Goal: Task Accomplishment & Management: Manage account settings

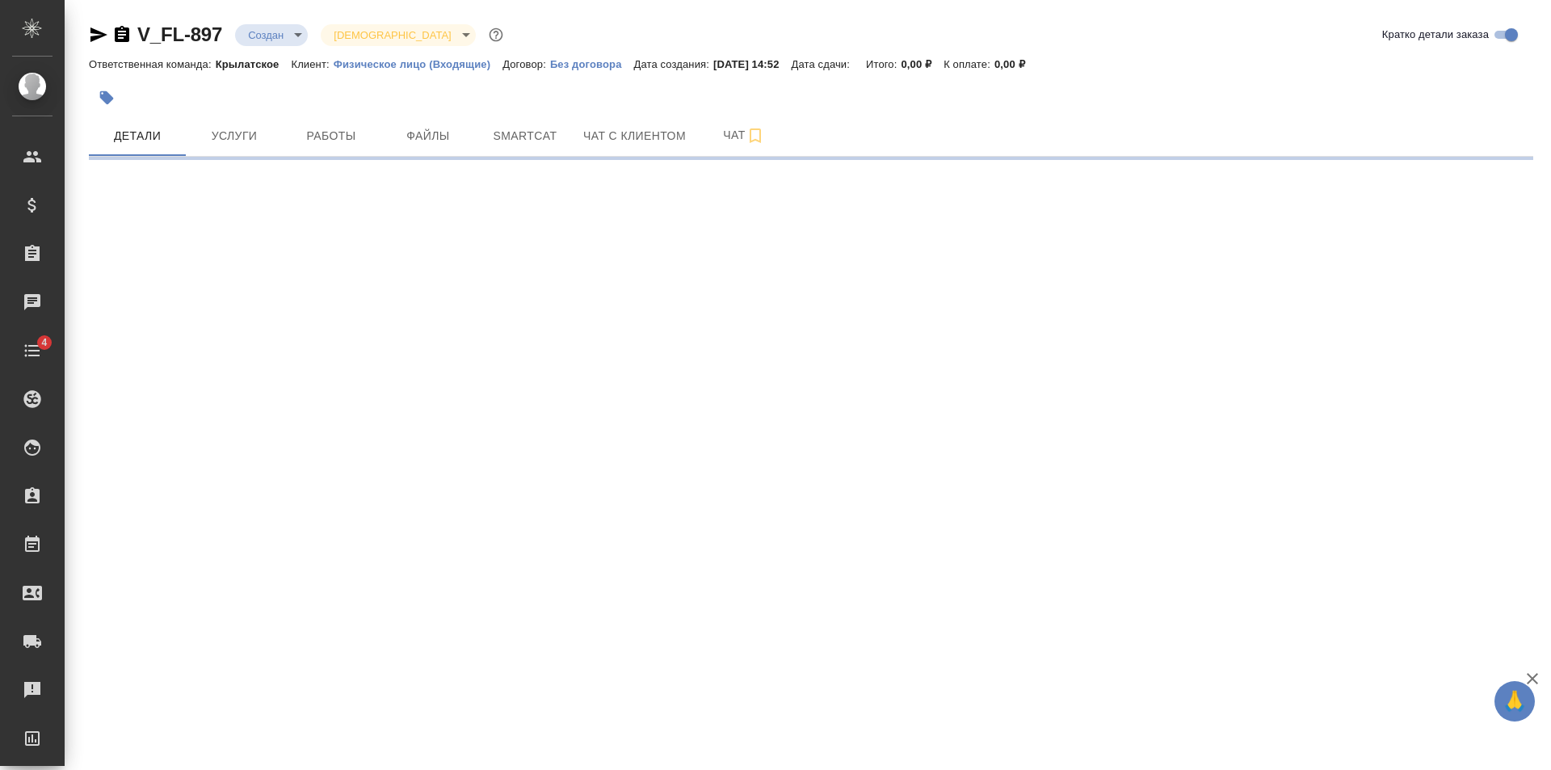
select select "RU"
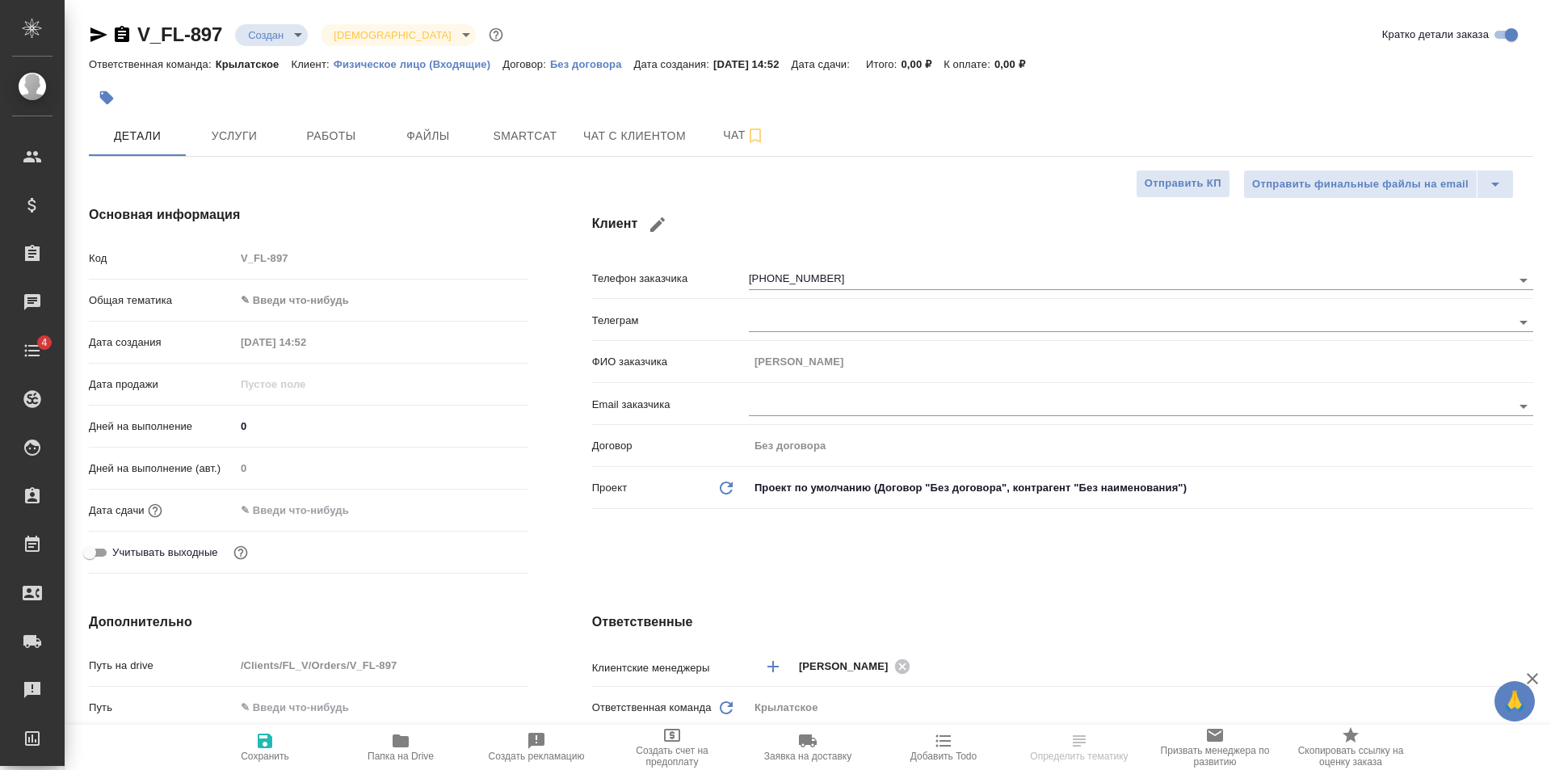
type textarea "x"
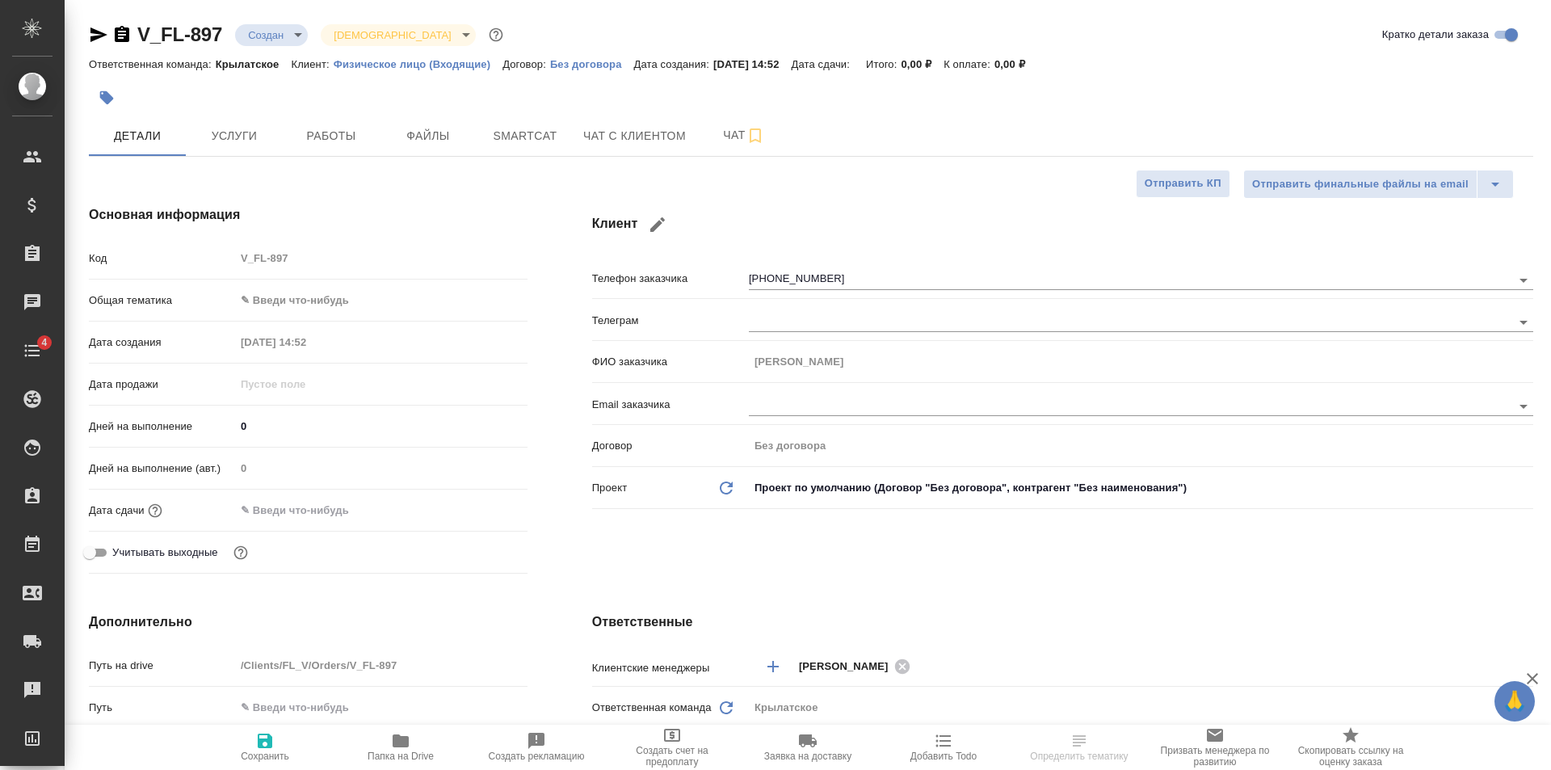
type textarea "x"
click at [346, 285] on div "Код V_FL-897" at bounding box center [308, 265] width 439 height 42
click at [344, 302] on body "🙏 .cls-1 fill:#fff; AWATERA Golubev Dmitry Клиенты Спецификации Заказы 13454 Ча…" at bounding box center [775, 385] width 1551 height 770
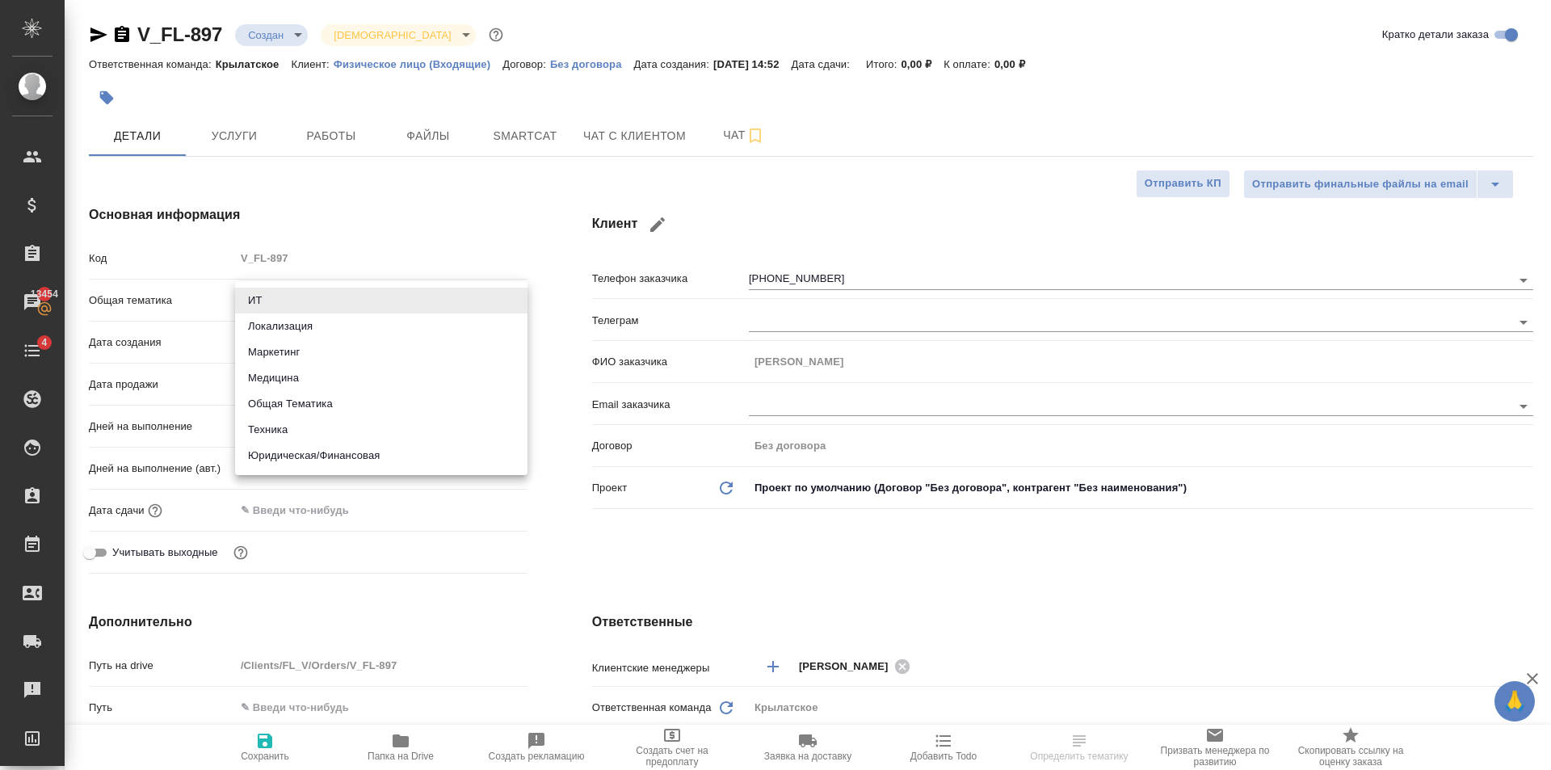
click at [376, 447] on li "Юридическая/Финансовая" at bounding box center [381, 456] width 292 height 26
type input "yr-fn"
type textarea "x"
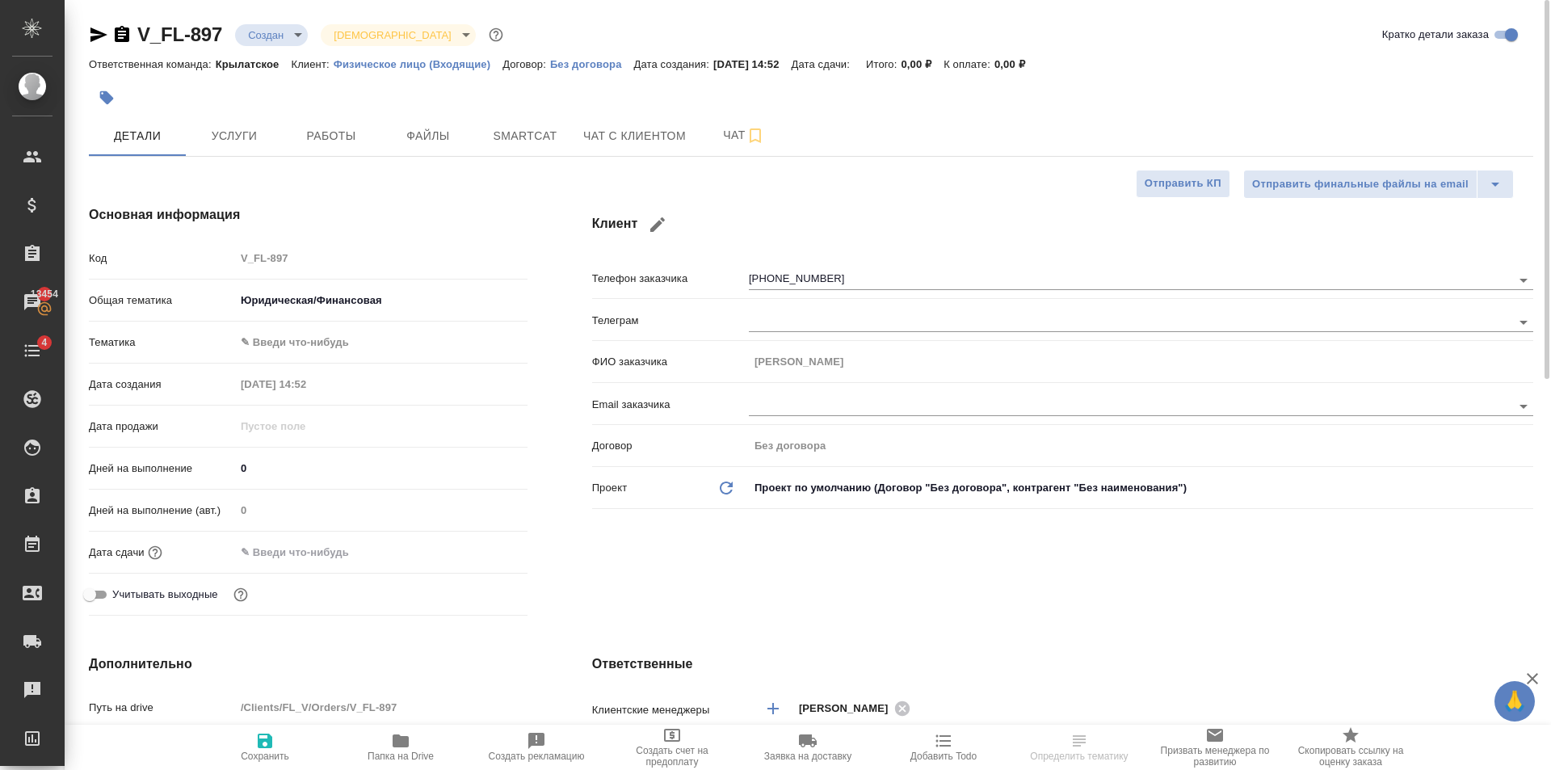
drag, startPoint x: 412, startPoint y: 740, endPoint x: 438, endPoint y: 671, distance: 73.4
click at [412, 738] on span "Папка на Drive" at bounding box center [400, 746] width 116 height 31
type textarea "x"
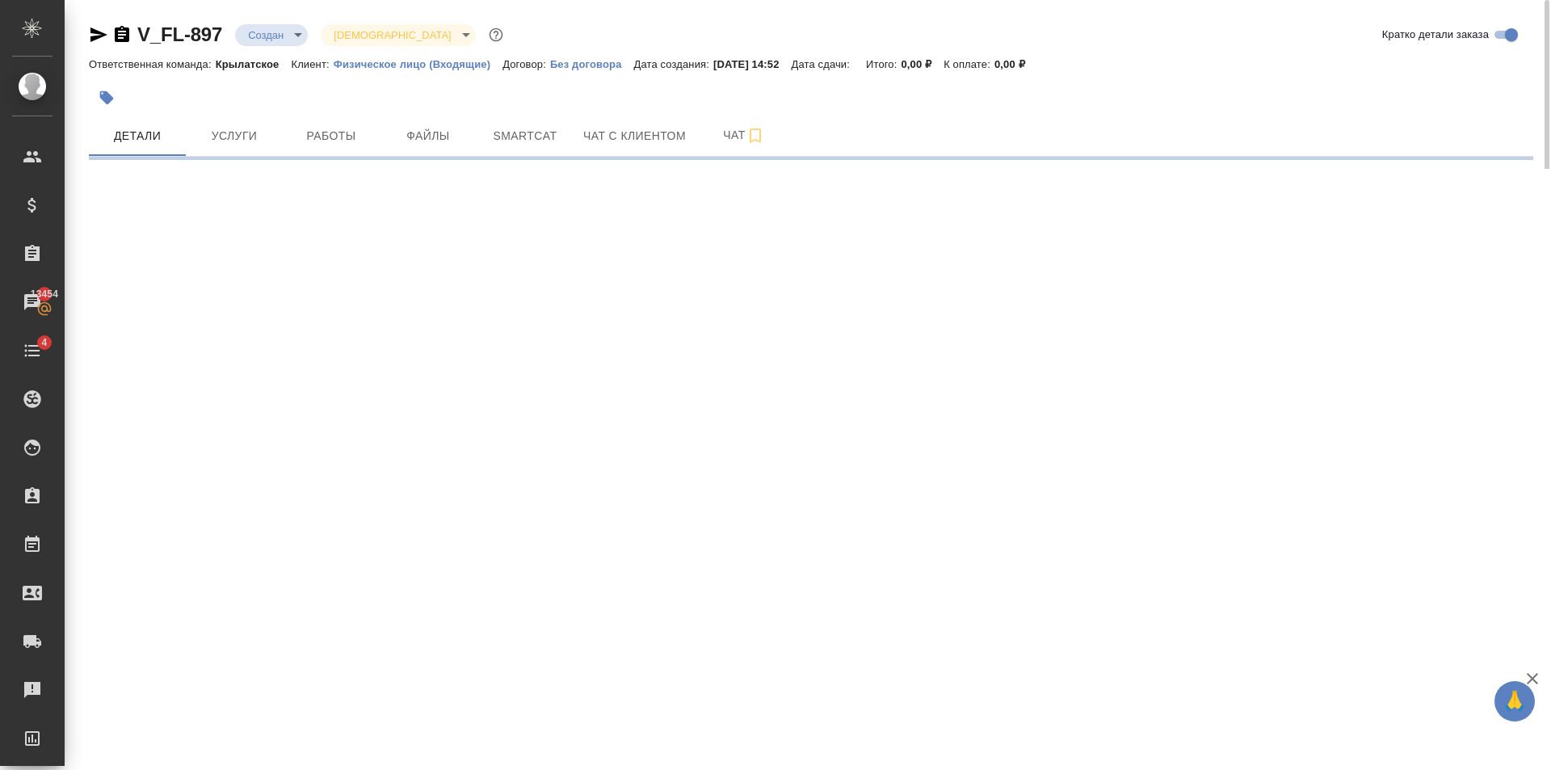
select select "RU"
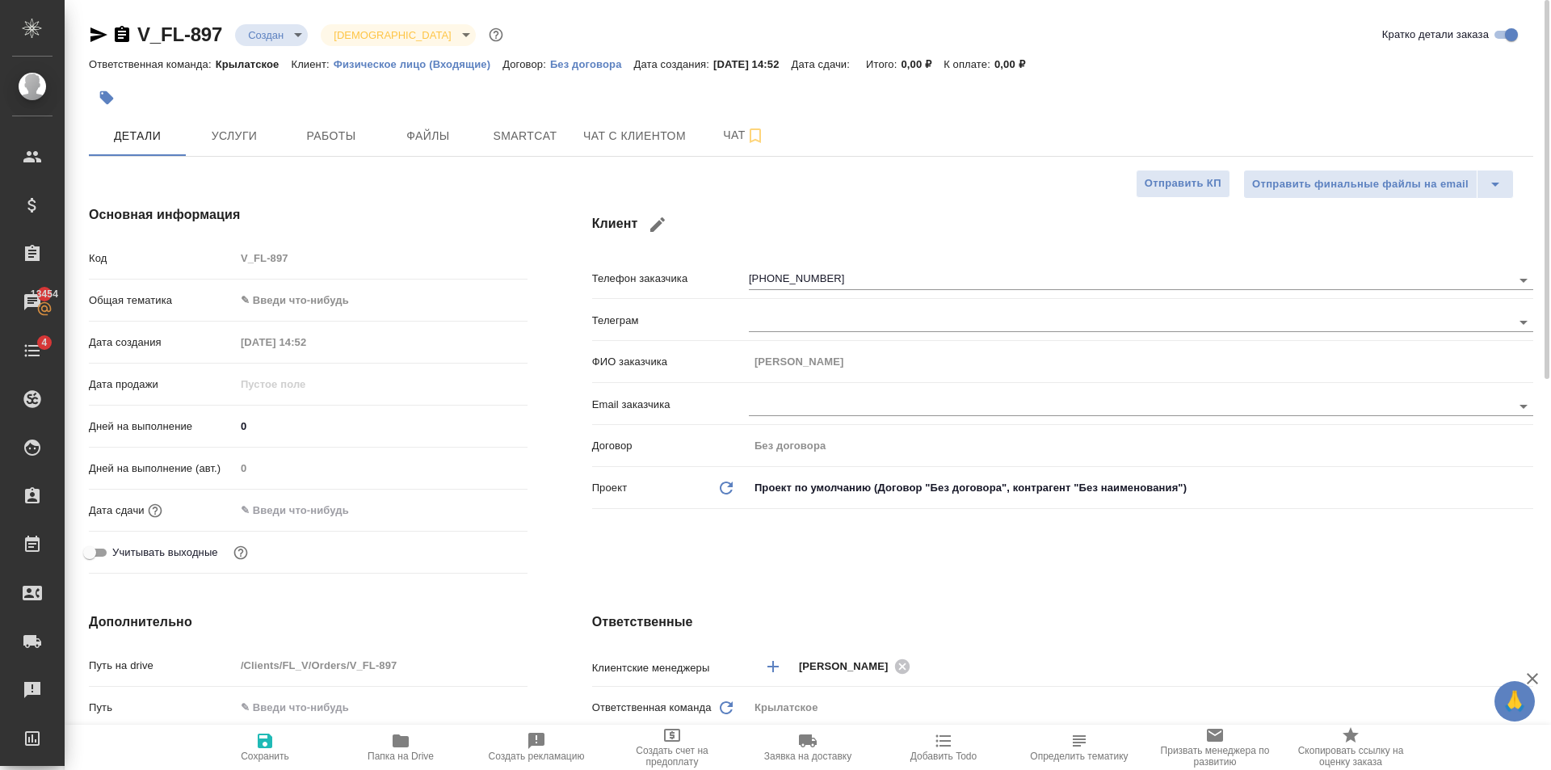
type textarea "x"
click at [259, 750] on span "Сохранить" at bounding box center [265, 755] width 48 height 11
type textarea "x"
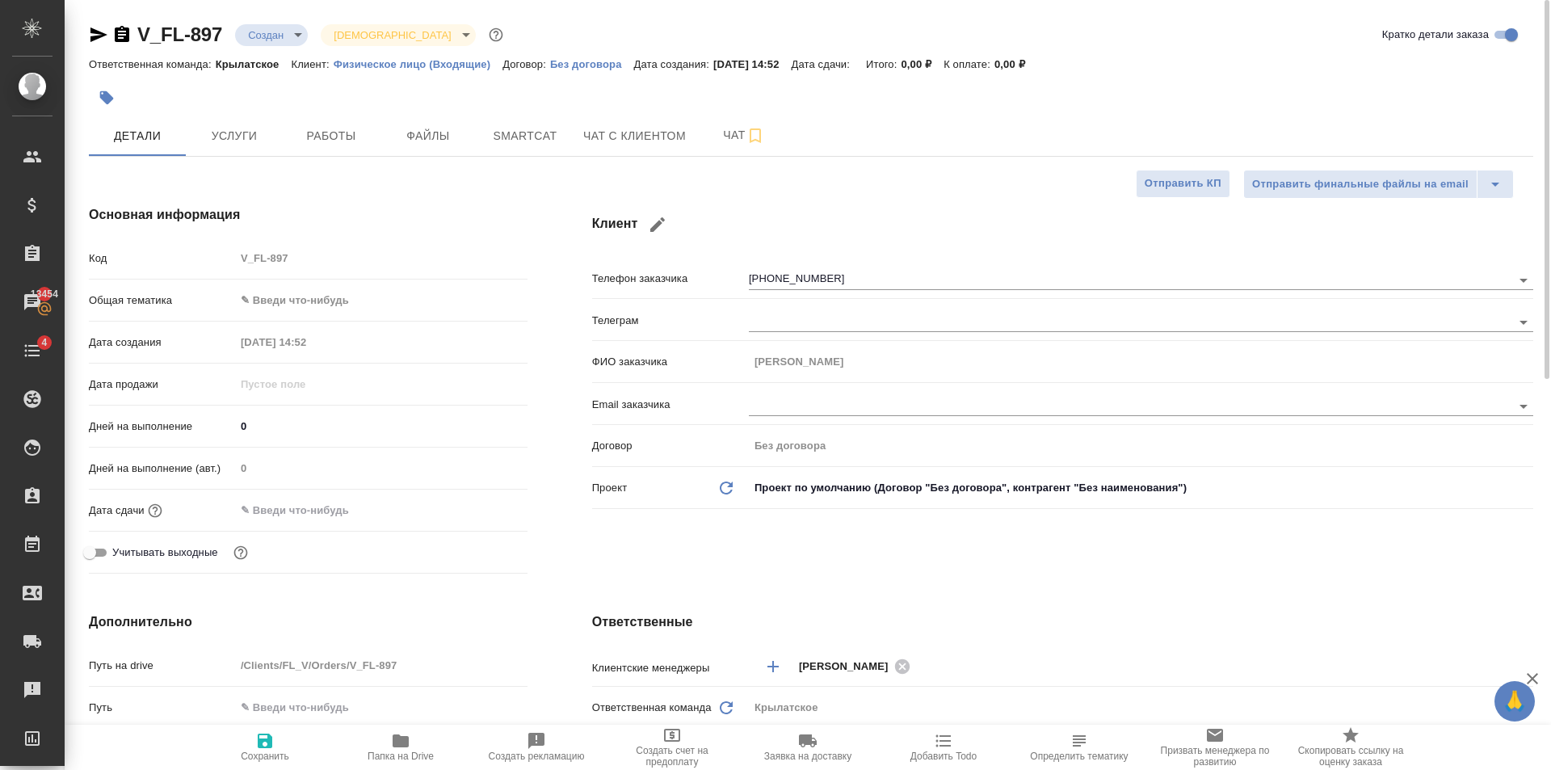
type textarea "x"
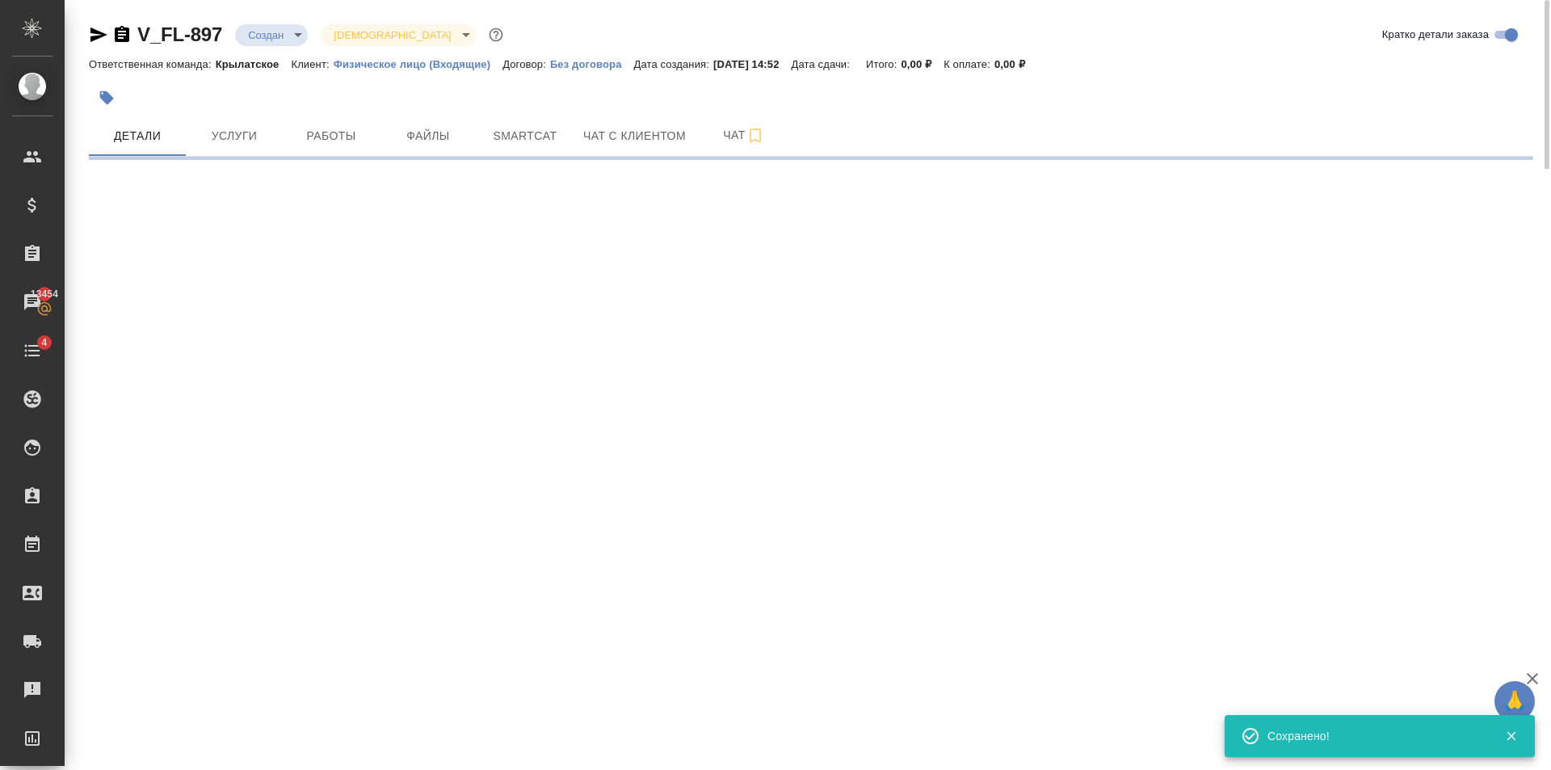
click at [281, 31] on body "🙏 .cls-1 fill:#fff; AWATERA Golubev Dmitry Клиенты Спецификации Заказы 13454 Ча…" at bounding box center [775, 385] width 1551 height 770
select select "RU"
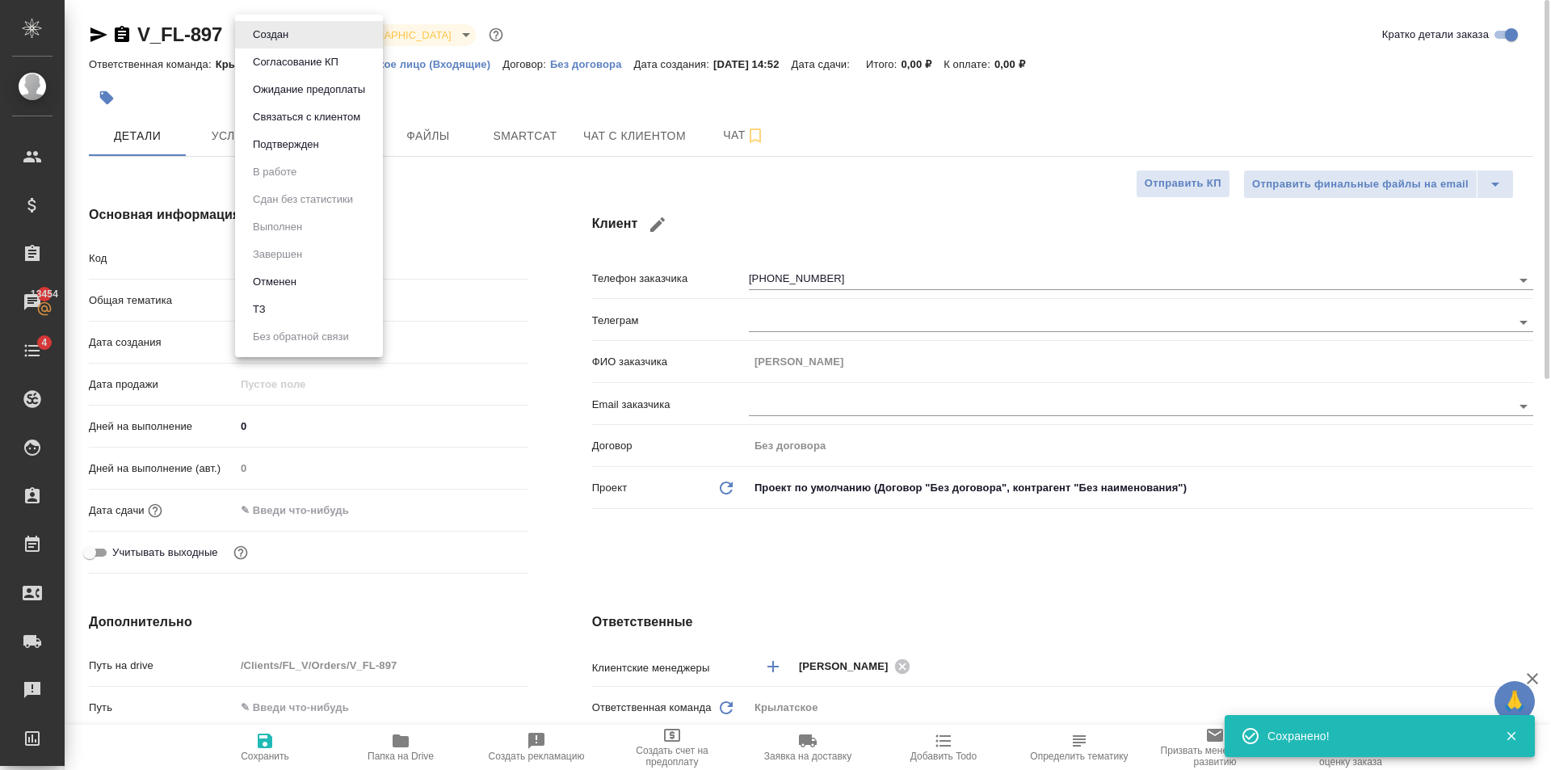
type textarea "x"
click at [309, 319] on li "ТЗ" at bounding box center [309, 309] width 148 height 27
type textarea "x"
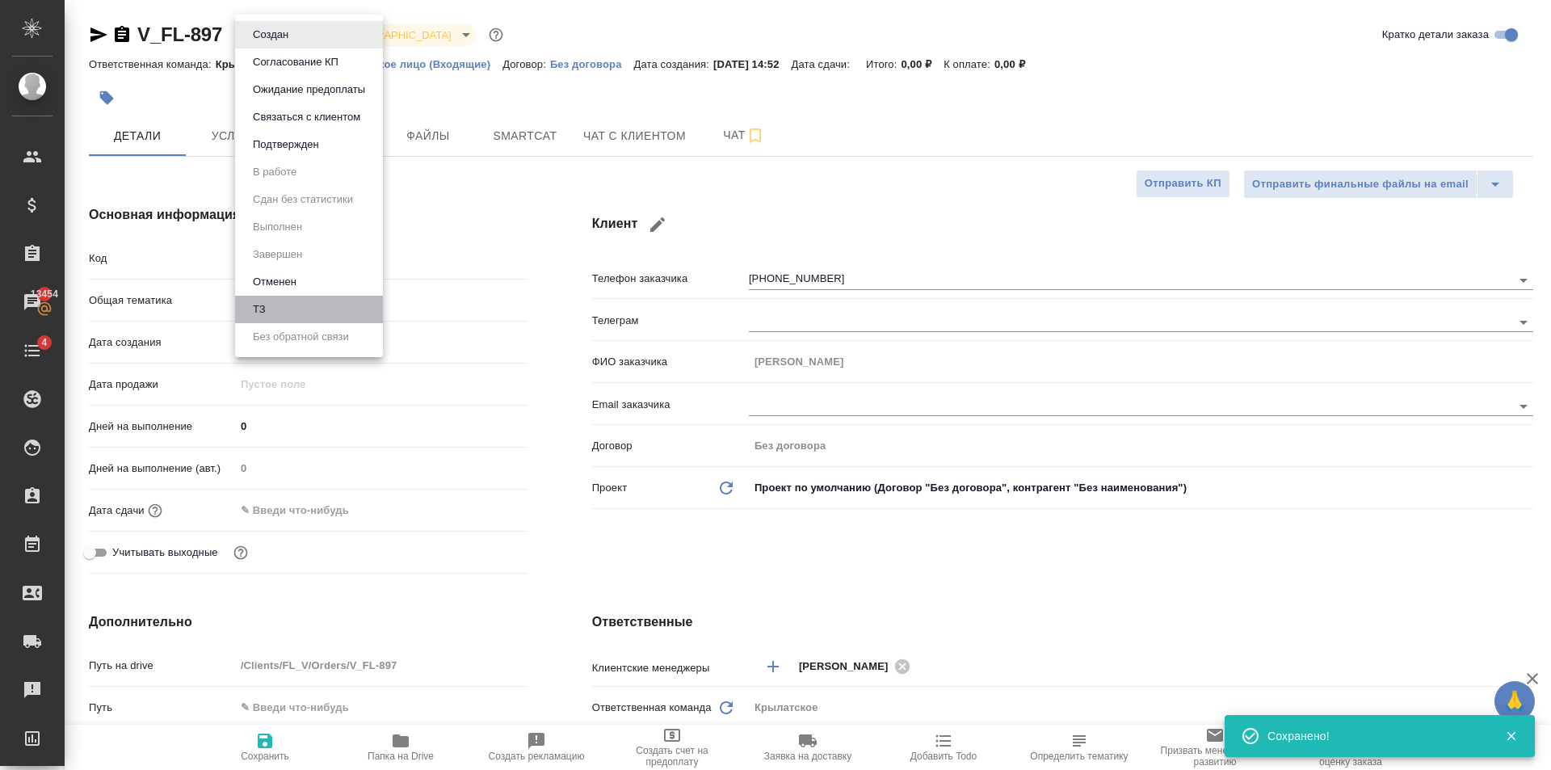
type textarea "x"
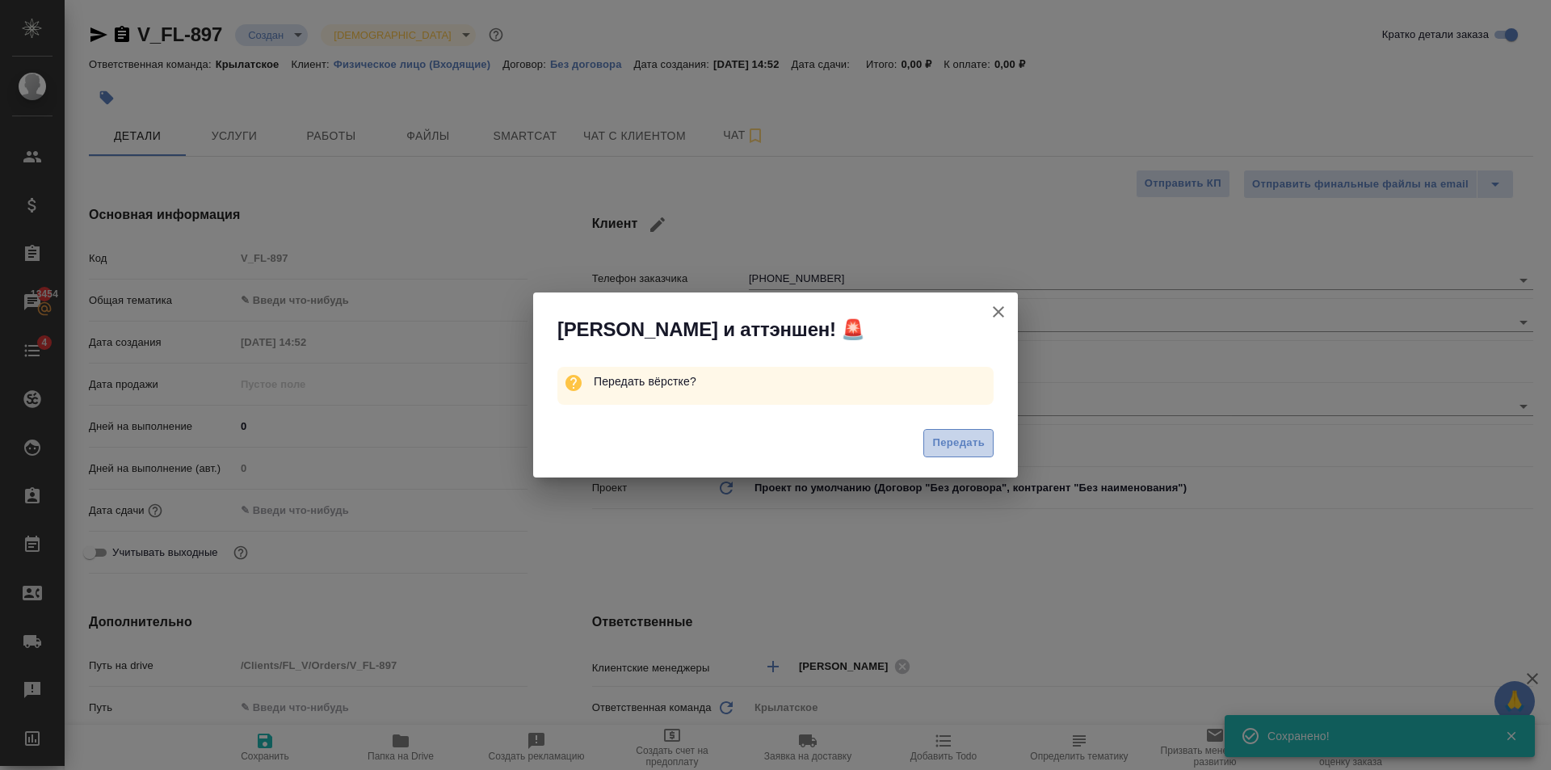
click at [964, 450] on span "Передать" at bounding box center [958, 443] width 52 height 19
type textarea "x"
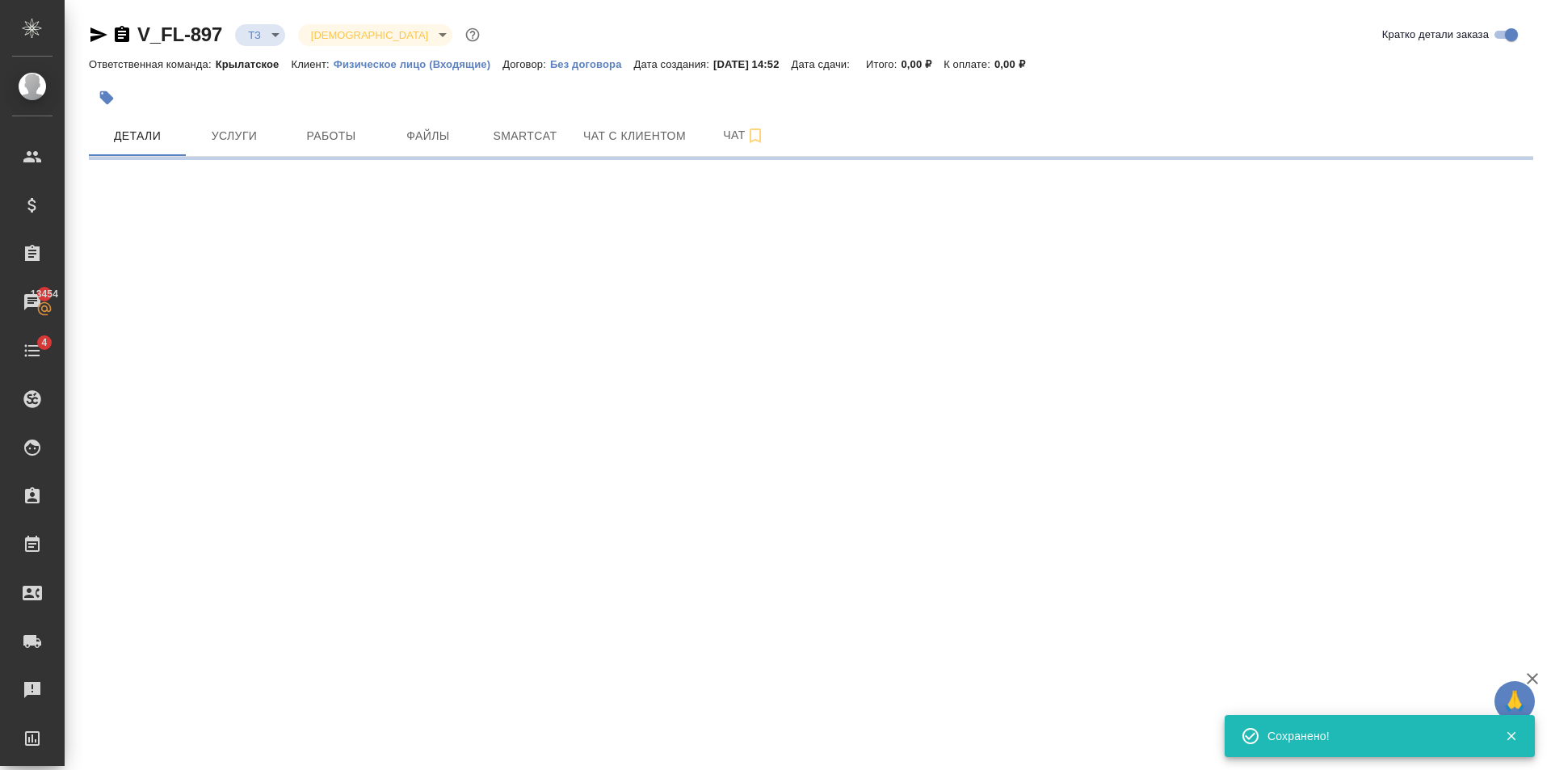
select select "RU"
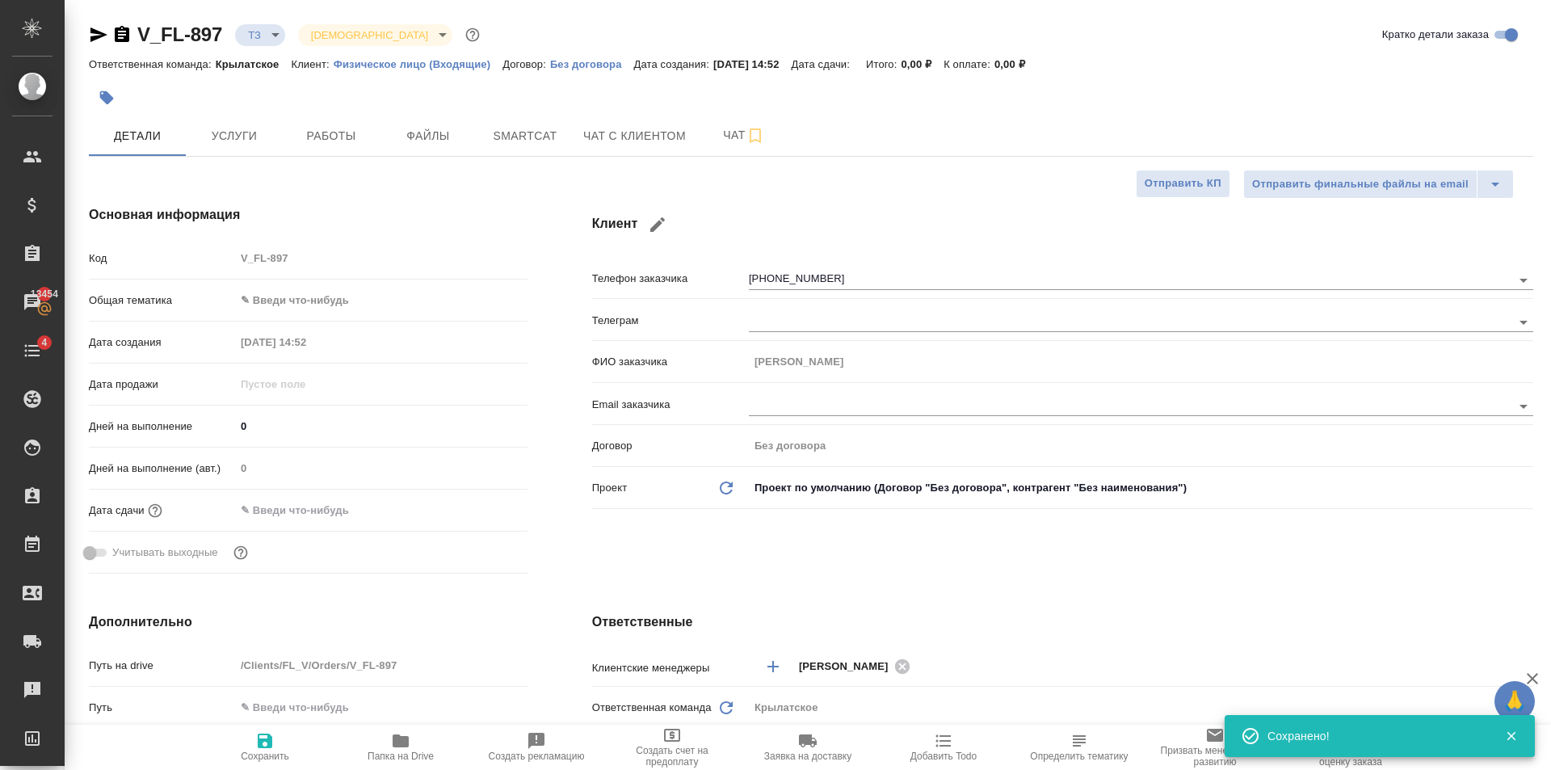
type textarea "x"
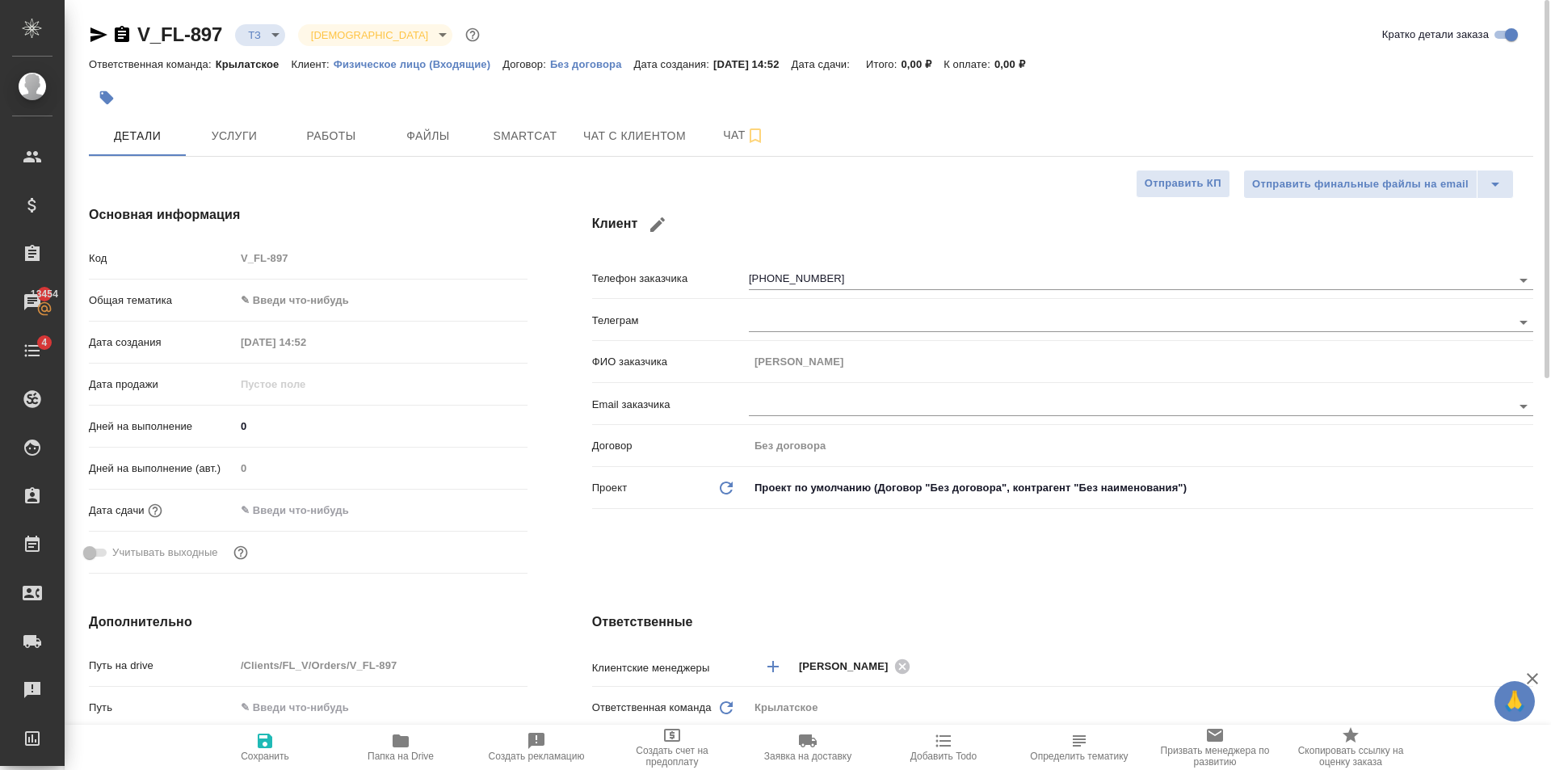
click at [395, 299] on body "🙏 .cls-1 fill:#fff; AWATERA Golubev Dmitry Клиенты Спецификации Заказы 13454 Ча…" at bounding box center [775, 385] width 1551 height 770
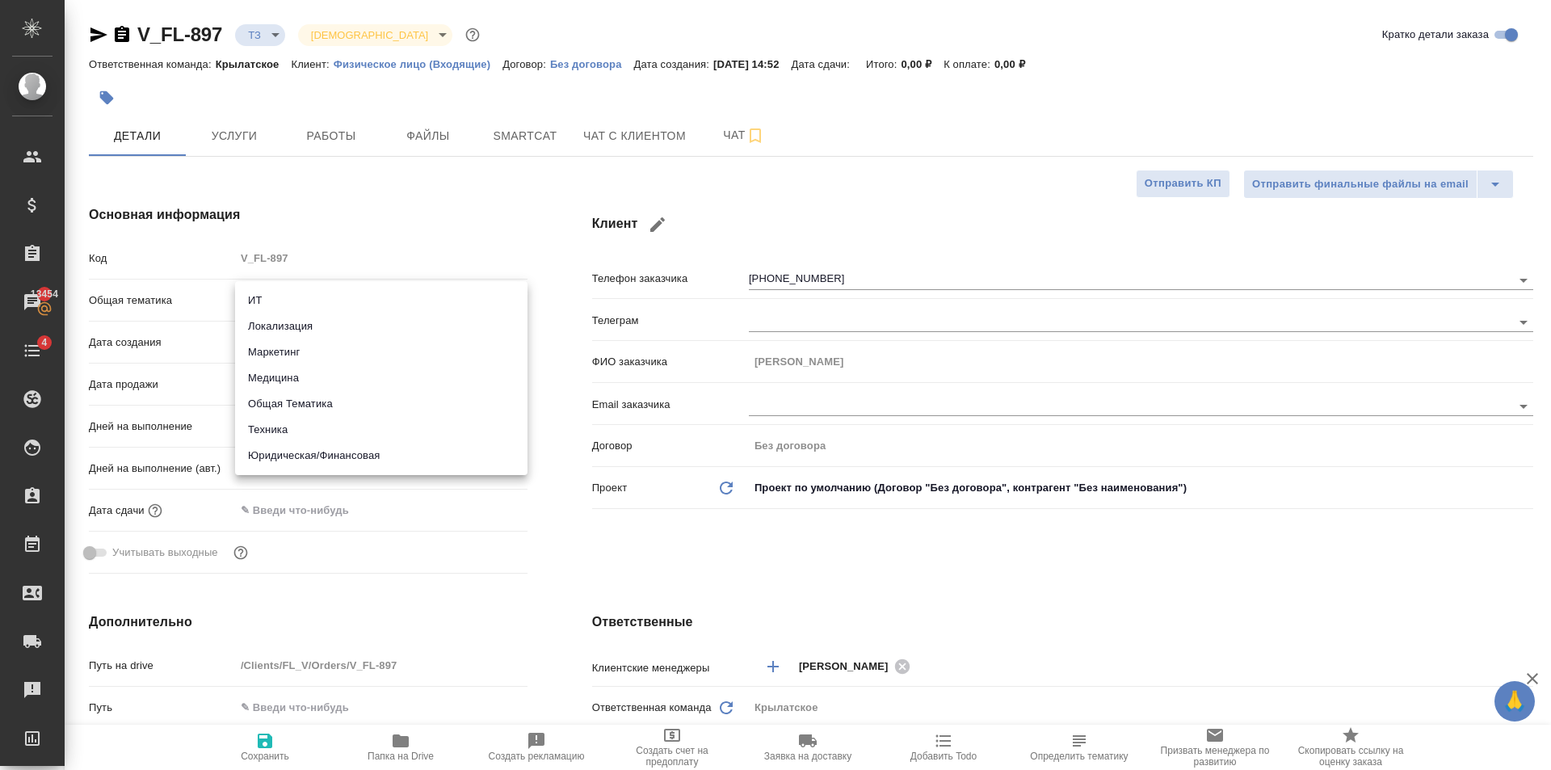
click at [372, 459] on li "Юридическая/Финансовая" at bounding box center [381, 456] width 292 height 26
type input "yr-fn"
type textarea "x"
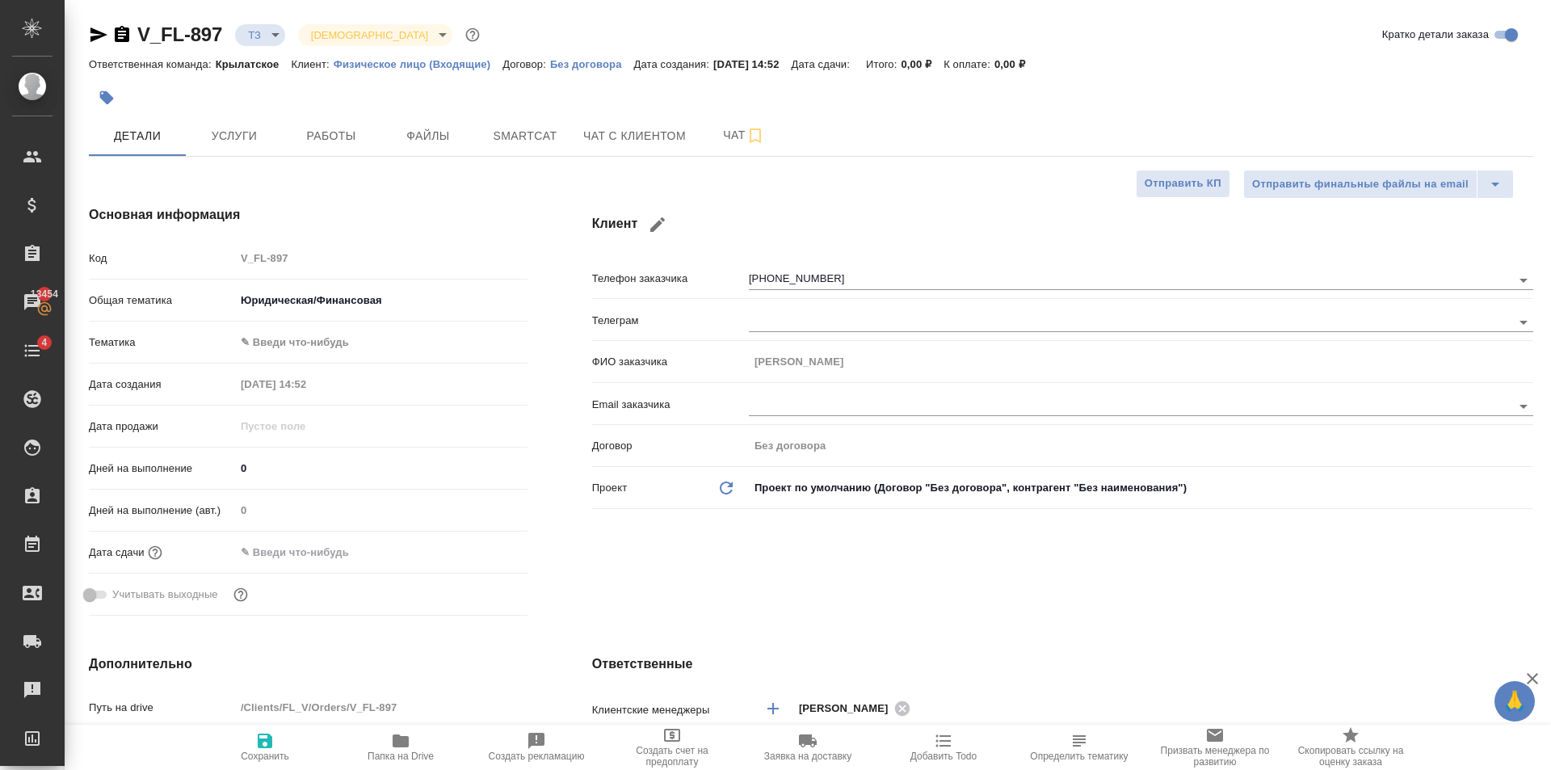
click at [348, 334] on body "🙏 .cls-1 fill:#fff; AWATERA Golubev Dmitry Клиенты Спецификации Заказы 13454 Ча…" at bounding box center [775, 385] width 1551 height 770
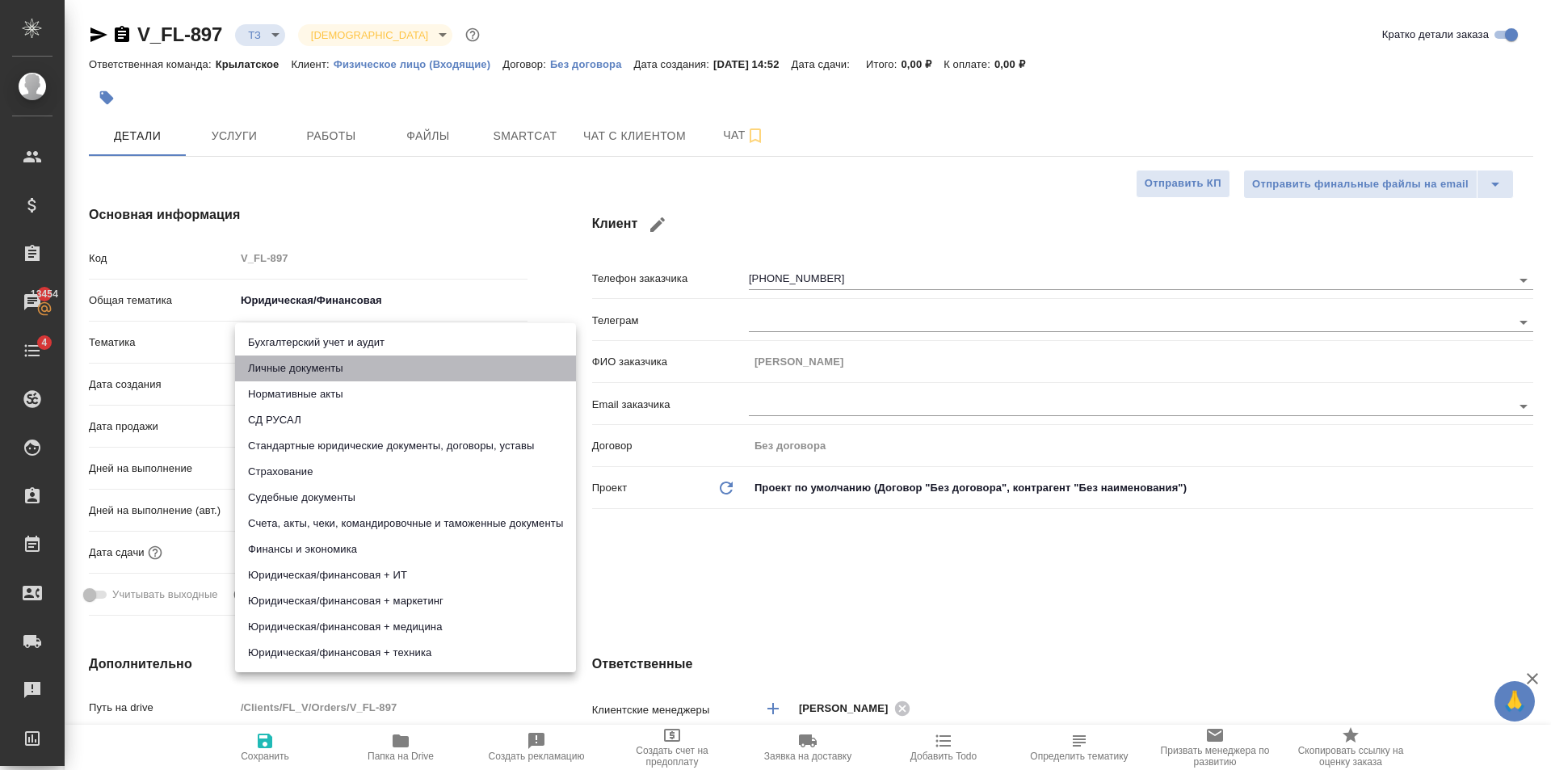
click at [338, 360] on li "Личные документы" at bounding box center [405, 368] width 341 height 26
type textarea "x"
type input "5a8b8b956a9677013d343cfe"
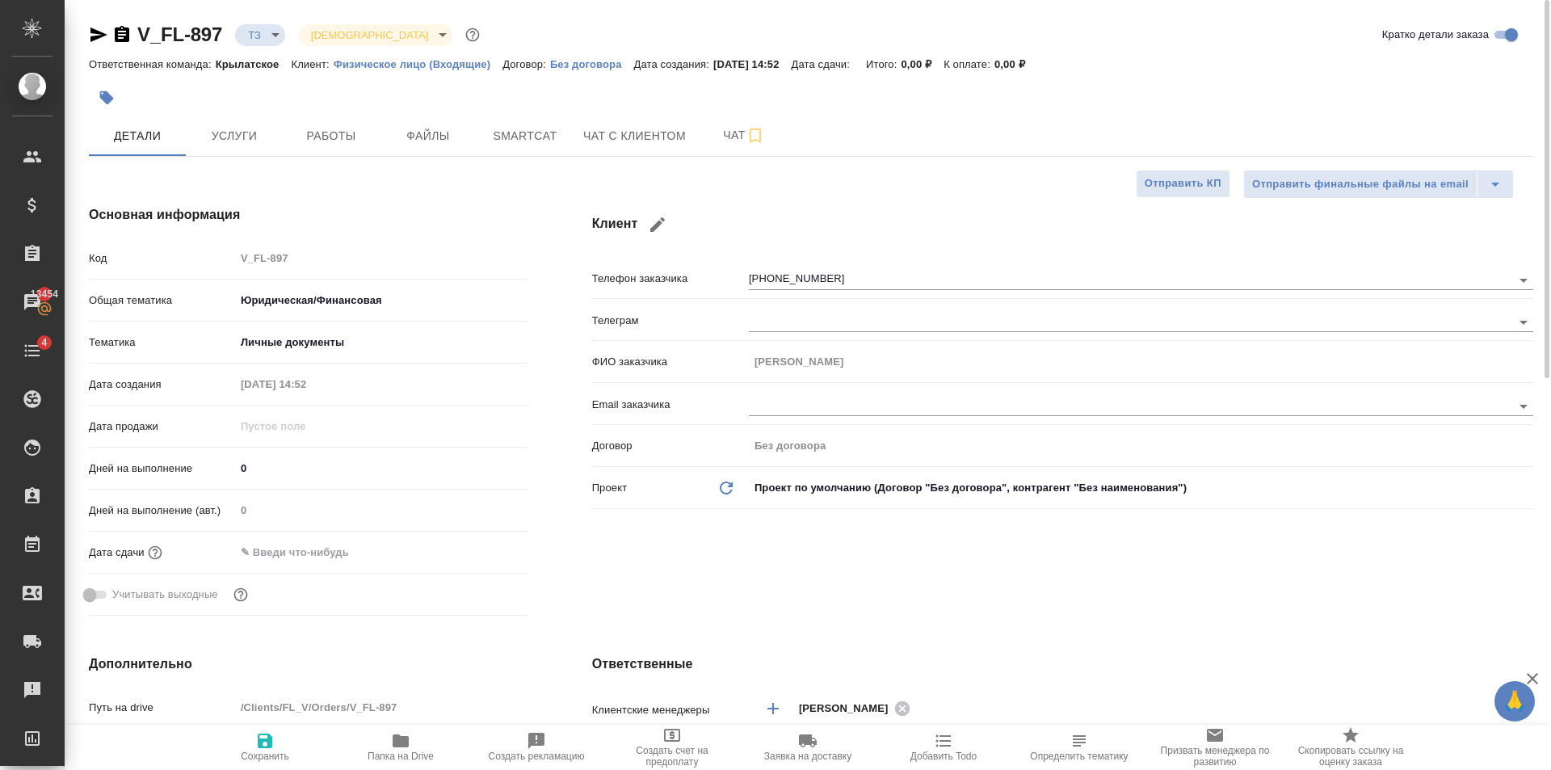
click at [267, 744] on icon "button" at bounding box center [265, 740] width 15 height 15
type textarea "x"
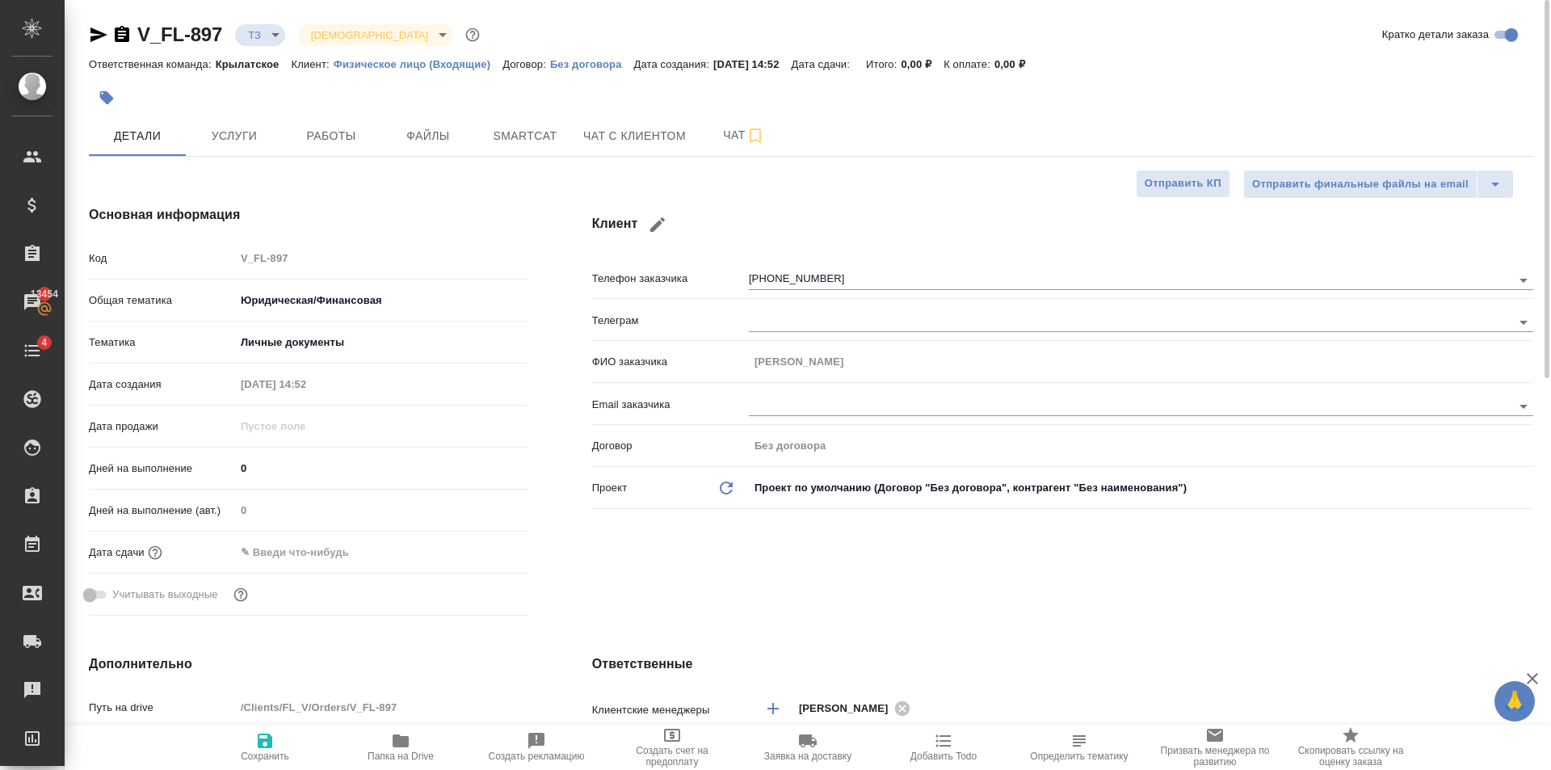
type textarea "x"
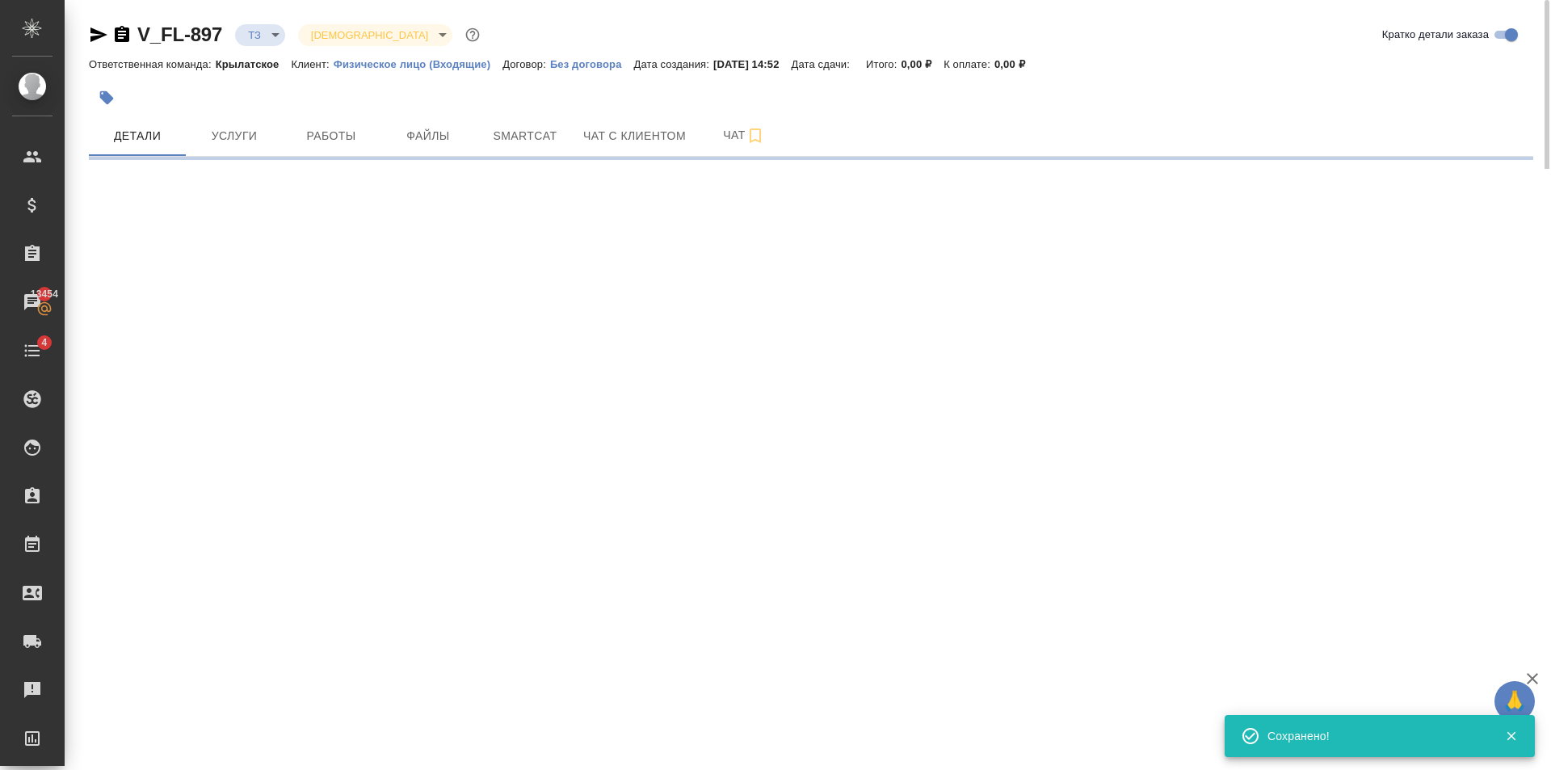
select select "RU"
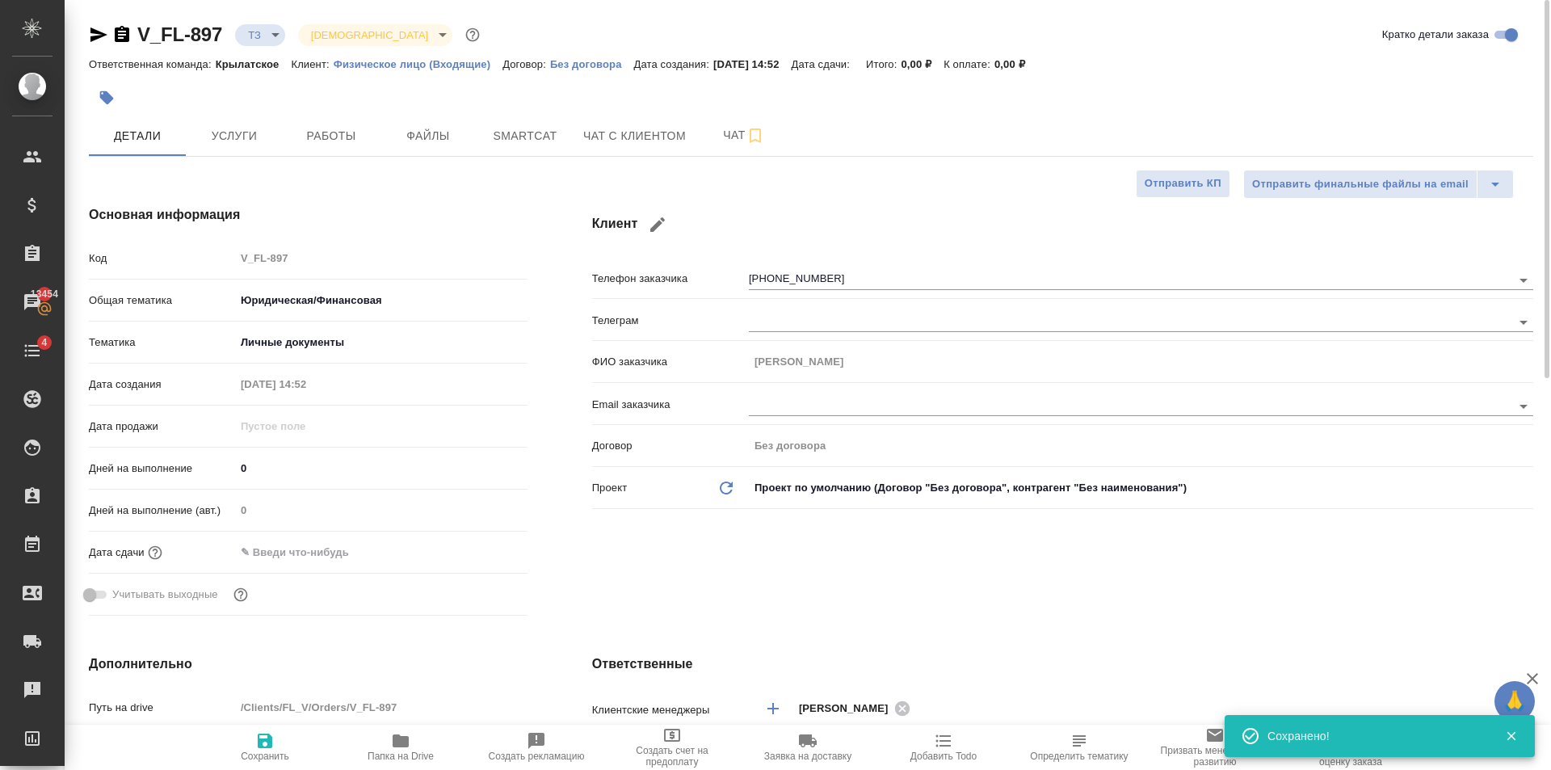
type textarea "x"
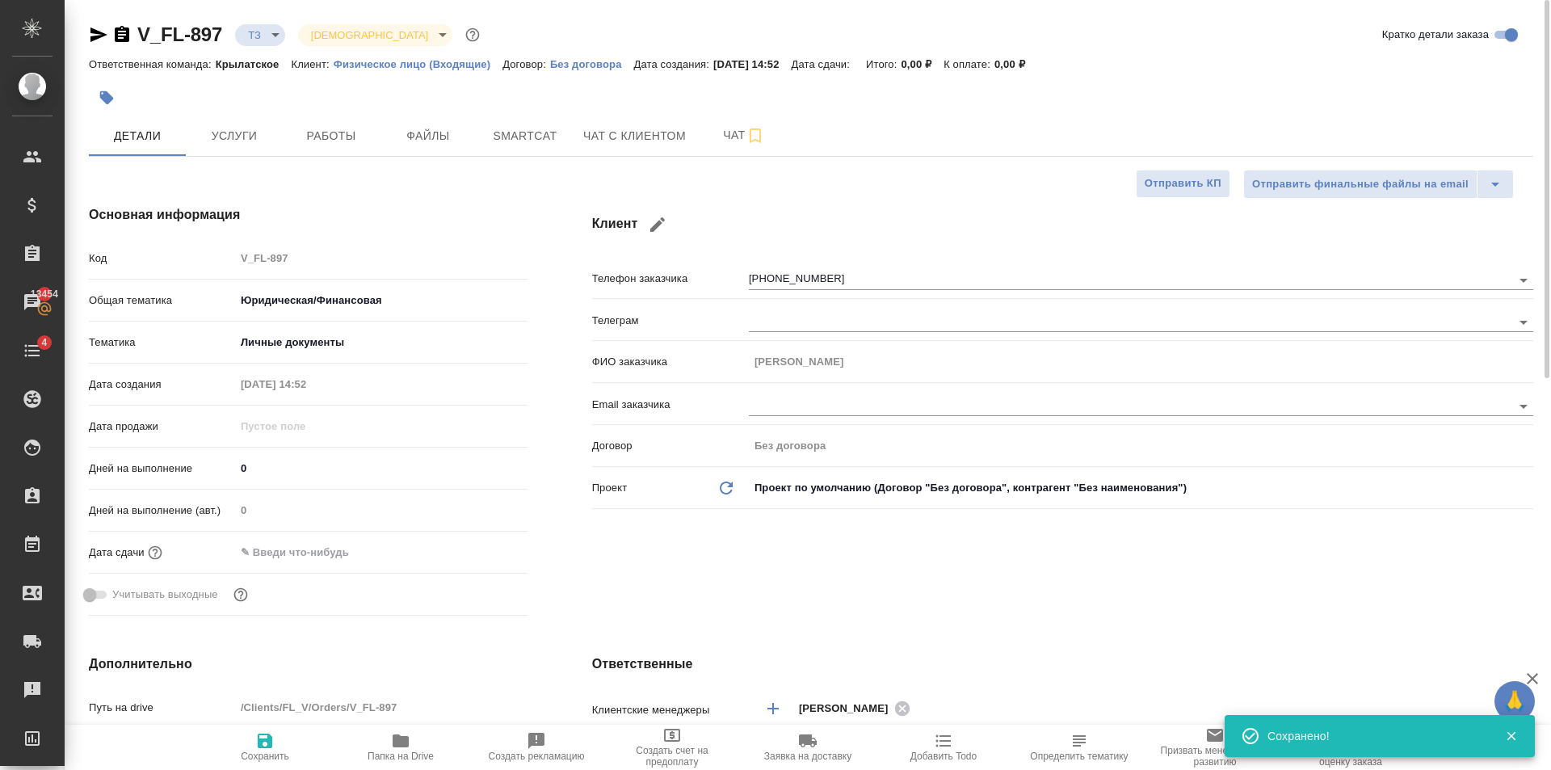
type textarea "x"
click at [205, 129] on span "Услуги" at bounding box center [234, 136] width 78 height 20
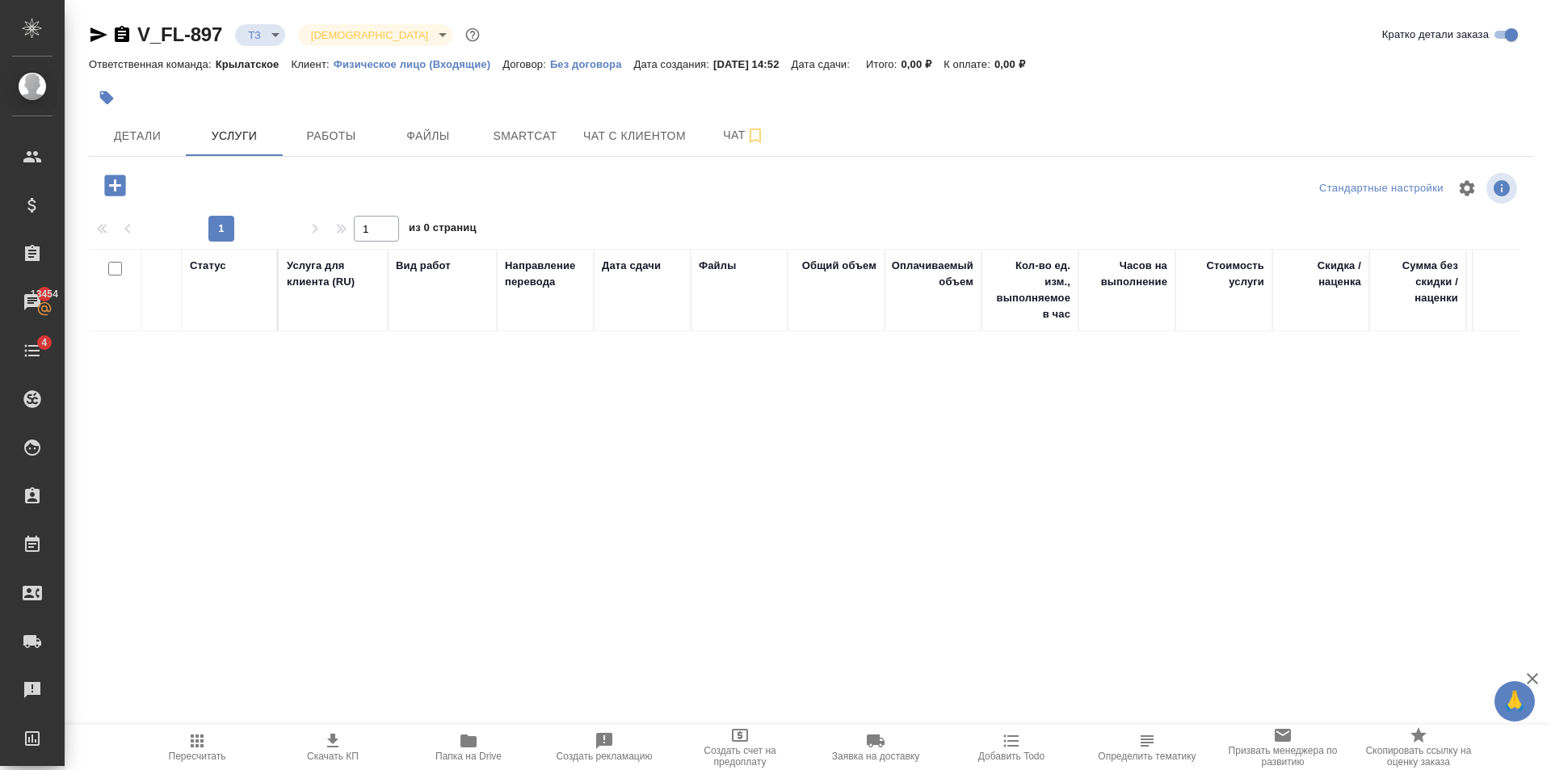
click at [82, 143] on div "V_FL-897 ТЗ tz Святая троица holyTrinity Кратко детали заказа Ответственная ком…" at bounding box center [811, 318] width 1462 height 637
click at [145, 149] on button "Детали" at bounding box center [137, 135] width 97 height 40
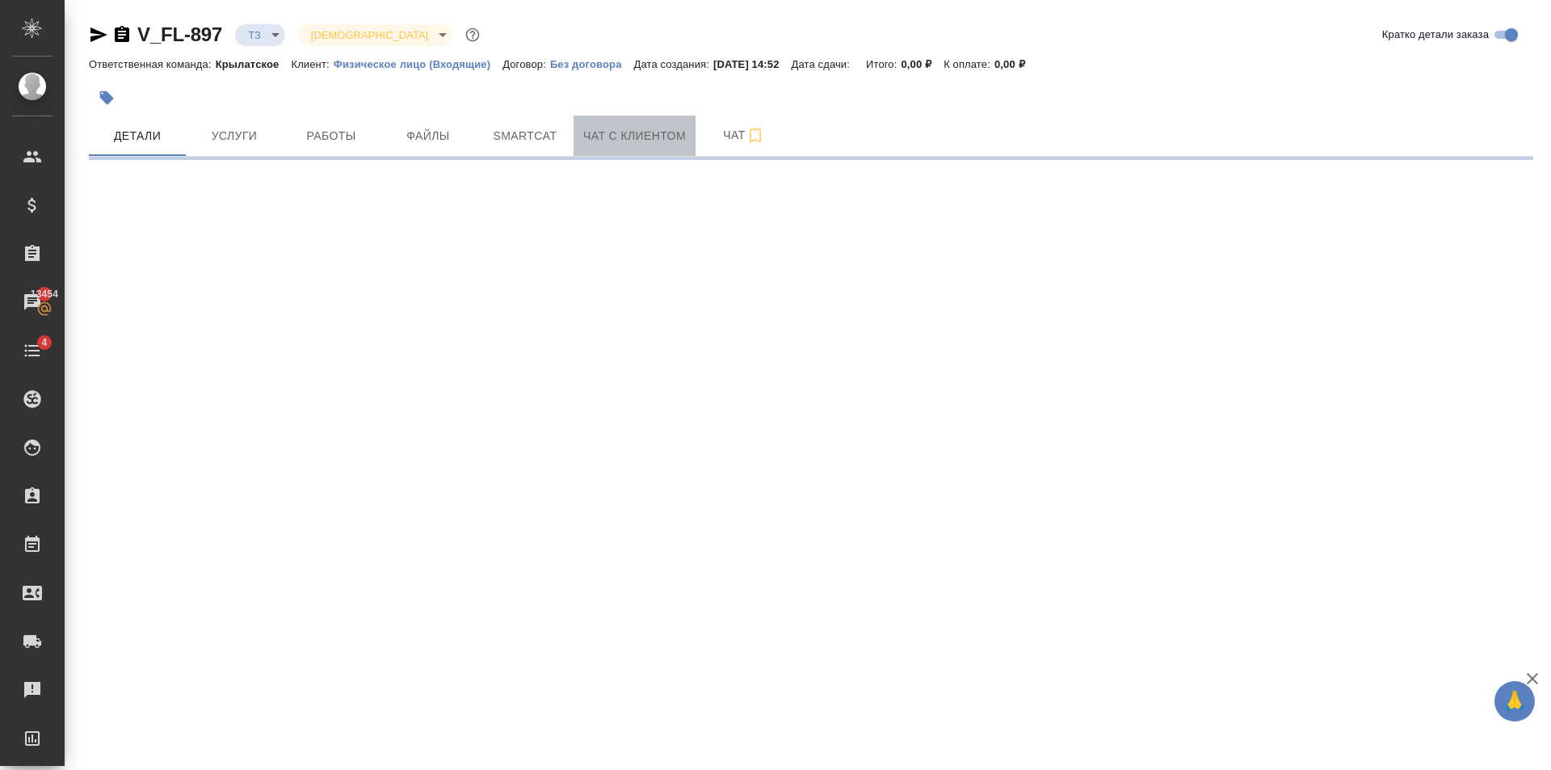
click at [645, 149] on button "Чат с клиентом" at bounding box center [634, 135] width 122 height 40
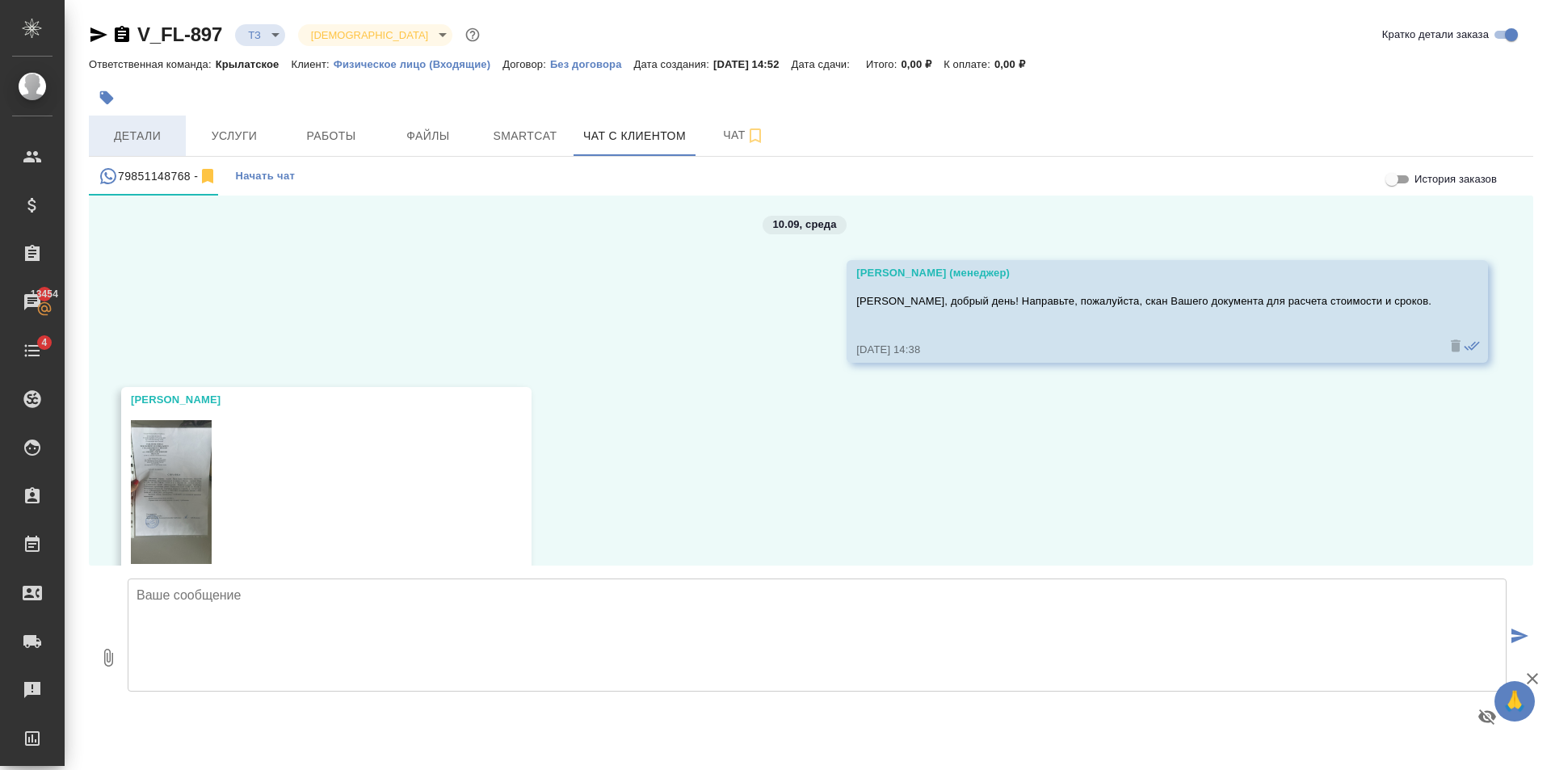
scroll to position [2679, 0]
click at [131, 134] on span "Детали" at bounding box center [138, 136] width 78 height 20
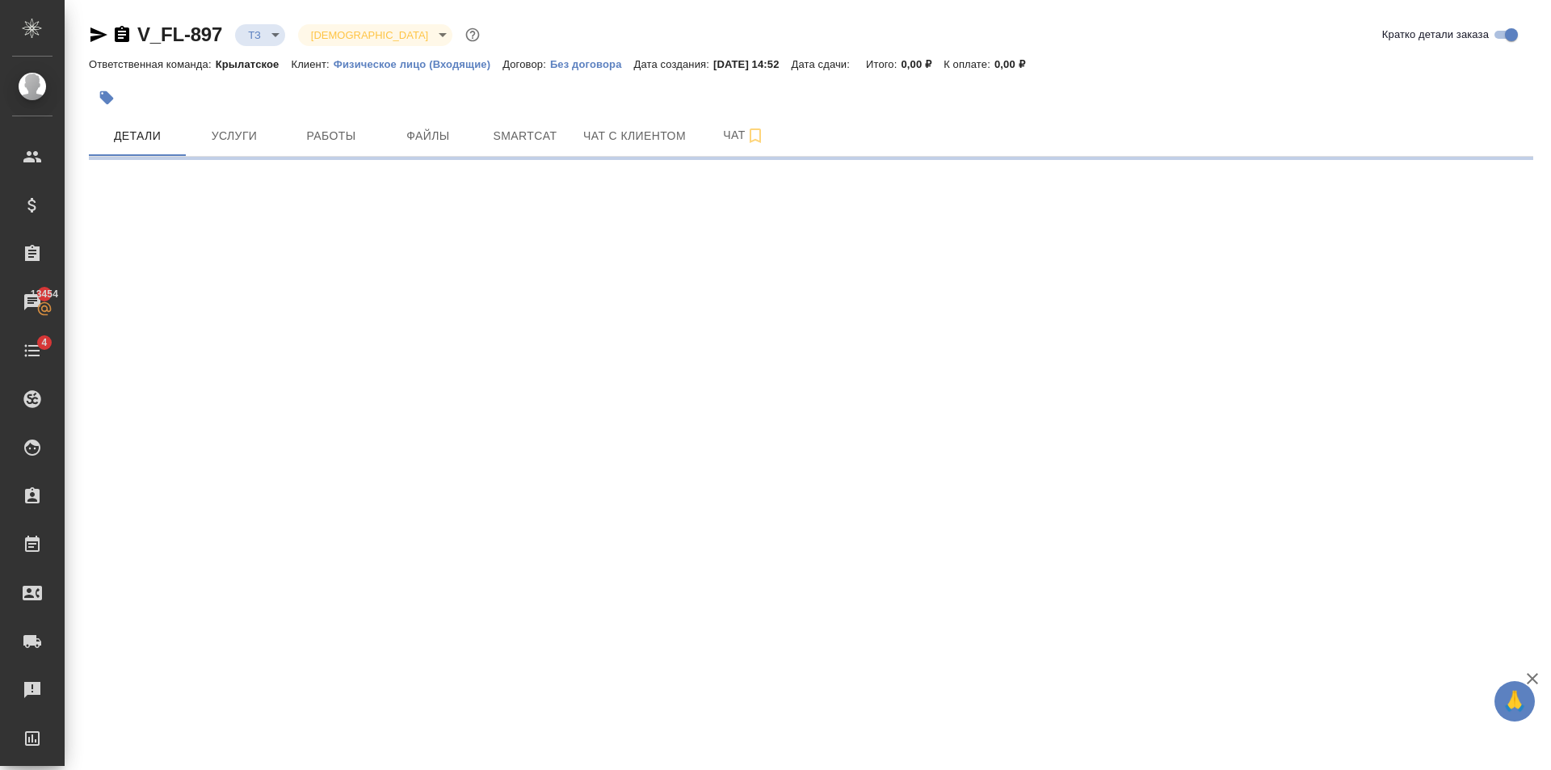
select select "RU"
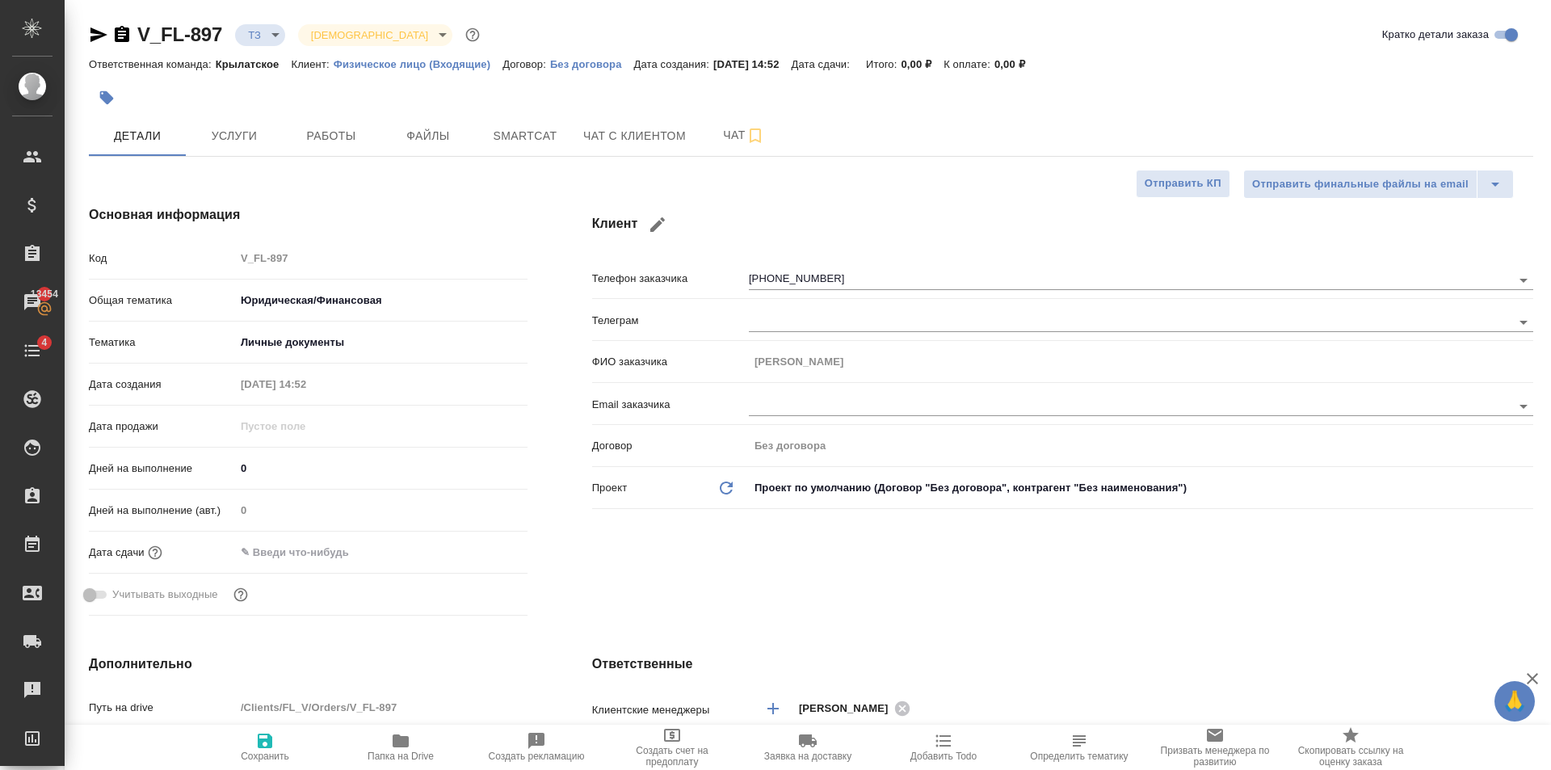
type textarea "x"
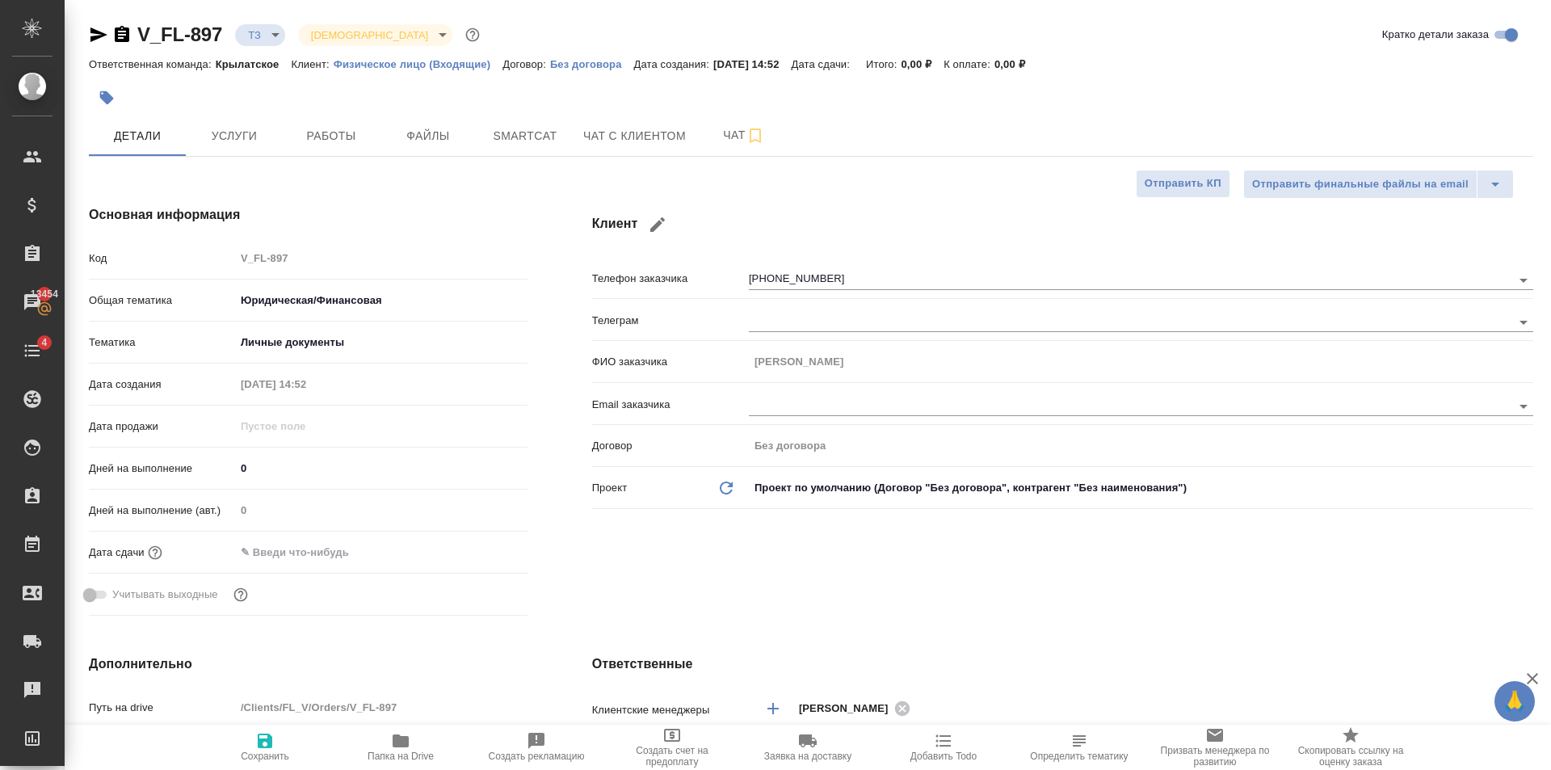
type textarea "x"
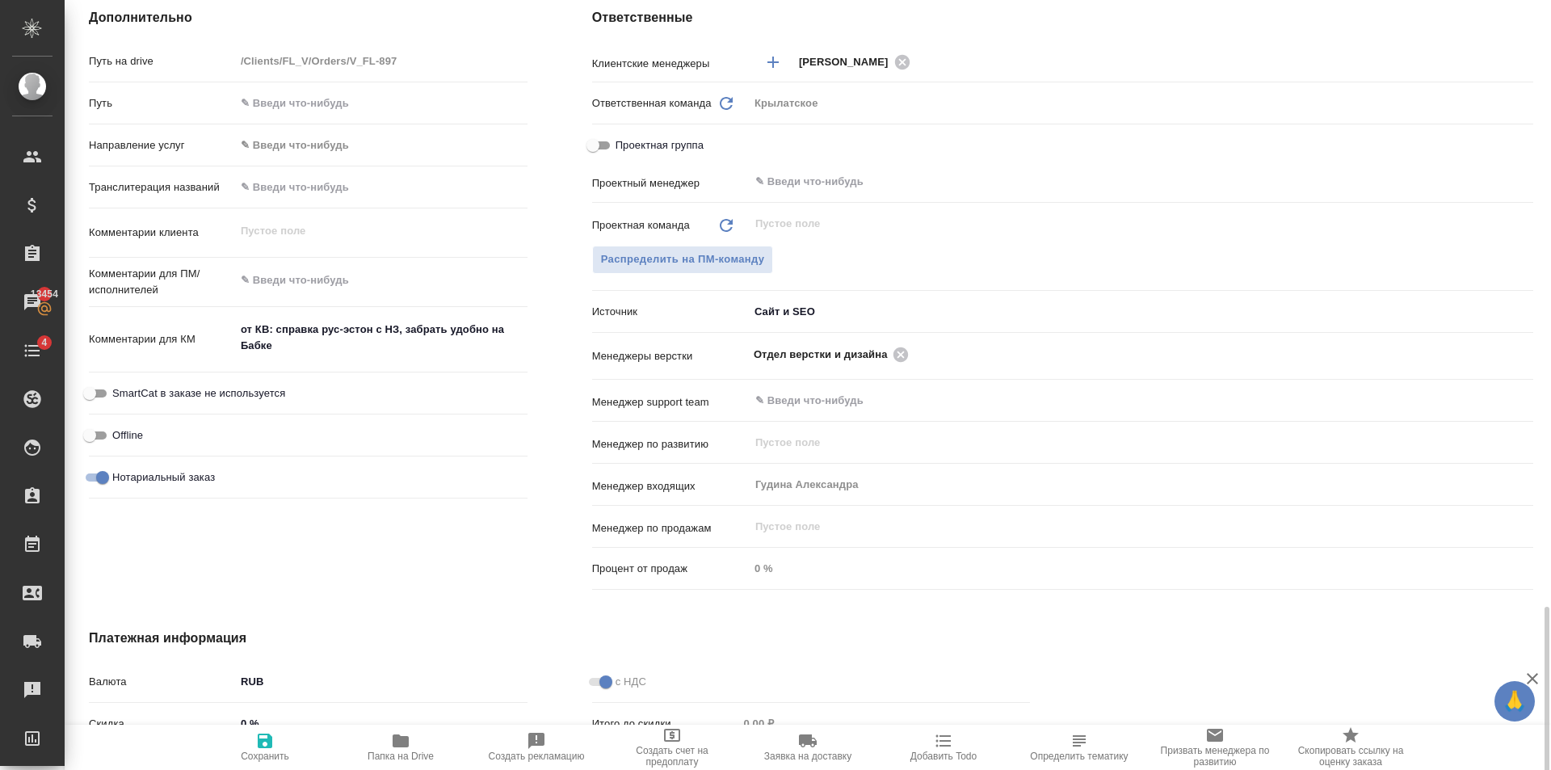
scroll to position [849, 0]
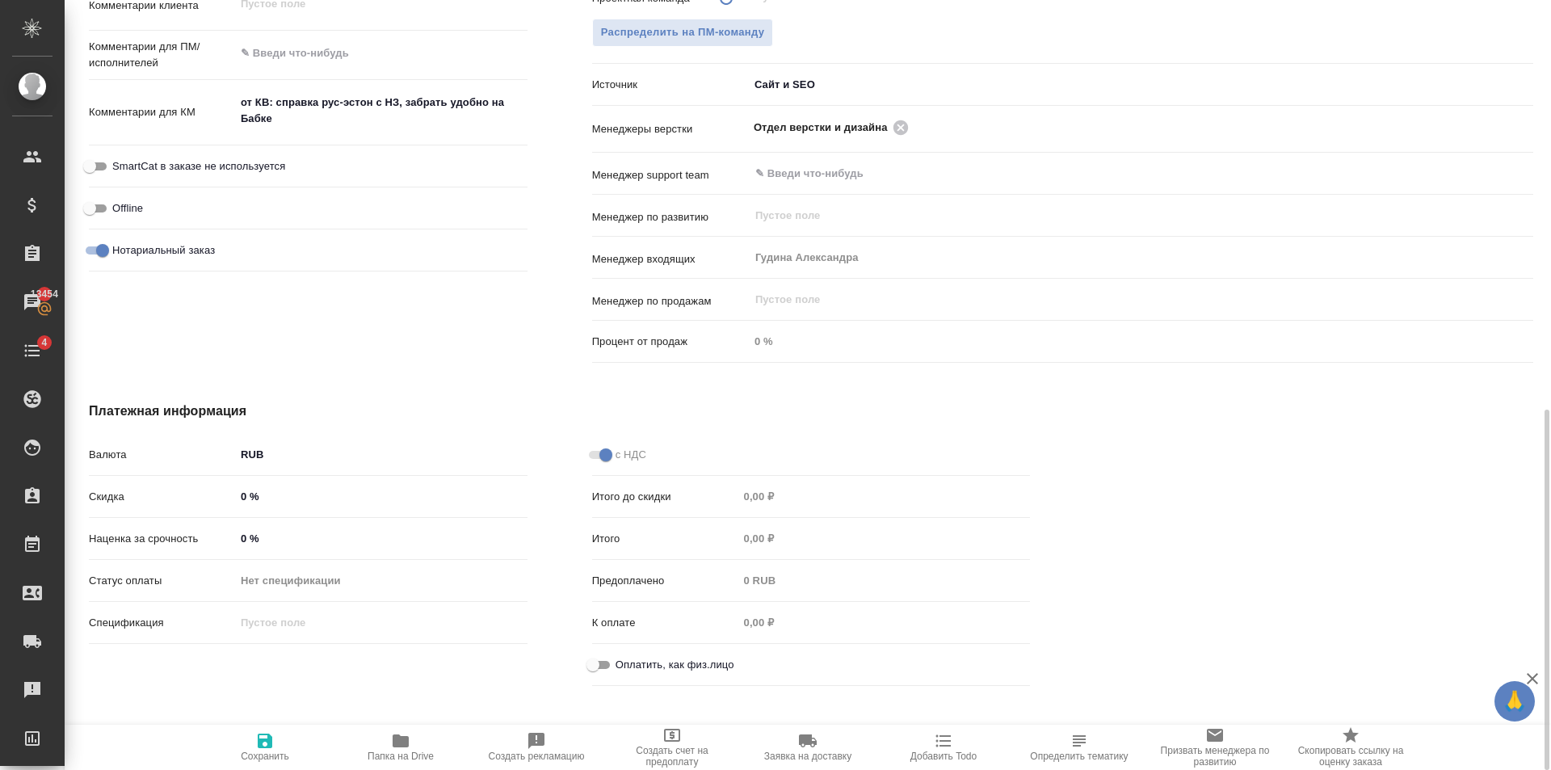
click at [605, 658] on input "Оплатить, как физ.лицо" at bounding box center [593, 664] width 58 height 19
checkbox input "true"
type textarea "x"
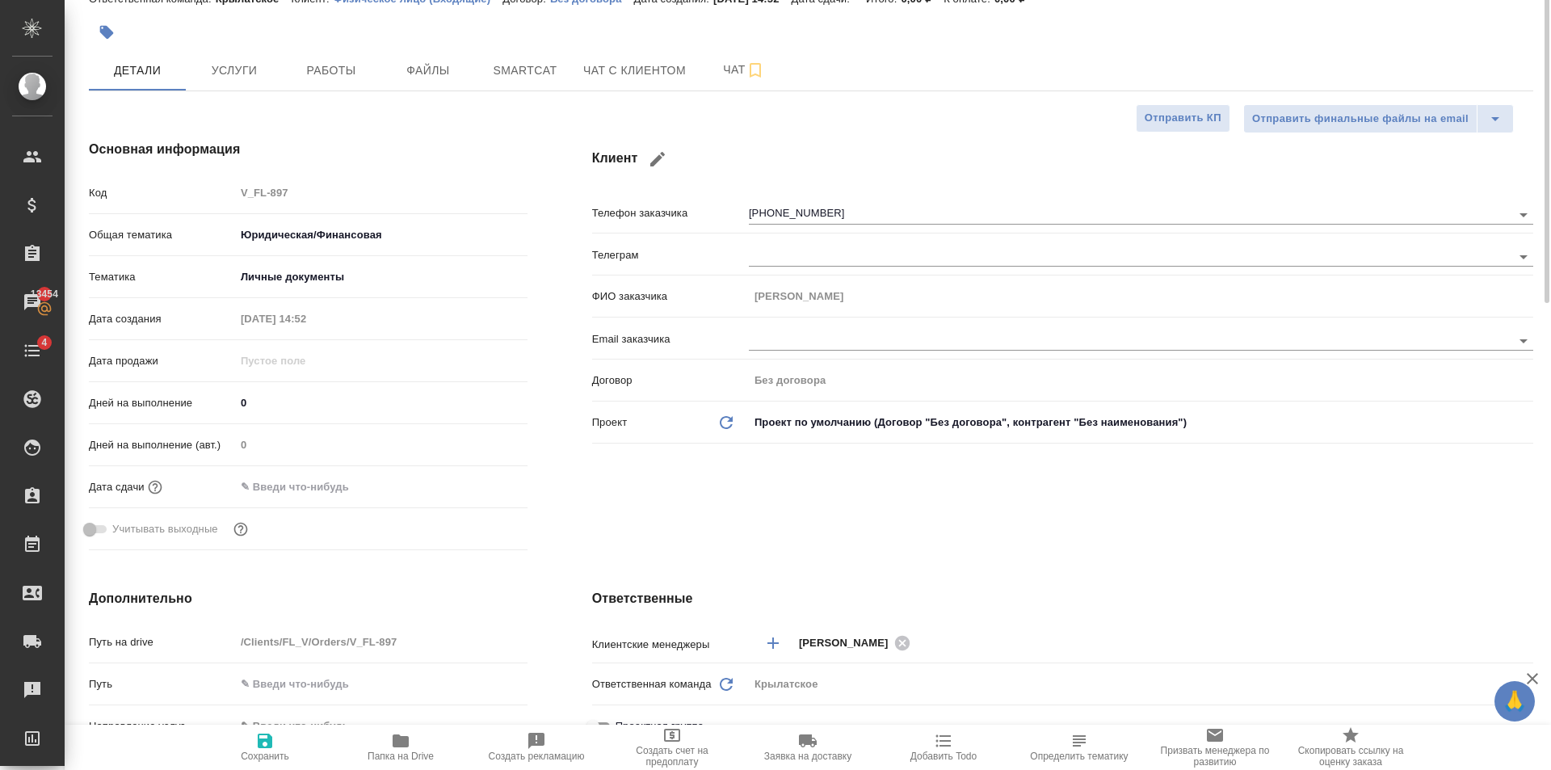
scroll to position [0, 0]
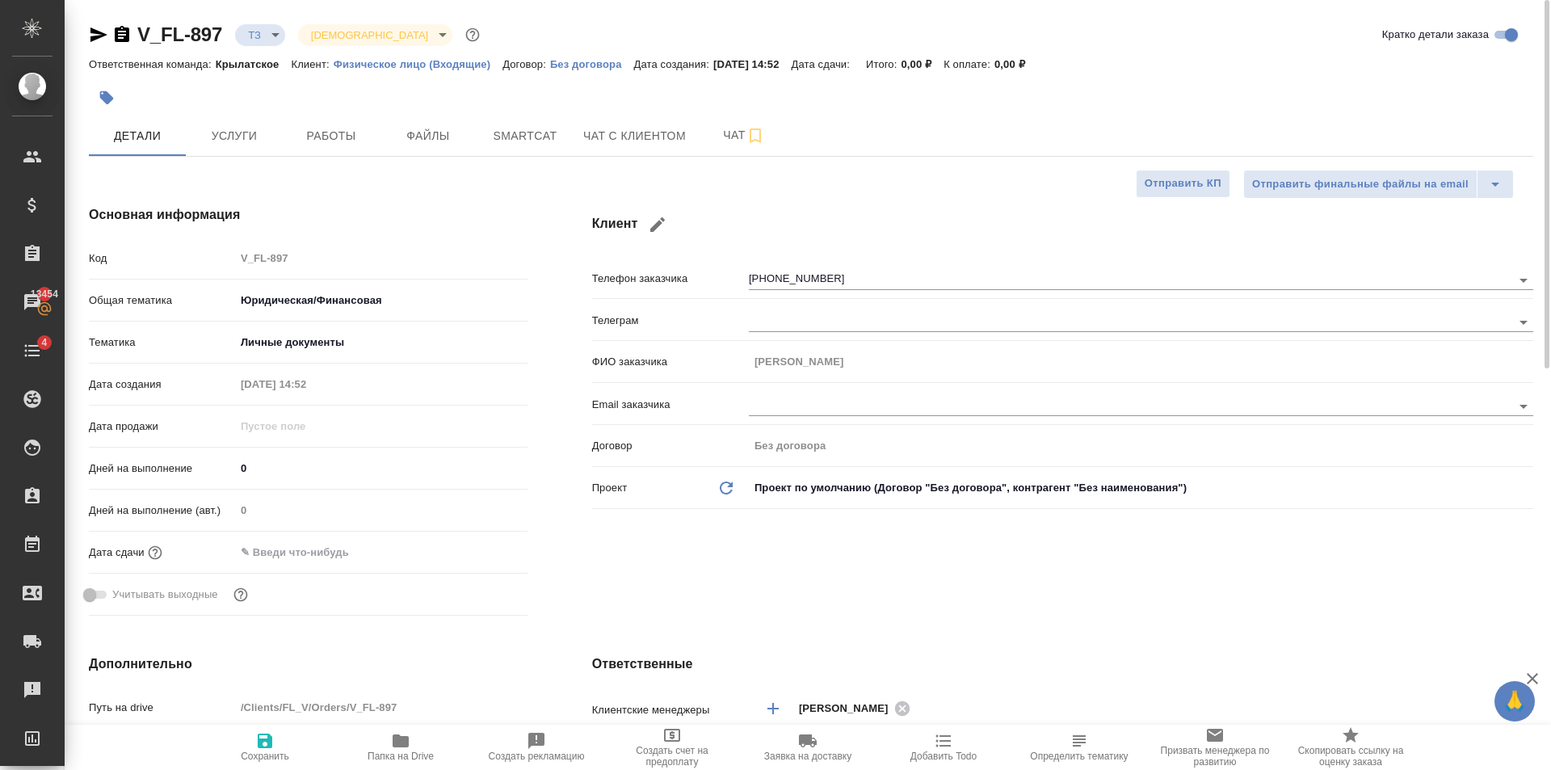
click at [273, 737] on icon "button" at bounding box center [264, 740] width 19 height 19
type textarea "x"
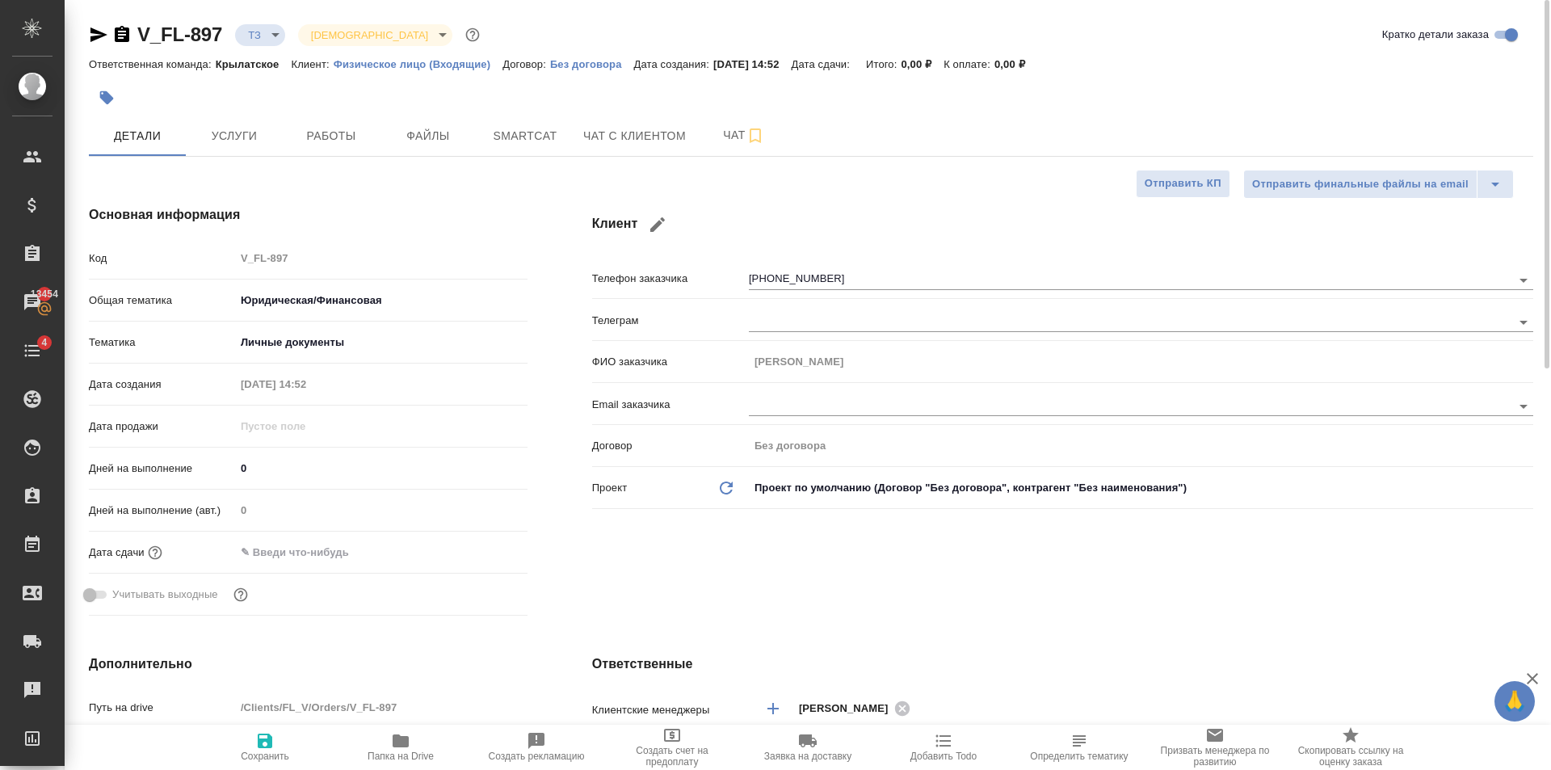
type textarea "x"
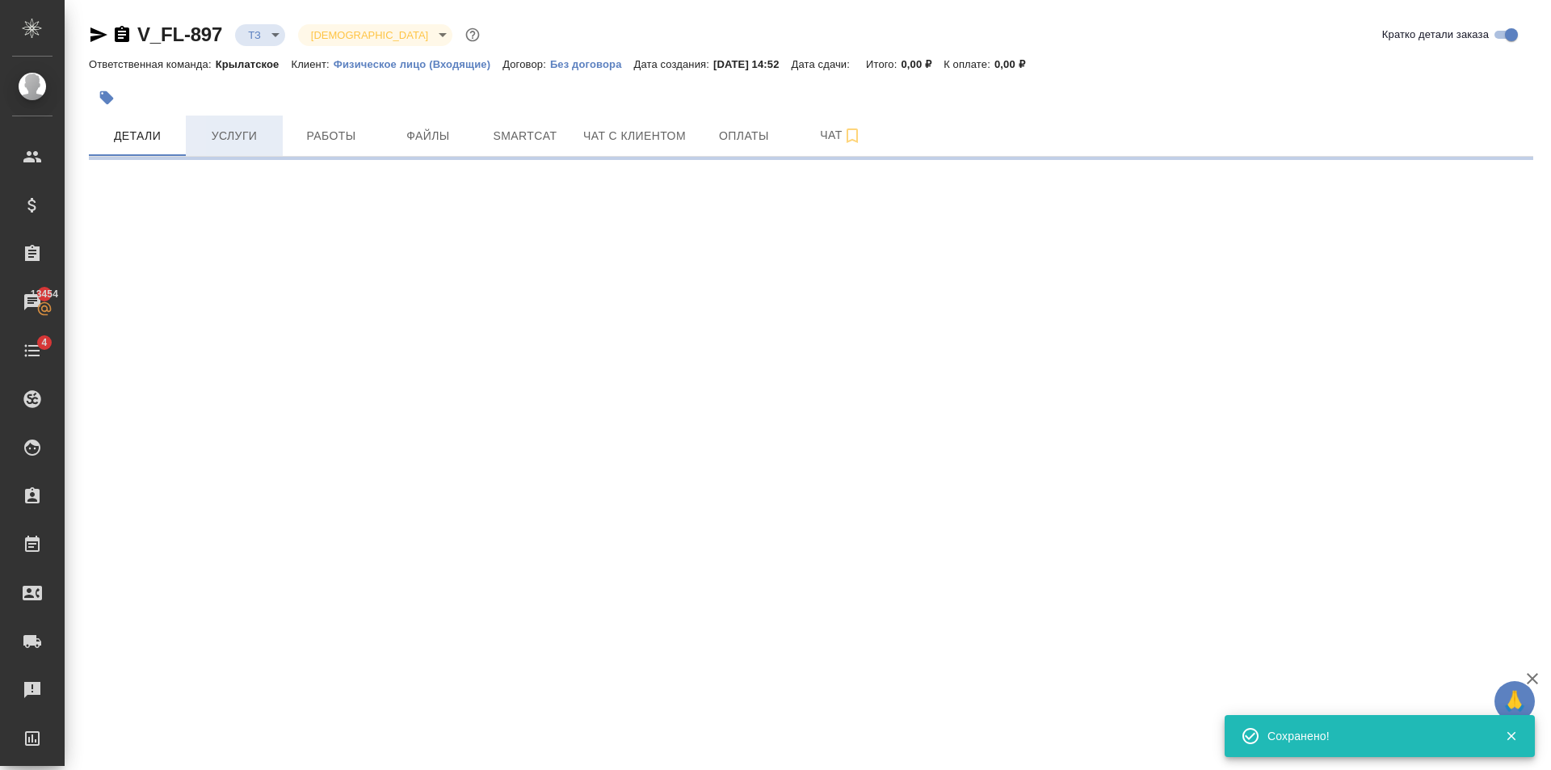
click at [229, 145] on span "Услуги" at bounding box center [234, 136] width 78 height 20
select select "RU"
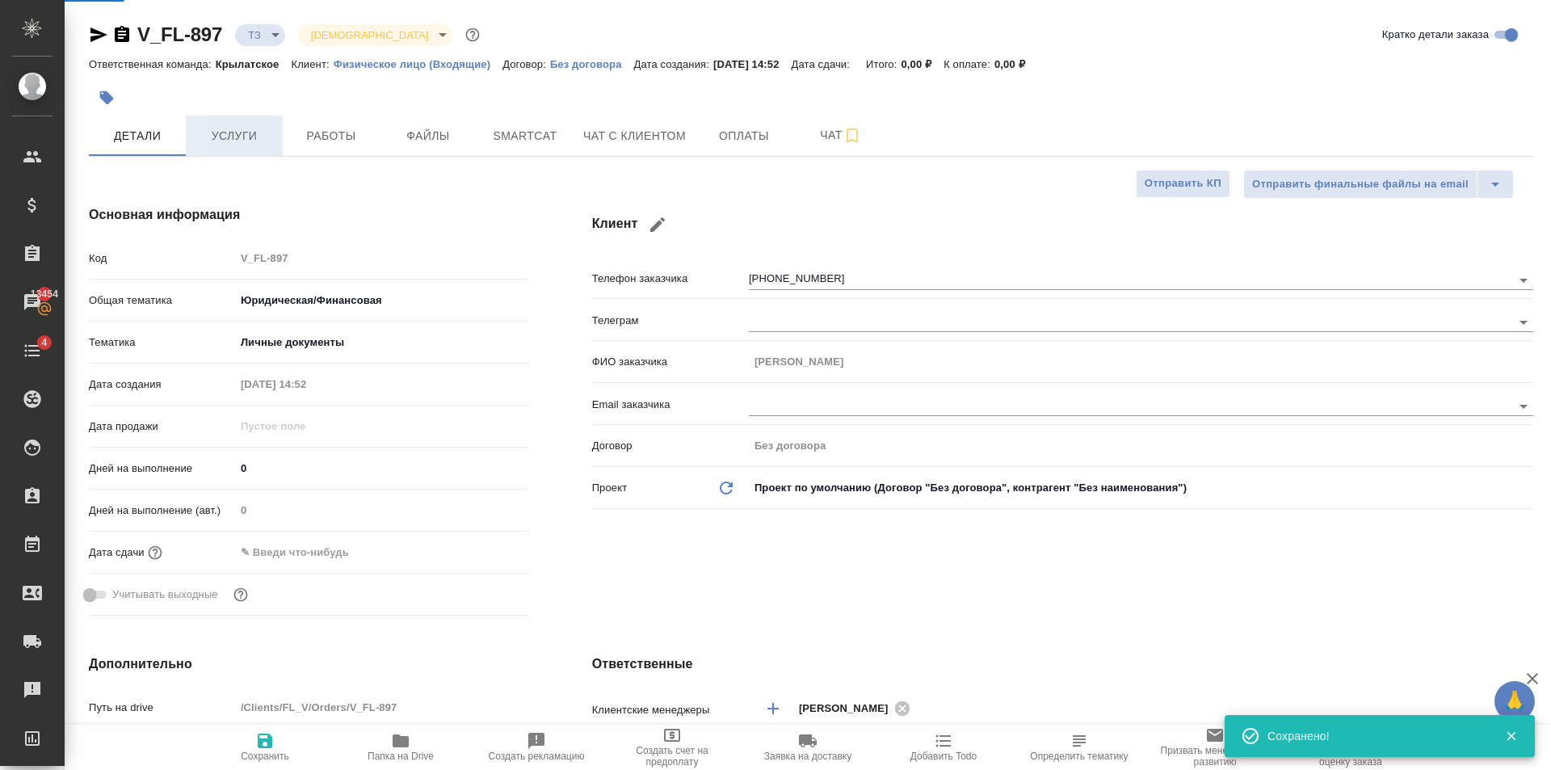
type textarea "x"
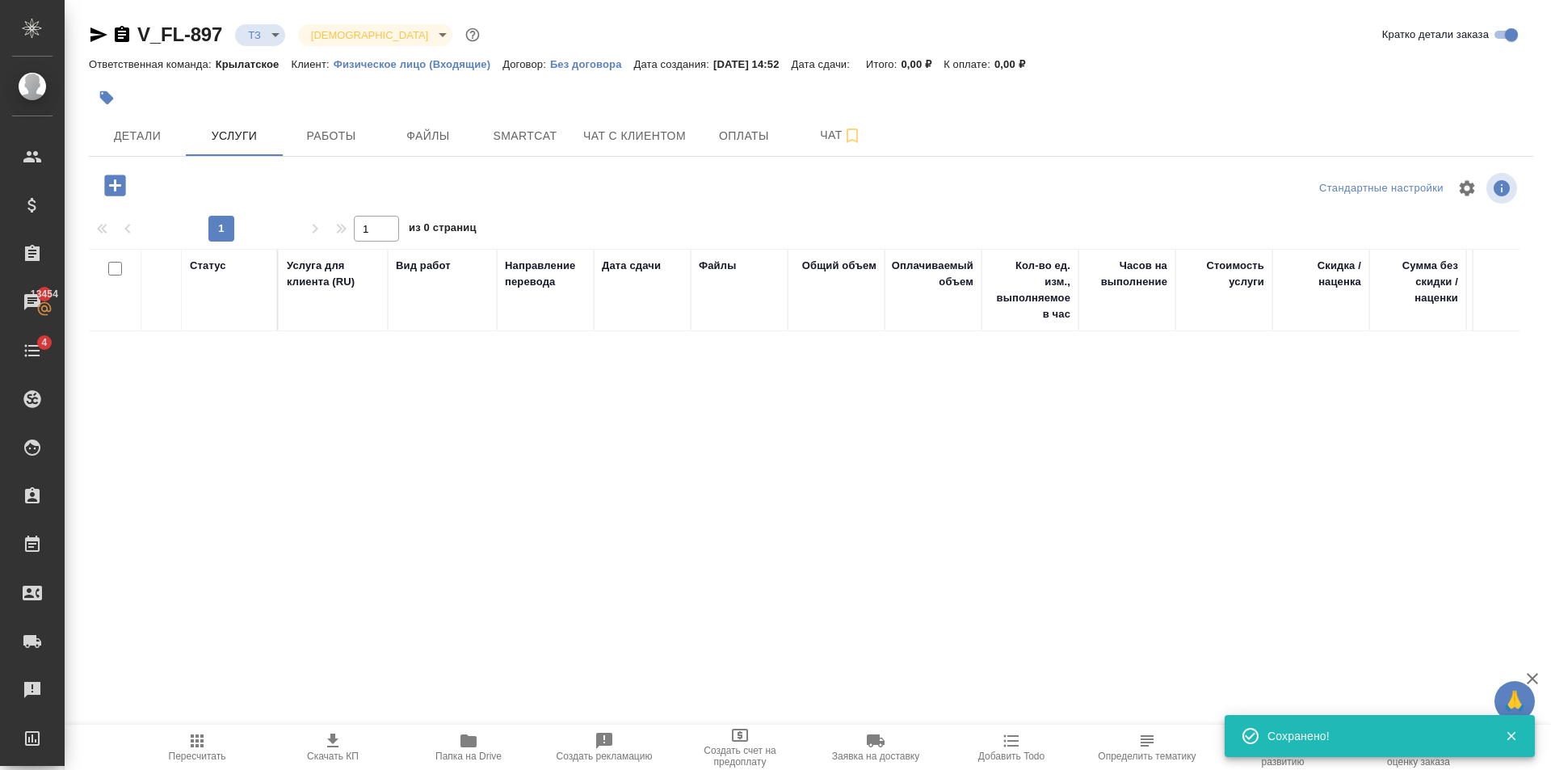
click at [111, 163] on div "V_FL-897 ТЗ tz Святая троица holyTrinity Кратко детали заказа Ответственная ком…" at bounding box center [811, 318] width 1462 height 637
click at [116, 187] on icon "button" at bounding box center [114, 184] width 21 height 21
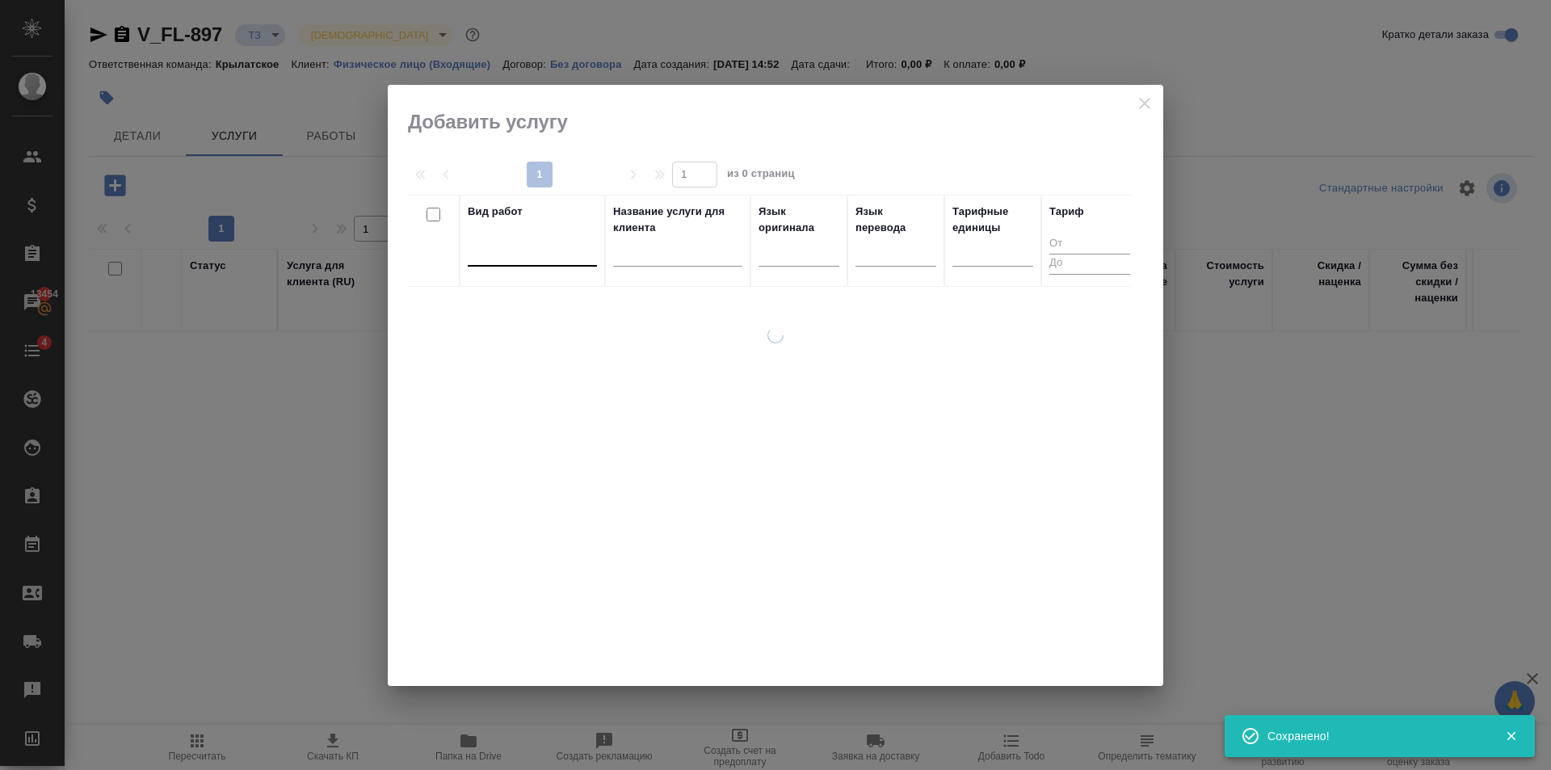
click at [569, 264] on div at bounding box center [532, 251] width 129 height 31
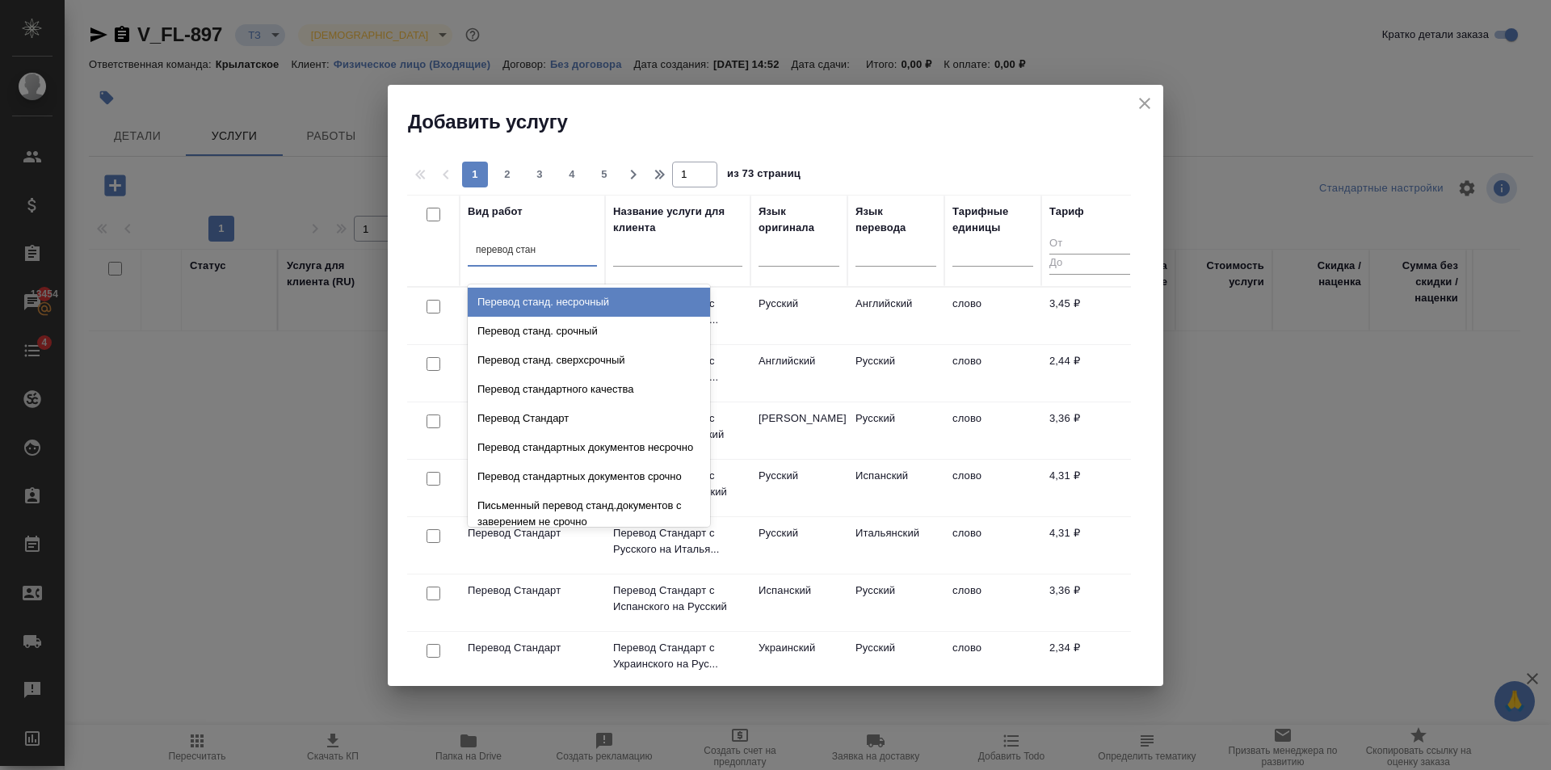
type input "перевод станд"
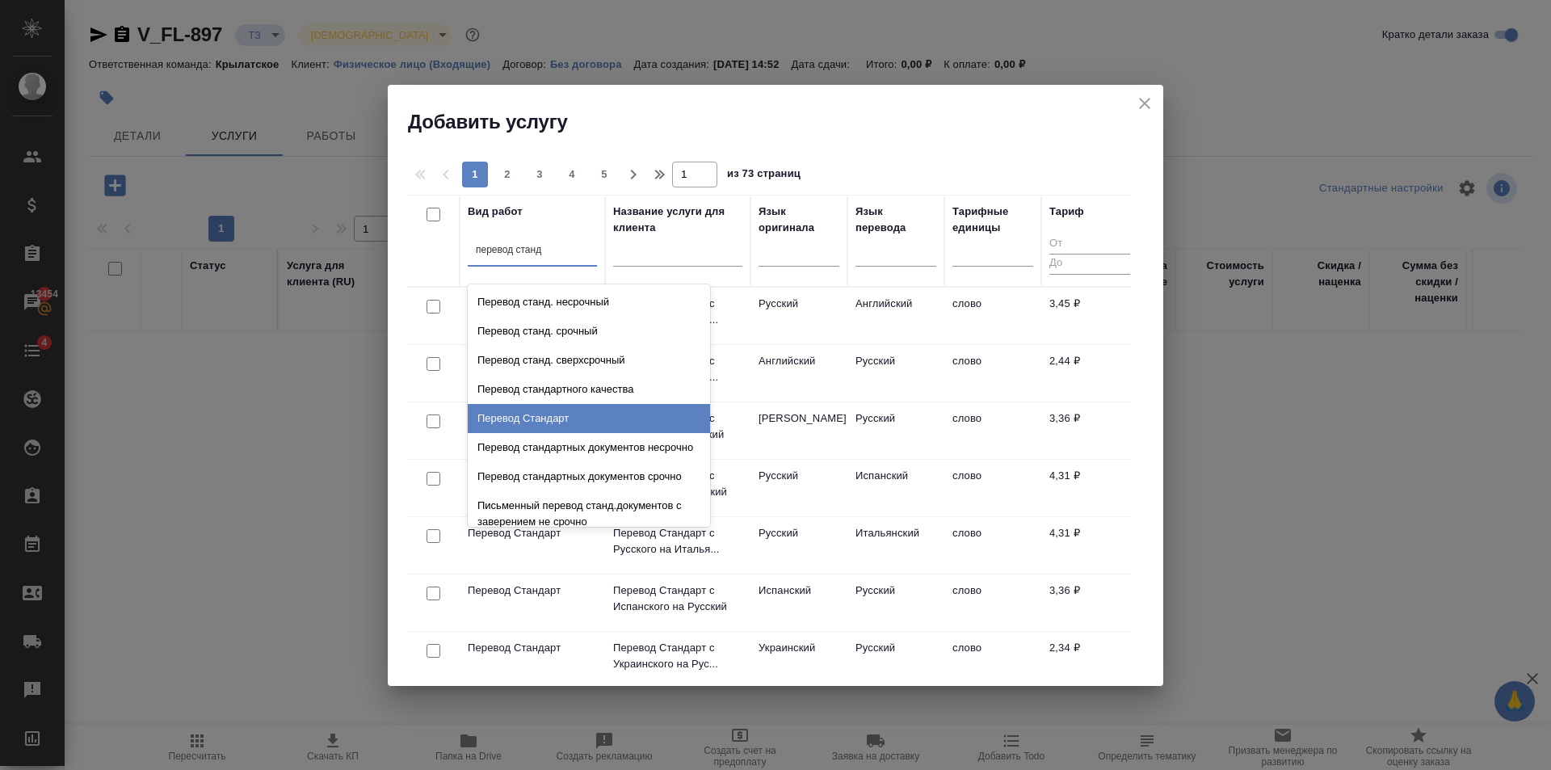
click at [575, 423] on div "Перевод Стандарт" at bounding box center [589, 418] width 242 height 29
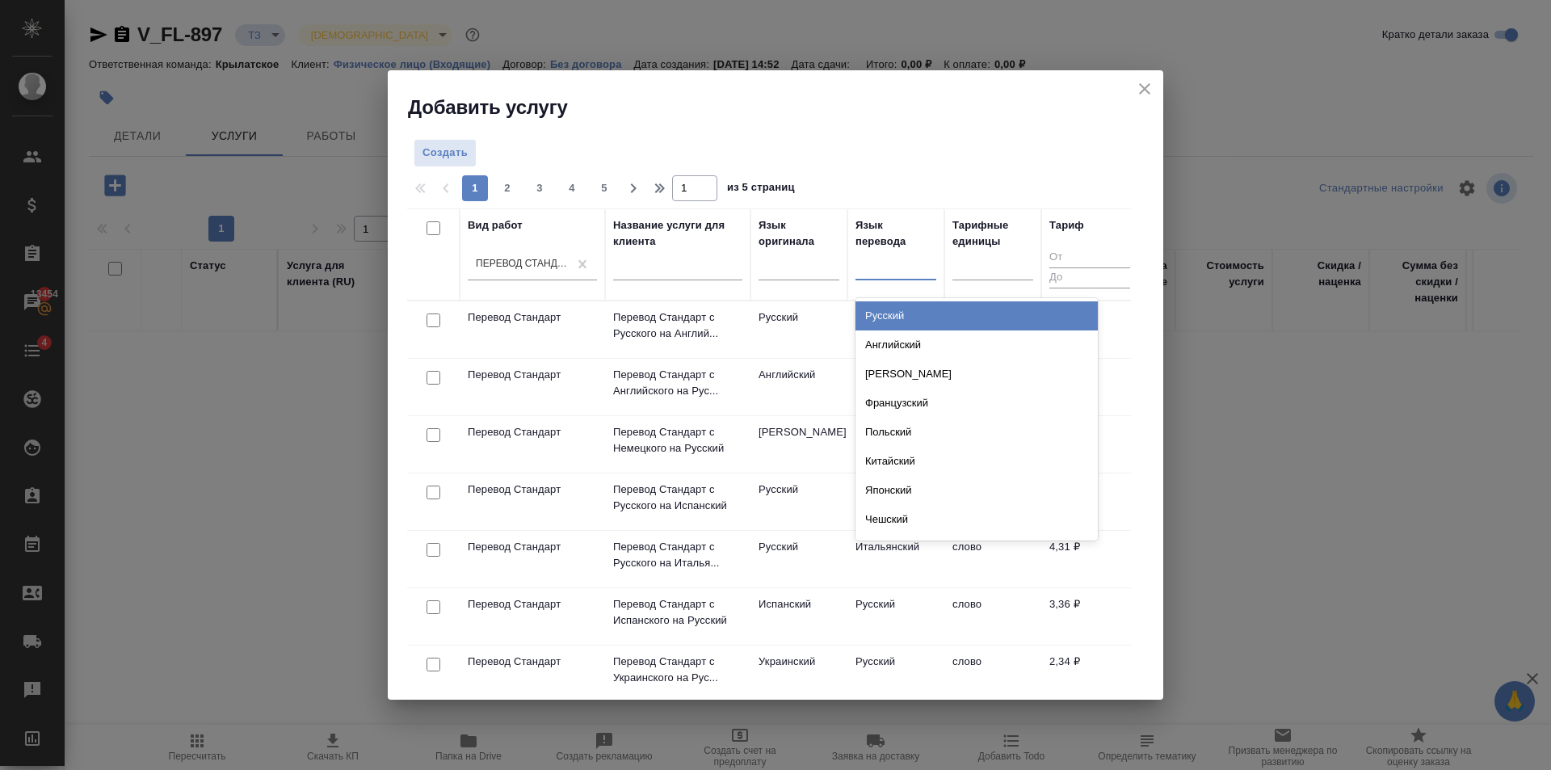
click at [888, 278] on div at bounding box center [895, 265] width 81 height 31
type input "эст"
click at [911, 306] on div "Эстонский" at bounding box center [976, 315] width 242 height 29
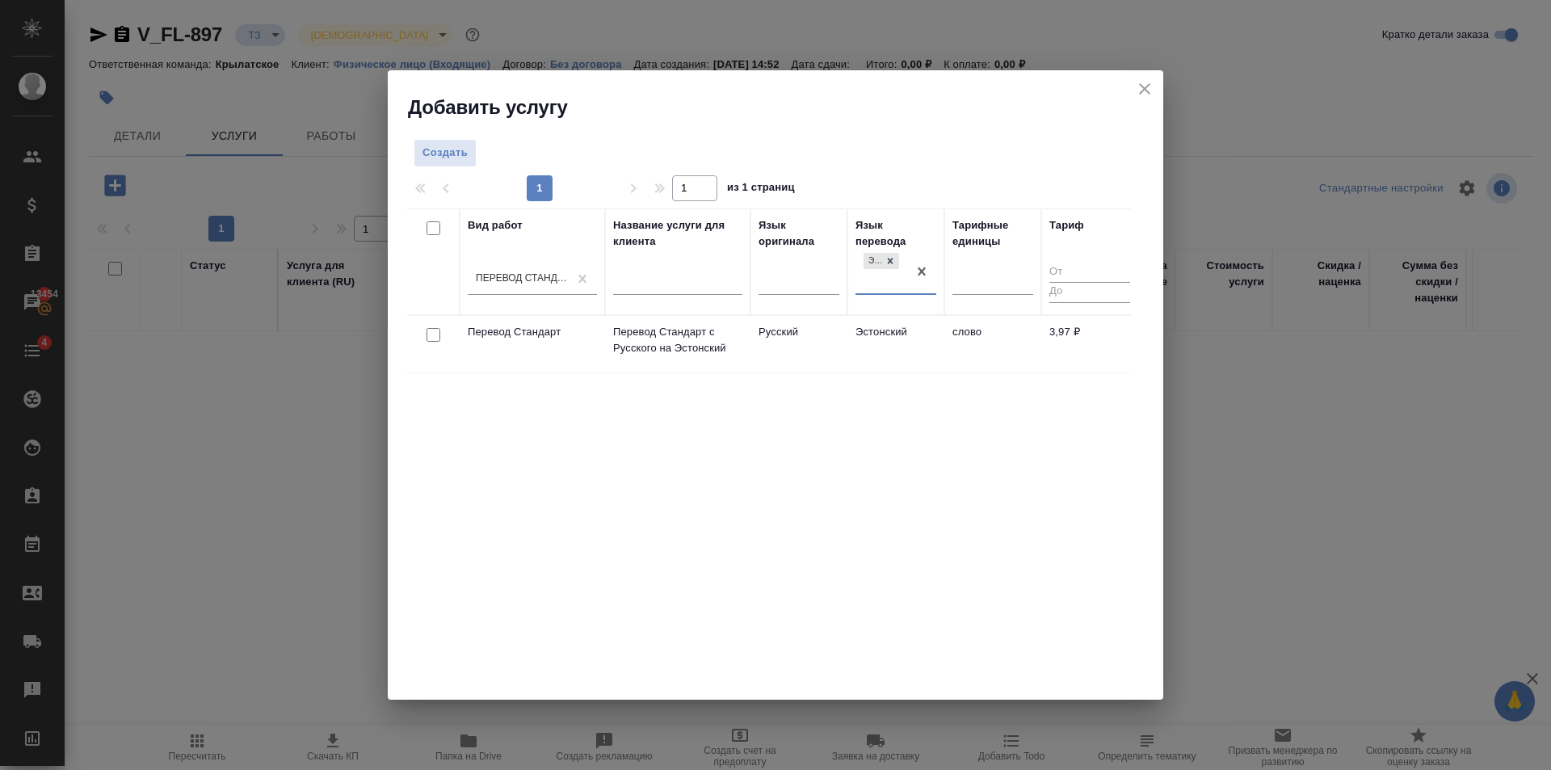
click at [887, 343] on td "Эстонский" at bounding box center [895, 344] width 97 height 57
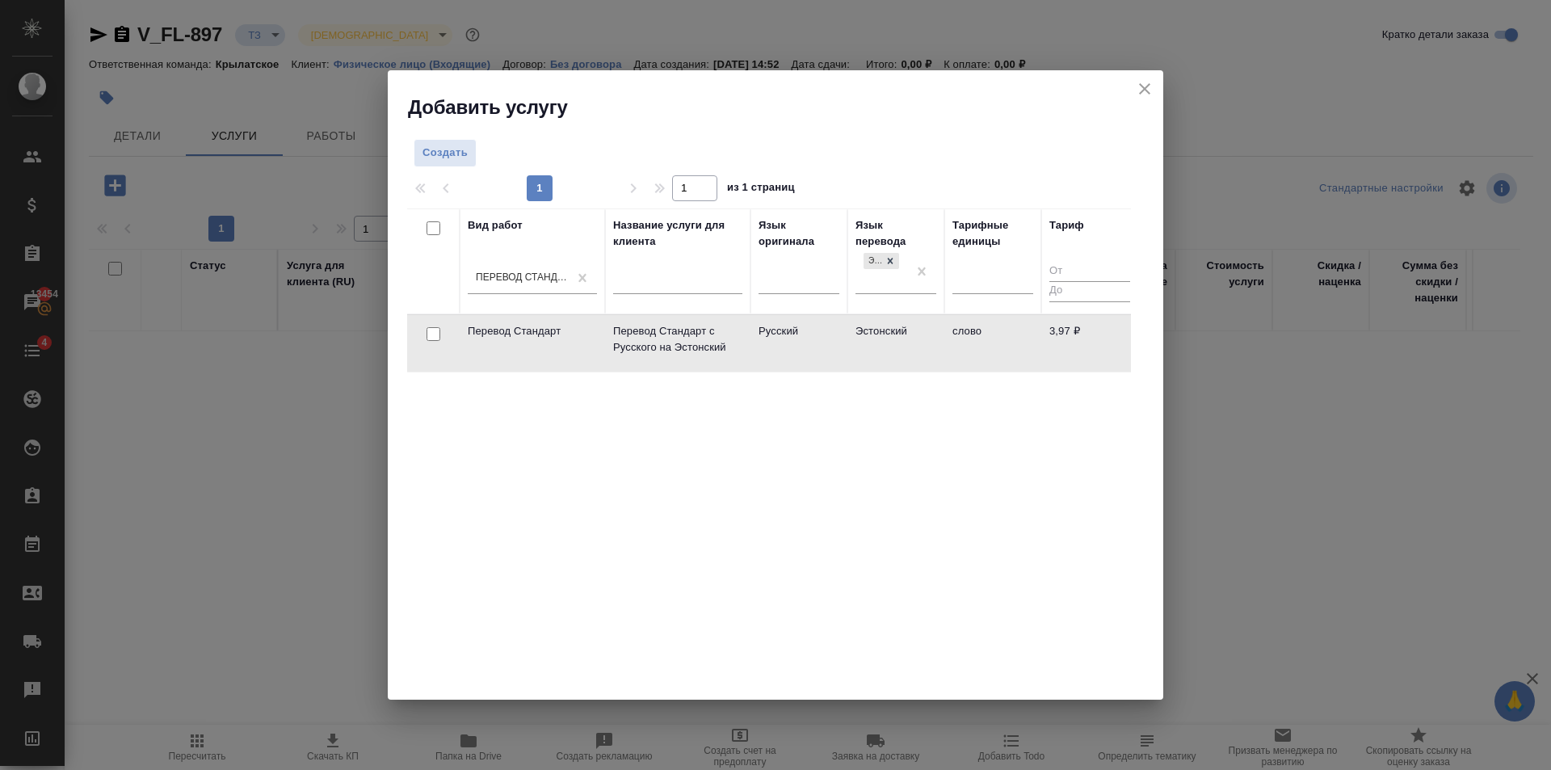
click at [887, 343] on td "Эстонский" at bounding box center [895, 343] width 97 height 57
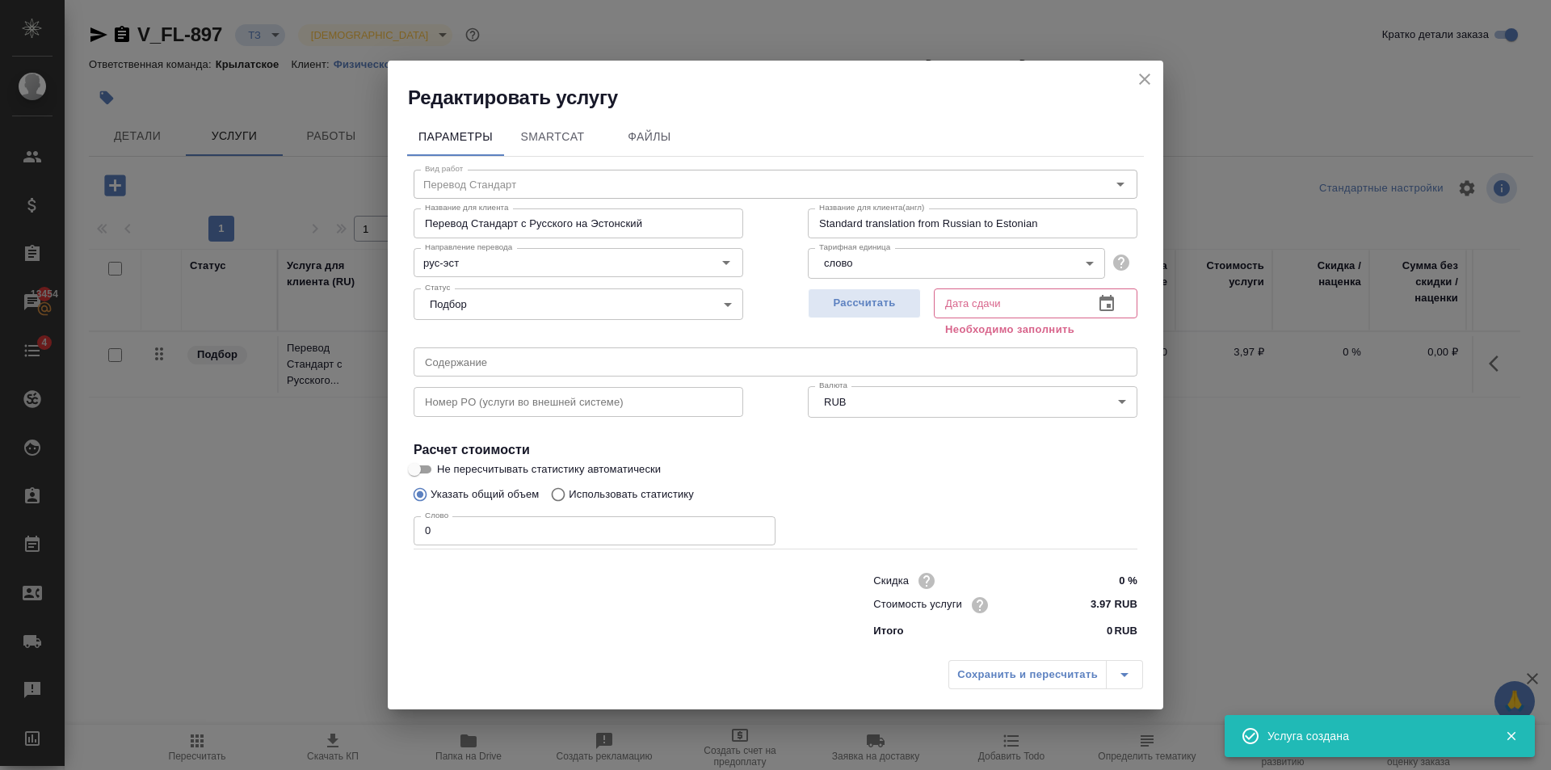
click at [631, 527] on input "0" at bounding box center [595, 530] width 362 height 29
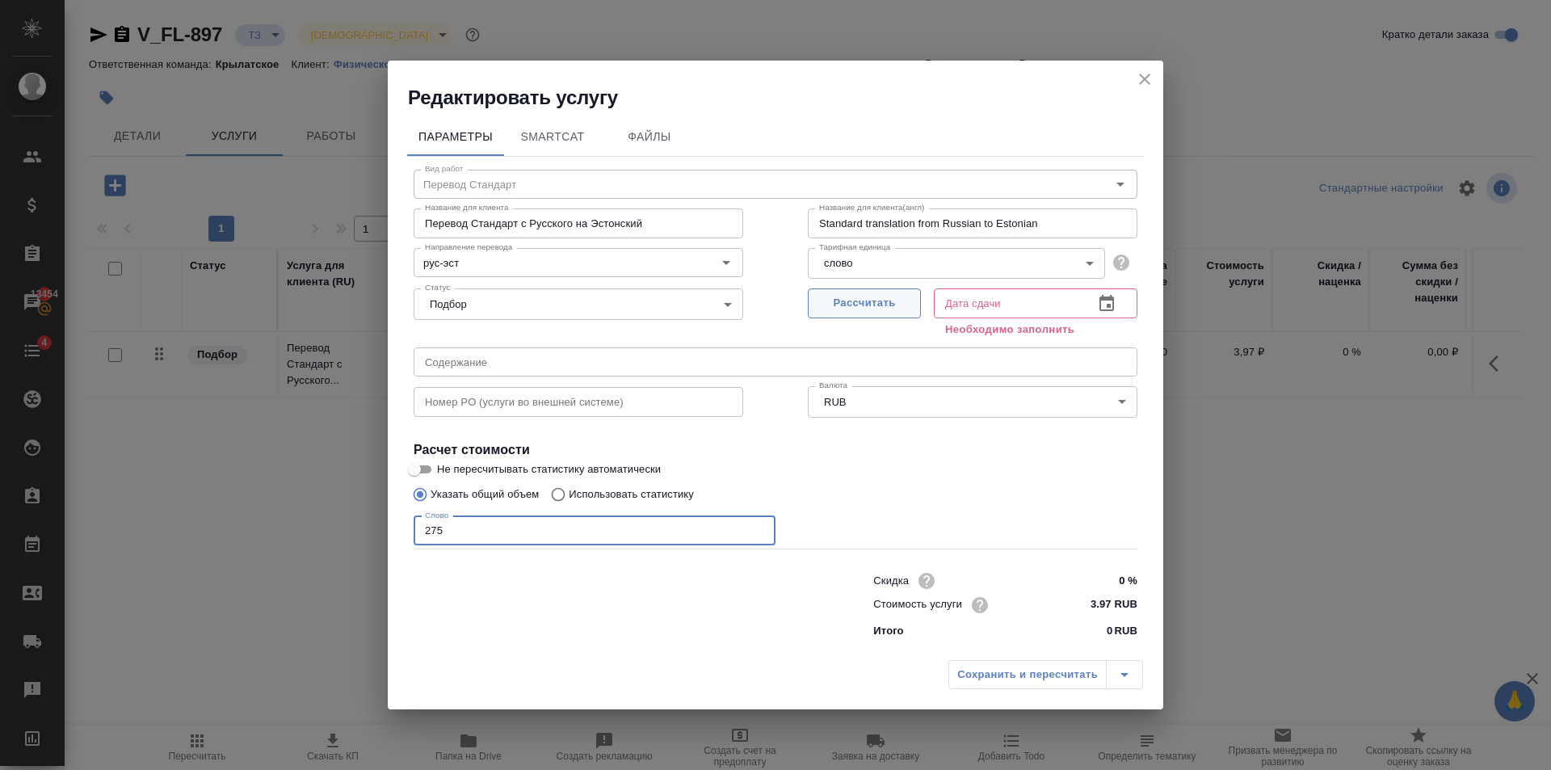
type input "275"
click at [874, 292] on button "Рассчитать" at bounding box center [864, 303] width 113 height 30
type input "10.09.2025 17:10"
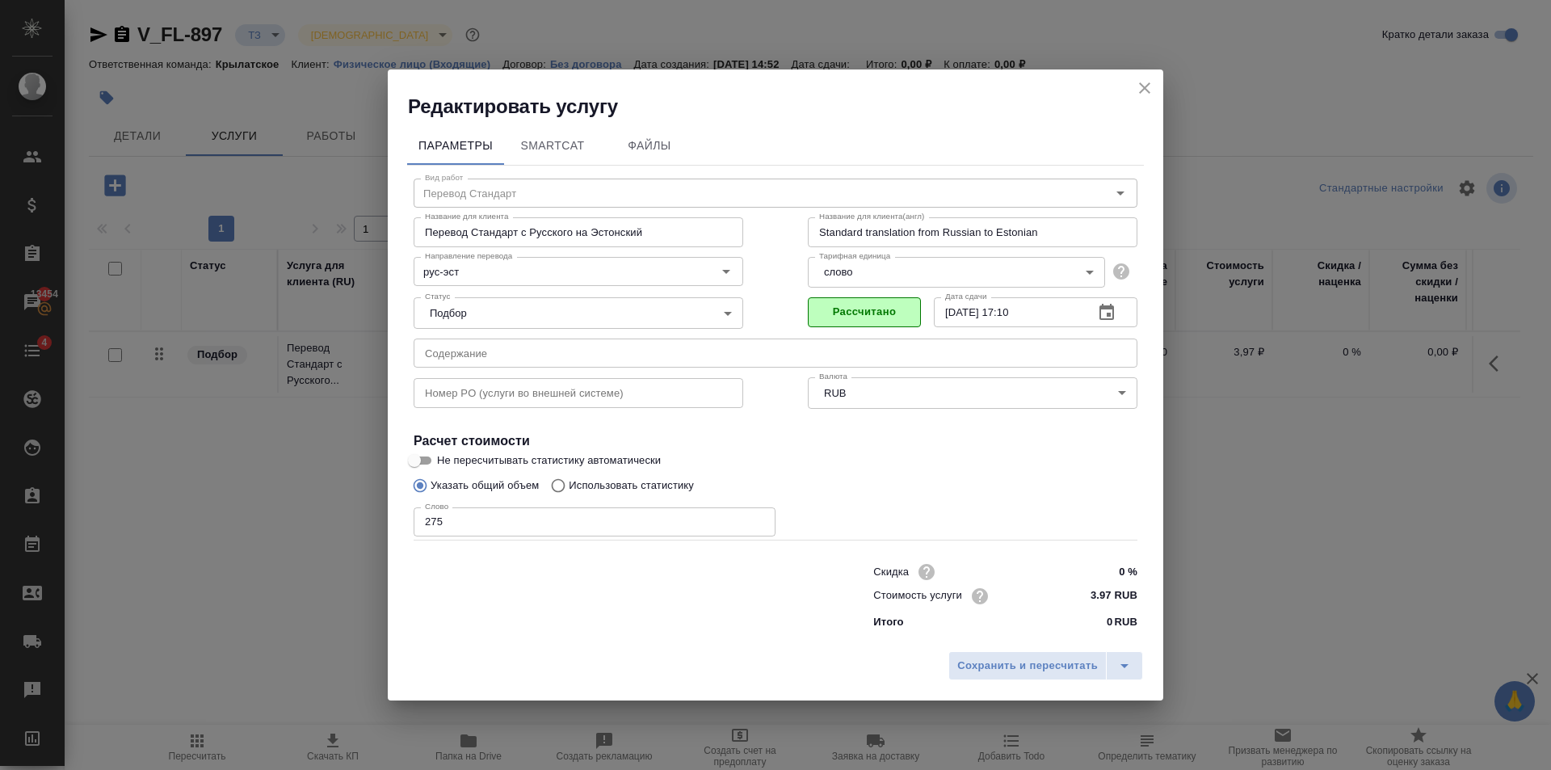
click at [1007, 683] on div "Сохранить и пересчитать" at bounding box center [775, 671] width 775 height 57
click at [1009, 668] on span "Сохранить и пересчитать" at bounding box center [1027, 666] width 141 height 19
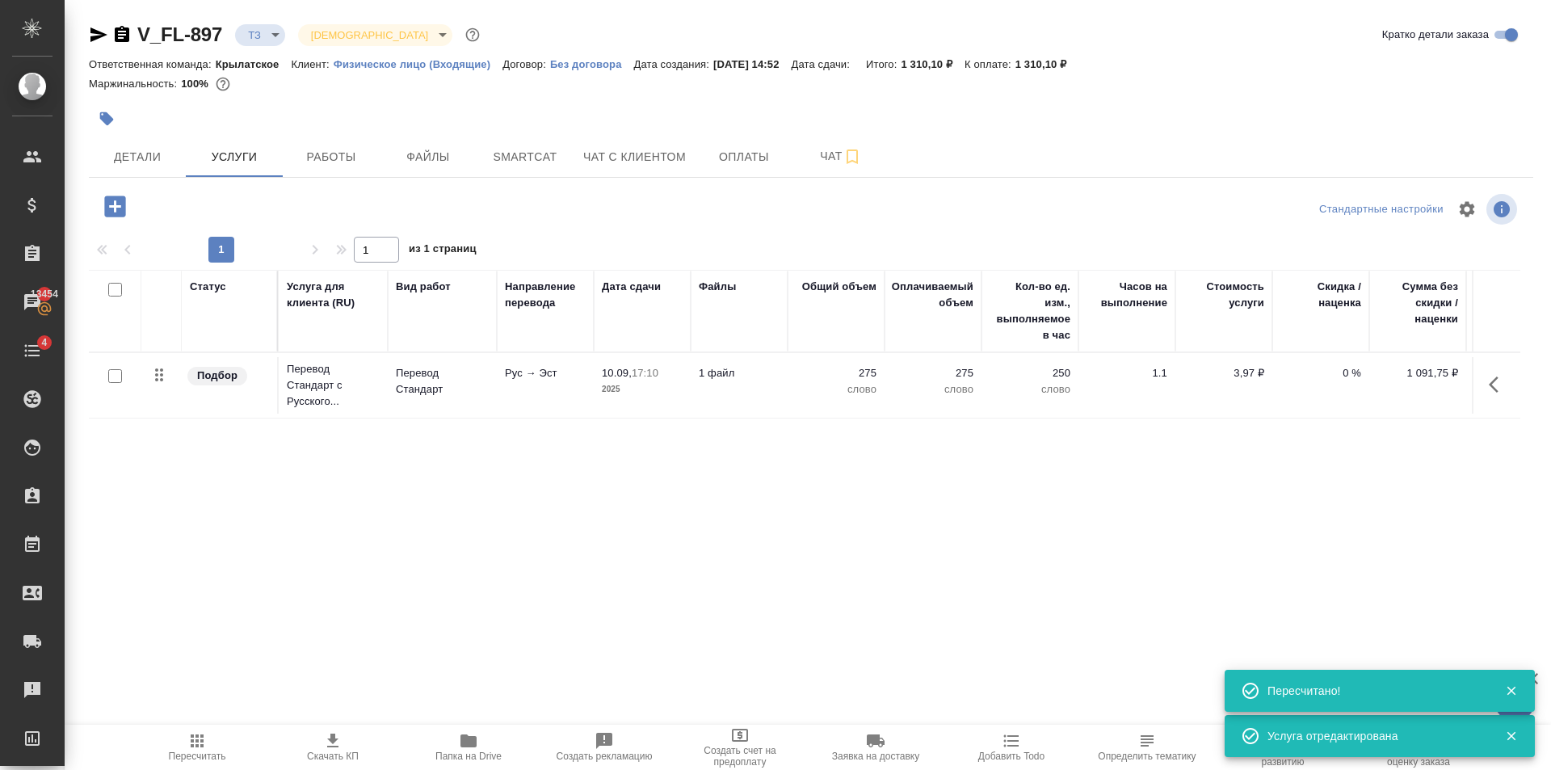
click at [111, 208] on icon "button" at bounding box center [114, 205] width 21 height 21
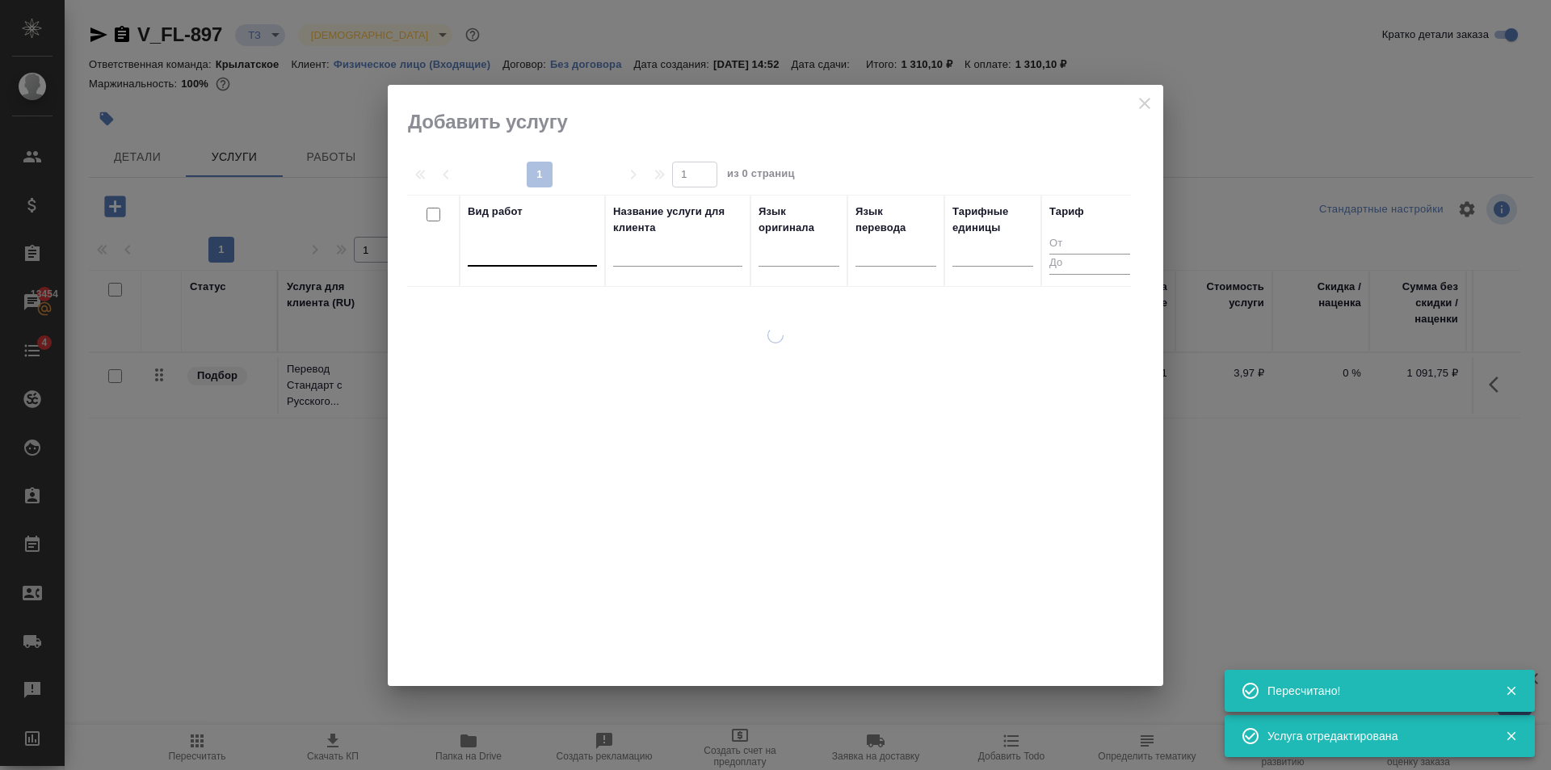
click at [516, 258] on div at bounding box center [532, 249] width 129 height 23
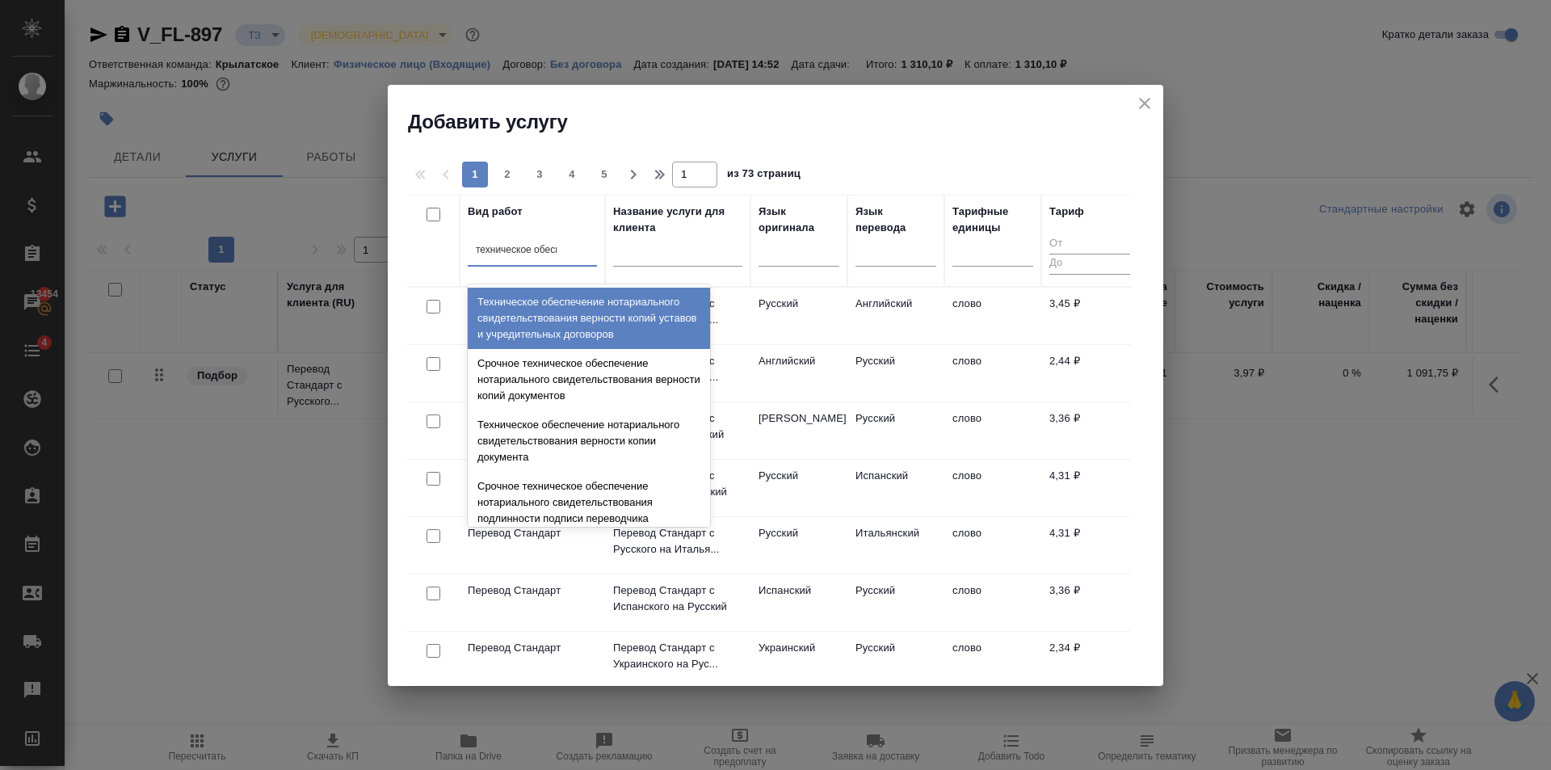
type input "техническое обеспе"
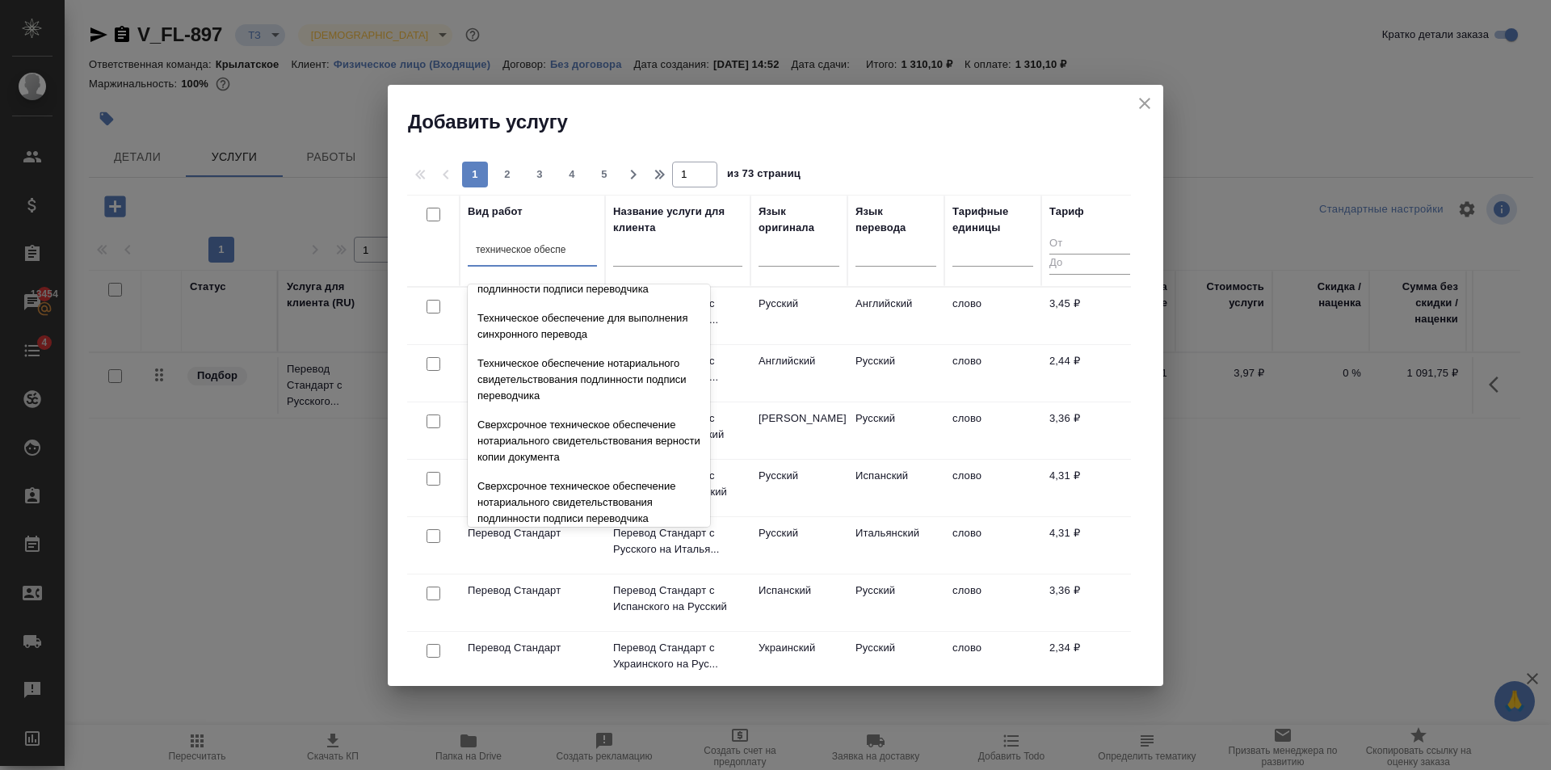
scroll to position [242, 0]
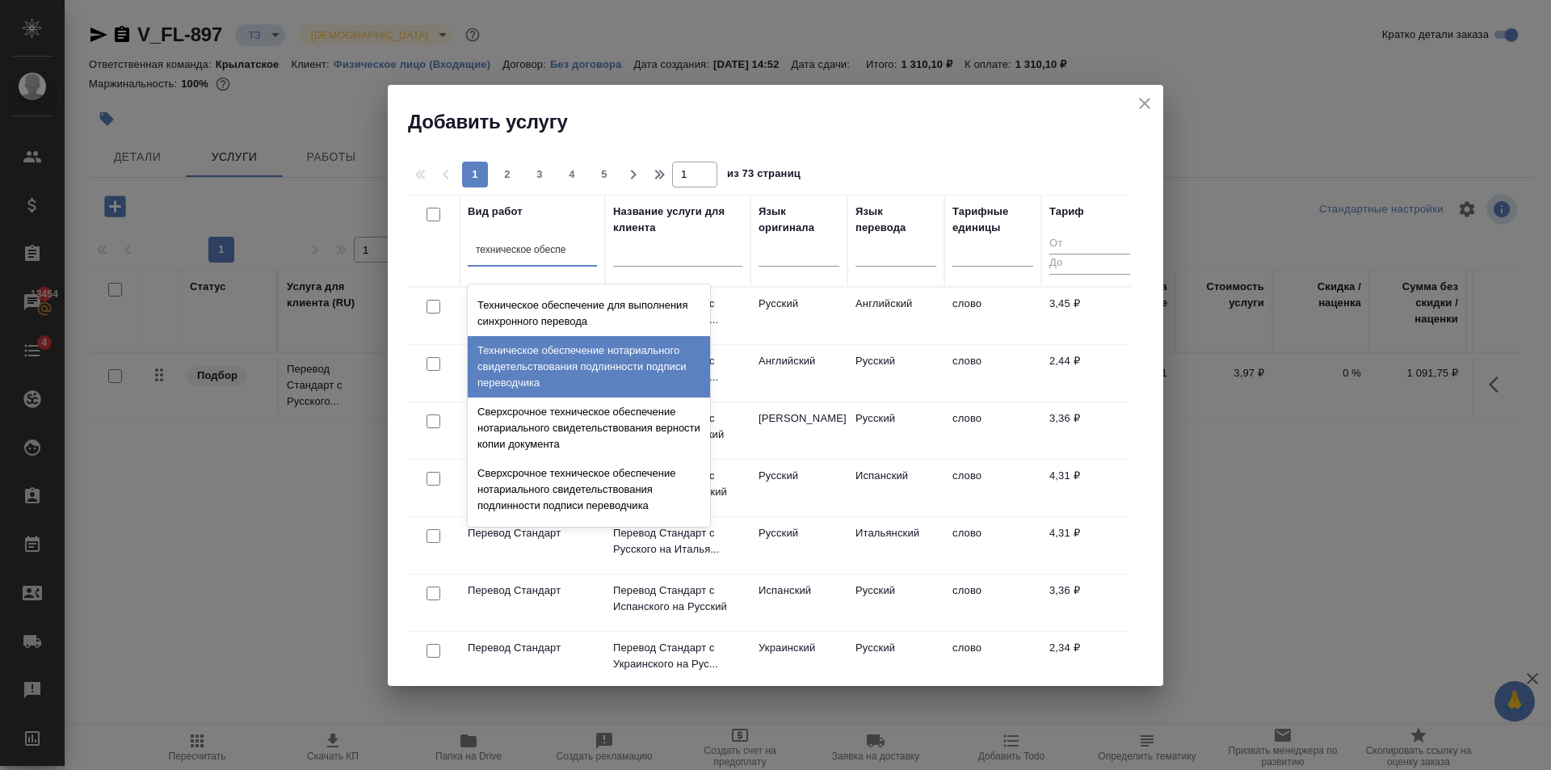
click at [556, 373] on div "Техническое обеспечение нотариального свидетельствования подлинности подписи пе…" at bounding box center [589, 366] width 242 height 61
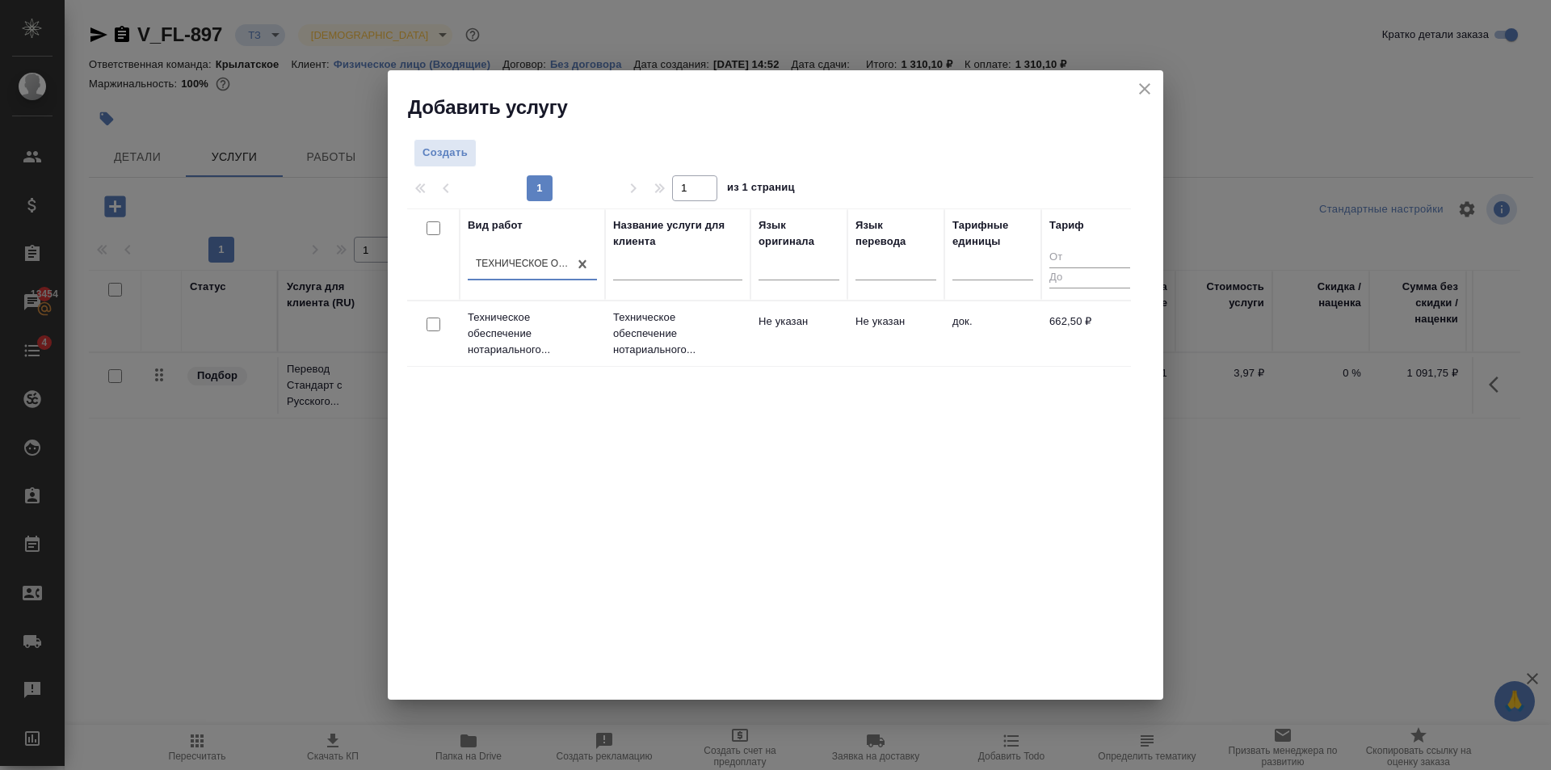
click at [779, 343] on td "Не указан" at bounding box center [798, 333] width 97 height 57
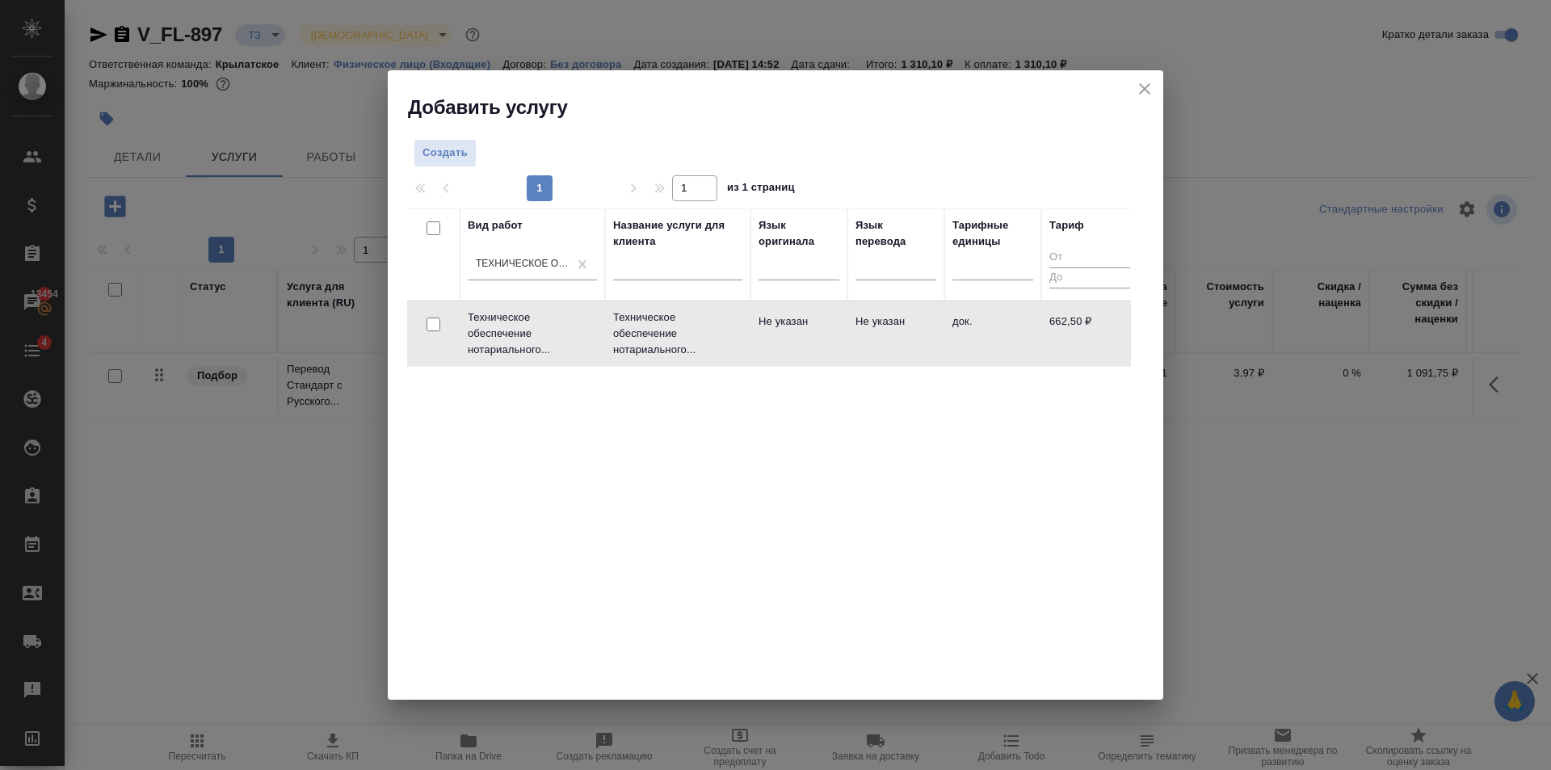
click at [779, 343] on td "Не указан" at bounding box center [798, 333] width 97 height 57
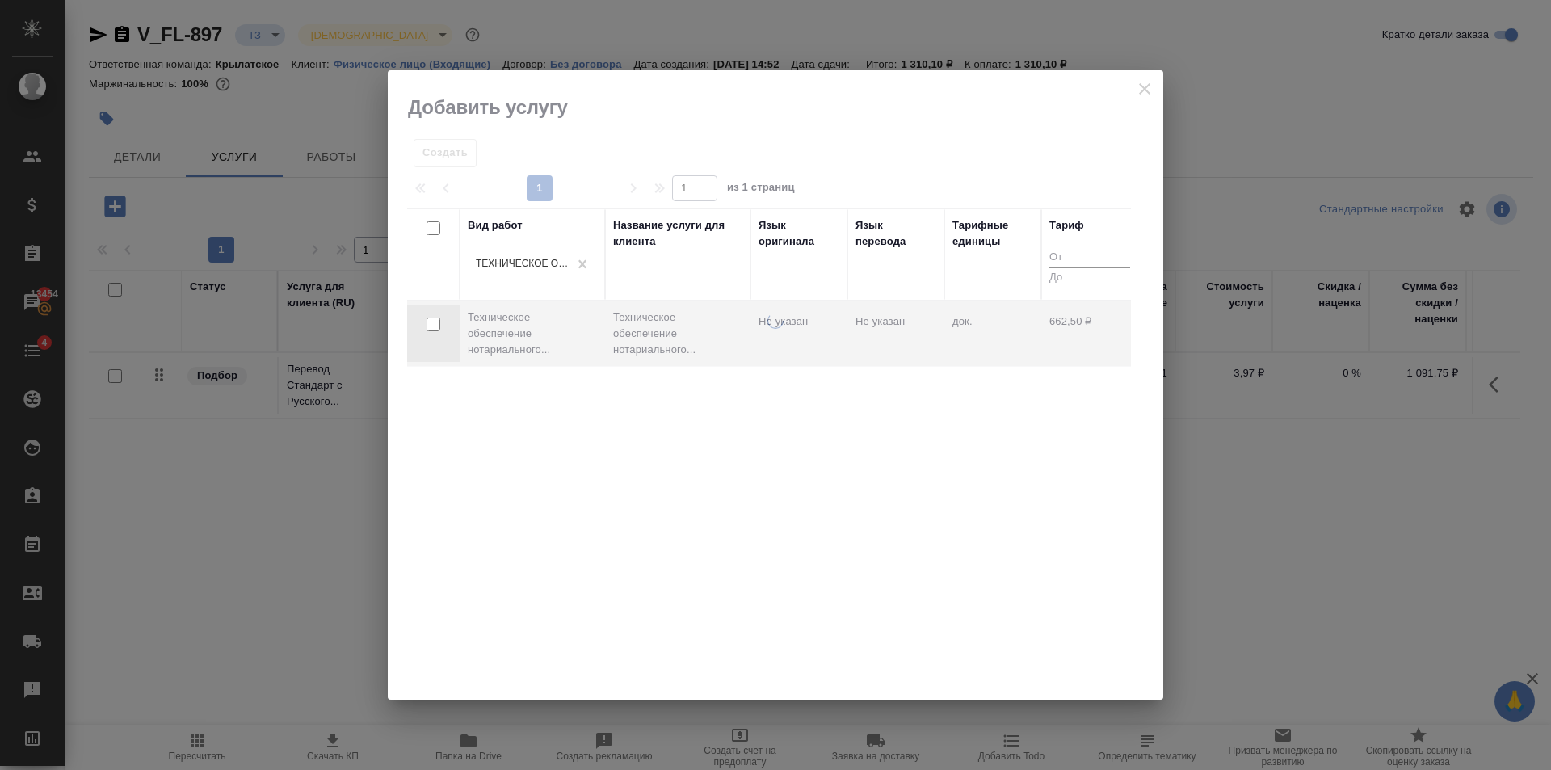
click at [779, 343] on div at bounding box center [775, 506] width 775 height 387
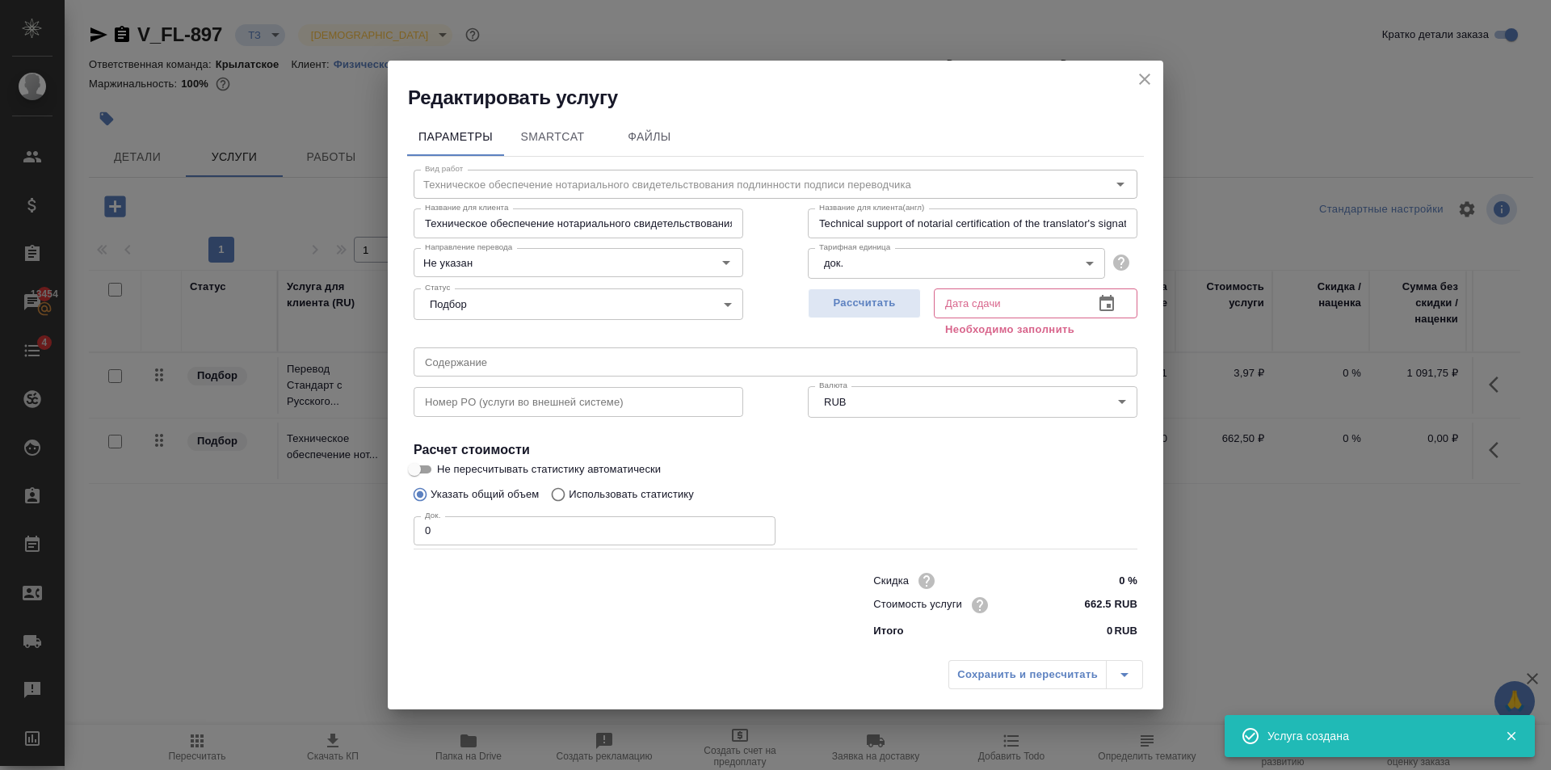
click at [756, 523] on input "0" at bounding box center [595, 530] width 362 height 29
type input "1"
click at [758, 526] on input "1" at bounding box center [595, 530] width 362 height 29
click at [873, 305] on span "Рассчитать" at bounding box center [864, 303] width 95 height 19
type input "10.09.2025 16:16"
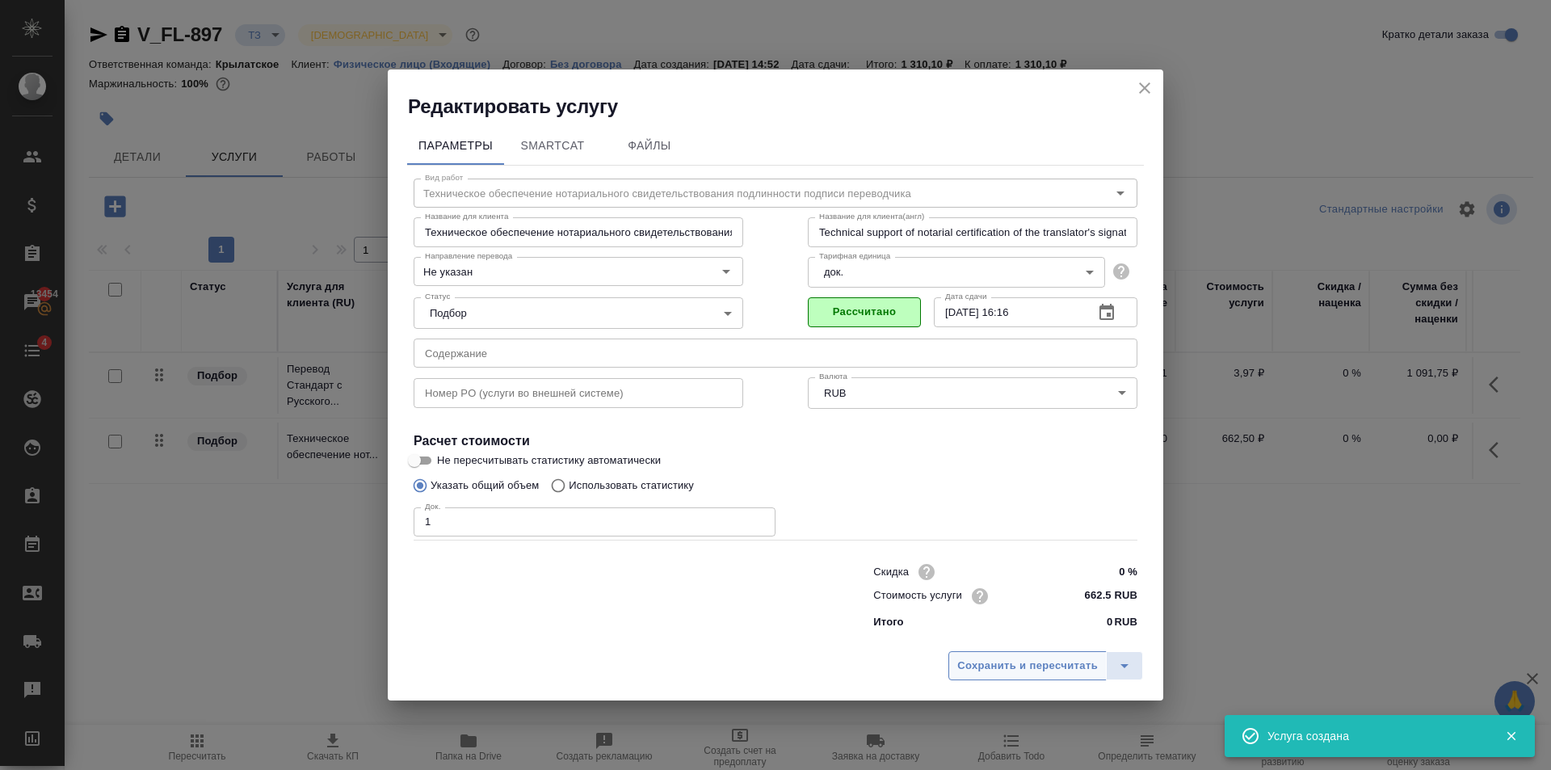
click at [1048, 670] on span "Сохранить и пересчитать" at bounding box center [1027, 666] width 141 height 19
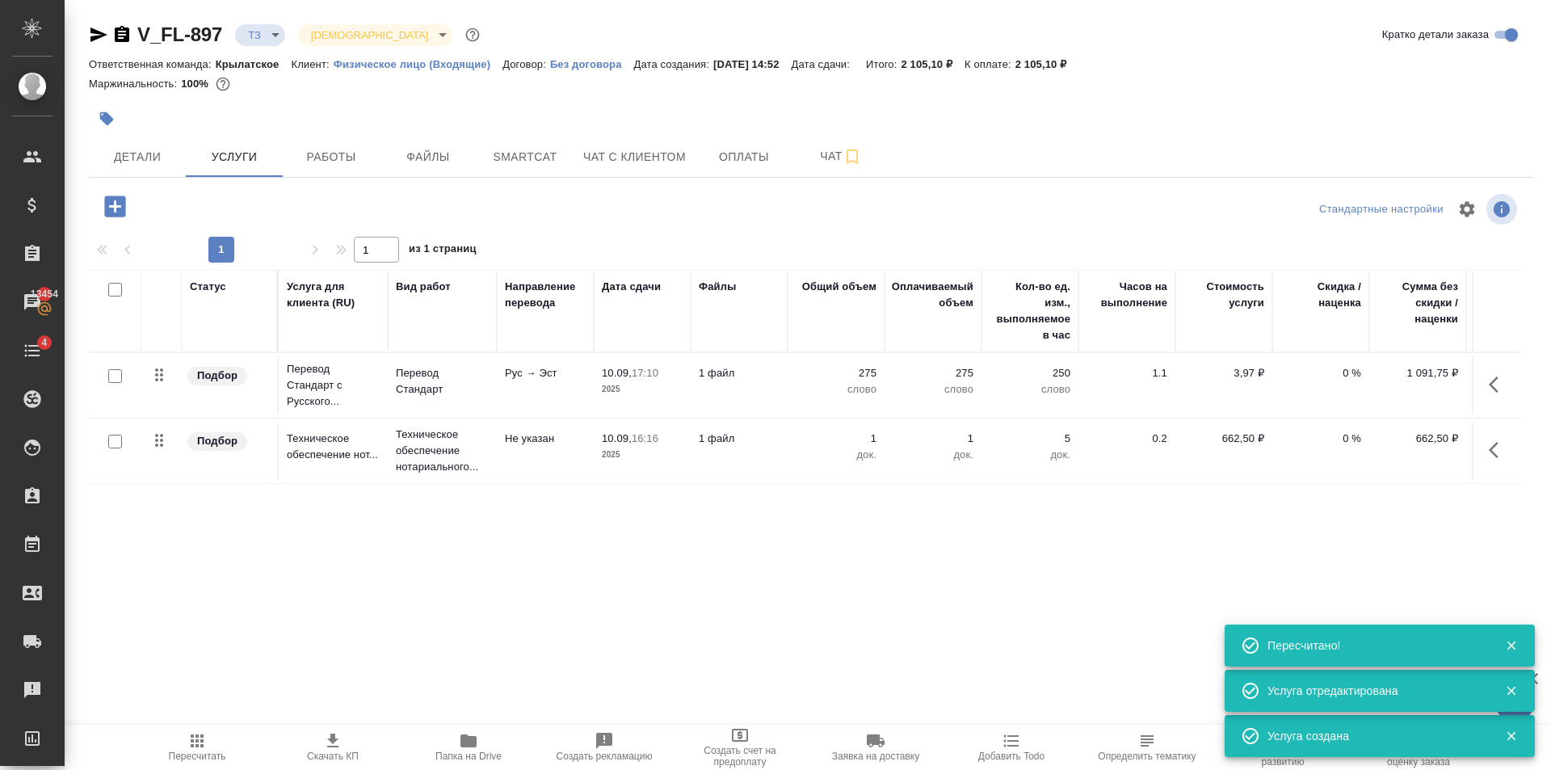
click at [119, 215] on icon "button" at bounding box center [114, 205] width 21 height 21
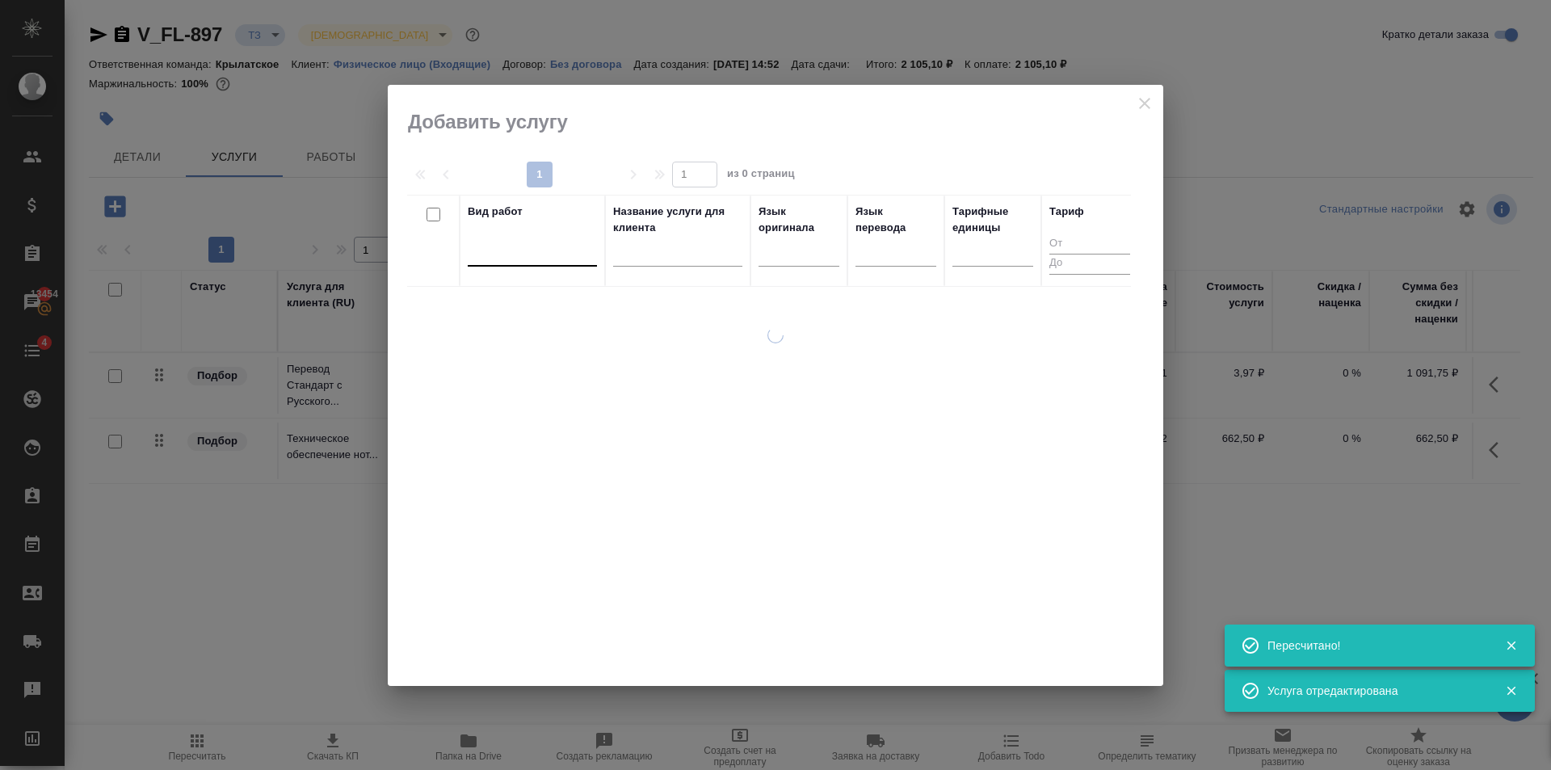
drag, startPoint x: 515, startPoint y: 229, endPoint x: 534, endPoint y: 243, distance: 23.1
click at [519, 233] on div "Вид работ" at bounding box center [532, 241] width 129 height 74
click at [539, 248] on div at bounding box center [532, 249] width 129 height 23
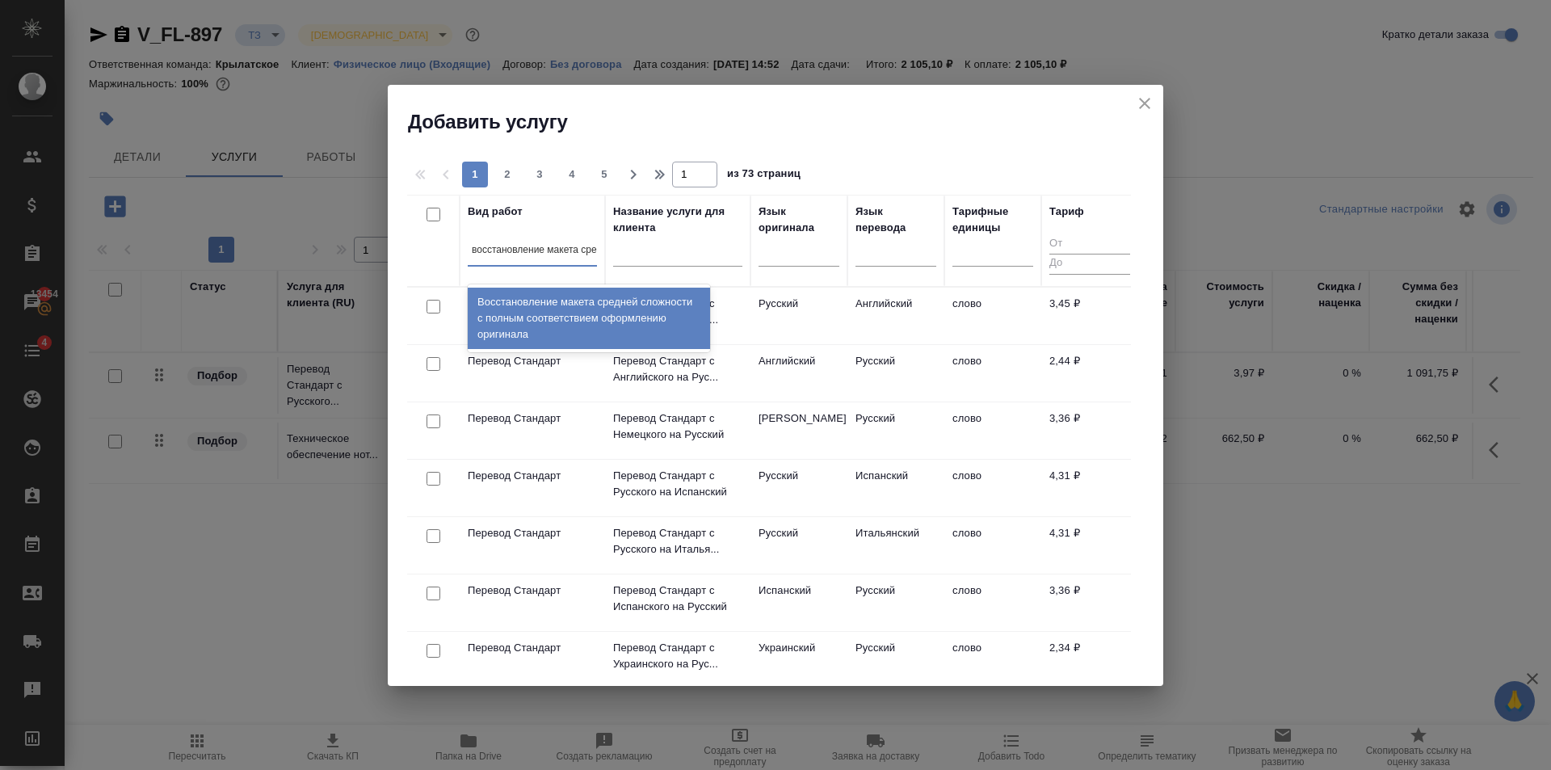
type input "восстановление макета сред"
click at [532, 313] on div "Восстановление макета средней сложности с полным соответствием оформлению ориги…" at bounding box center [589, 318] width 242 height 61
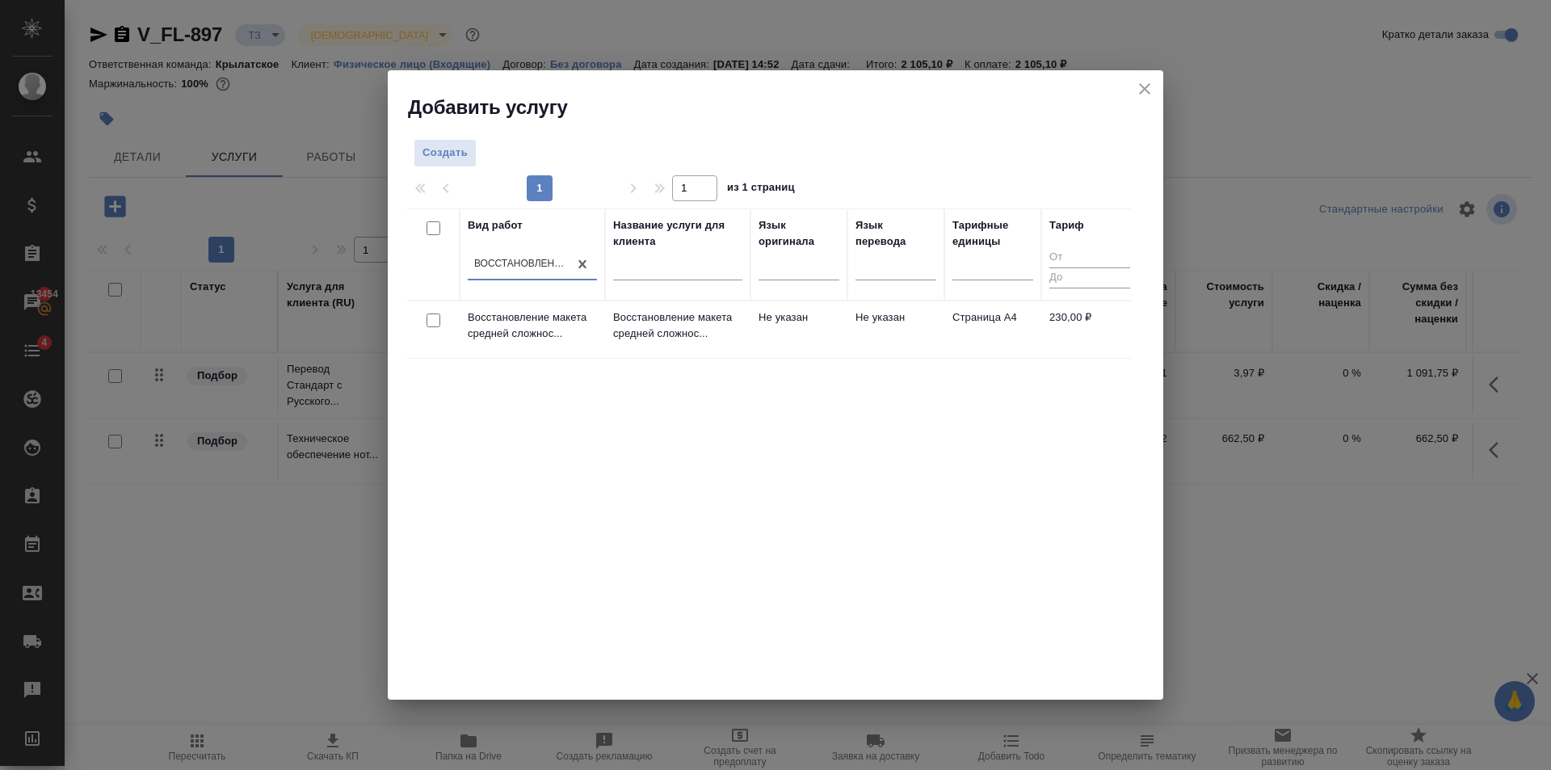
click at [804, 308] on td "Не указан" at bounding box center [798, 329] width 97 height 57
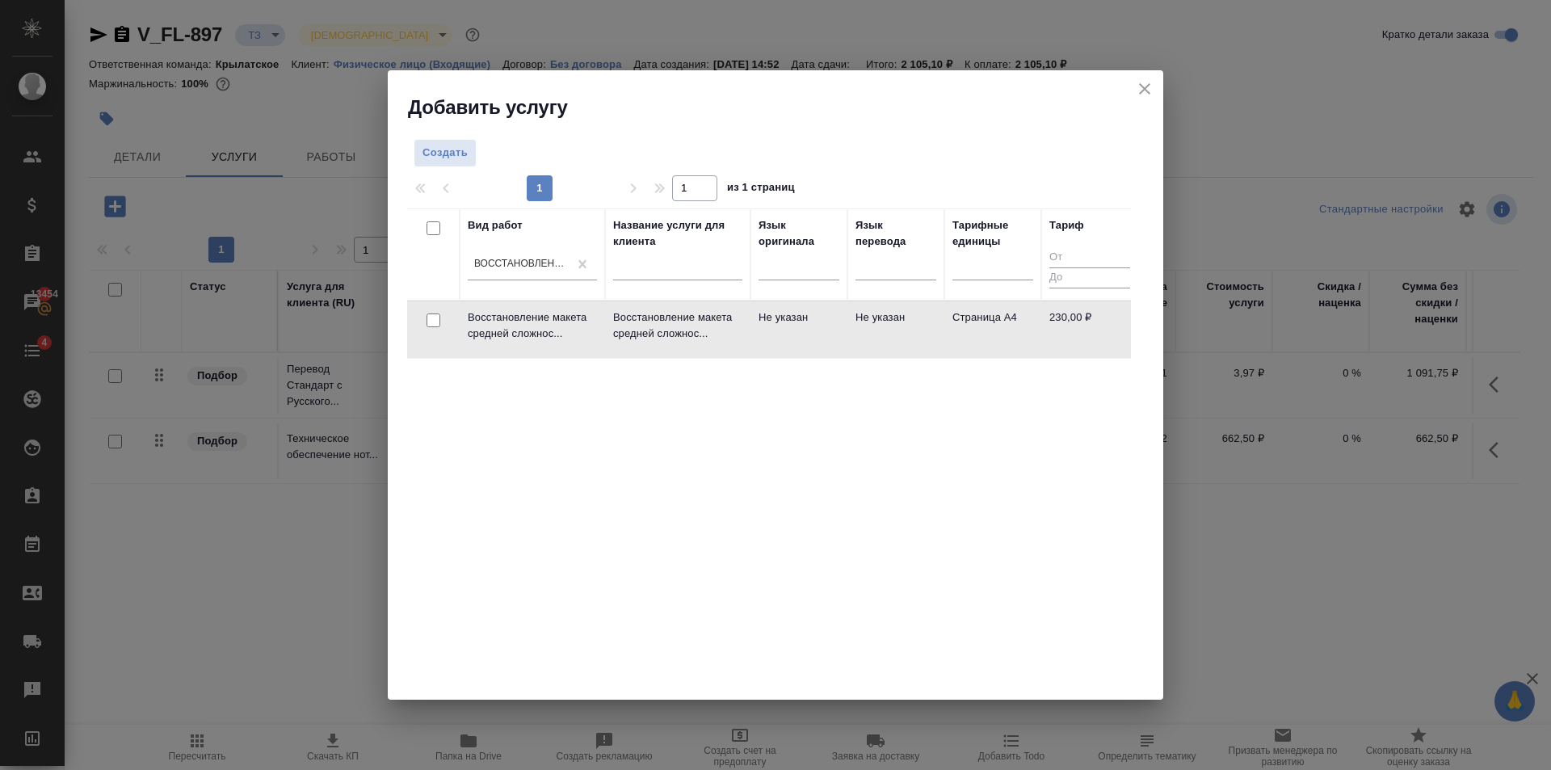
click at [804, 308] on td "Не указан" at bounding box center [798, 329] width 97 height 57
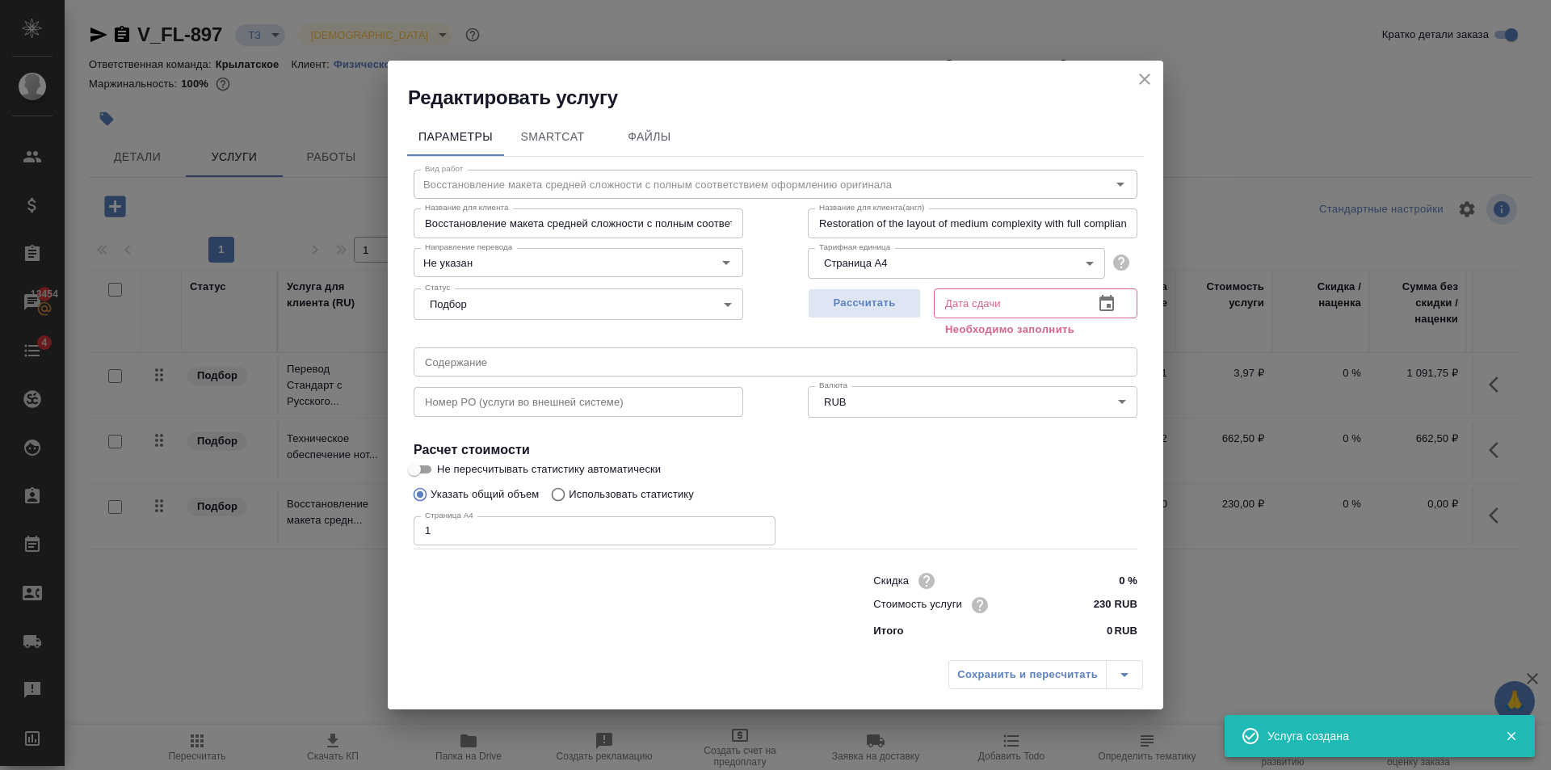
type input "1"
click at [762, 525] on input "1" at bounding box center [595, 530] width 362 height 29
click at [846, 305] on span "Рассчитать" at bounding box center [864, 303] width 95 height 19
type input "10.09.2025 16:10"
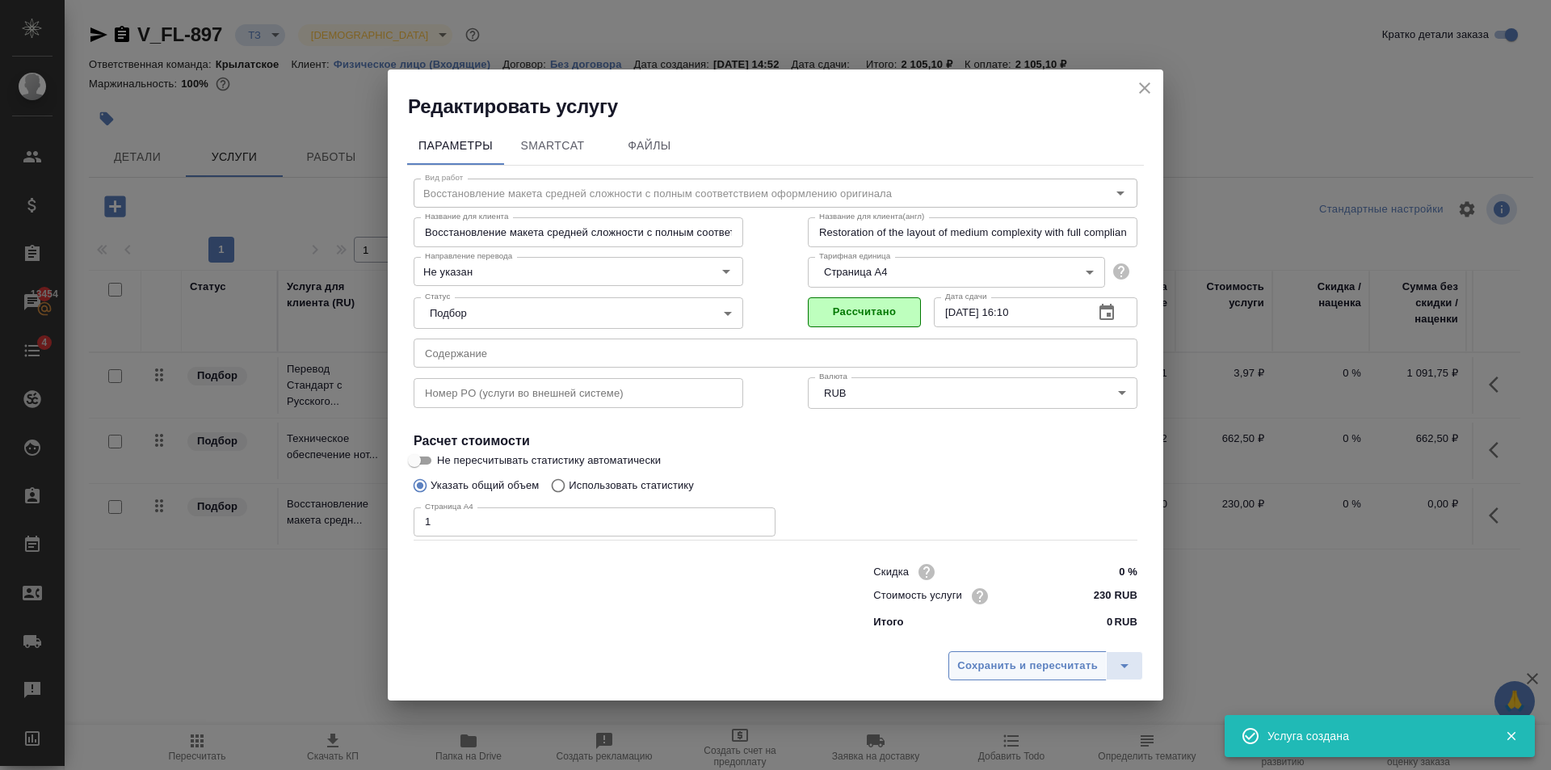
click at [1075, 671] on span "Сохранить и пересчитать" at bounding box center [1027, 666] width 141 height 19
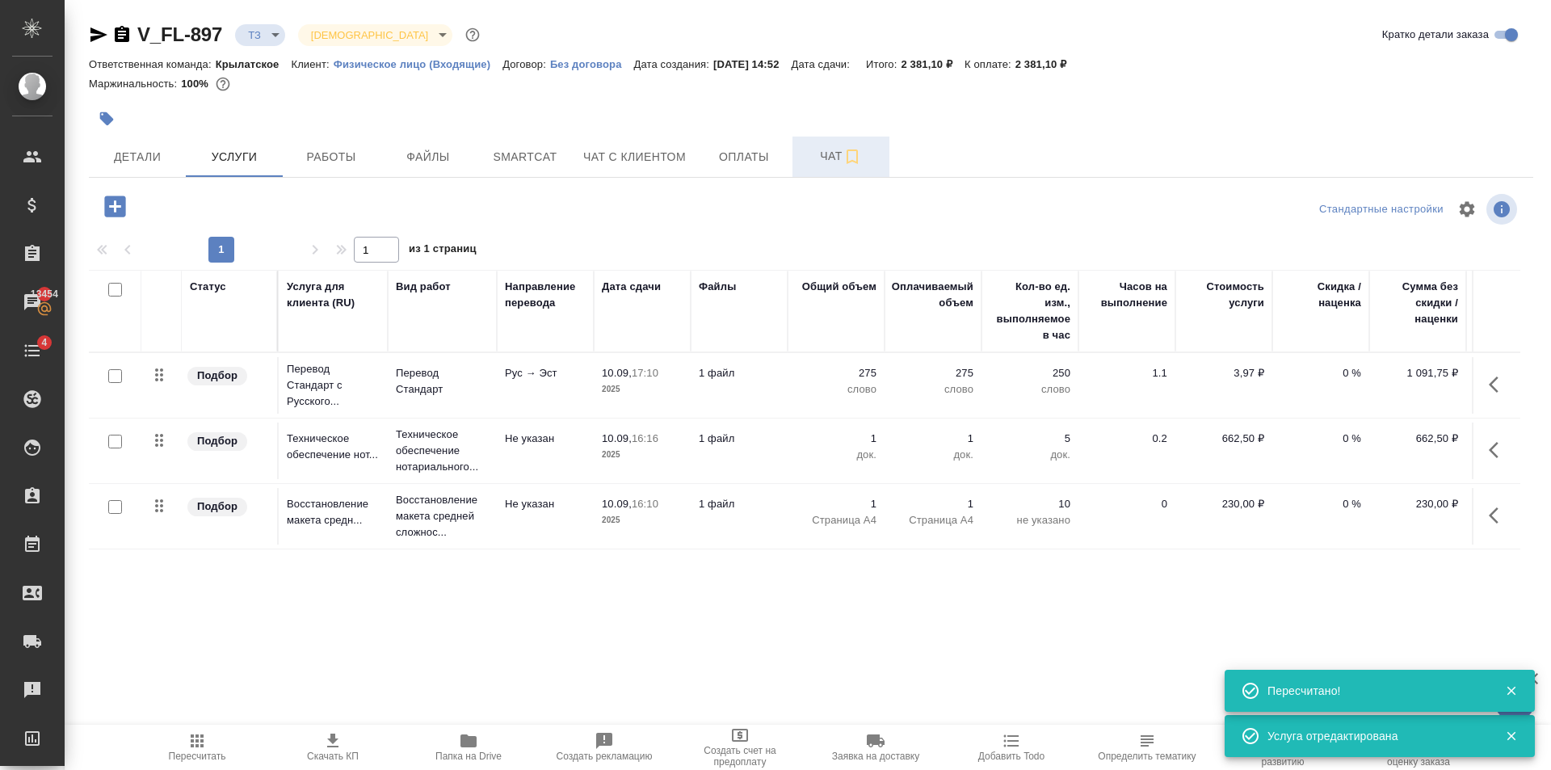
click at [820, 164] on span "Чат" at bounding box center [841, 156] width 78 height 20
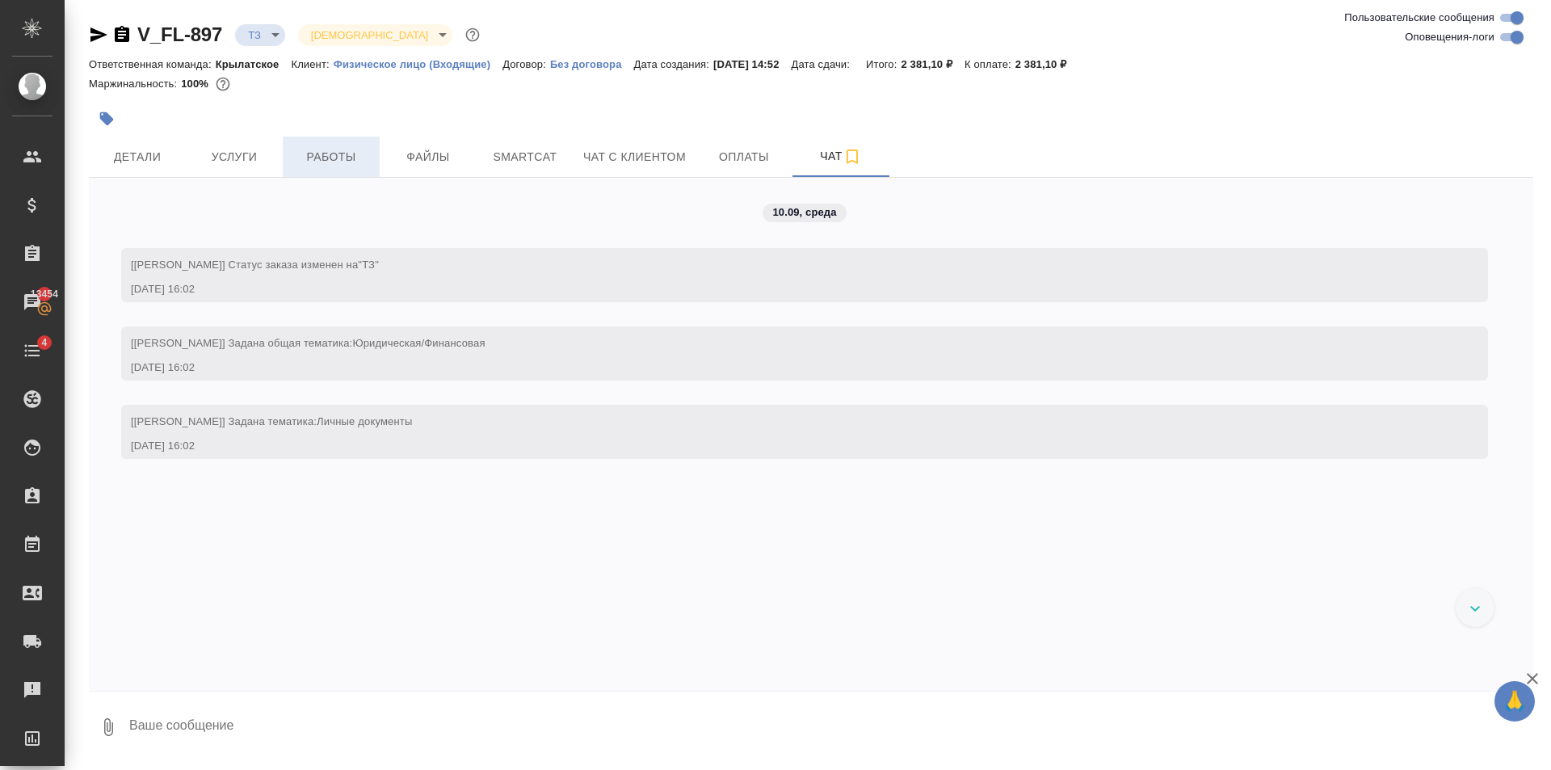
click at [319, 162] on span "Работы" at bounding box center [331, 157] width 78 height 20
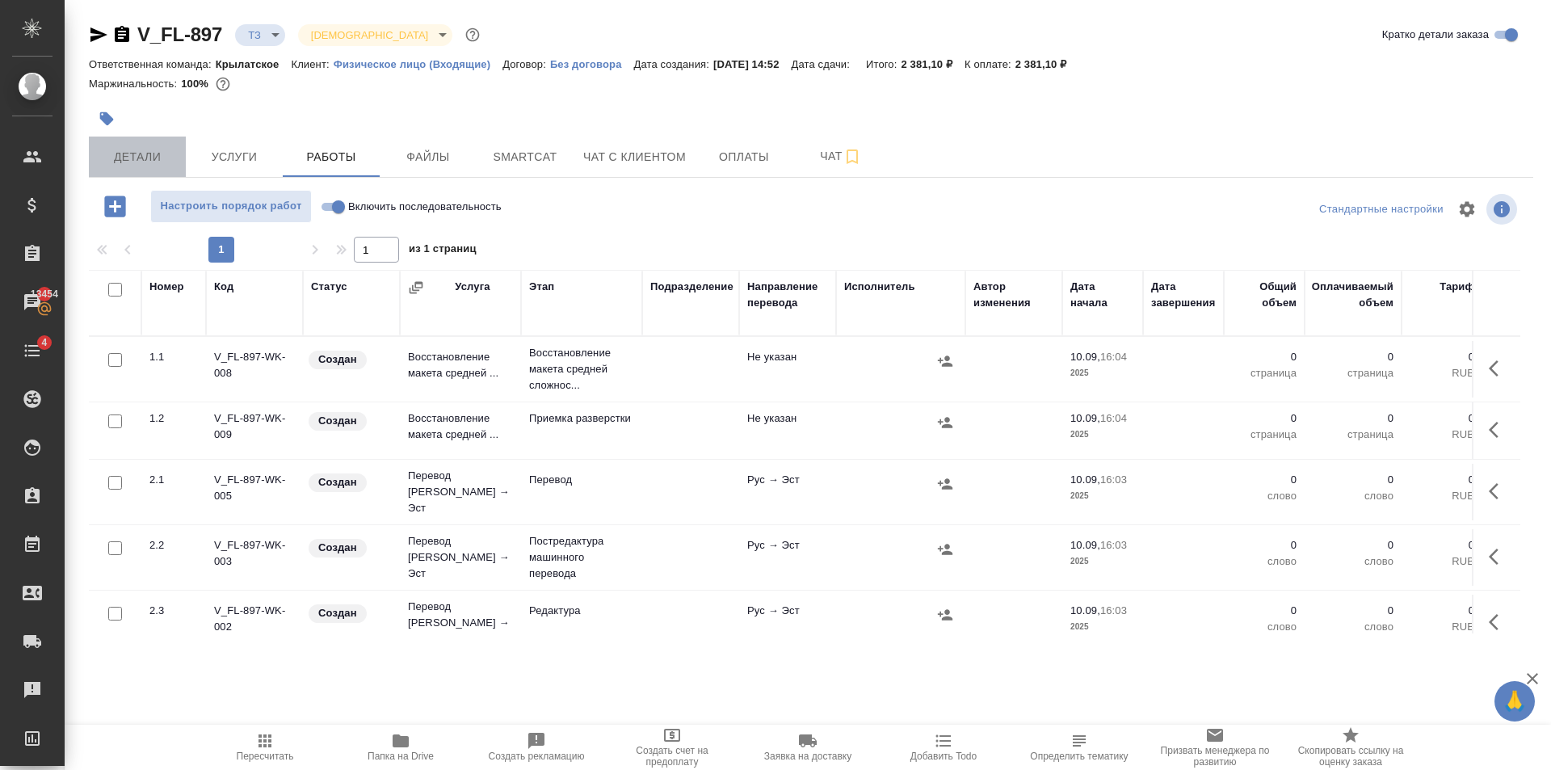
click at [161, 164] on span "Детали" at bounding box center [138, 157] width 78 height 20
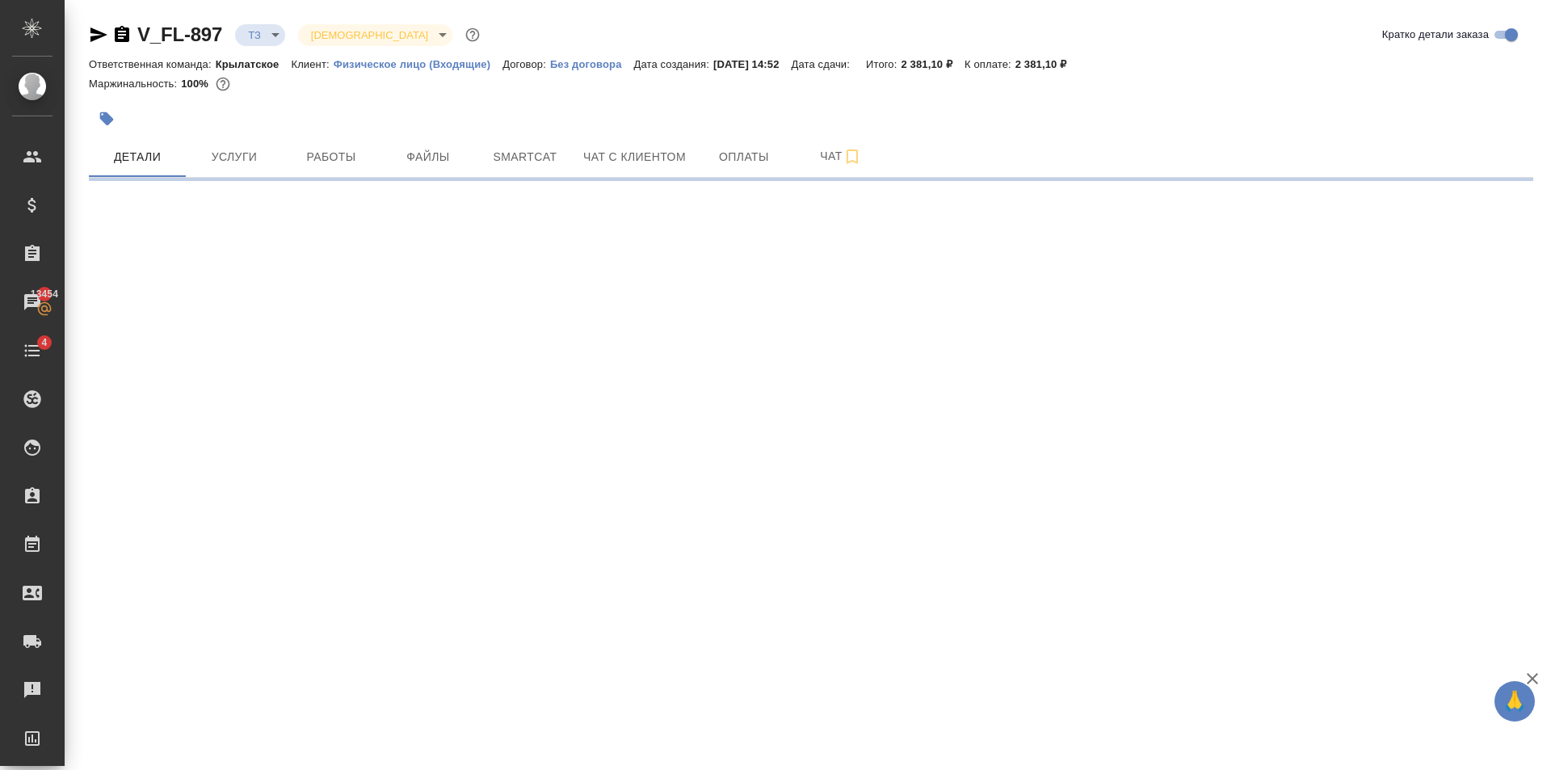
select select "RU"
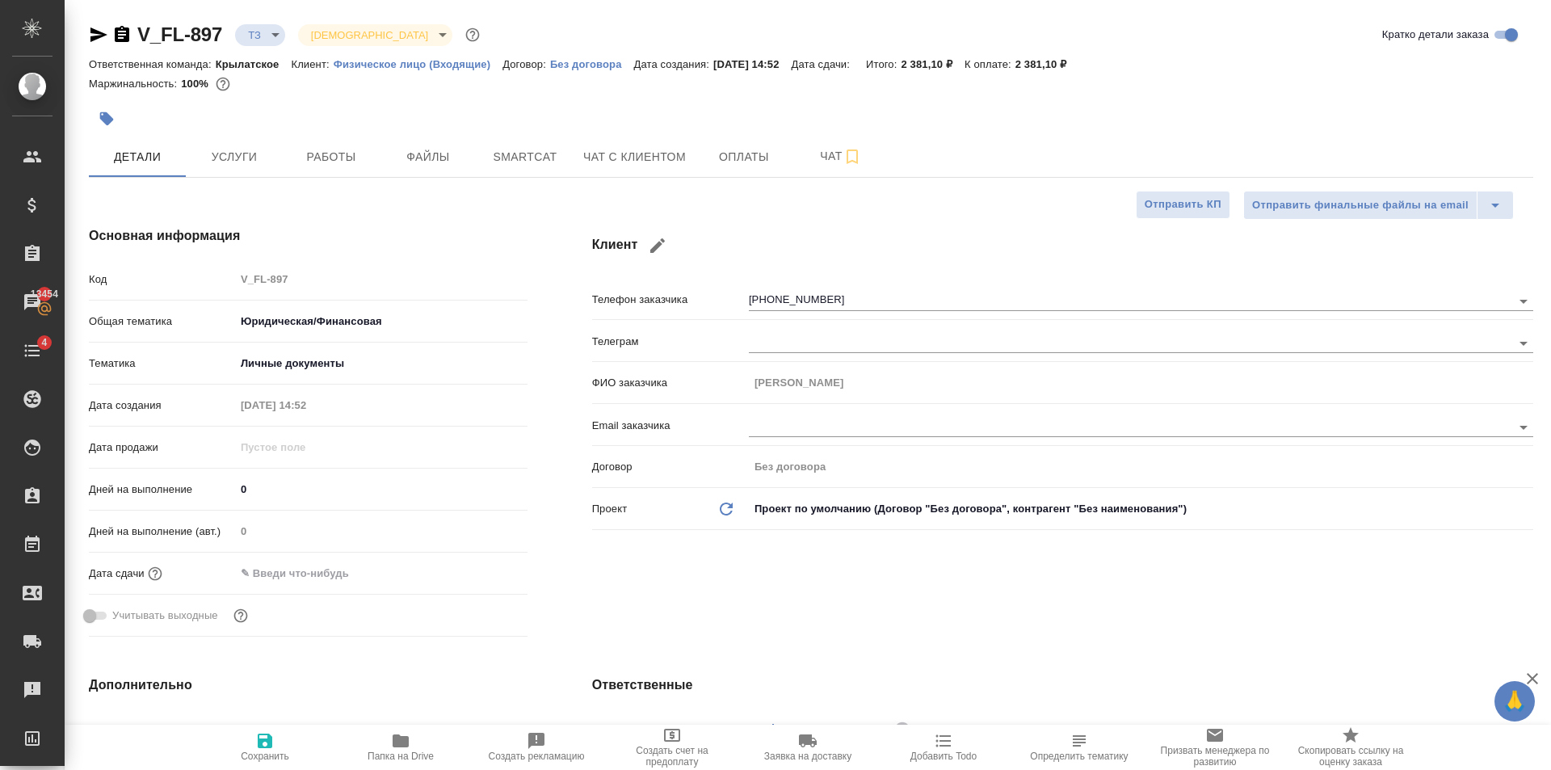
type textarea "x"
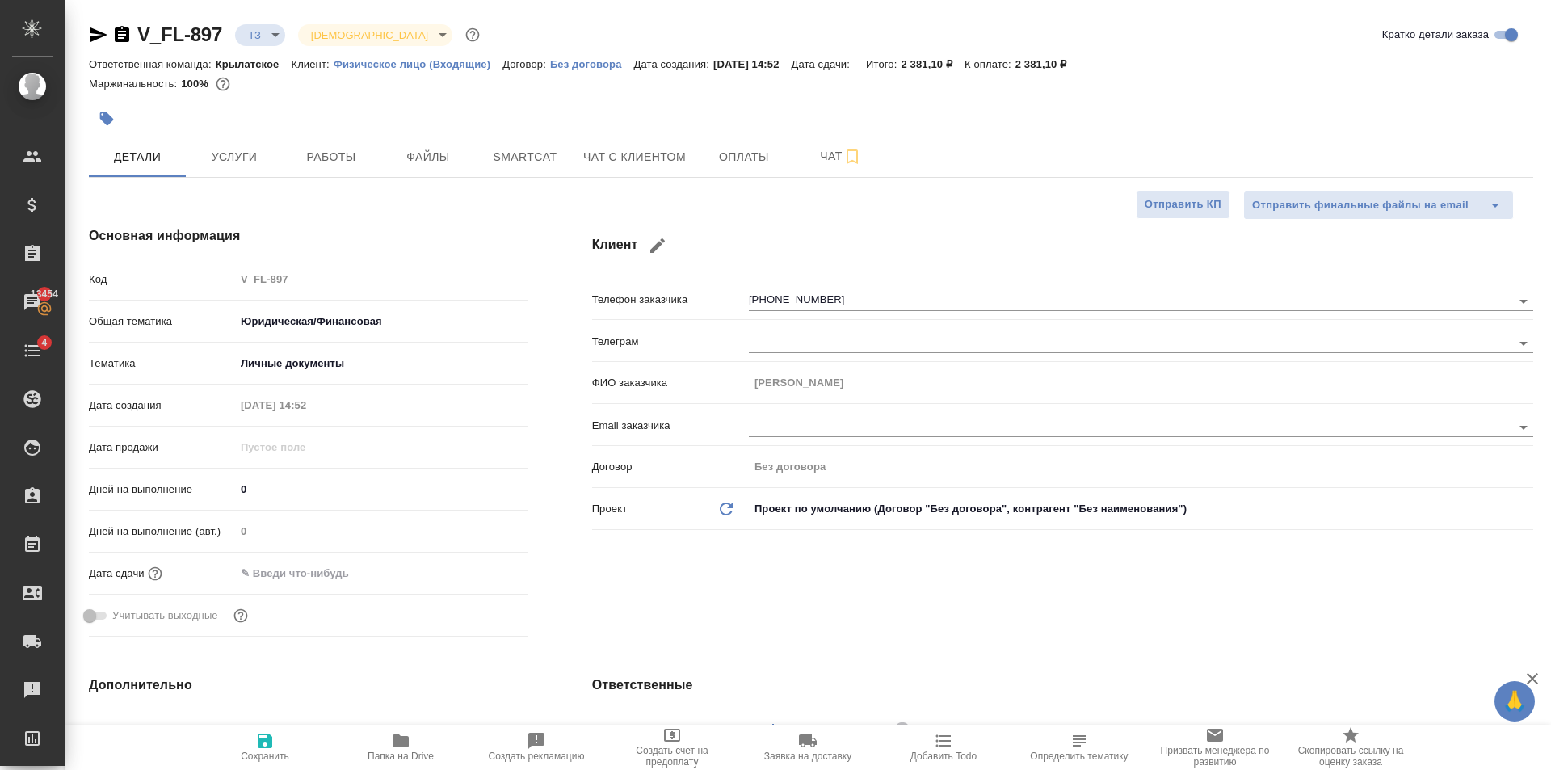
type textarea "x"
click at [107, 36] on icon "button" at bounding box center [98, 34] width 19 height 19
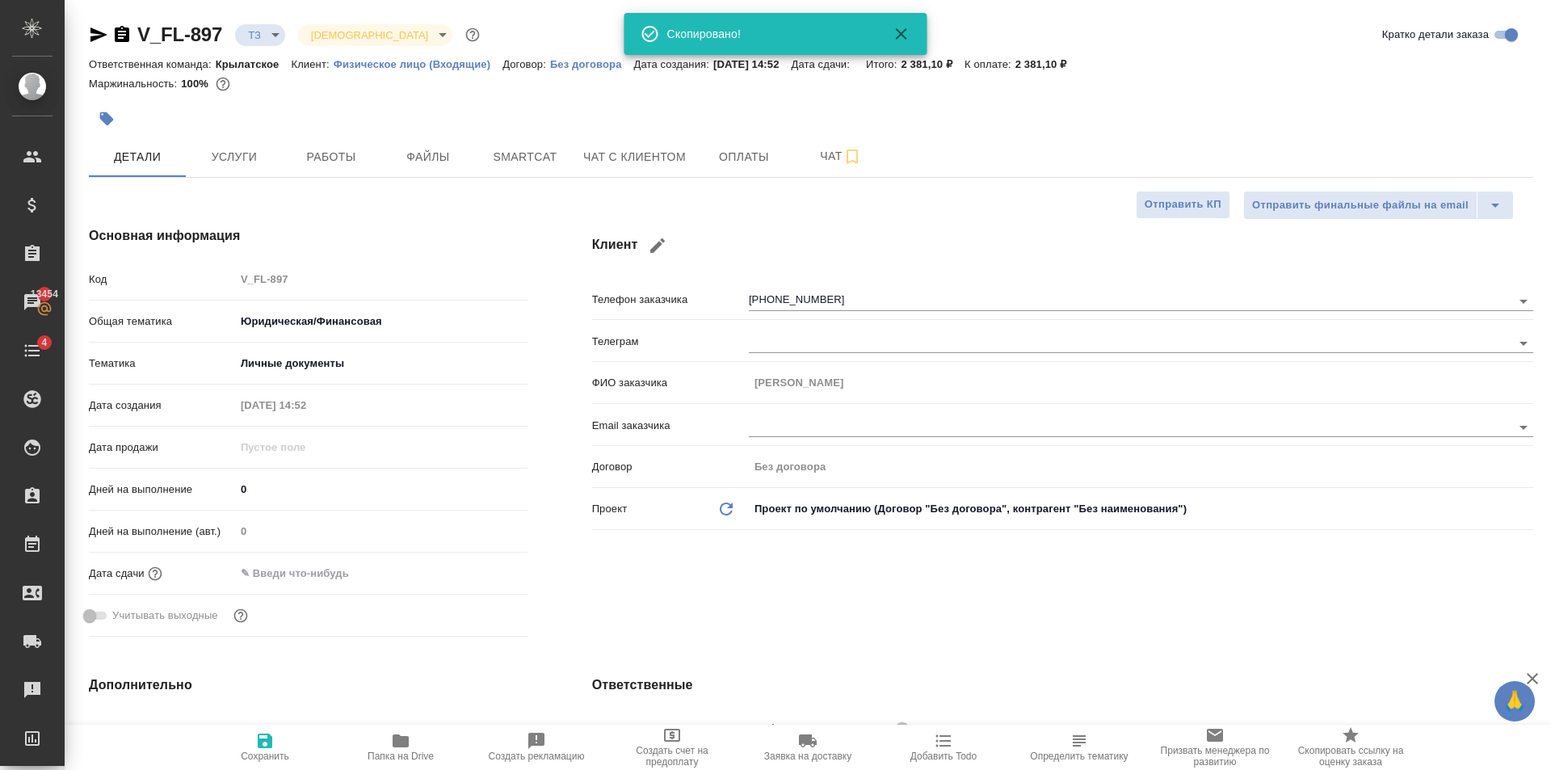
type textarea "x"
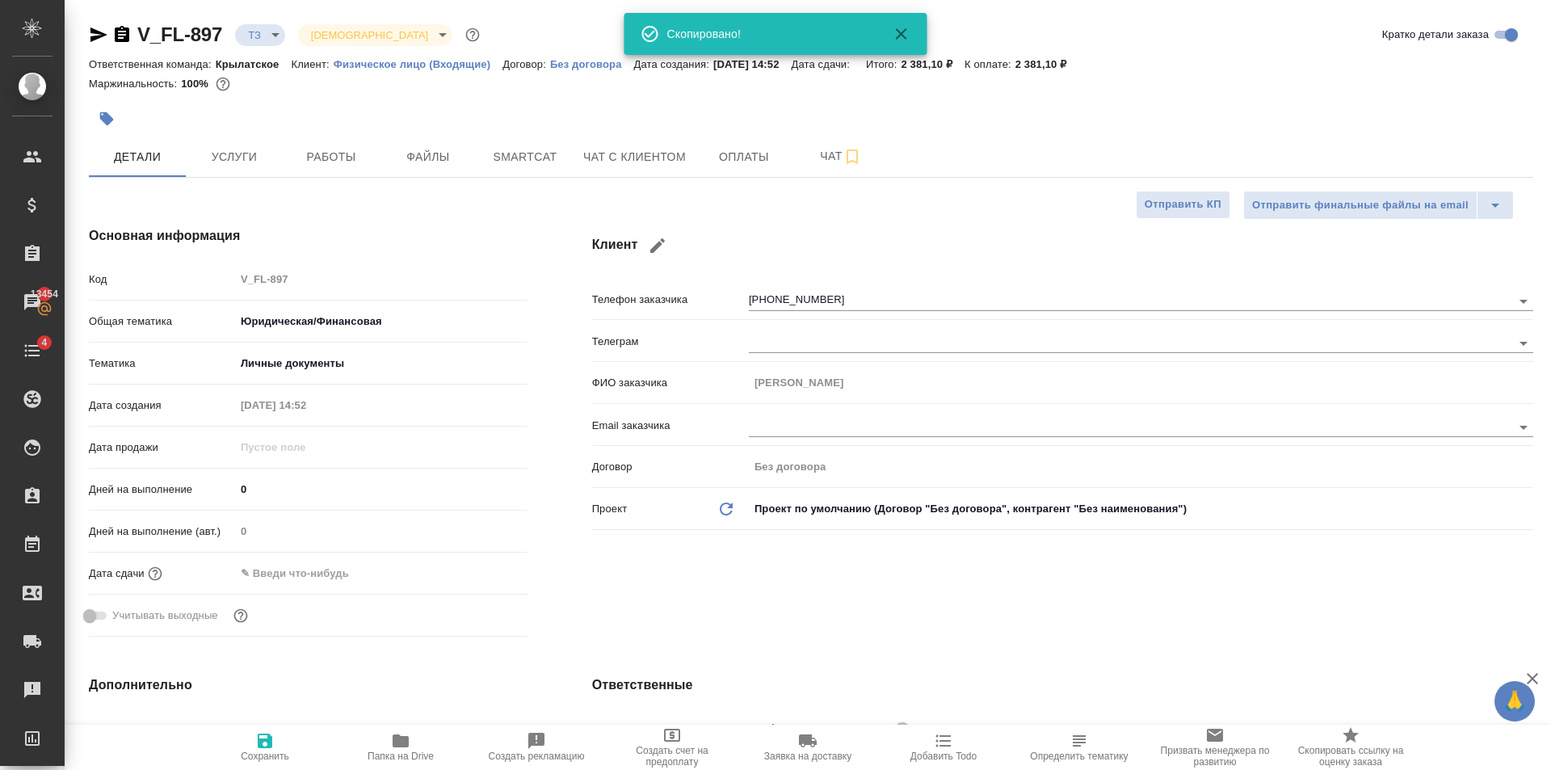
type textarea "x"
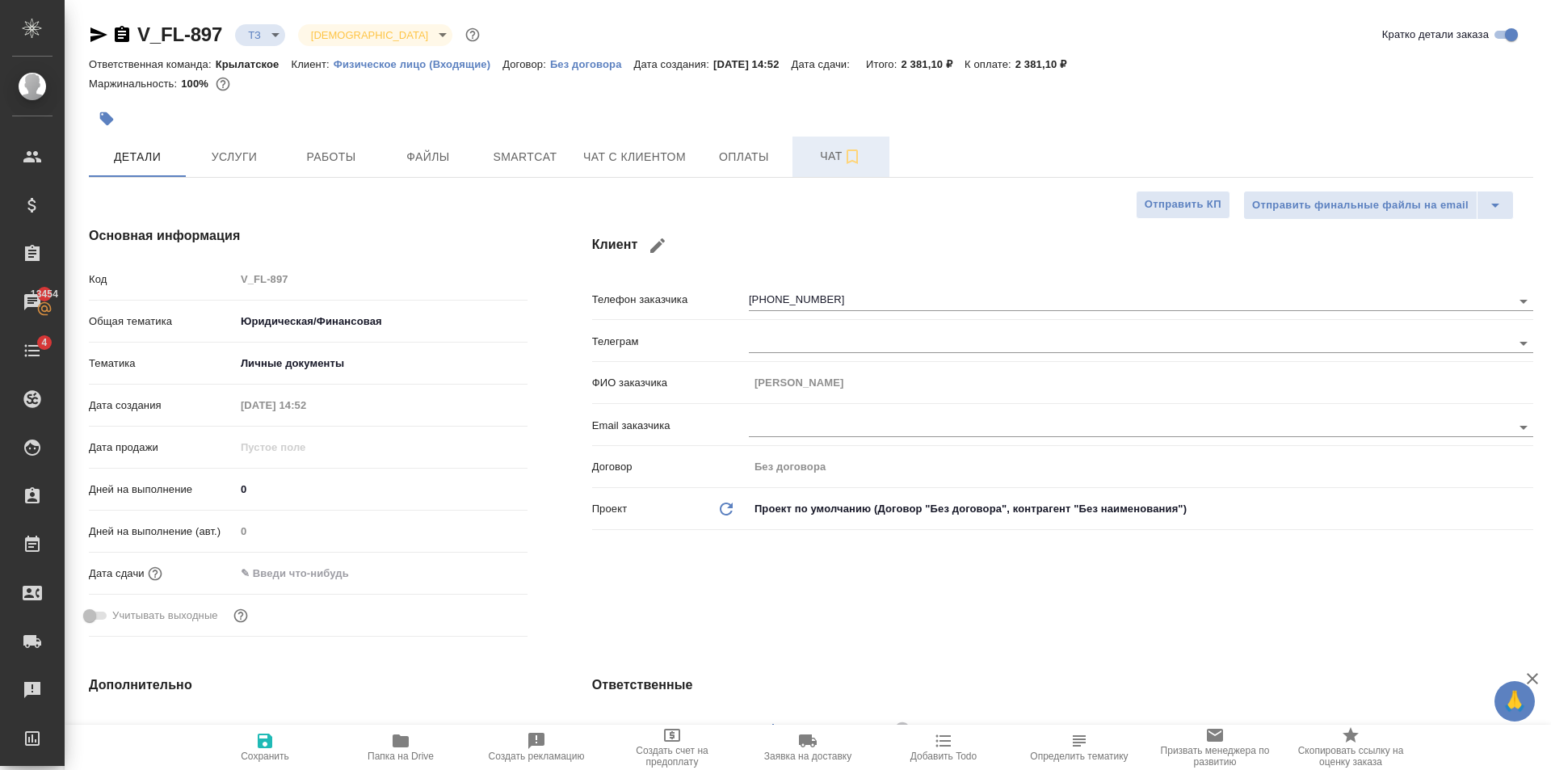
click at [804, 165] on span "Чат" at bounding box center [841, 156] width 78 height 20
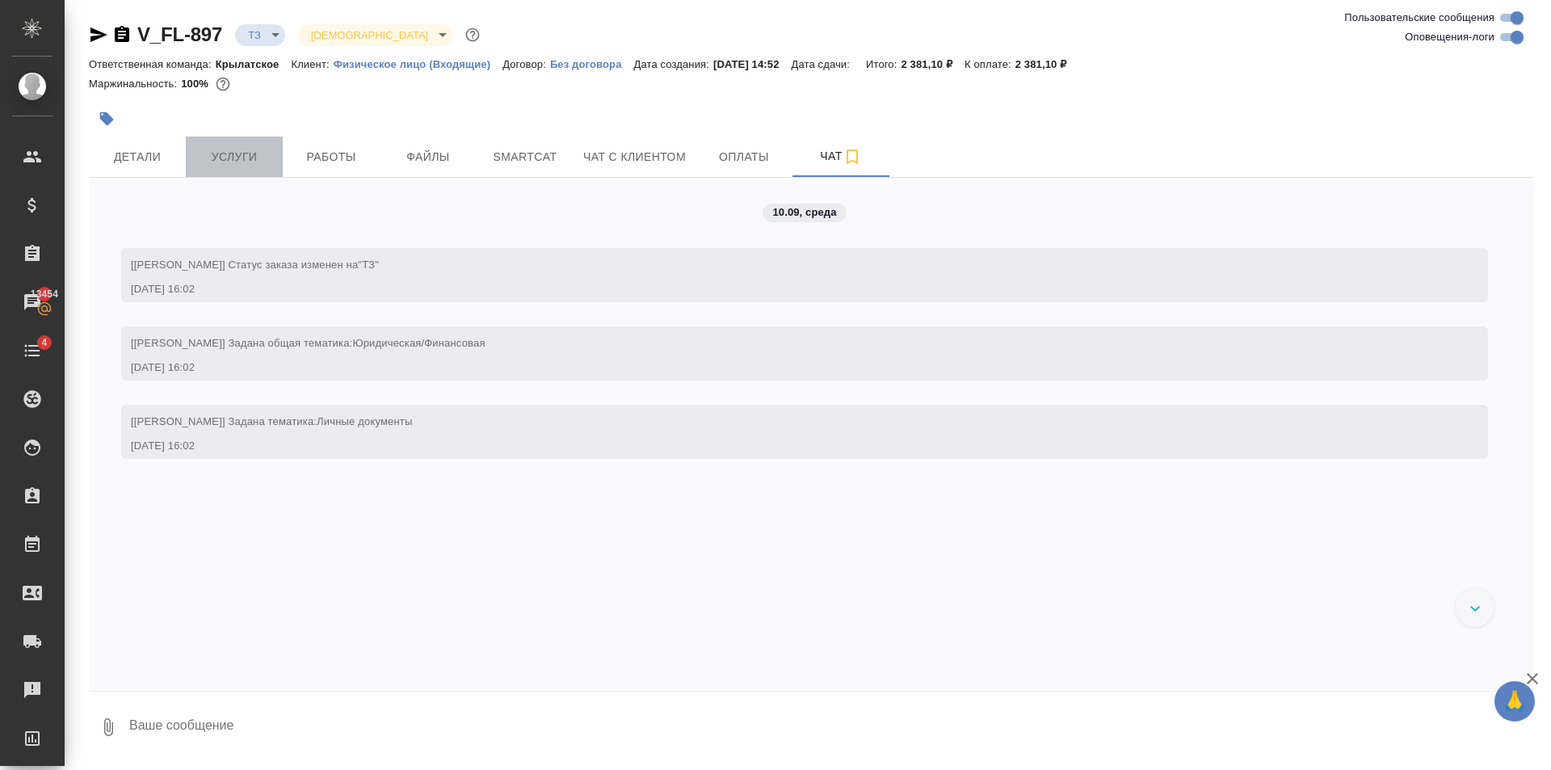
click at [251, 162] on span "Услуги" at bounding box center [234, 157] width 78 height 20
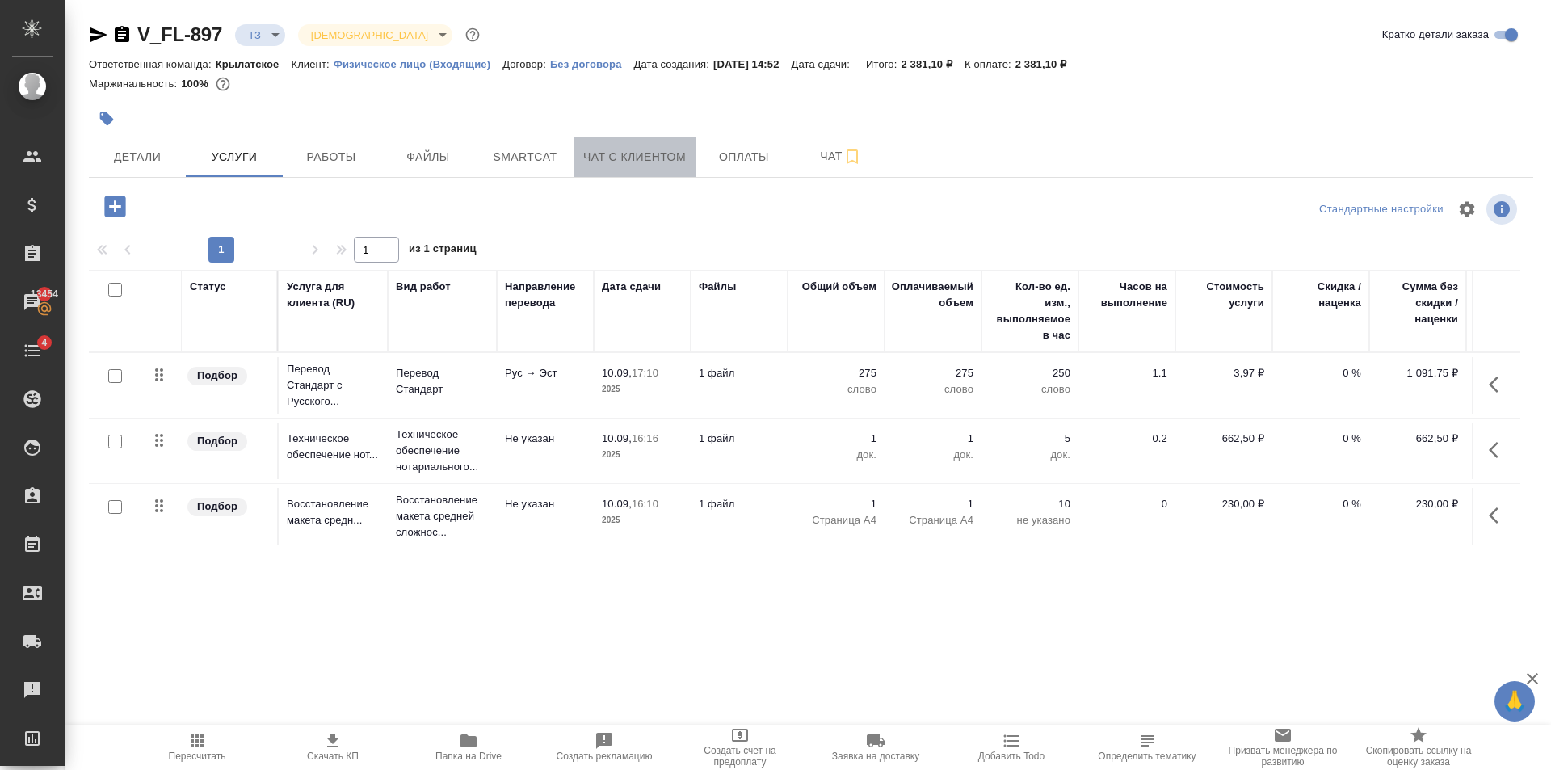
click at [674, 167] on button "Чат с клиентом" at bounding box center [634, 156] width 122 height 40
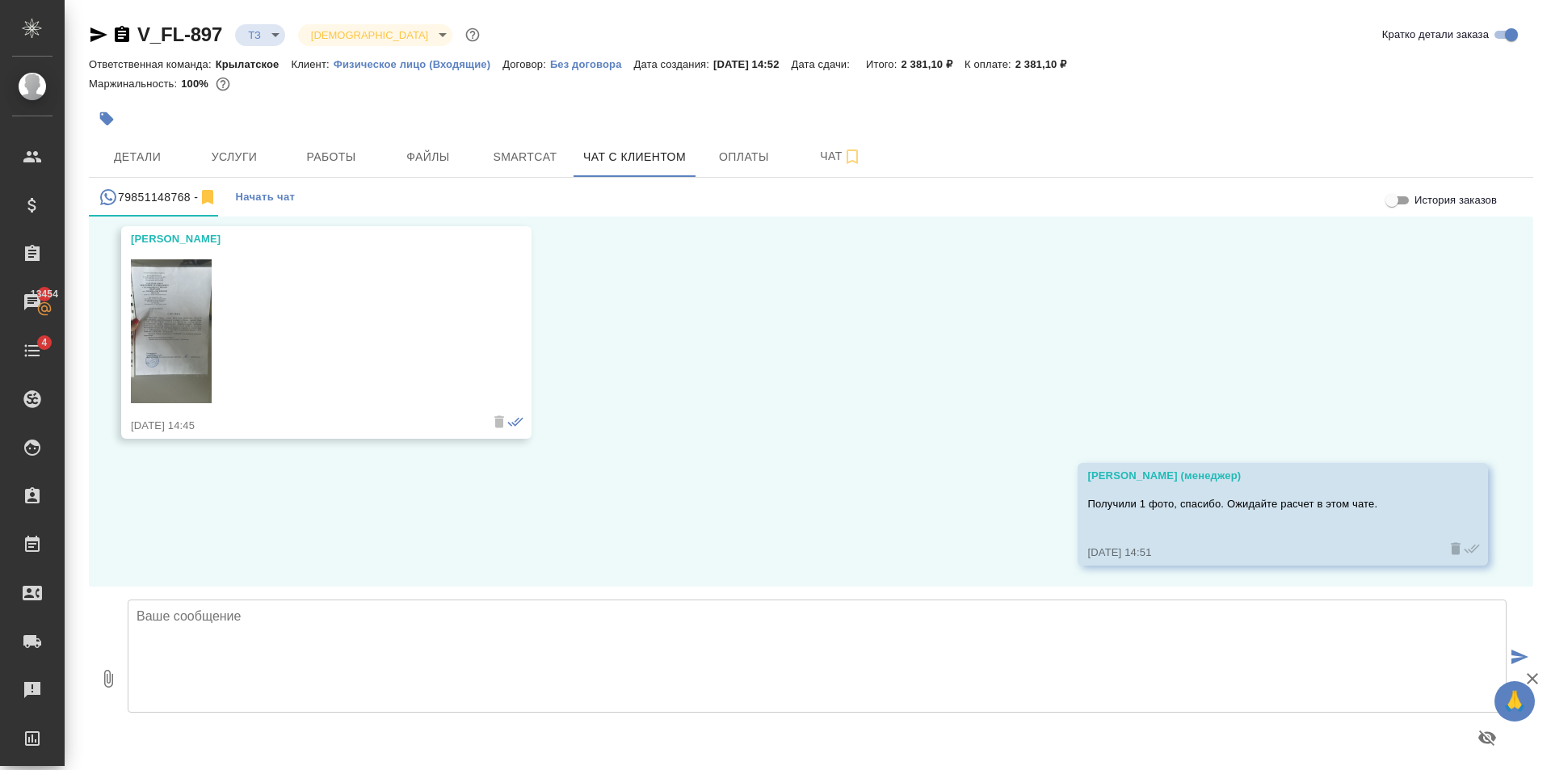
scroll to position [2860, 0]
click at [444, 617] on textarea at bounding box center [817, 655] width 1379 height 113
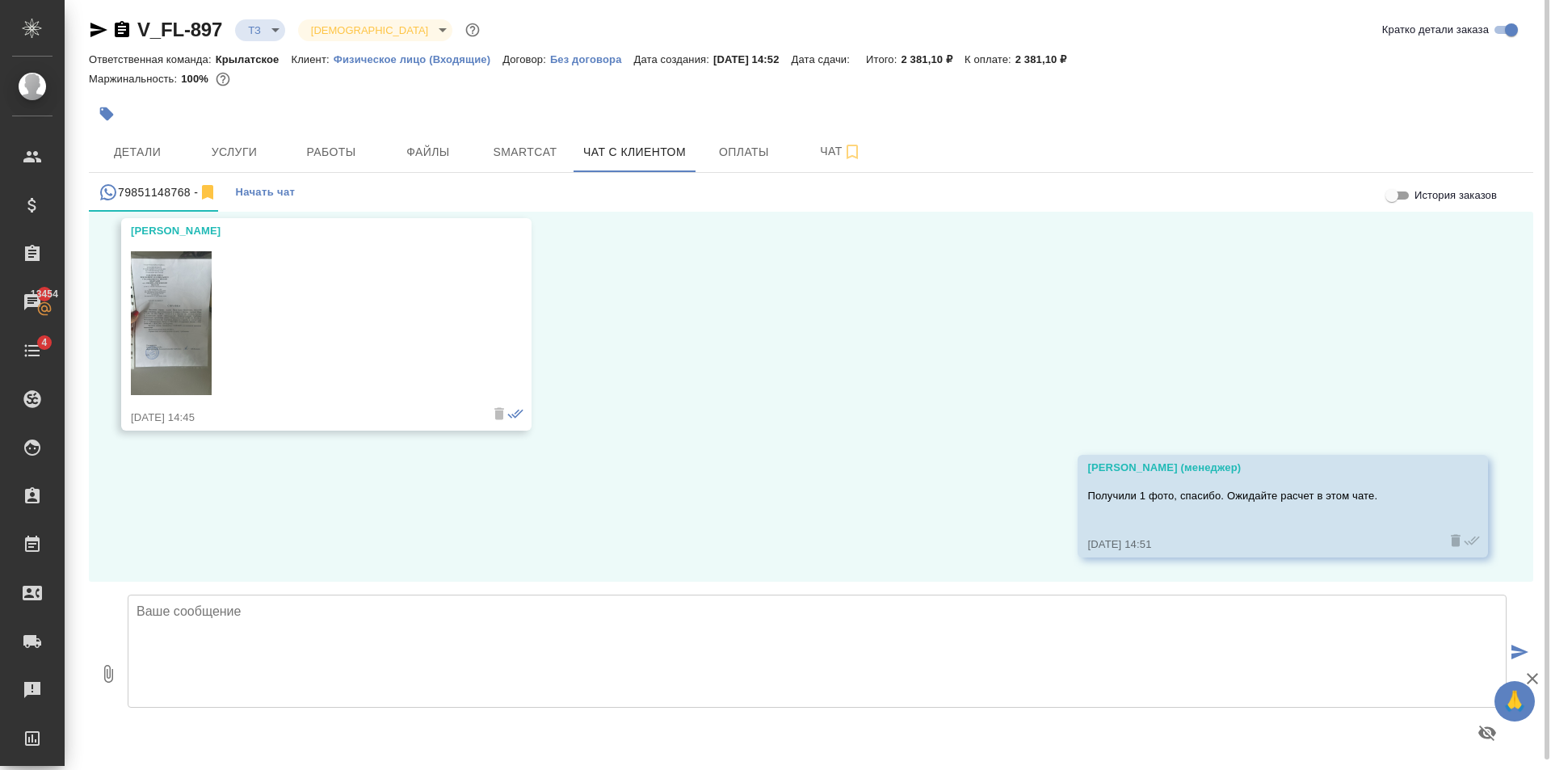
scroll to position [9, 0]
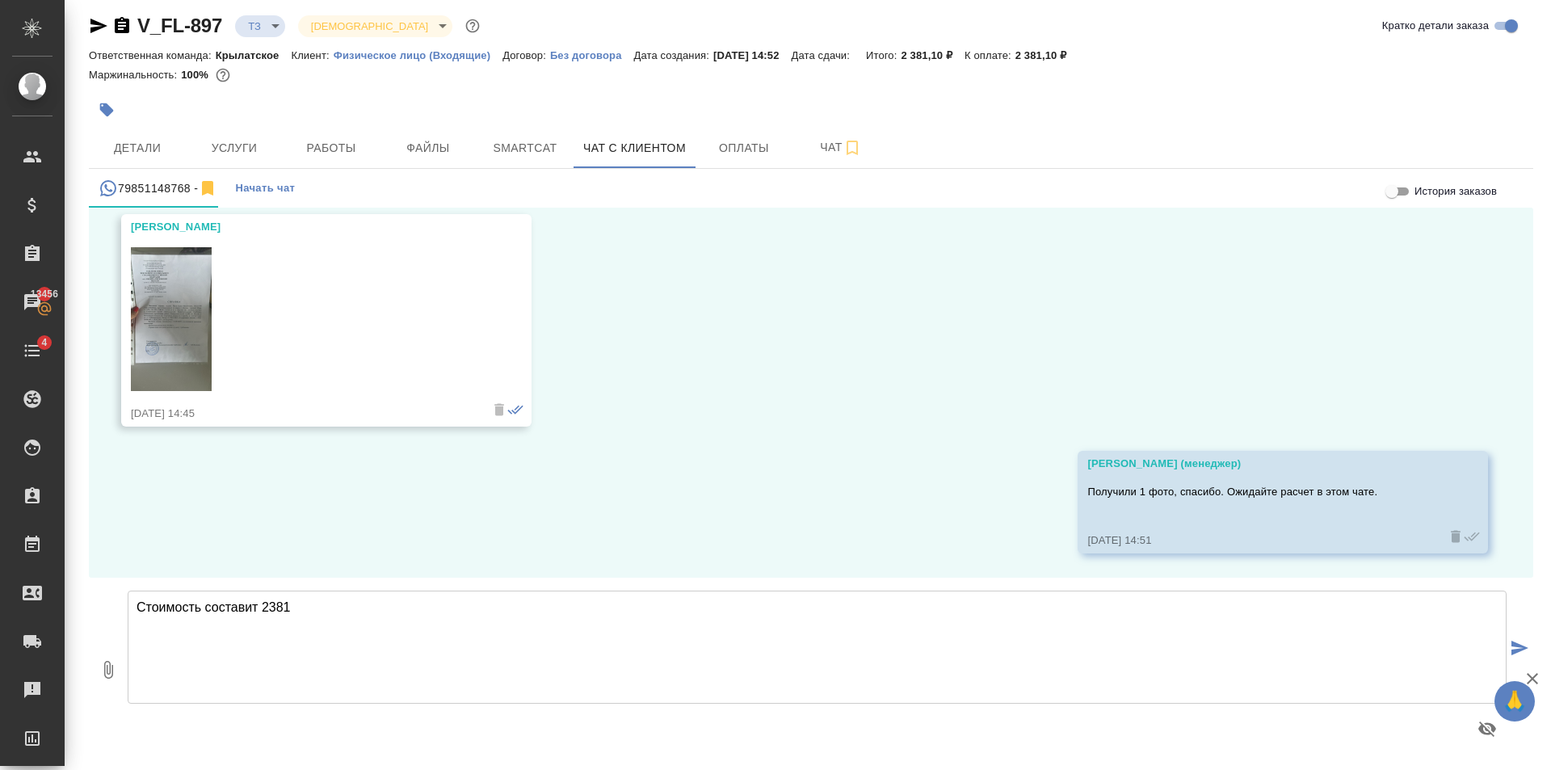
click at [621, 646] on textarea "Стоимость составит 2381" at bounding box center [817, 646] width 1379 height 113
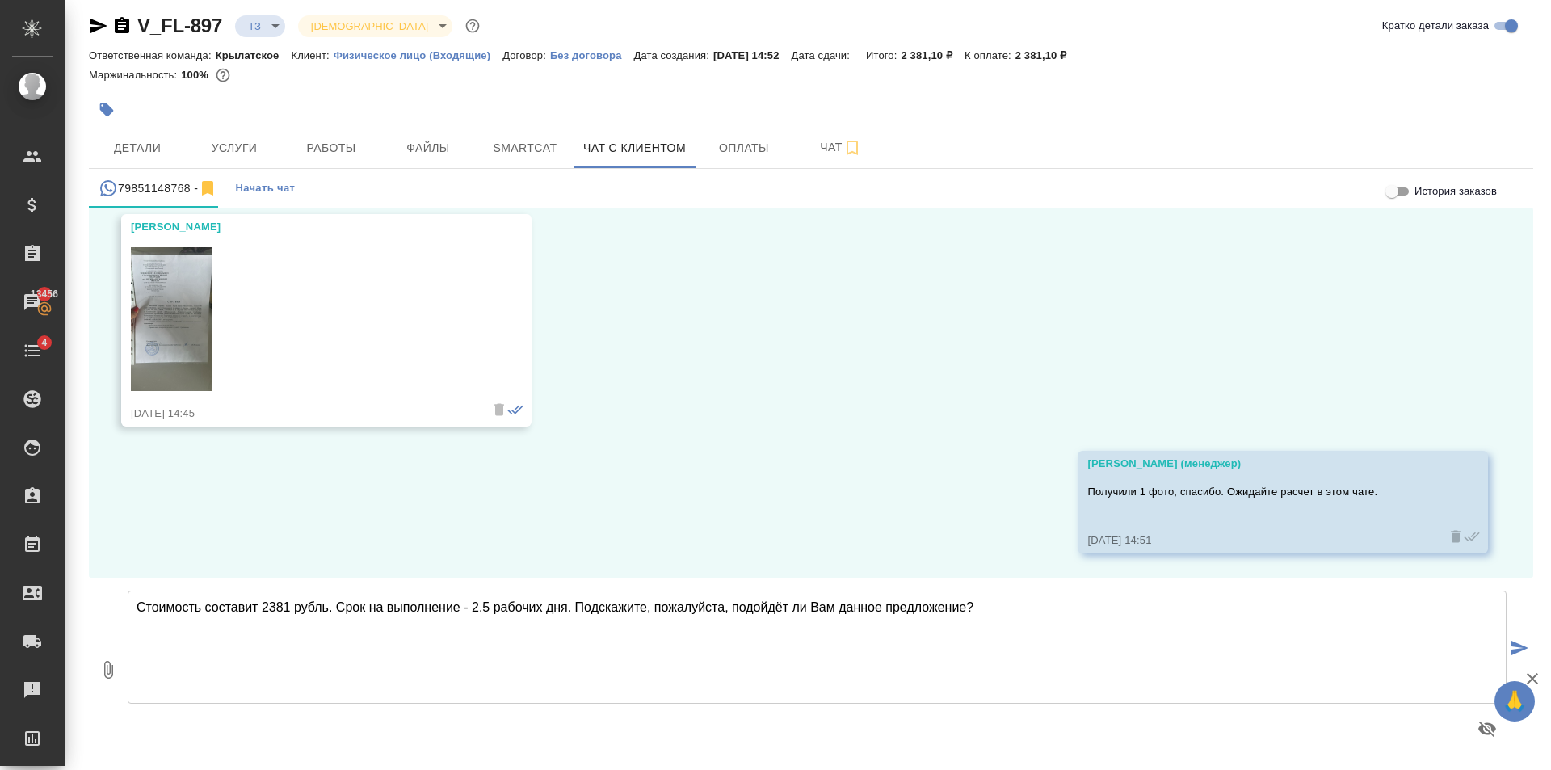
type textarea "Стоимость составит 2381 рубль. Срок на выполнение - 2.5 рабочих дня. Подскажите…"
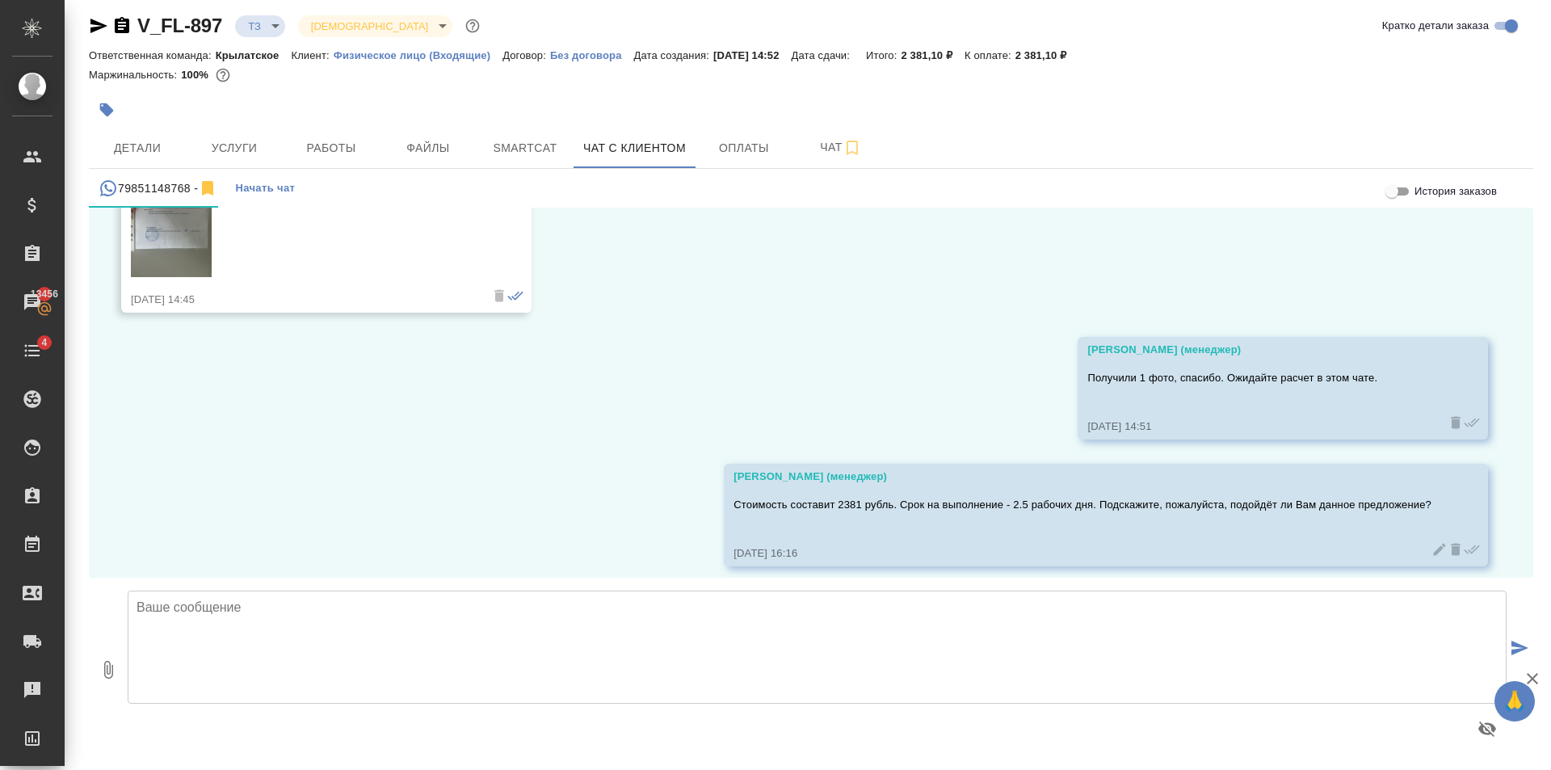
scroll to position [2987, 0]
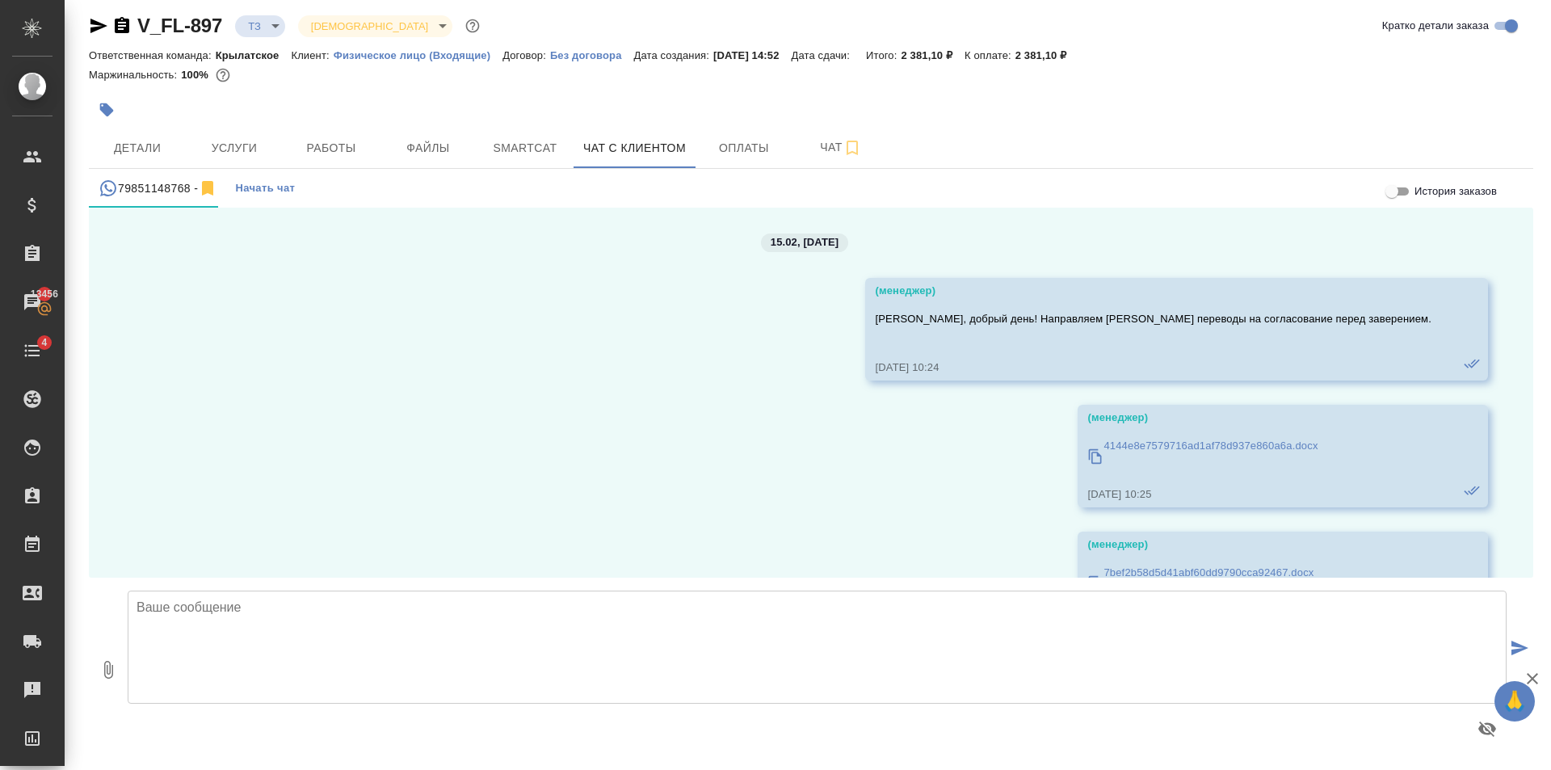
scroll to position [2987, 0]
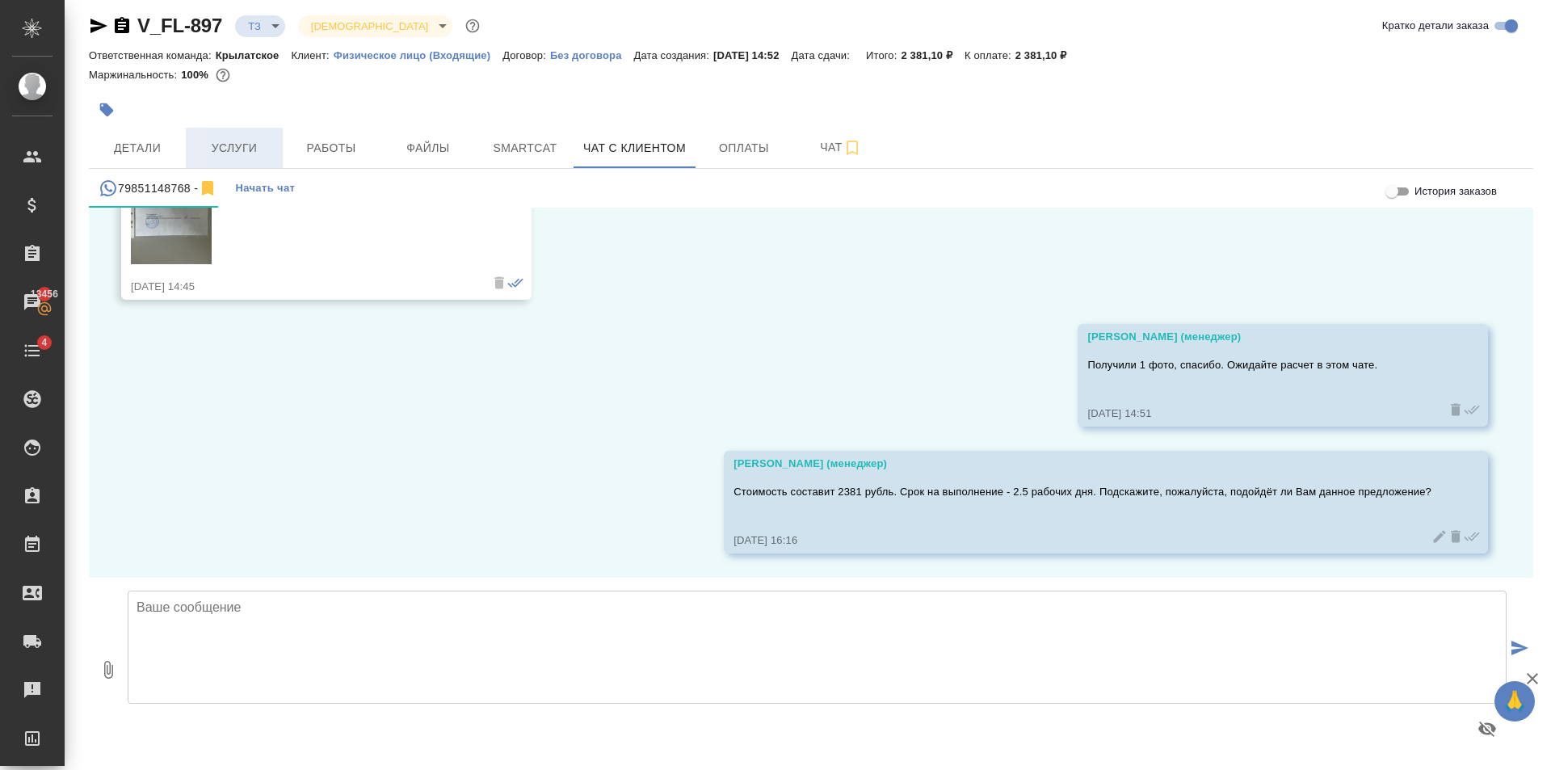
click at [226, 147] on span "Услуги" at bounding box center [234, 148] width 78 height 20
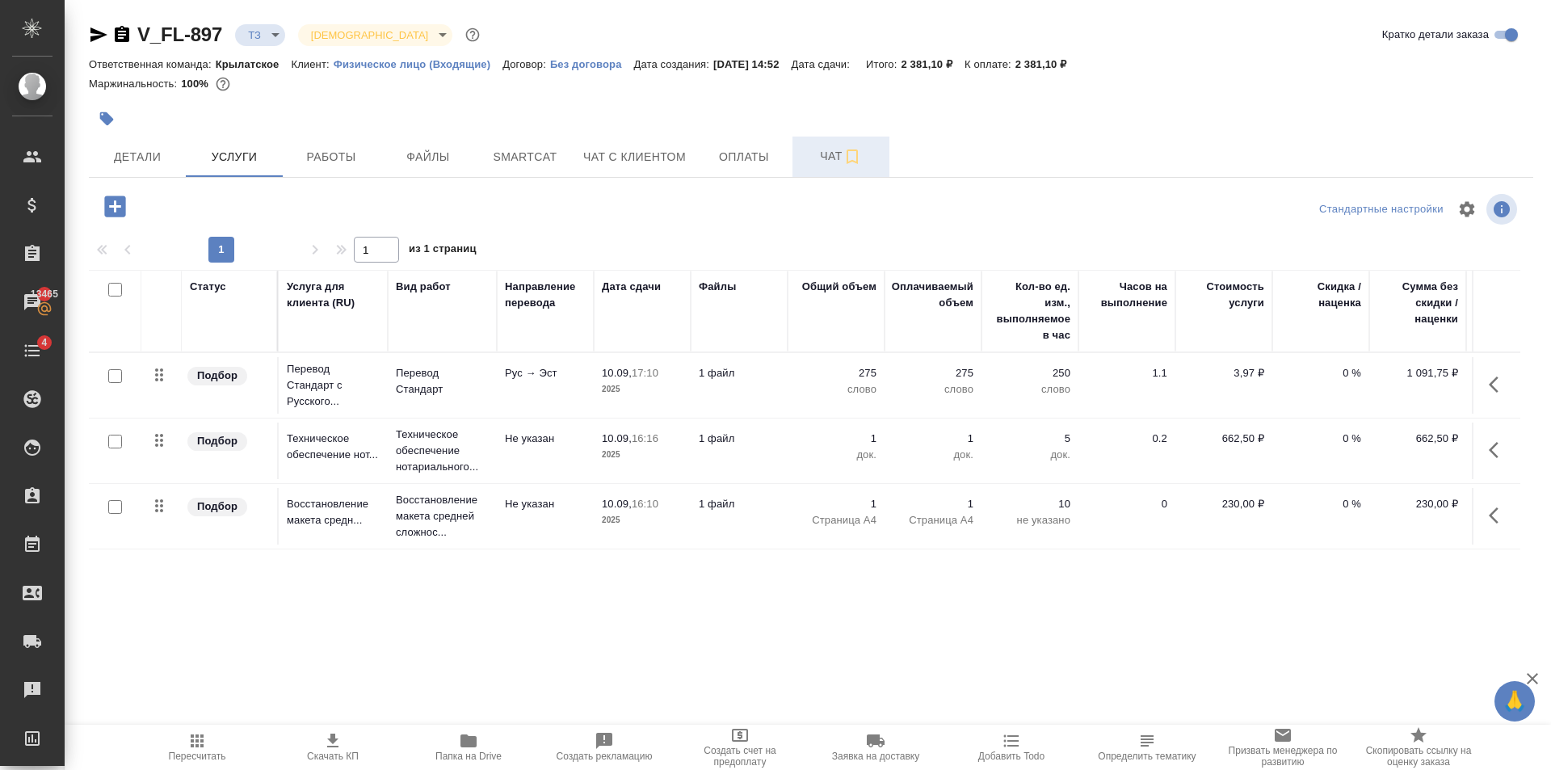
click at [801, 162] on button "Чат" at bounding box center [840, 156] width 97 height 40
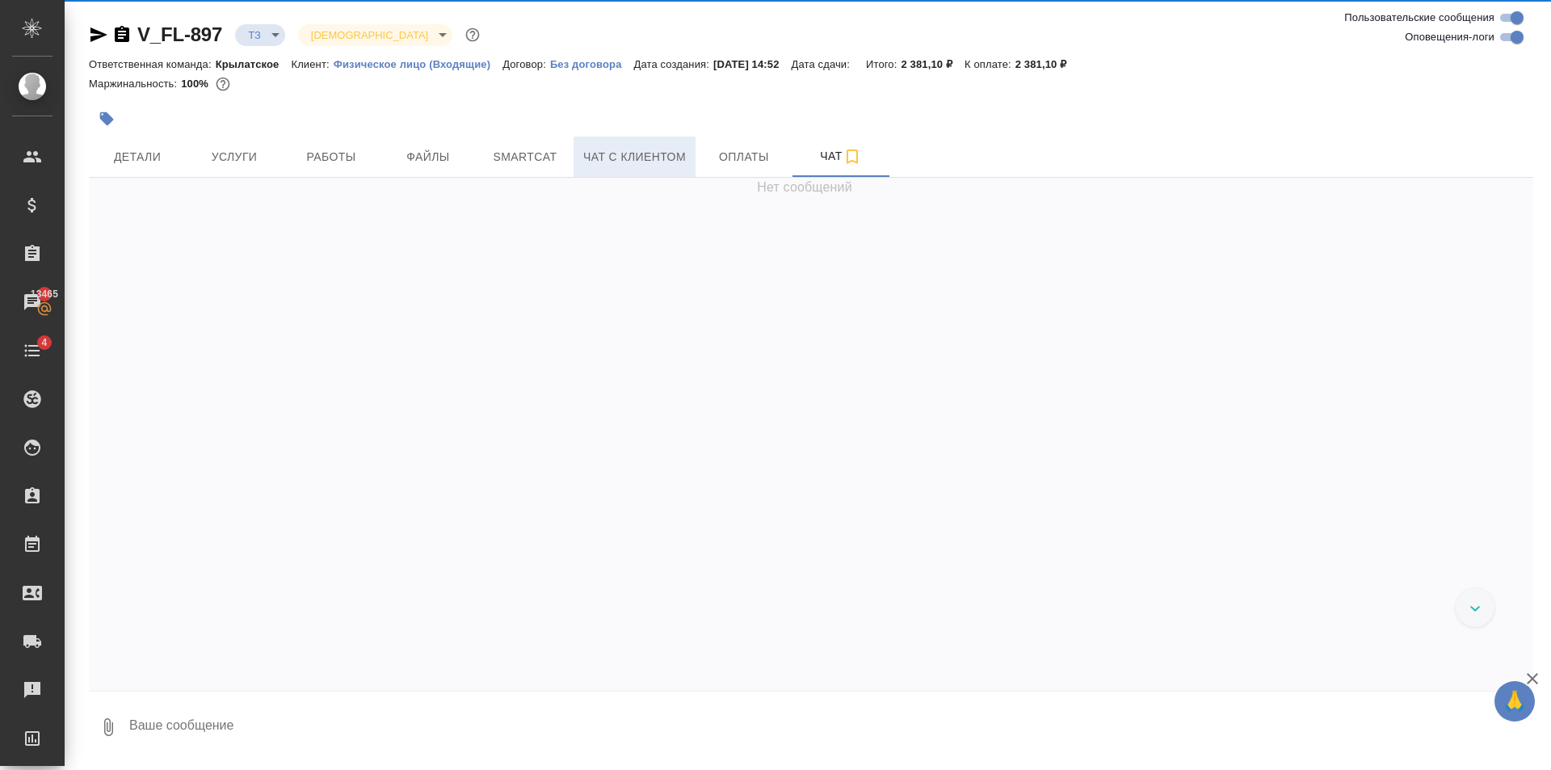
click at [674, 159] on span "Чат с клиентом" at bounding box center [634, 157] width 103 height 20
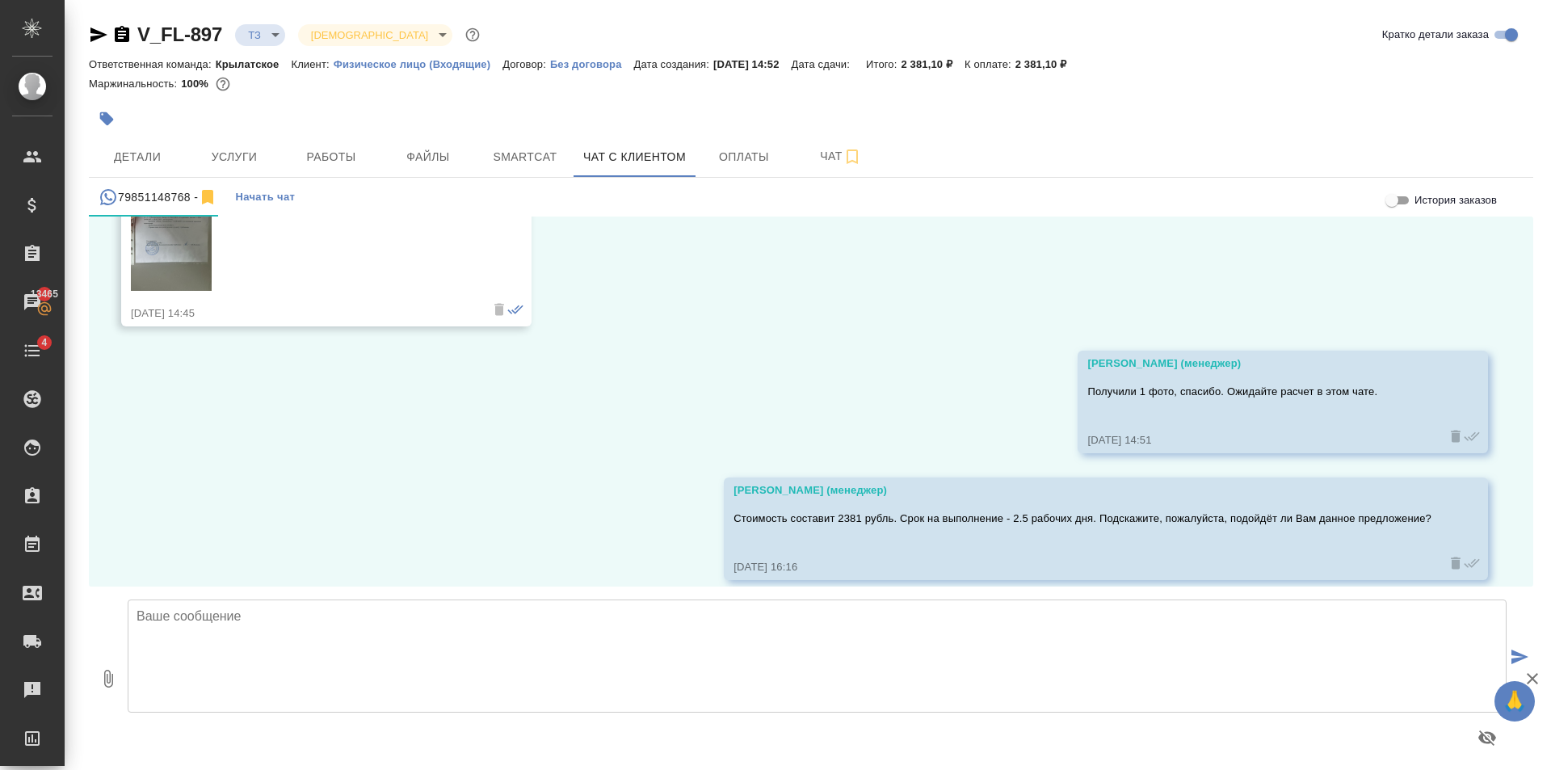
scroll to position [2987, 0]
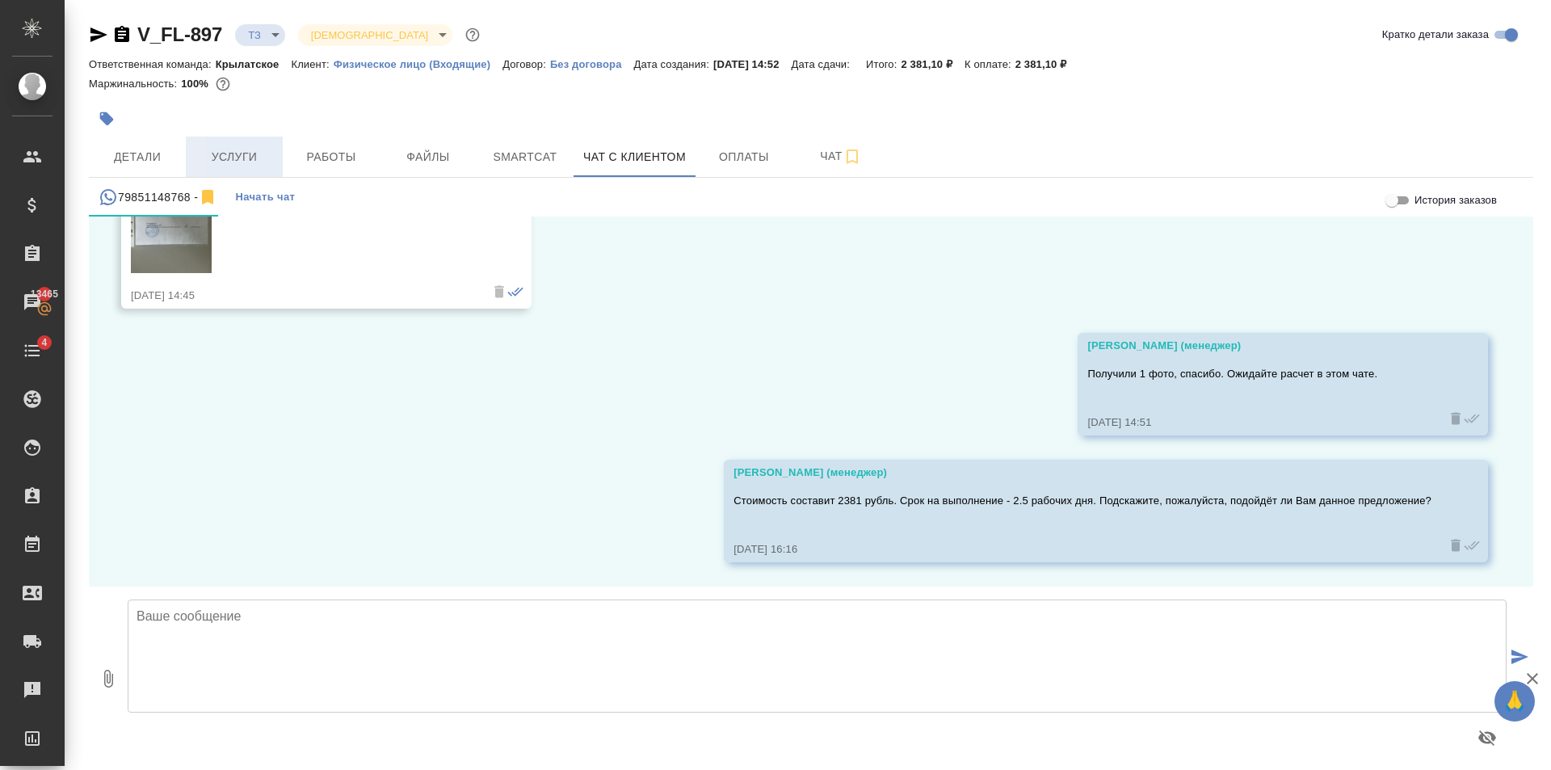
click at [275, 147] on button "Услуги" at bounding box center [234, 156] width 97 height 40
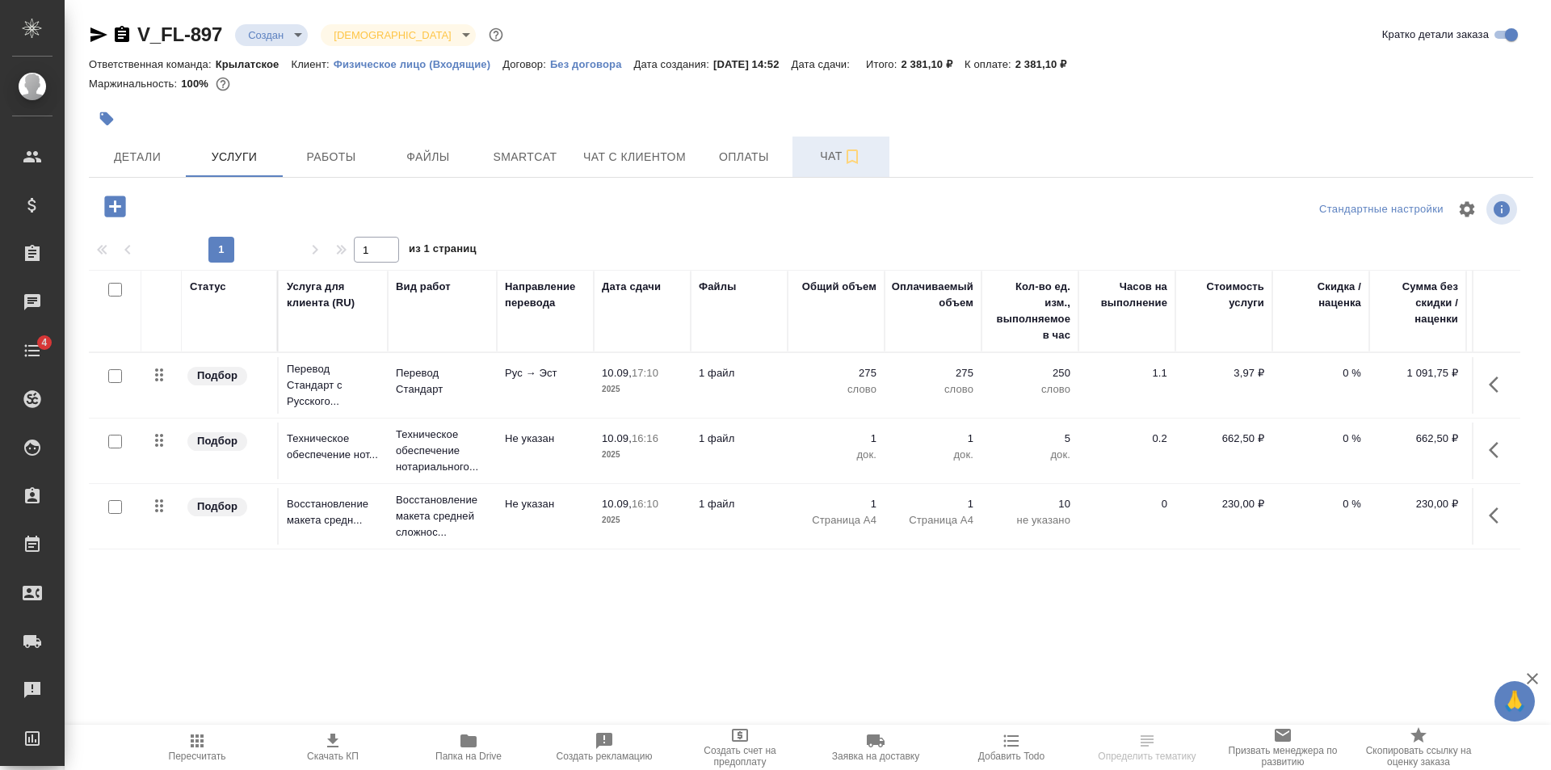
click at [797, 157] on button "Чат" at bounding box center [840, 156] width 97 height 40
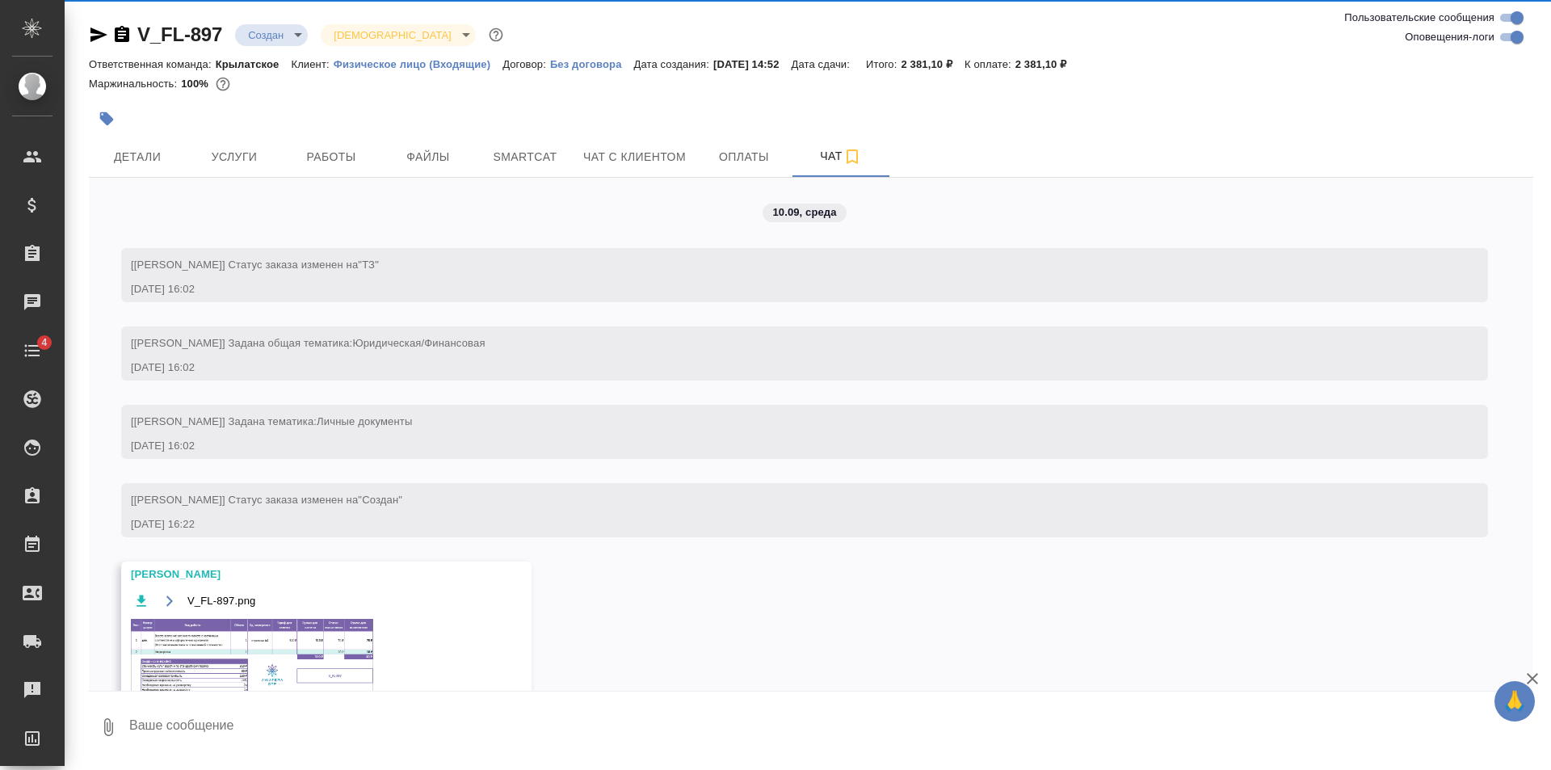
scroll to position [2, 0]
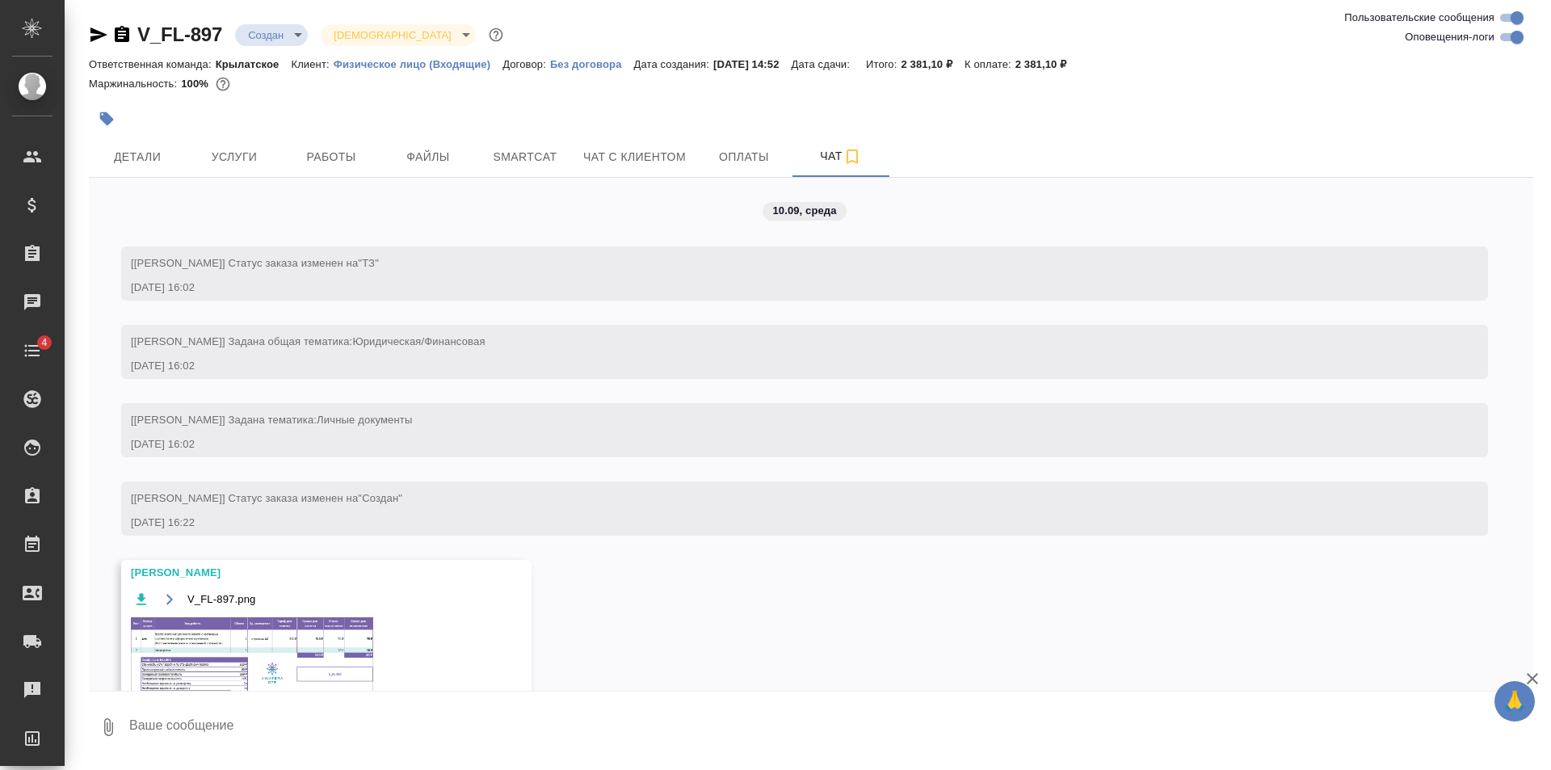
click at [263, 659] on img at bounding box center [252, 656] width 242 height 78
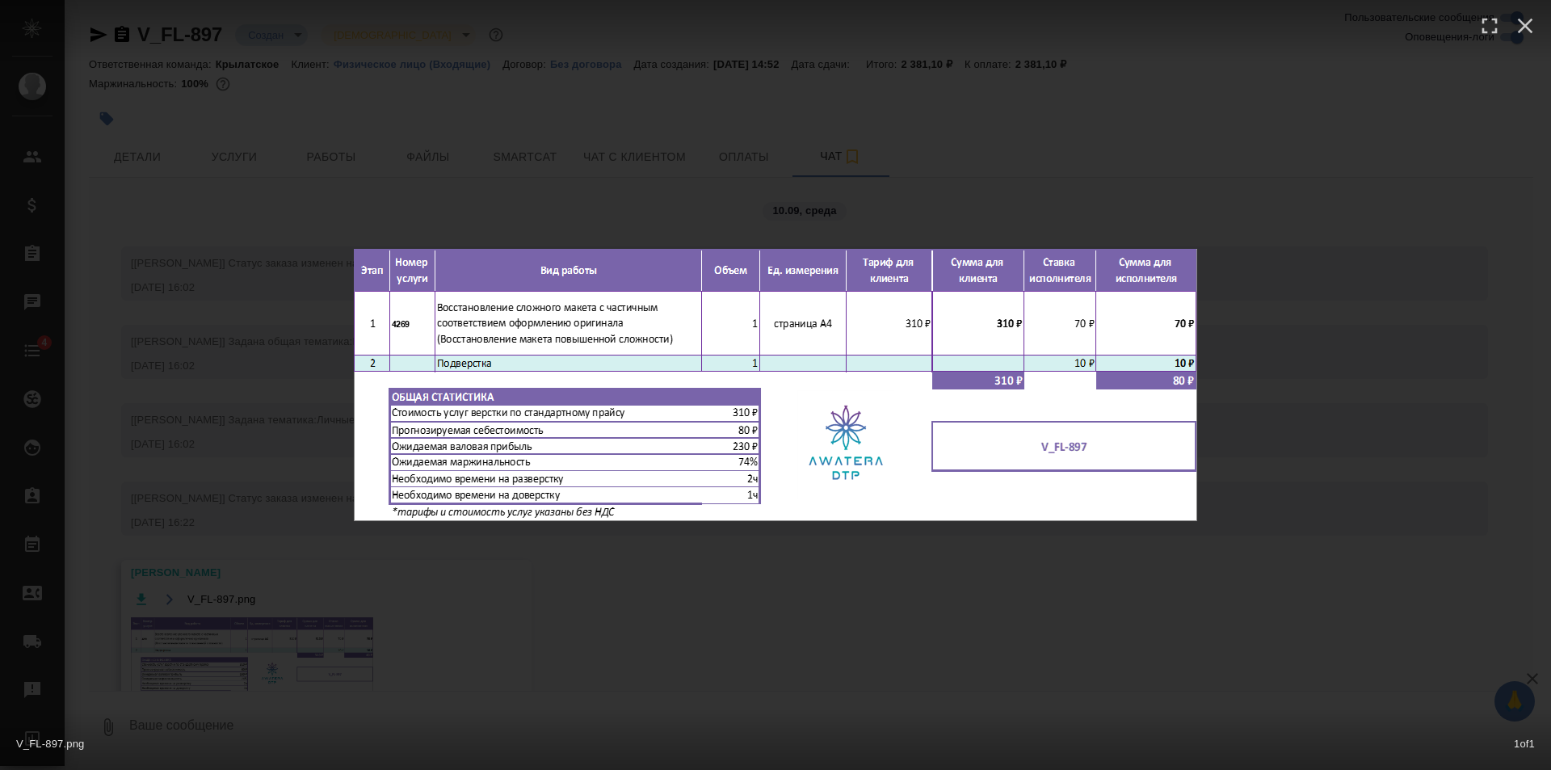
click at [684, 577] on div "V_FL-897.png 1 of 1" at bounding box center [775, 385] width 1551 height 770
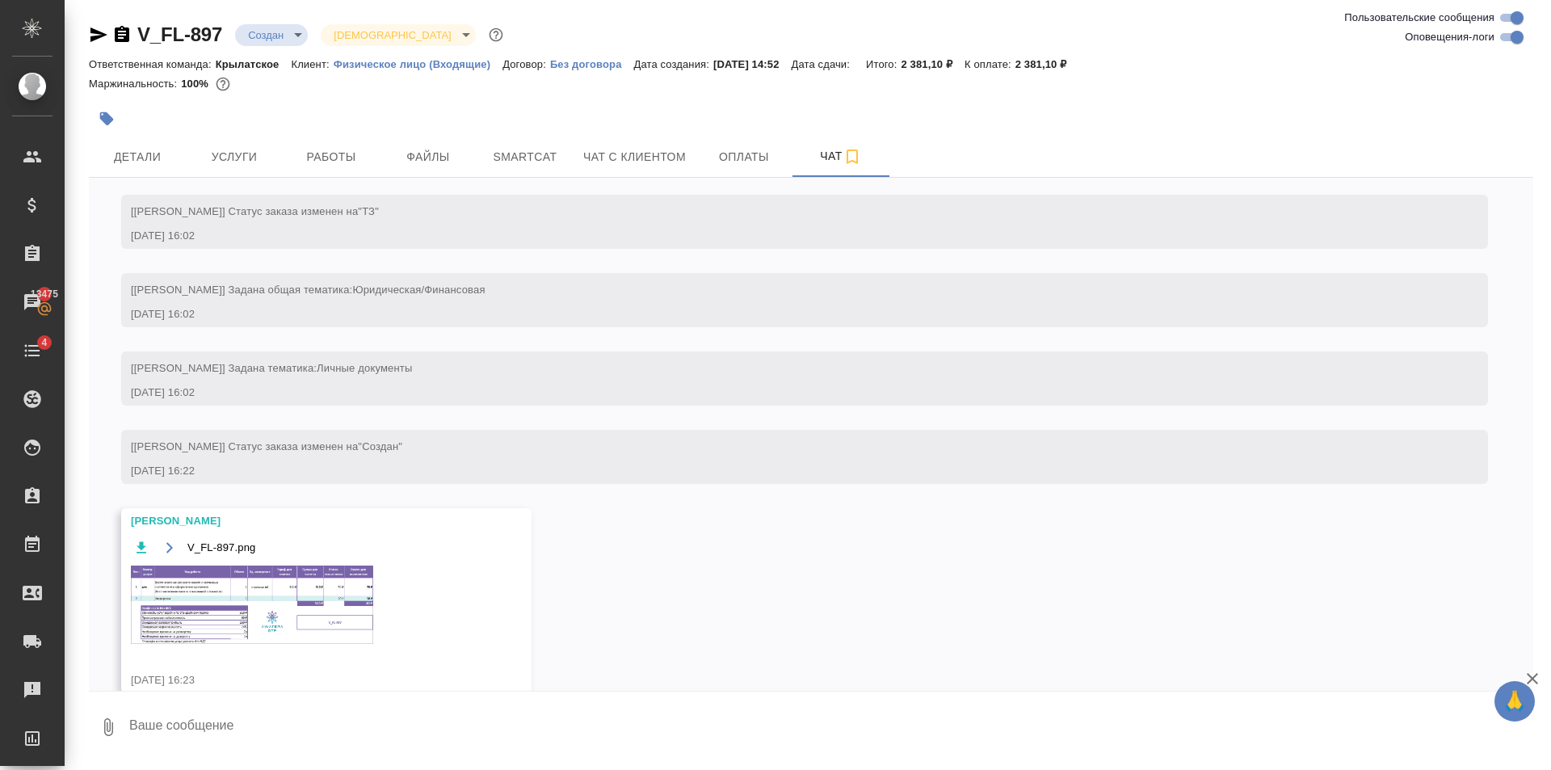
scroll to position [80, 0]
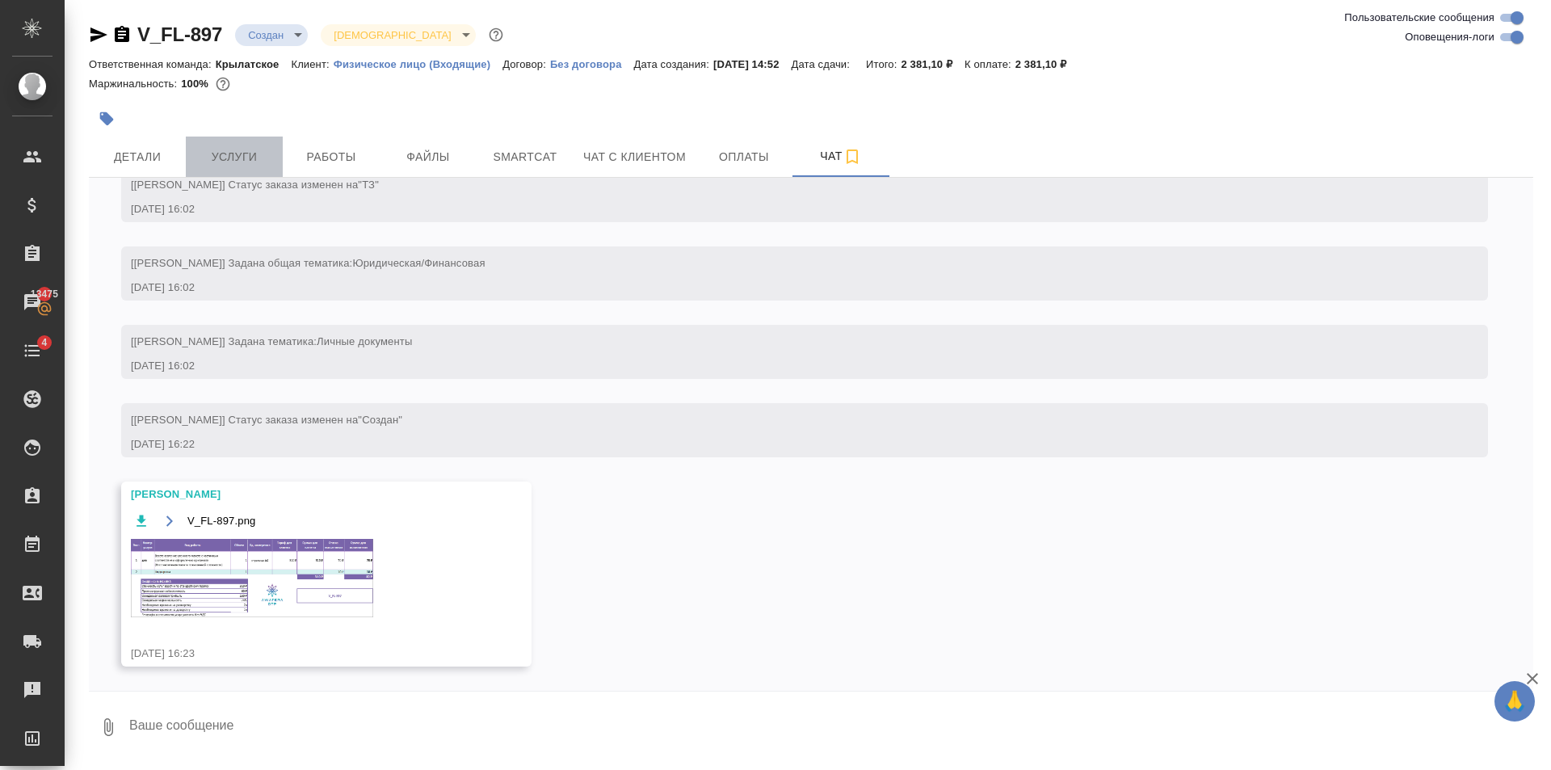
click at [242, 141] on button "Услуги" at bounding box center [234, 156] width 97 height 40
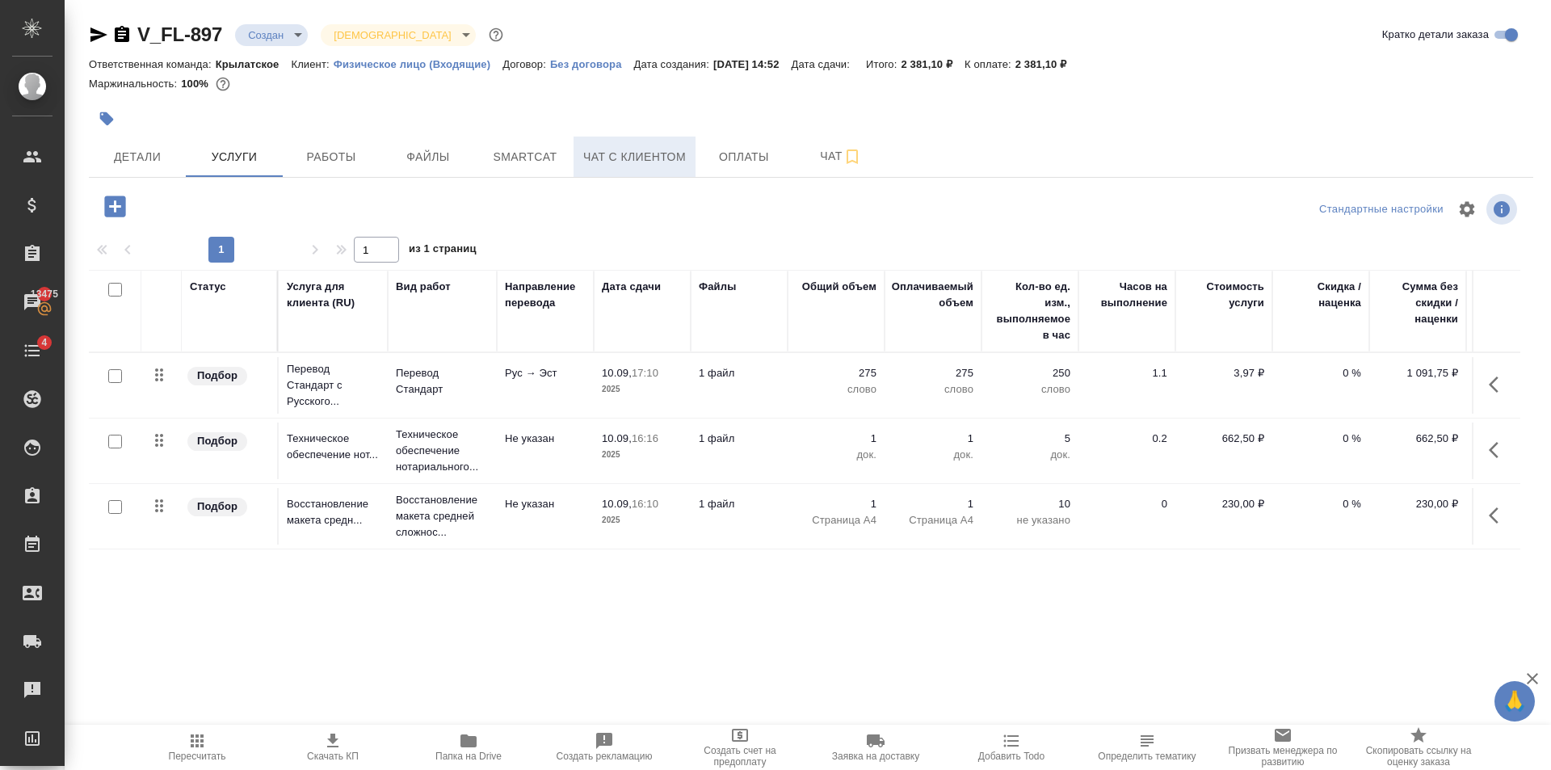
click at [635, 149] on span "Чат с клиентом" at bounding box center [634, 157] width 103 height 20
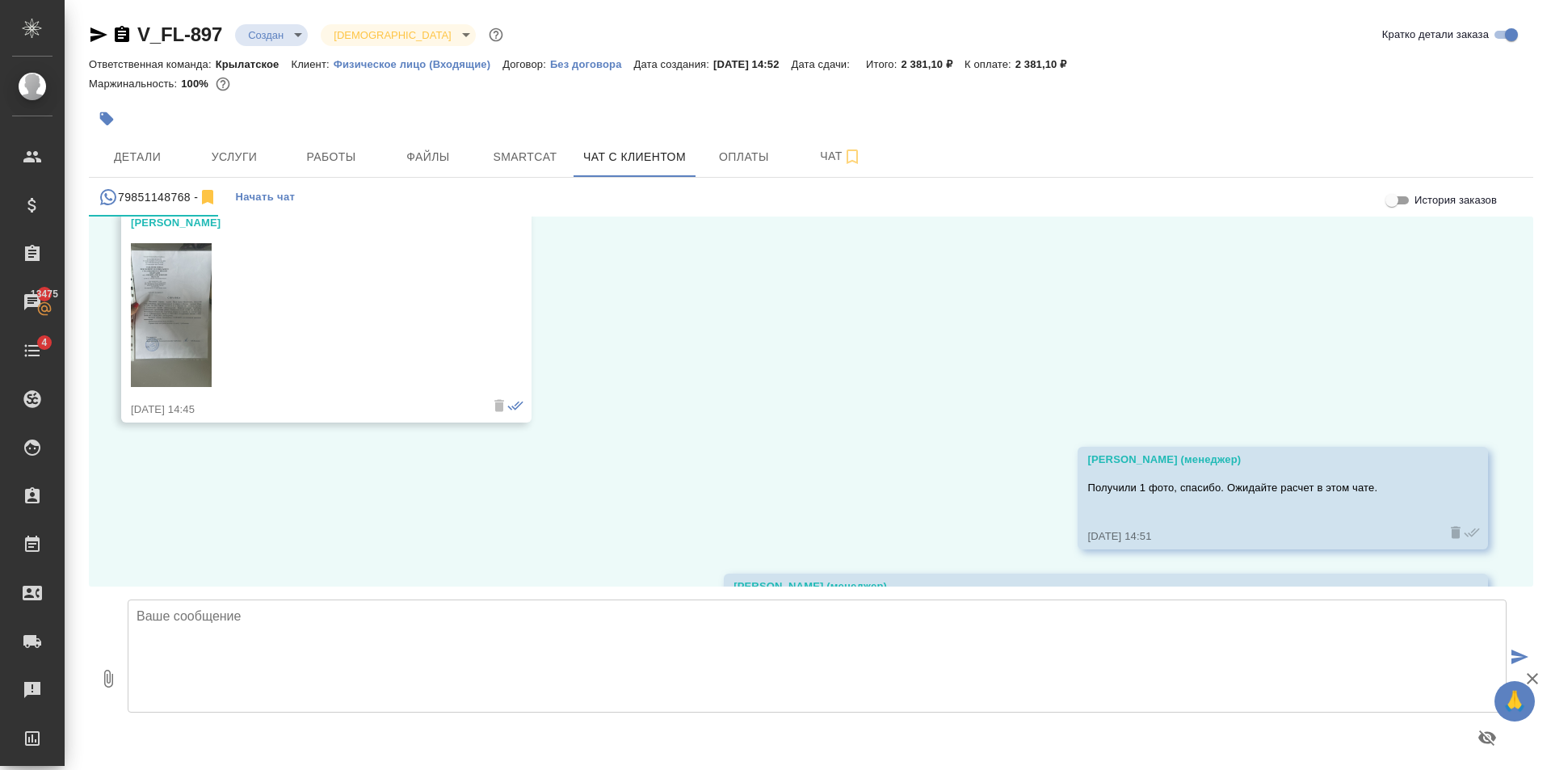
scroll to position [2987, 0]
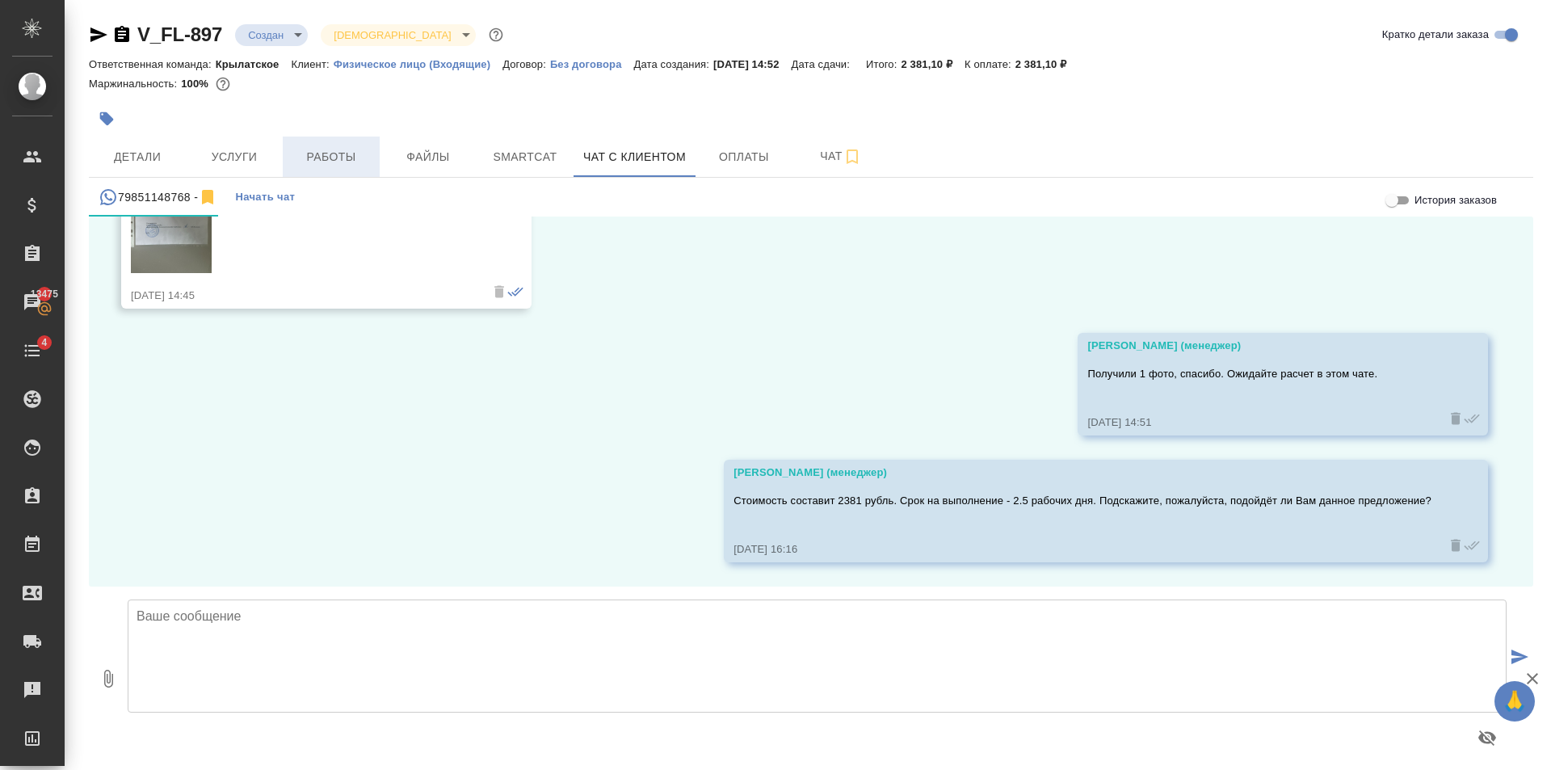
click at [327, 150] on span "Работы" at bounding box center [331, 157] width 78 height 20
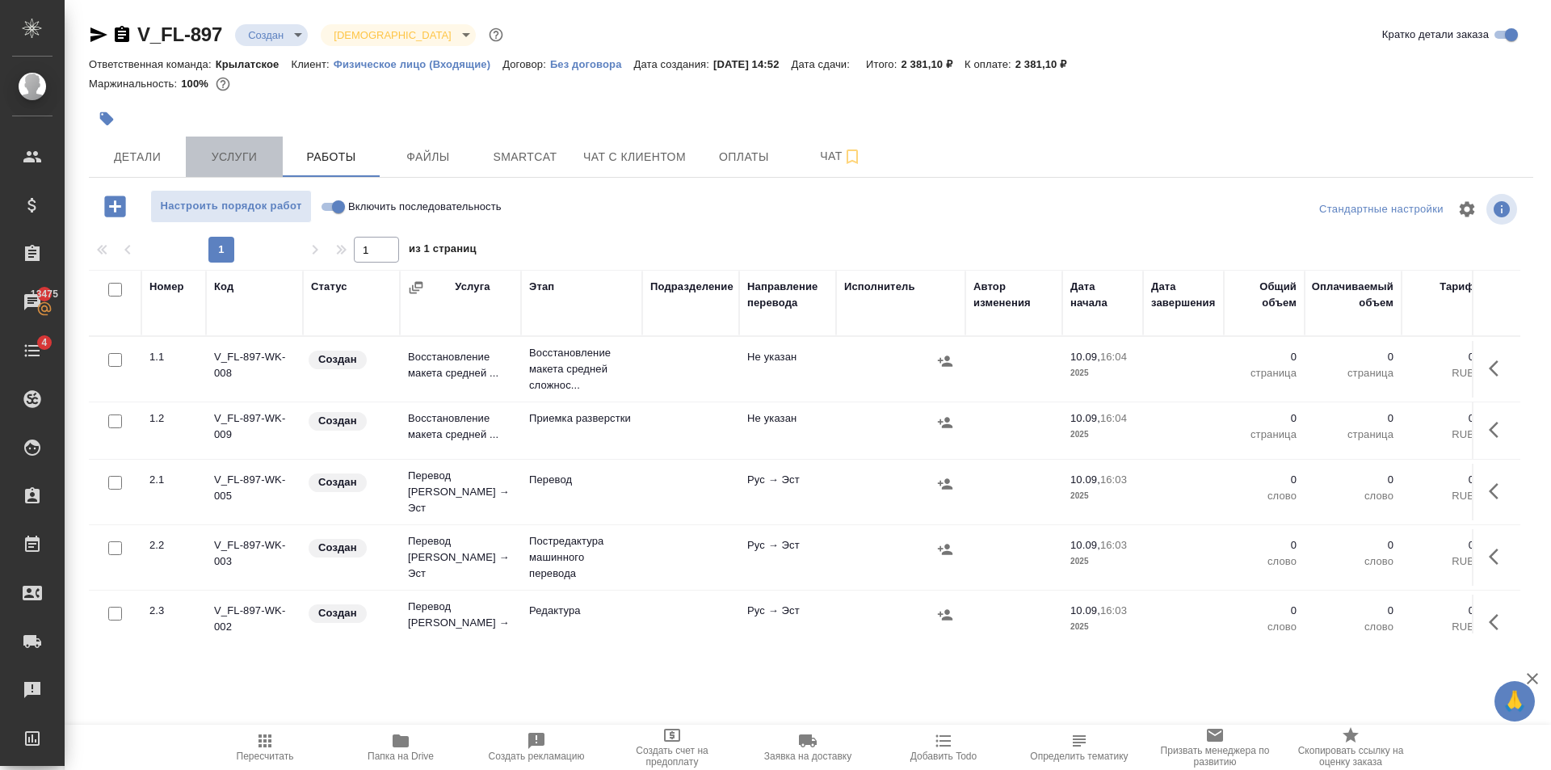
click at [245, 162] on span "Услуги" at bounding box center [234, 157] width 78 height 20
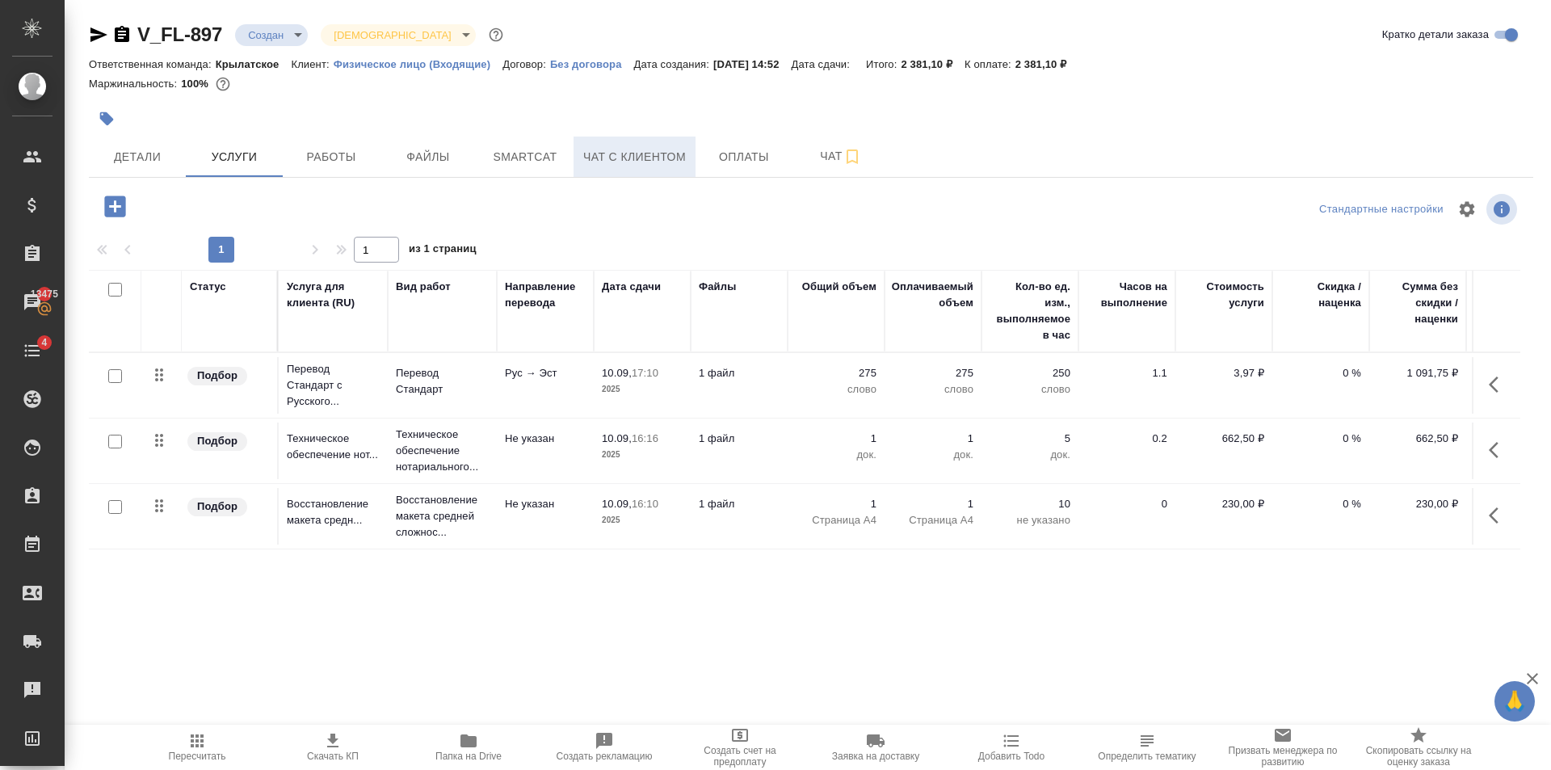
click at [636, 157] on span "Чат с клиентом" at bounding box center [634, 157] width 103 height 20
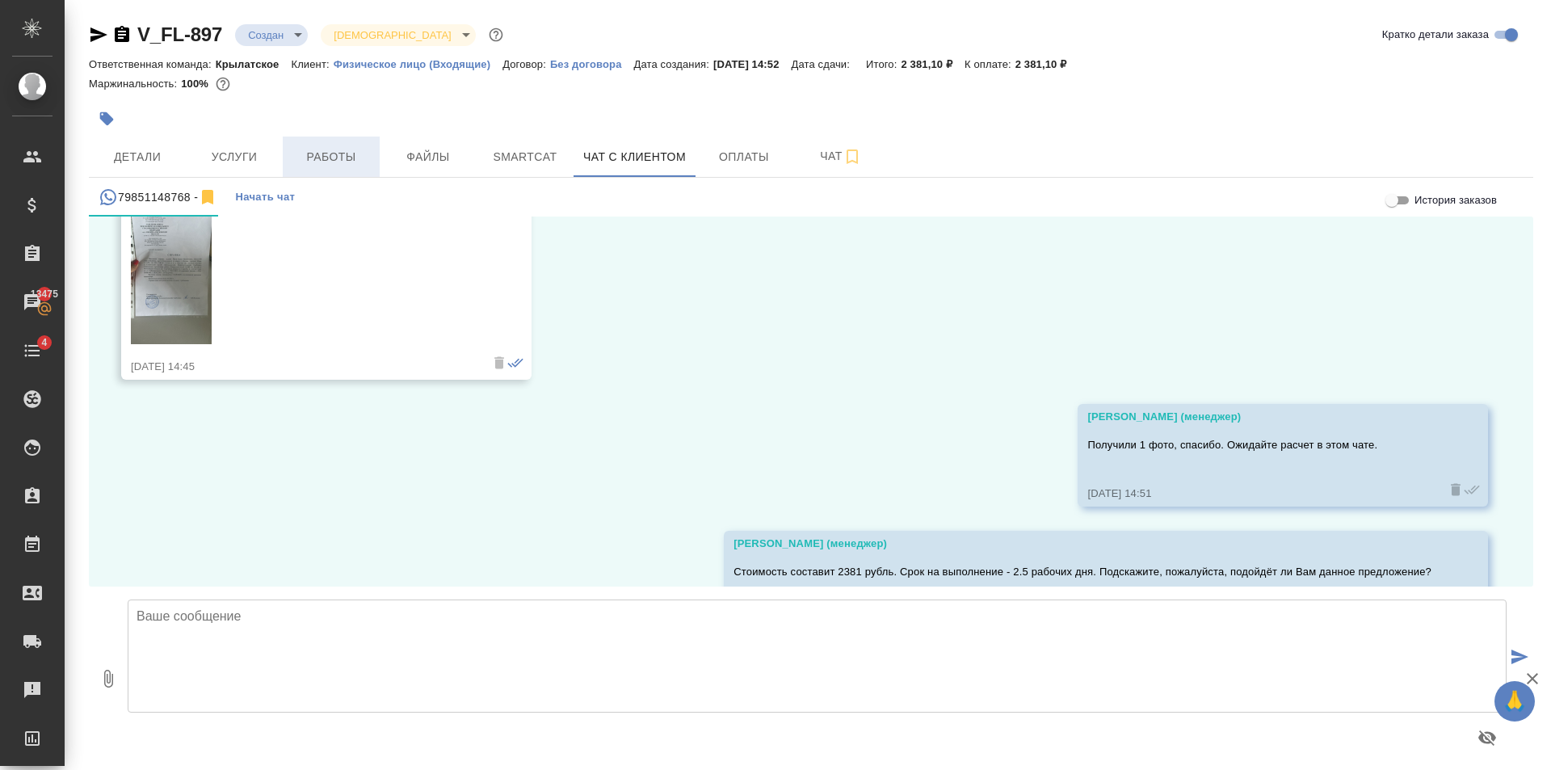
click at [308, 169] on button "Работы" at bounding box center [331, 156] width 97 height 40
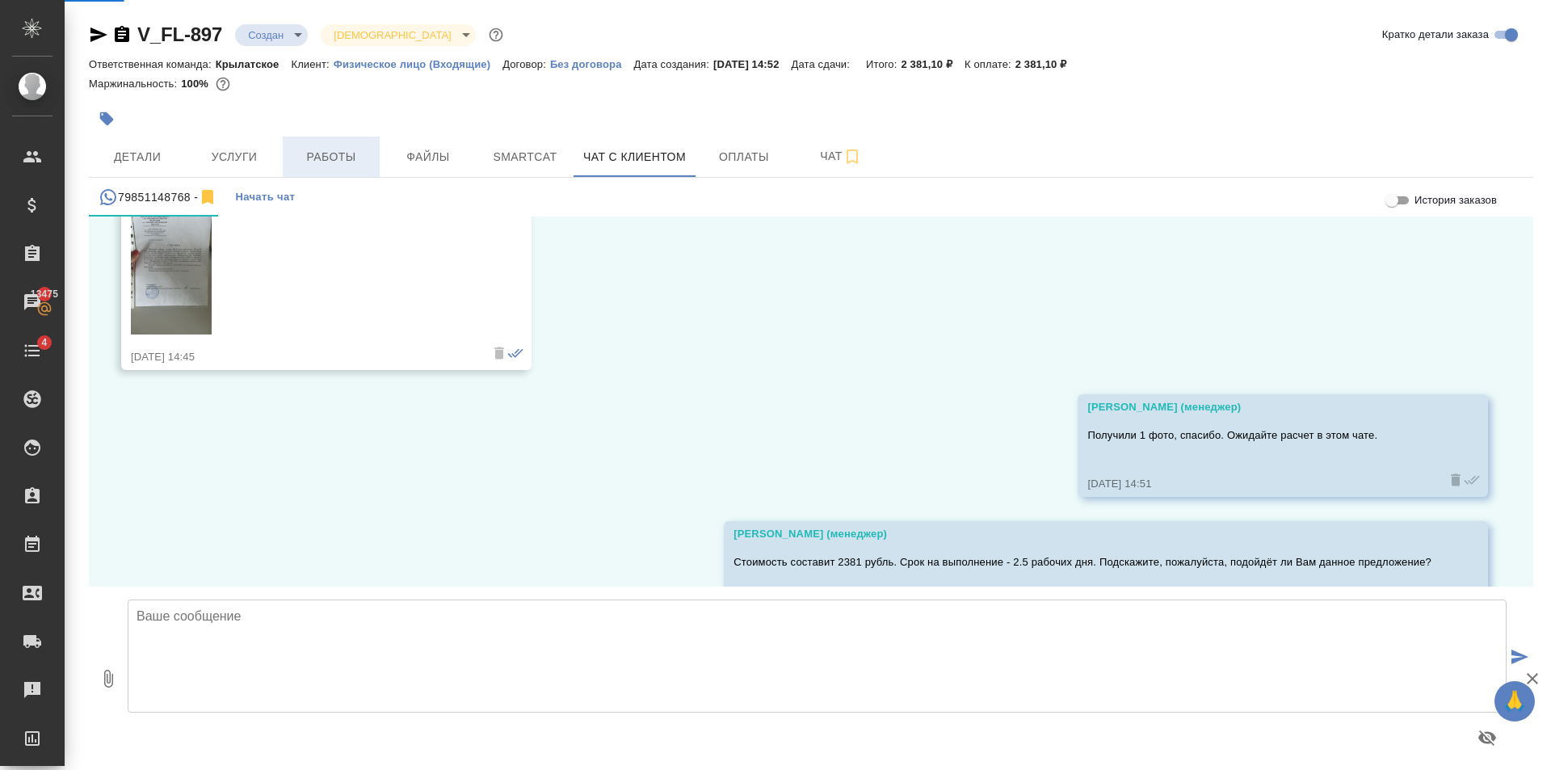
scroll to position [2987, 0]
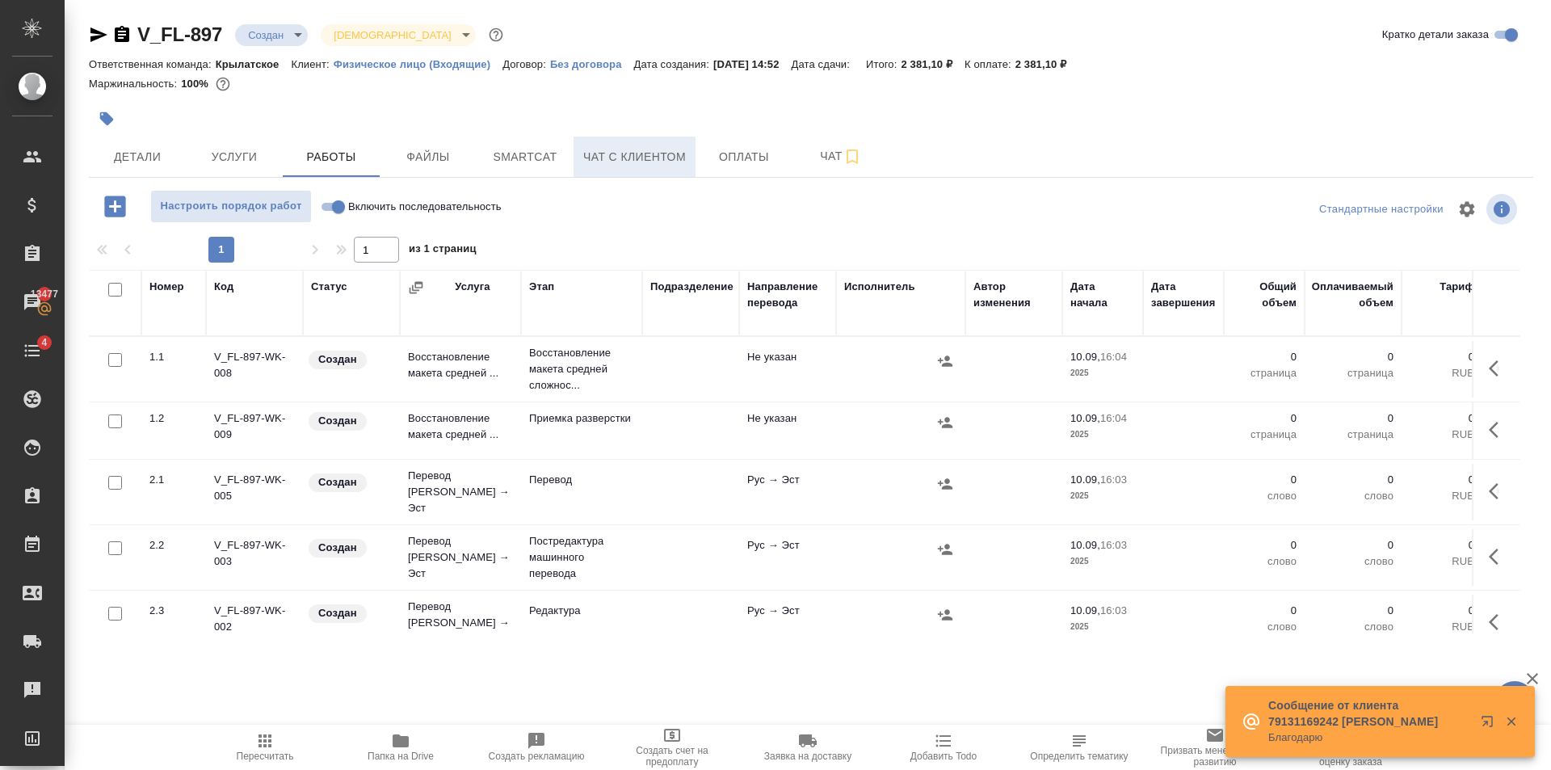
click at [653, 155] on span "Чат с клиентом" at bounding box center [634, 157] width 103 height 20
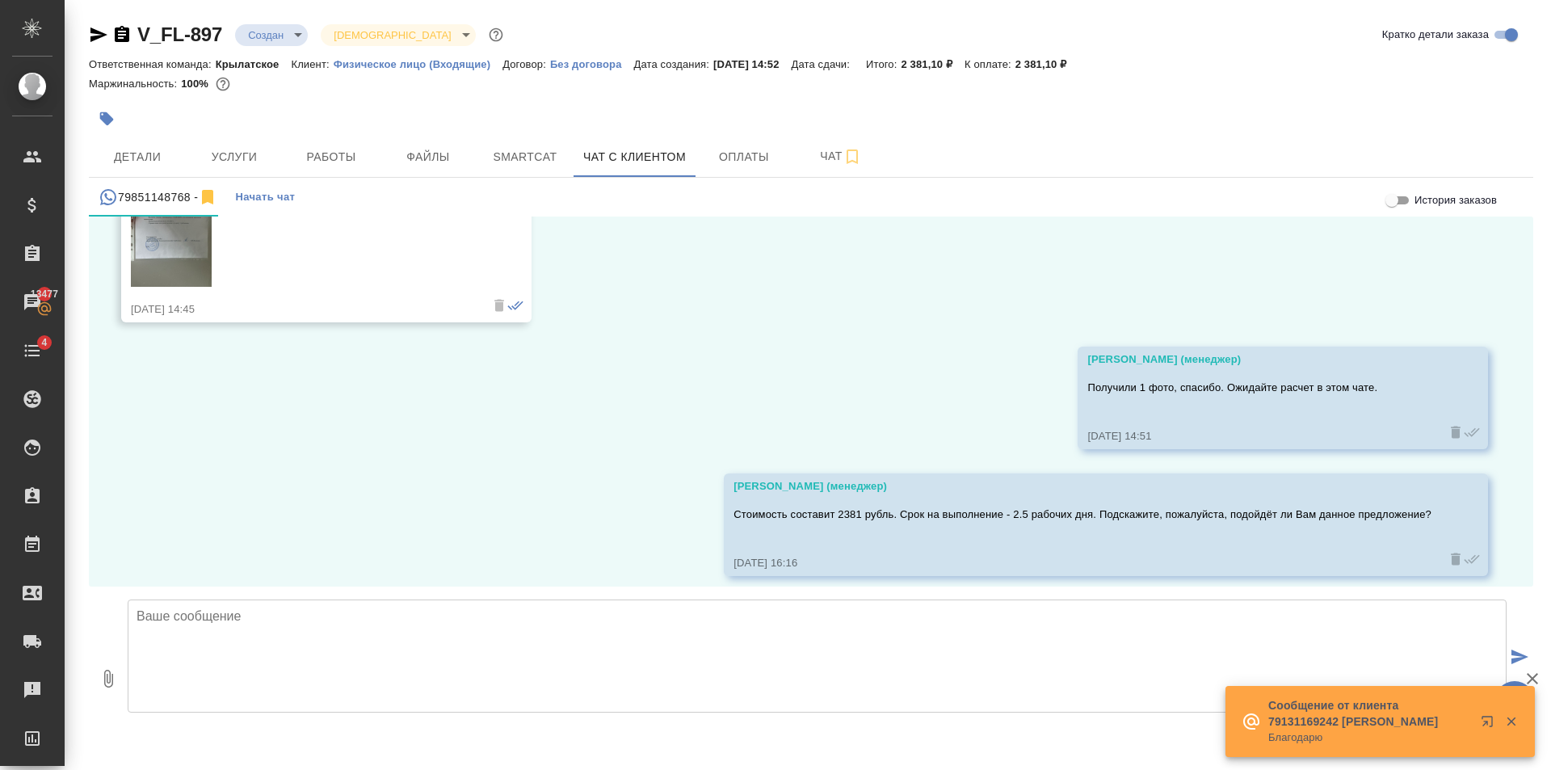
scroll to position [2987, 0]
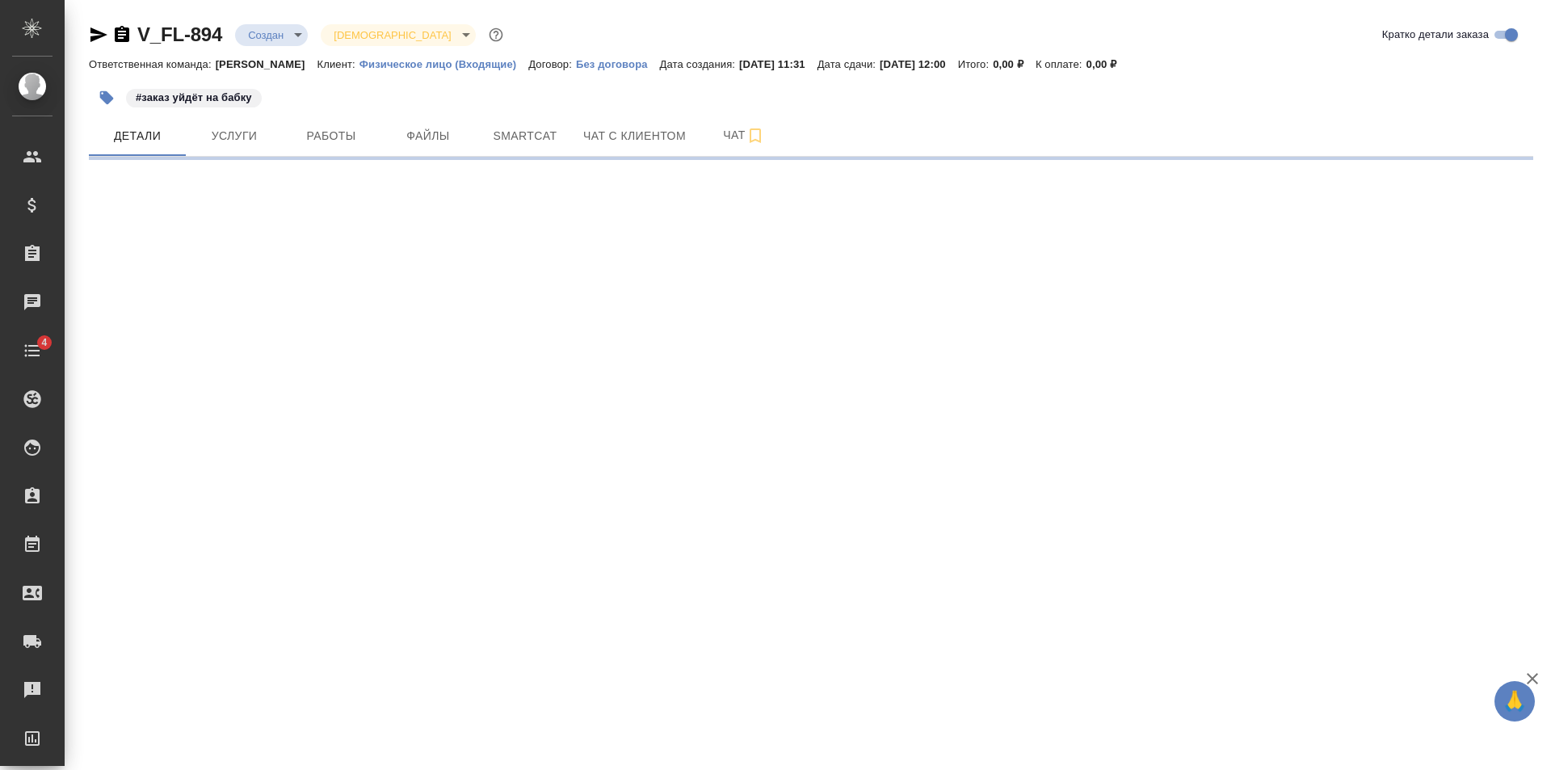
select select "RU"
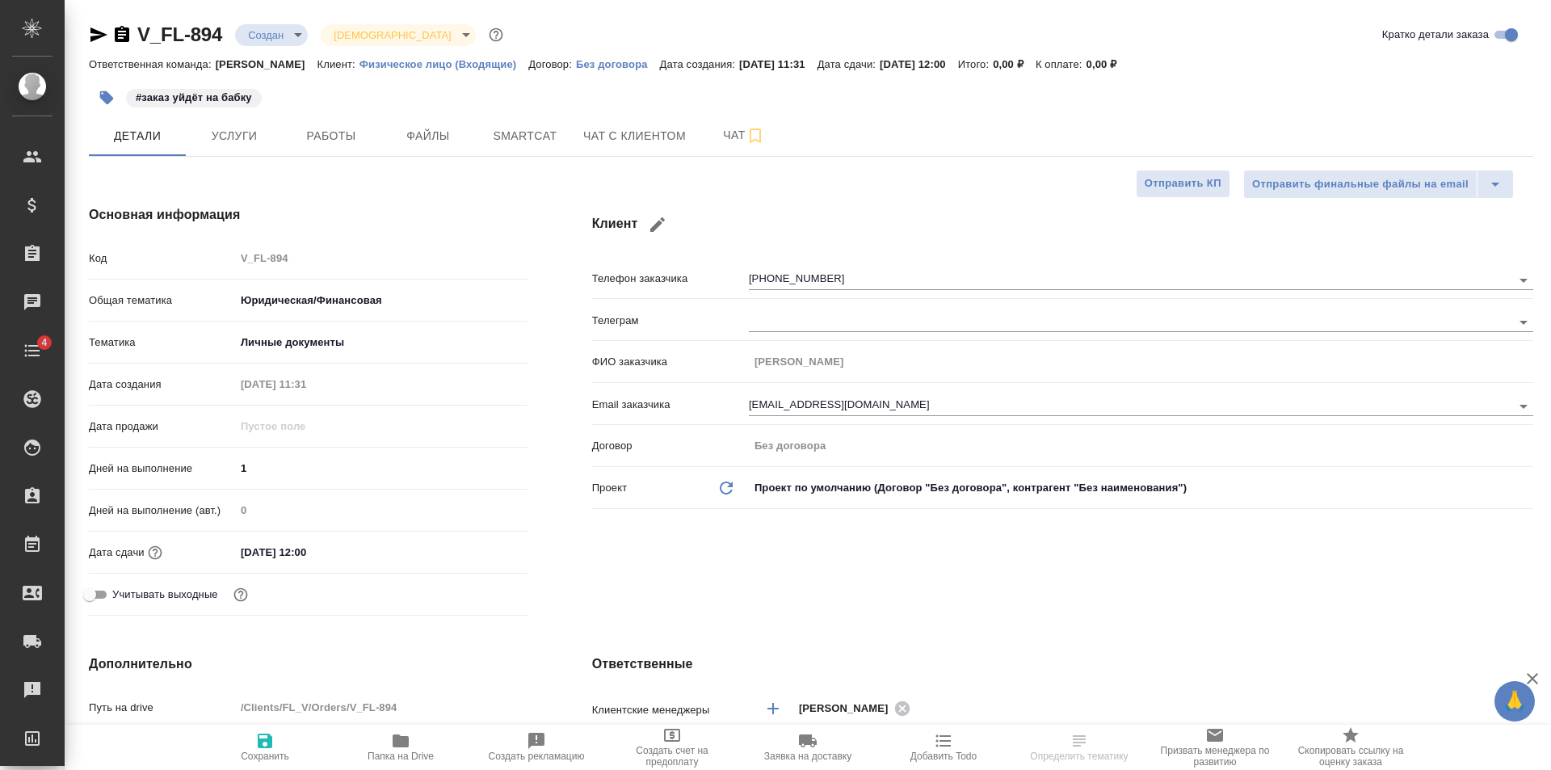
type textarea "x"
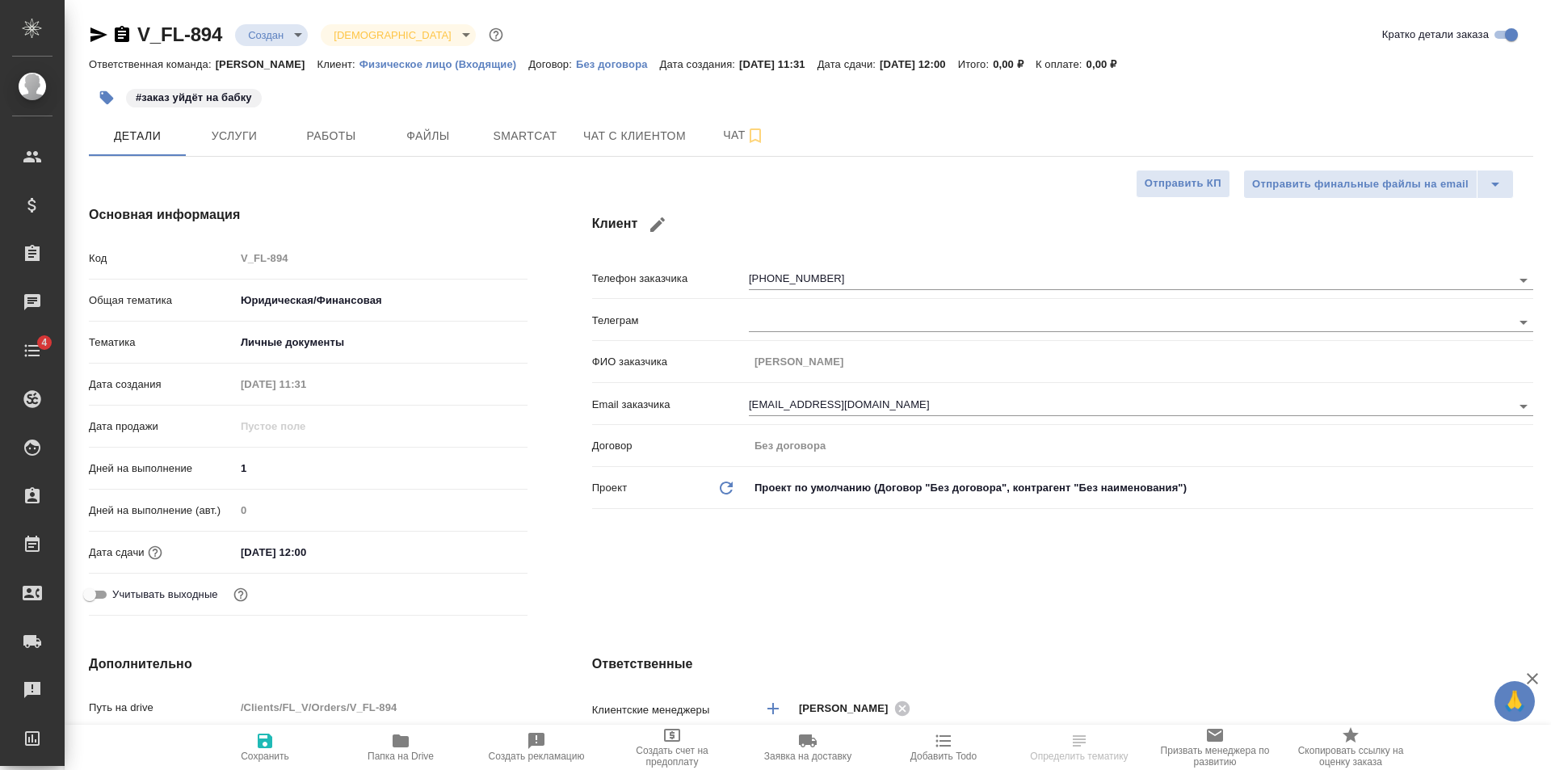
type textarea "x"
click at [420, 737] on span "Папка на Drive" at bounding box center [400, 746] width 116 height 31
select select "RU"
type textarea "x"
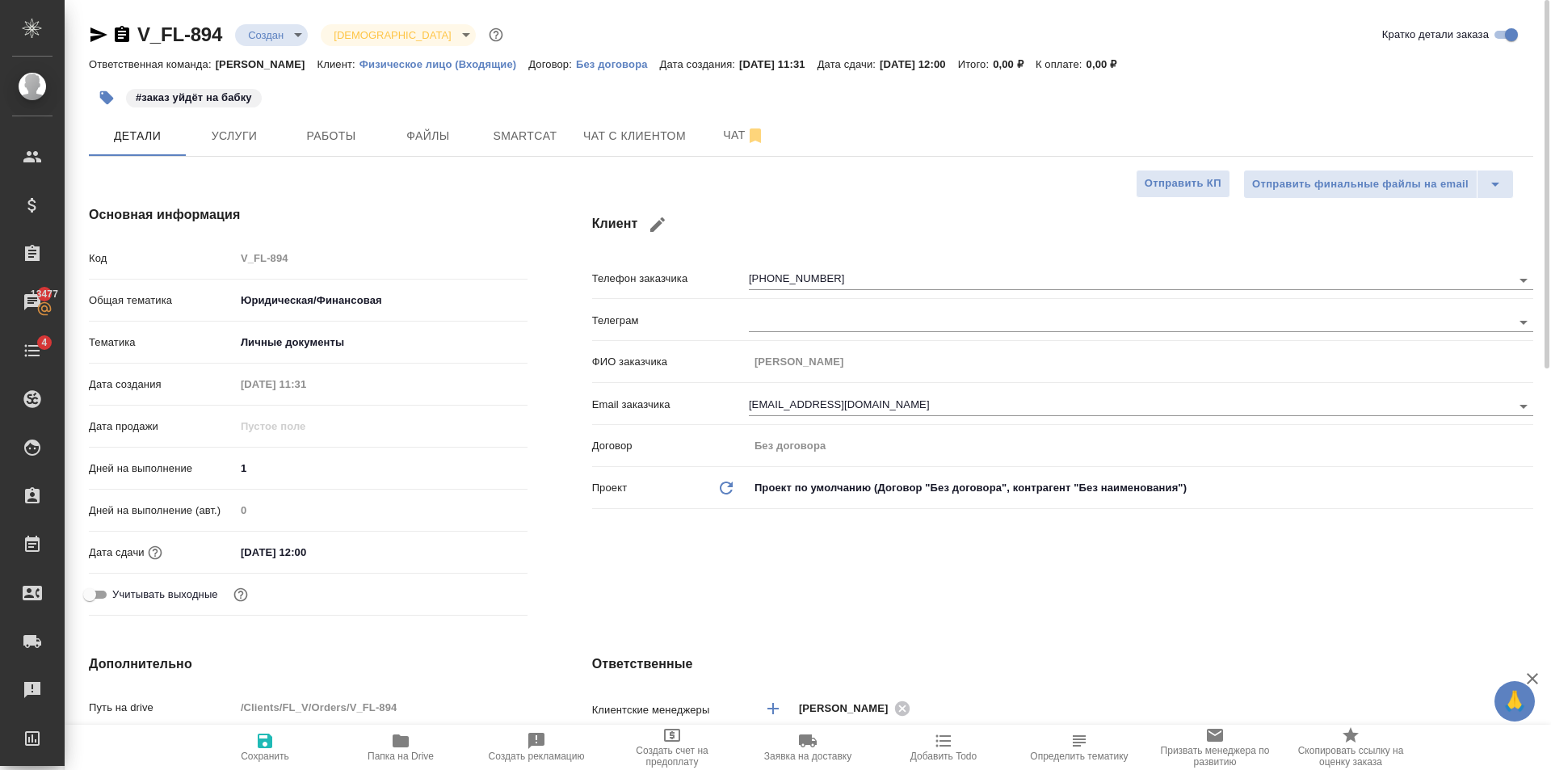
type textarea "x"
click at [628, 153] on button "Чат с клиентом" at bounding box center [634, 135] width 122 height 40
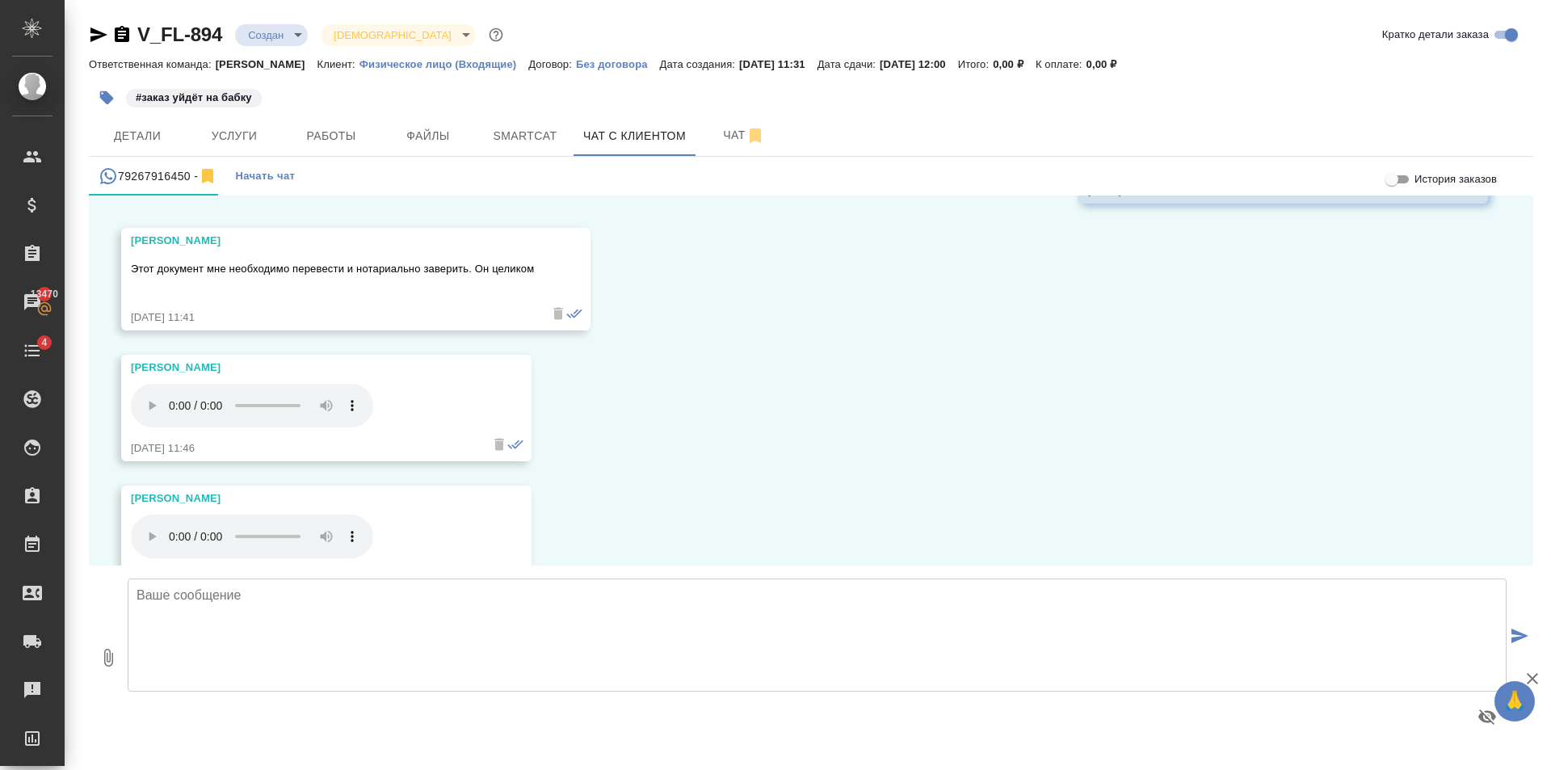
scroll to position [1558, 0]
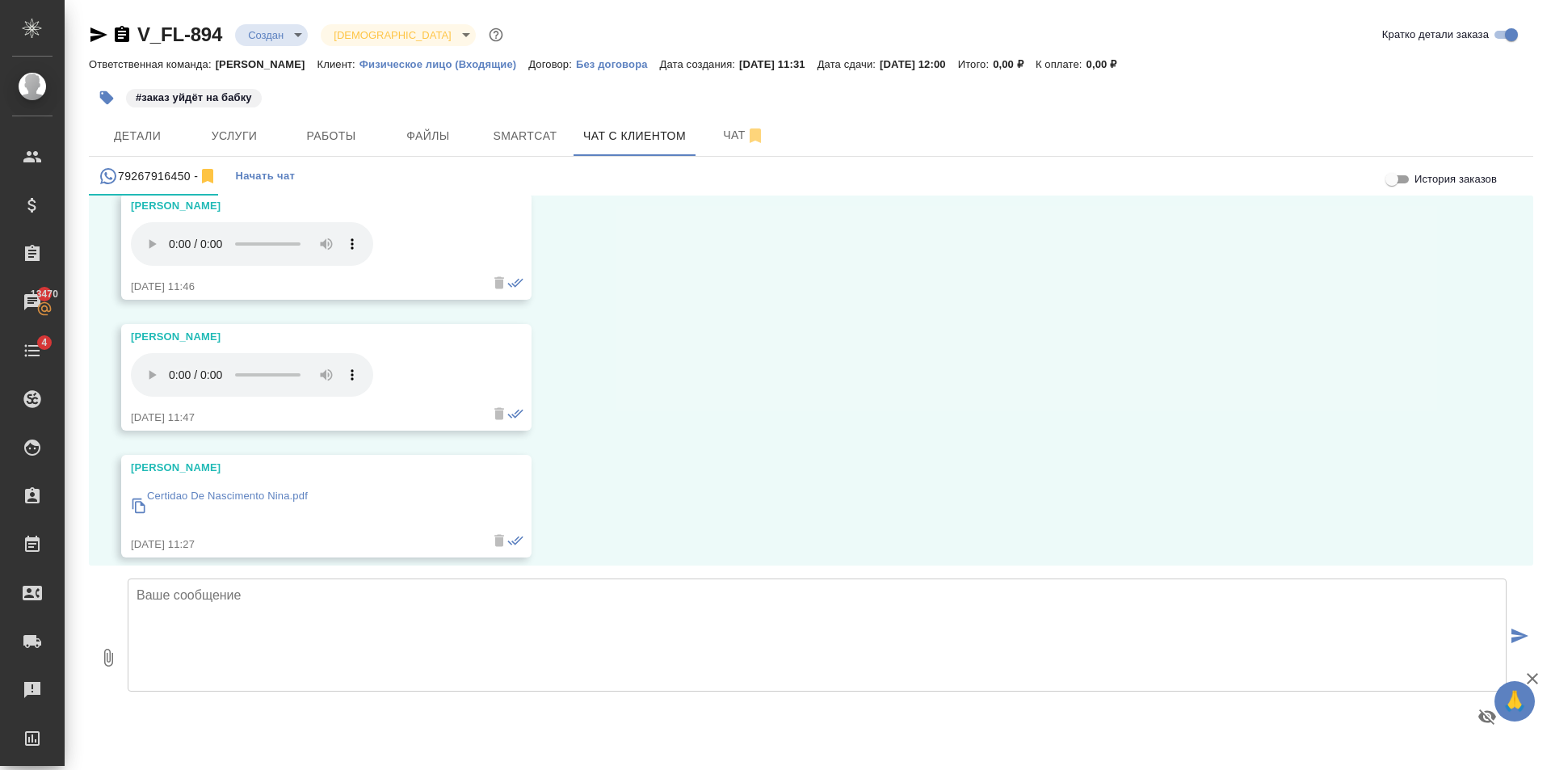
click at [263, 489] on div "Certidao De Nascimento Nina.pdf" at bounding box center [227, 506] width 161 height 44
click at [228, 488] on p "Certidao De Nascimento Nina.pdf" at bounding box center [227, 496] width 161 height 16
click at [254, 137] on span "Услуги" at bounding box center [234, 136] width 78 height 20
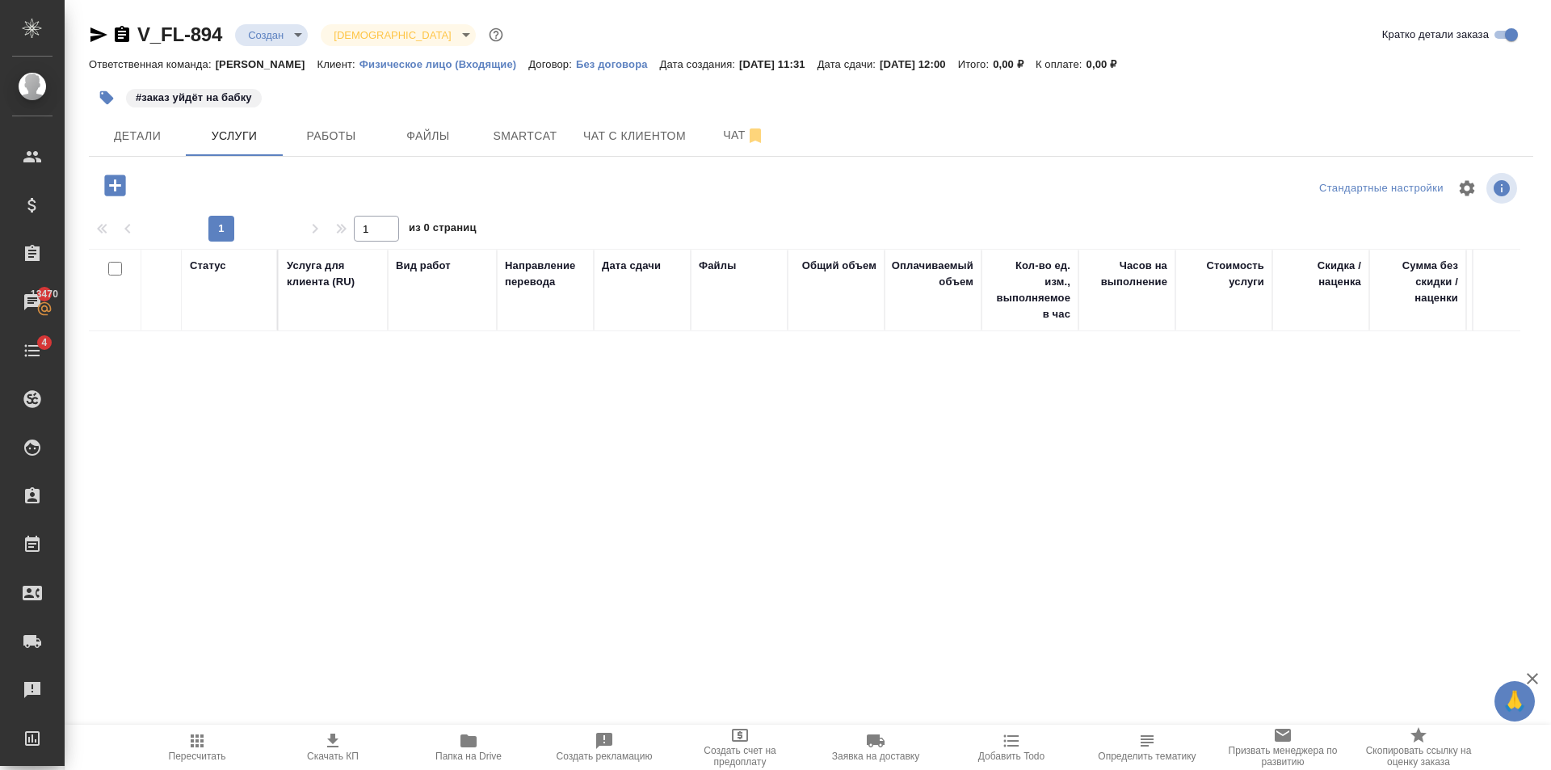
click at [121, 189] on icon "button" at bounding box center [114, 184] width 21 height 21
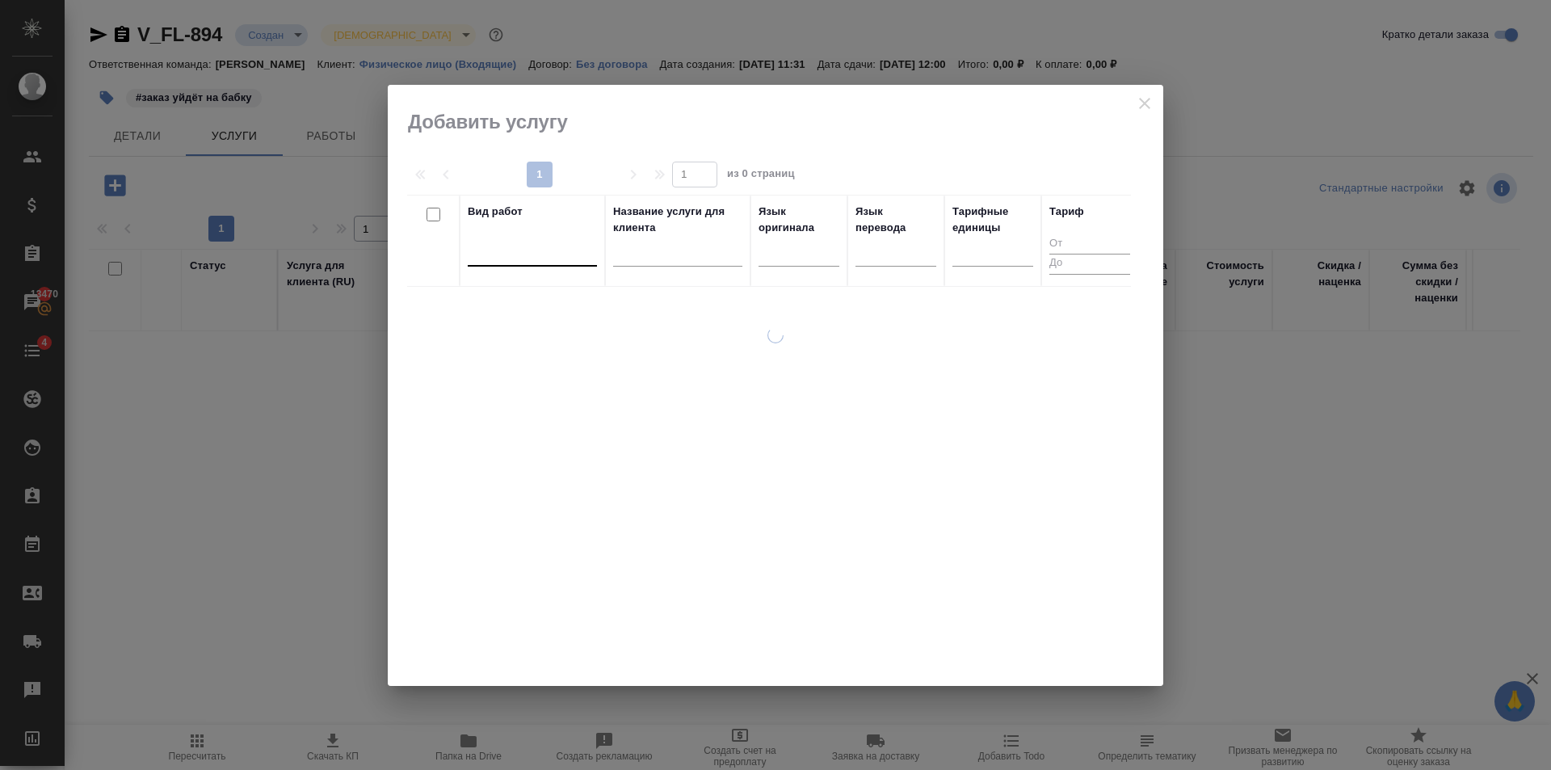
click at [508, 244] on div at bounding box center [532, 249] width 129 height 23
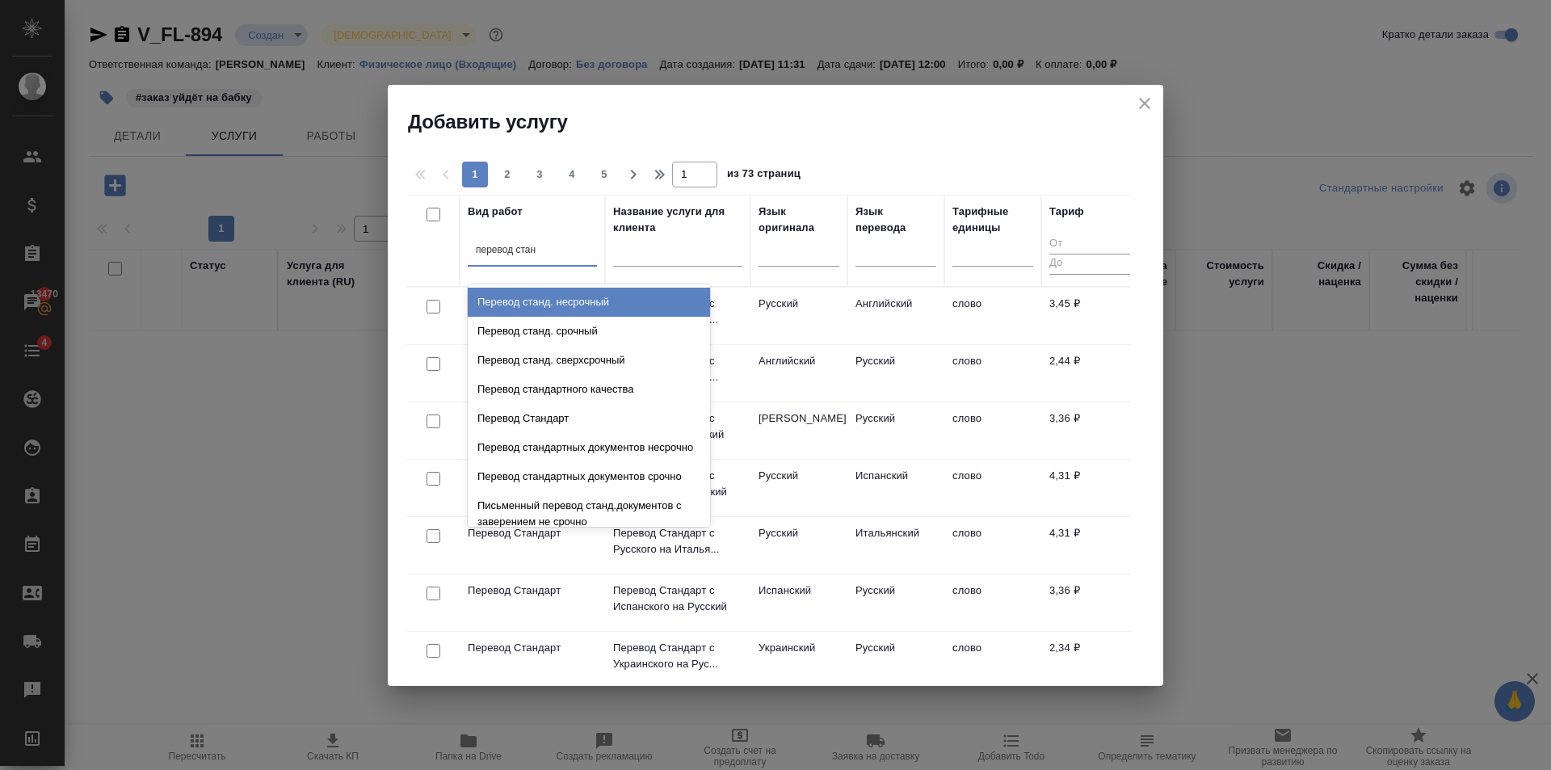
type input "перевод станд"
click at [629, 312] on div "Перевод станд. несрочный" at bounding box center [589, 302] width 242 height 29
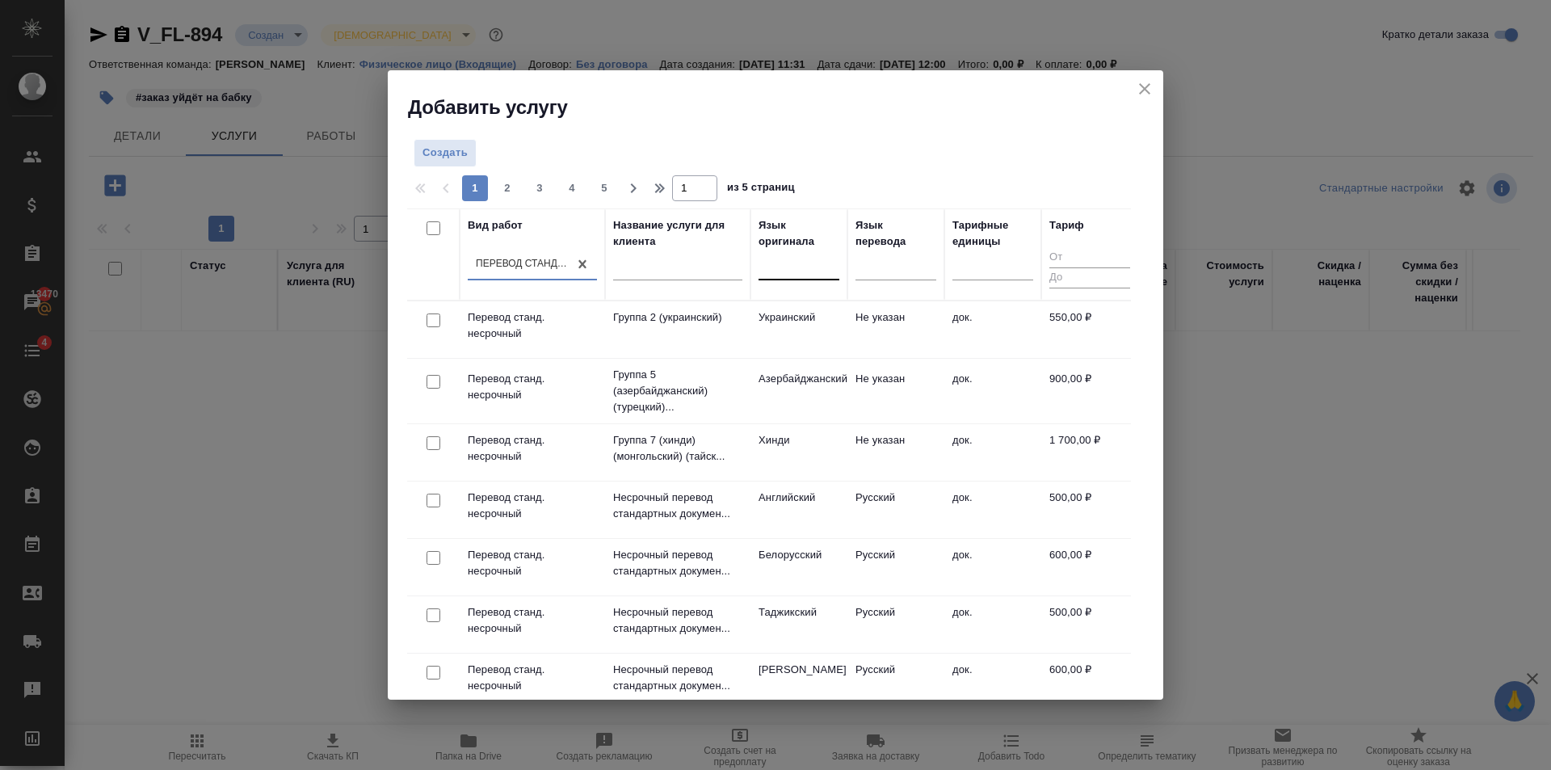
click at [795, 265] on div at bounding box center [798, 263] width 81 height 23
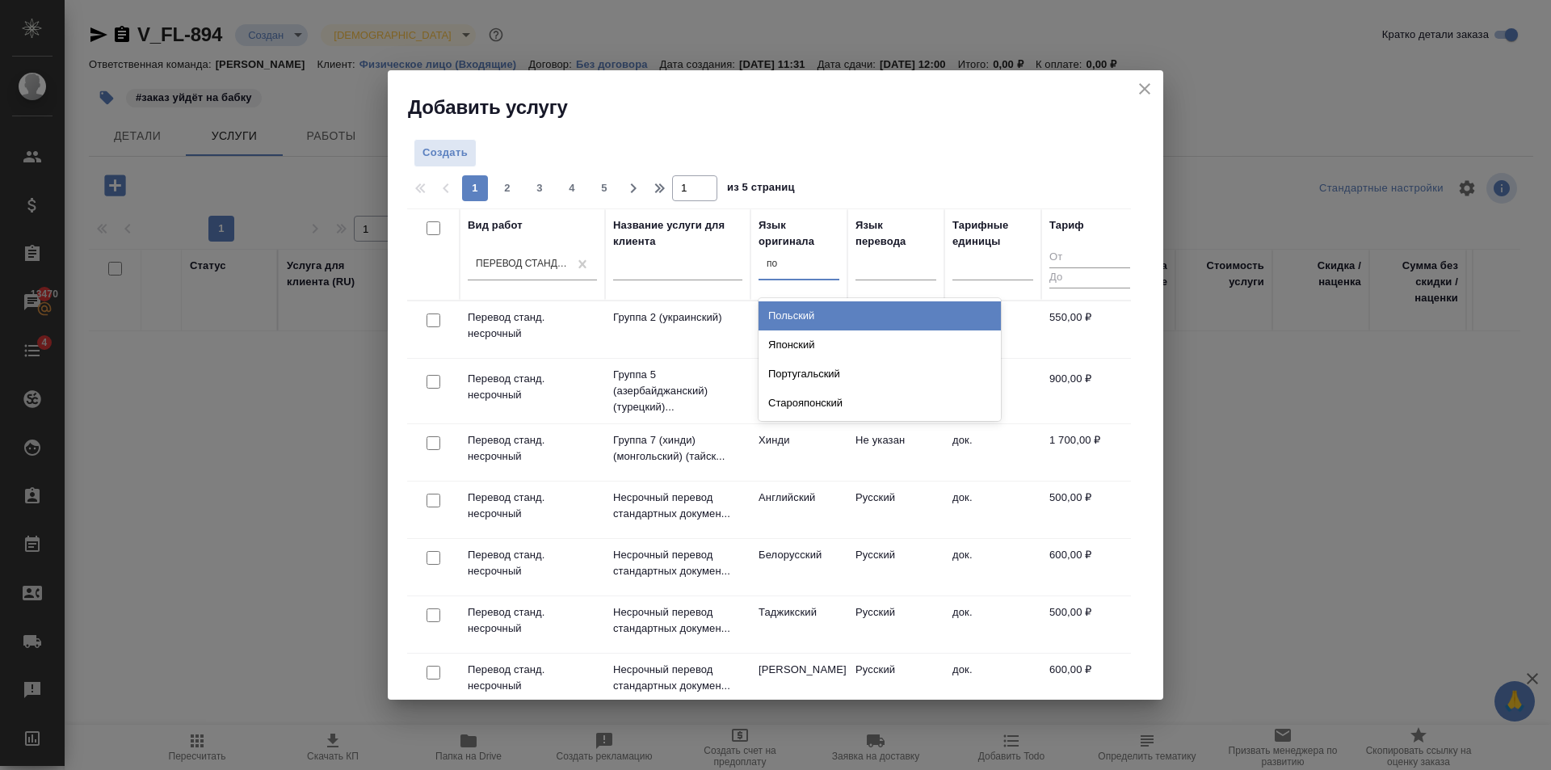
type input "пор"
click at [795, 326] on div "Португальский" at bounding box center [879, 315] width 242 height 29
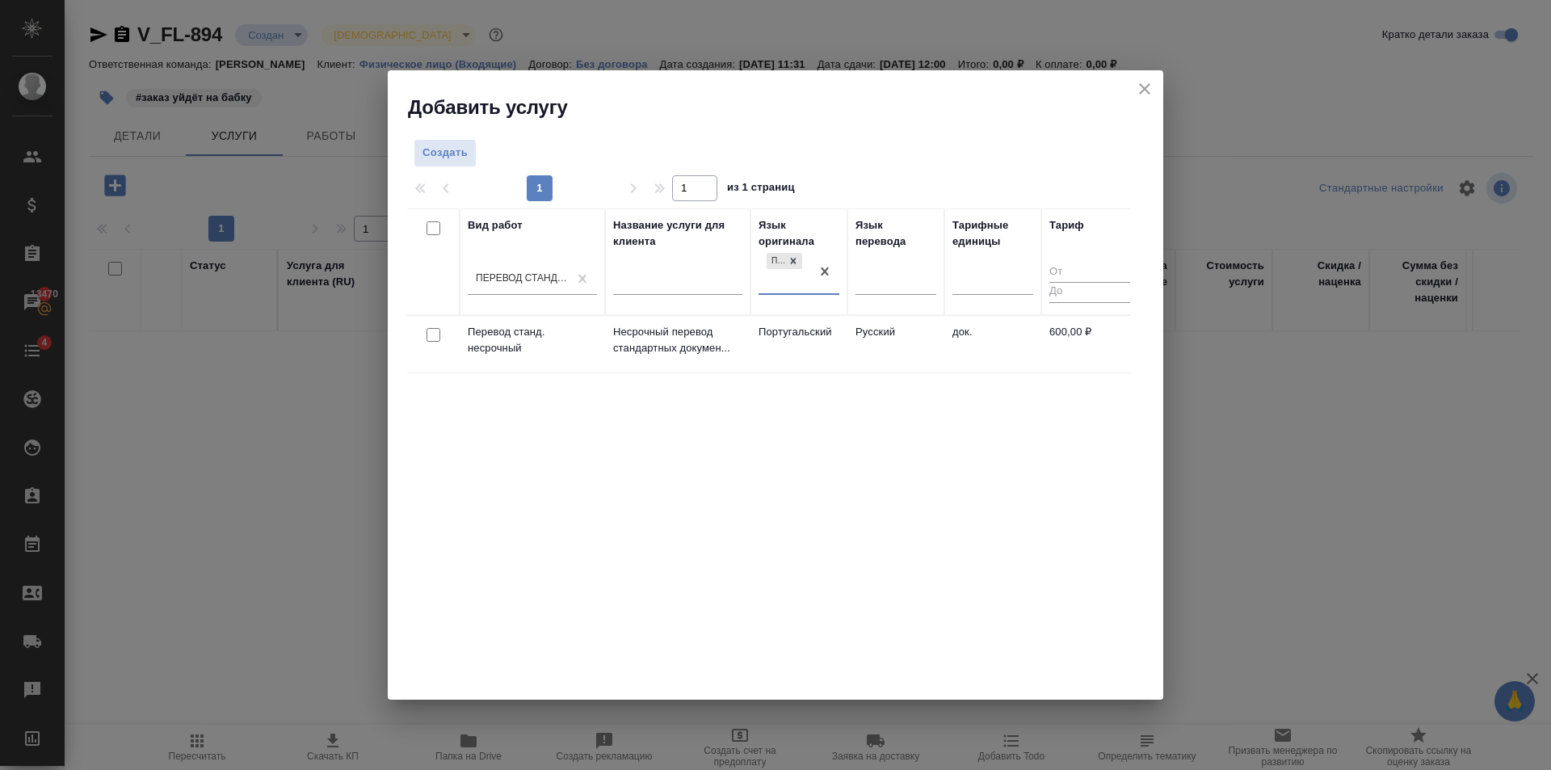
click at [795, 326] on td "Португальский" at bounding box center [798, 344] width 97 height 57
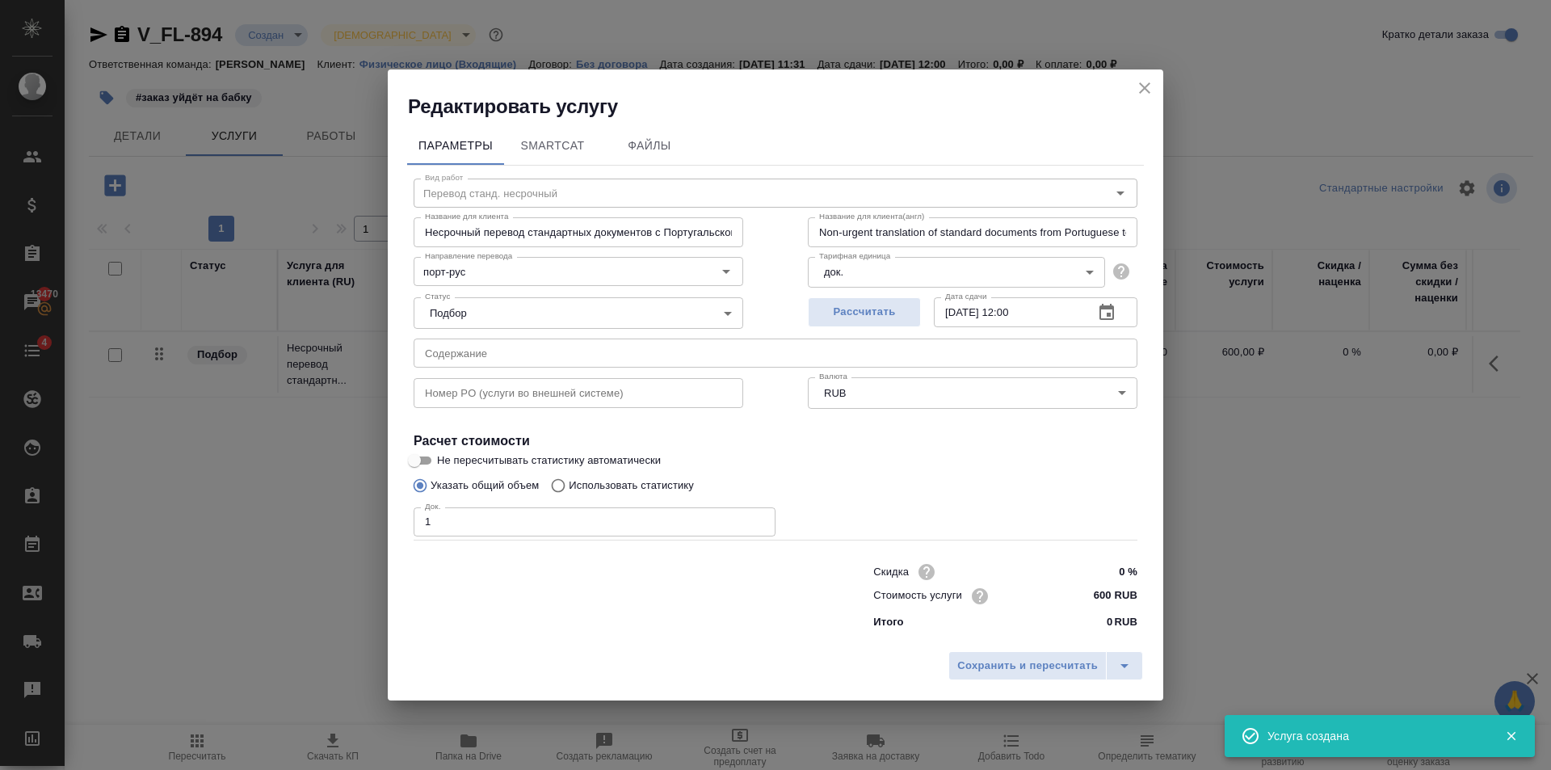
click at [756, 520] on input "1" at bounding box center [595, 521] width 362 height 29
type input "2"
click at [756, 520] on input "2" at bounding box center [595, 521] width 362 height 29
click at [893, 301] on button "Рассчитать" at bounding box center [864, 312] width 113 height 30
click at [1049, 660] on span "Сохранить и пересчитать" at bounding box center [1027, 666] width 141 height 19
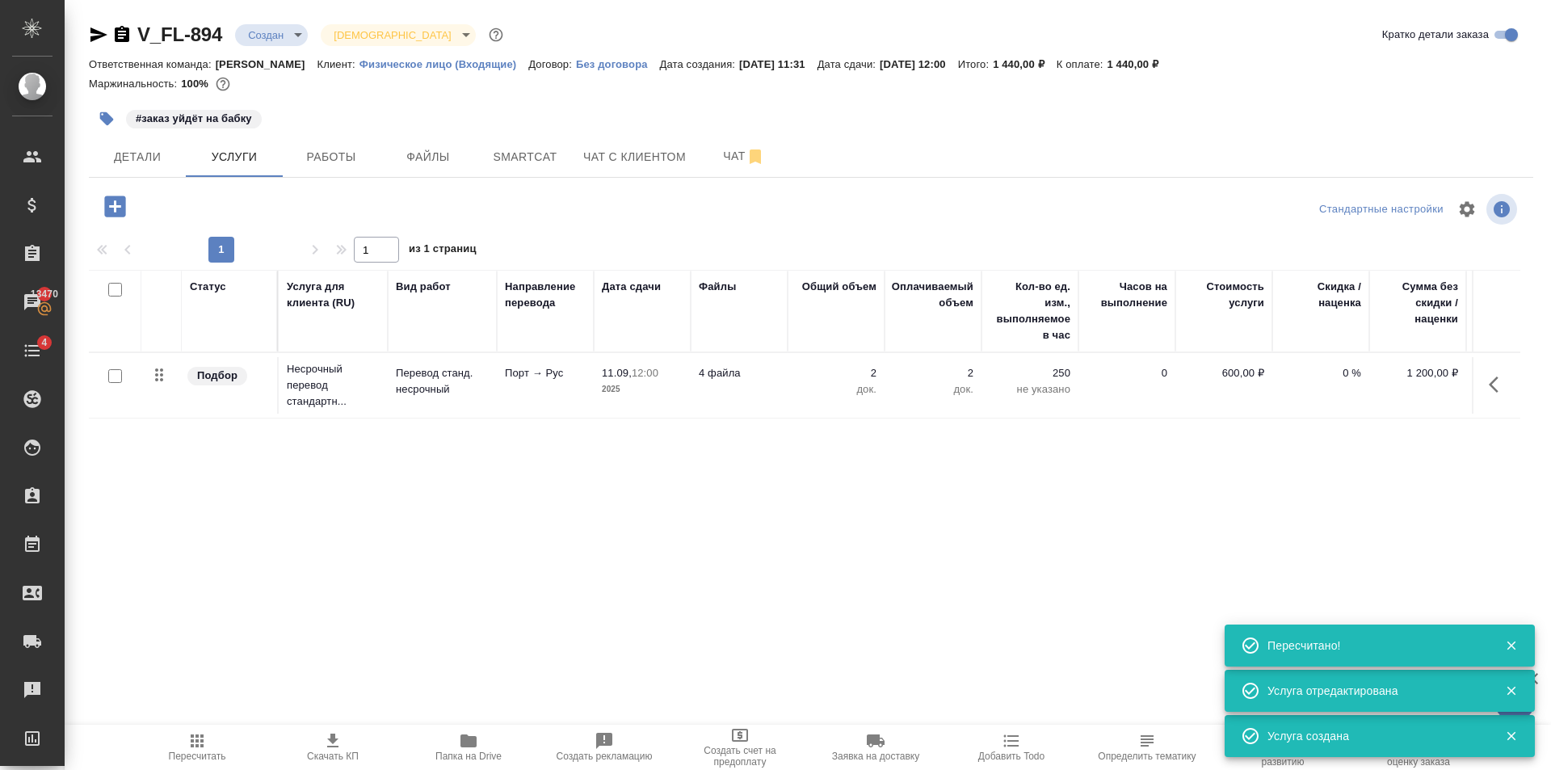
click at [124, 196] on icon "button" at bounding box center [115, 206] width 28 height 28
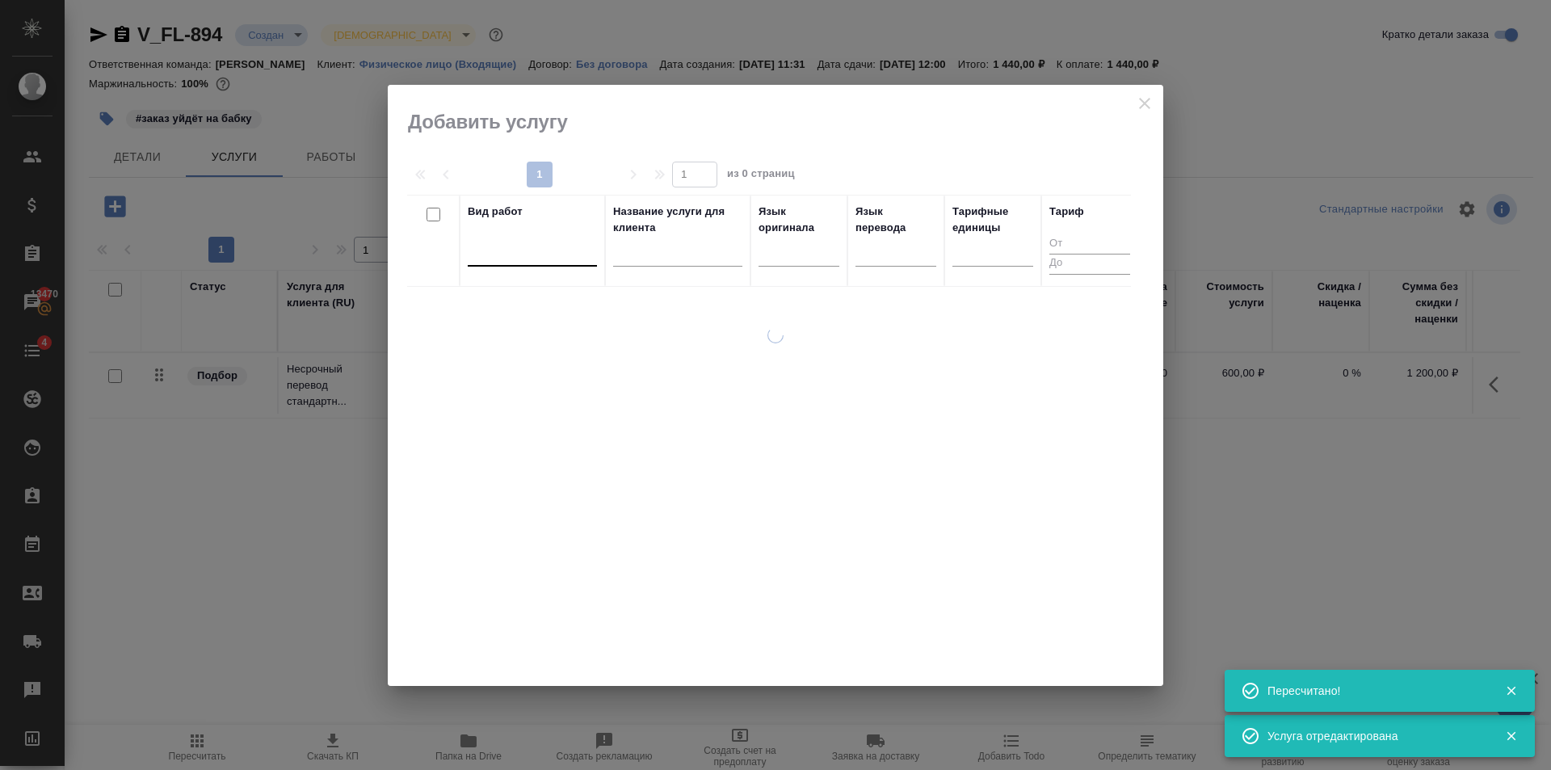
click at [542, 253] on div at bounding box center [532, 249] width 129 height 23
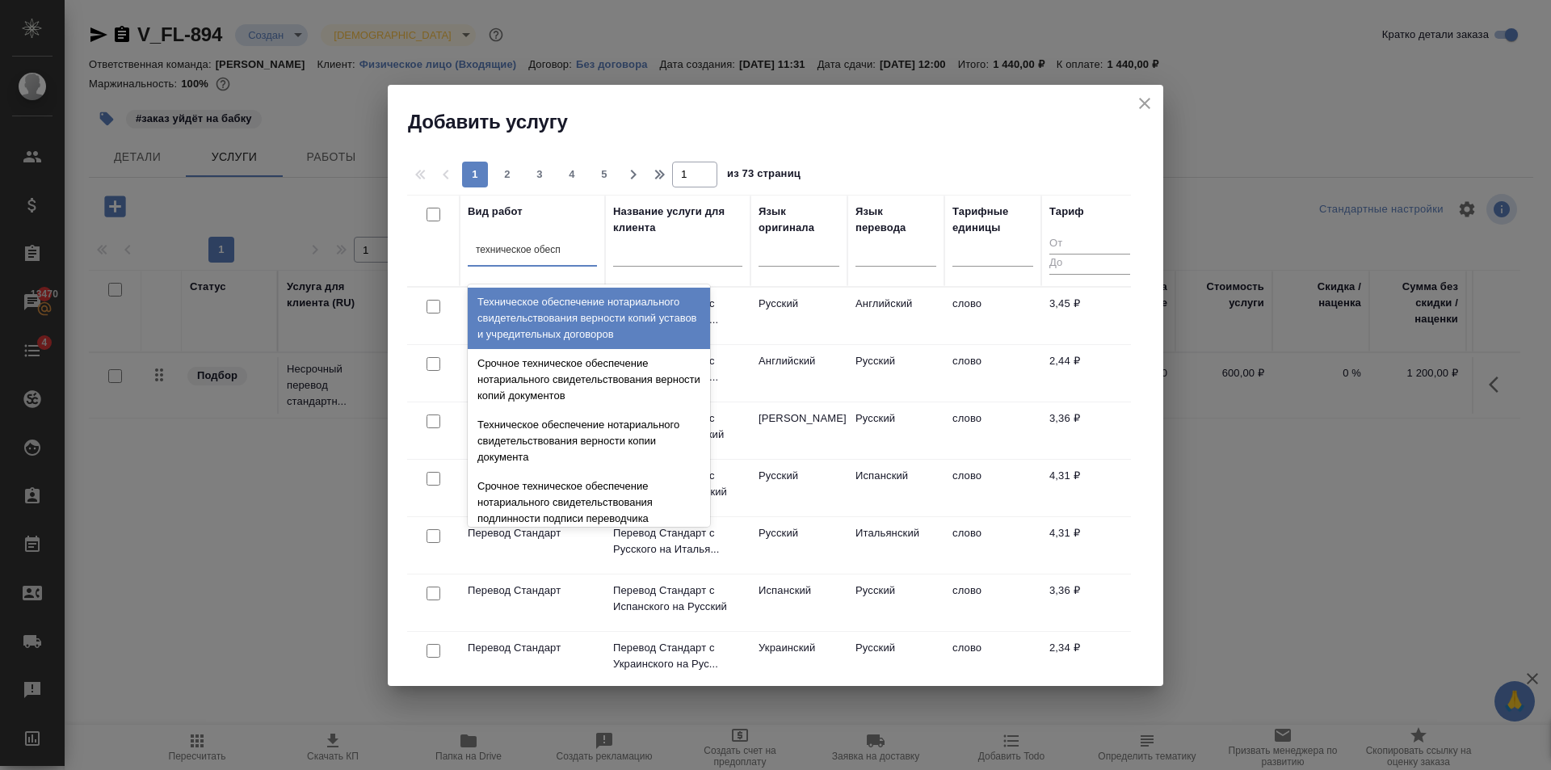
type input "техническое обеспе"
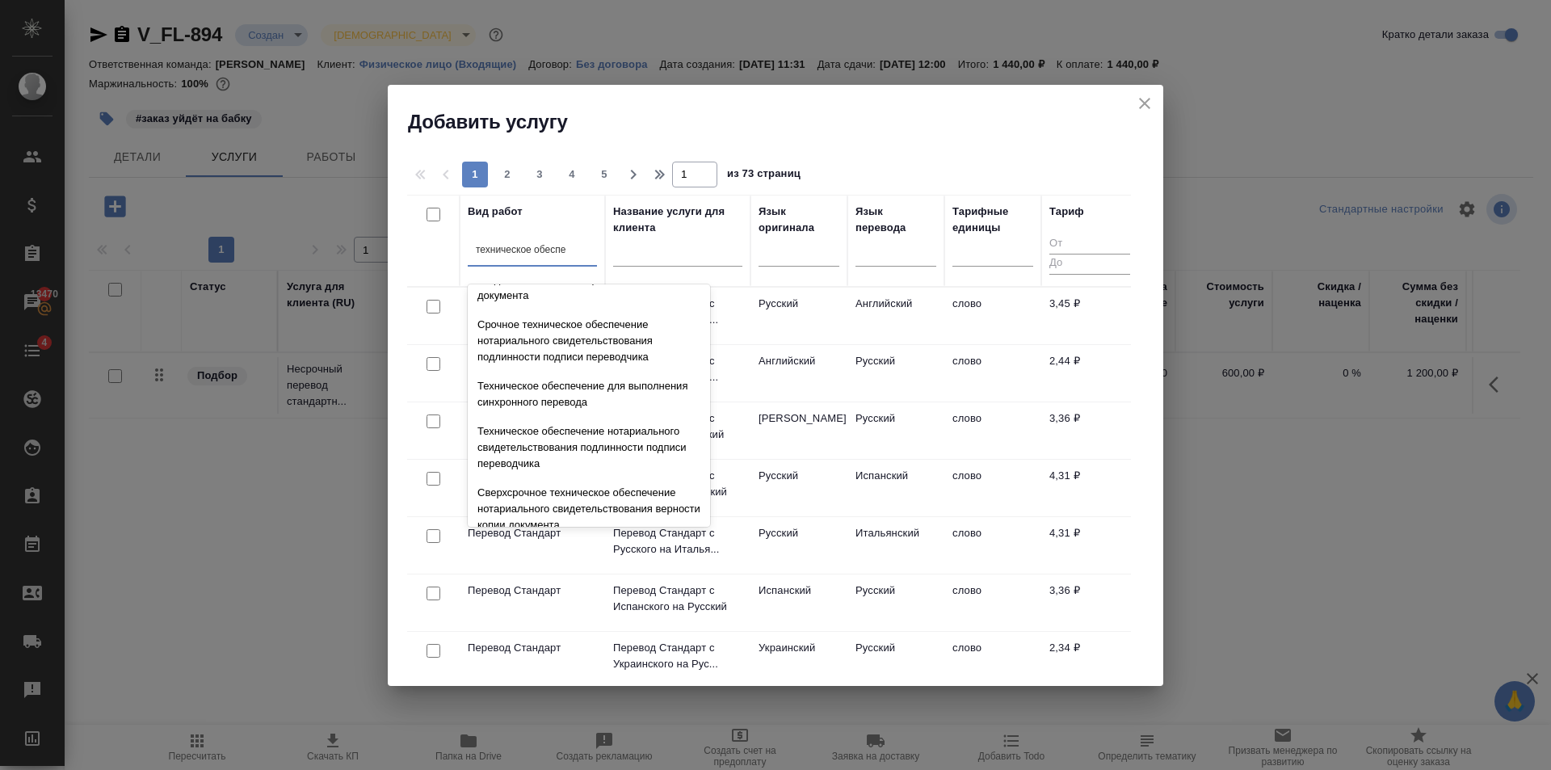
scroll to position [242, 0]
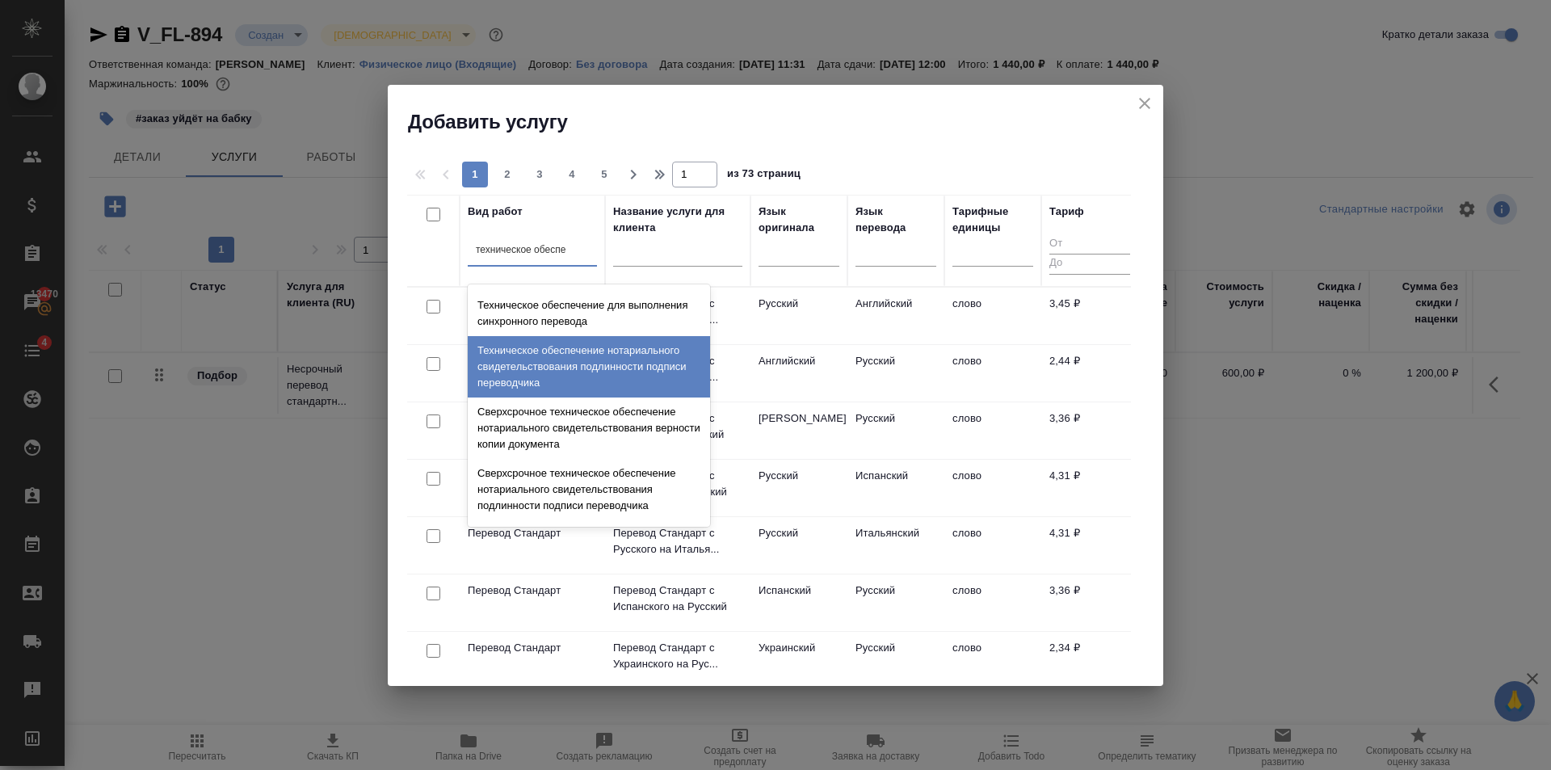
click at [584, 364] on div "Техническое обеспечение нотариального свидетельствования подлинности подписи пе…" at bounding box center [589, 366] width 242 height 61
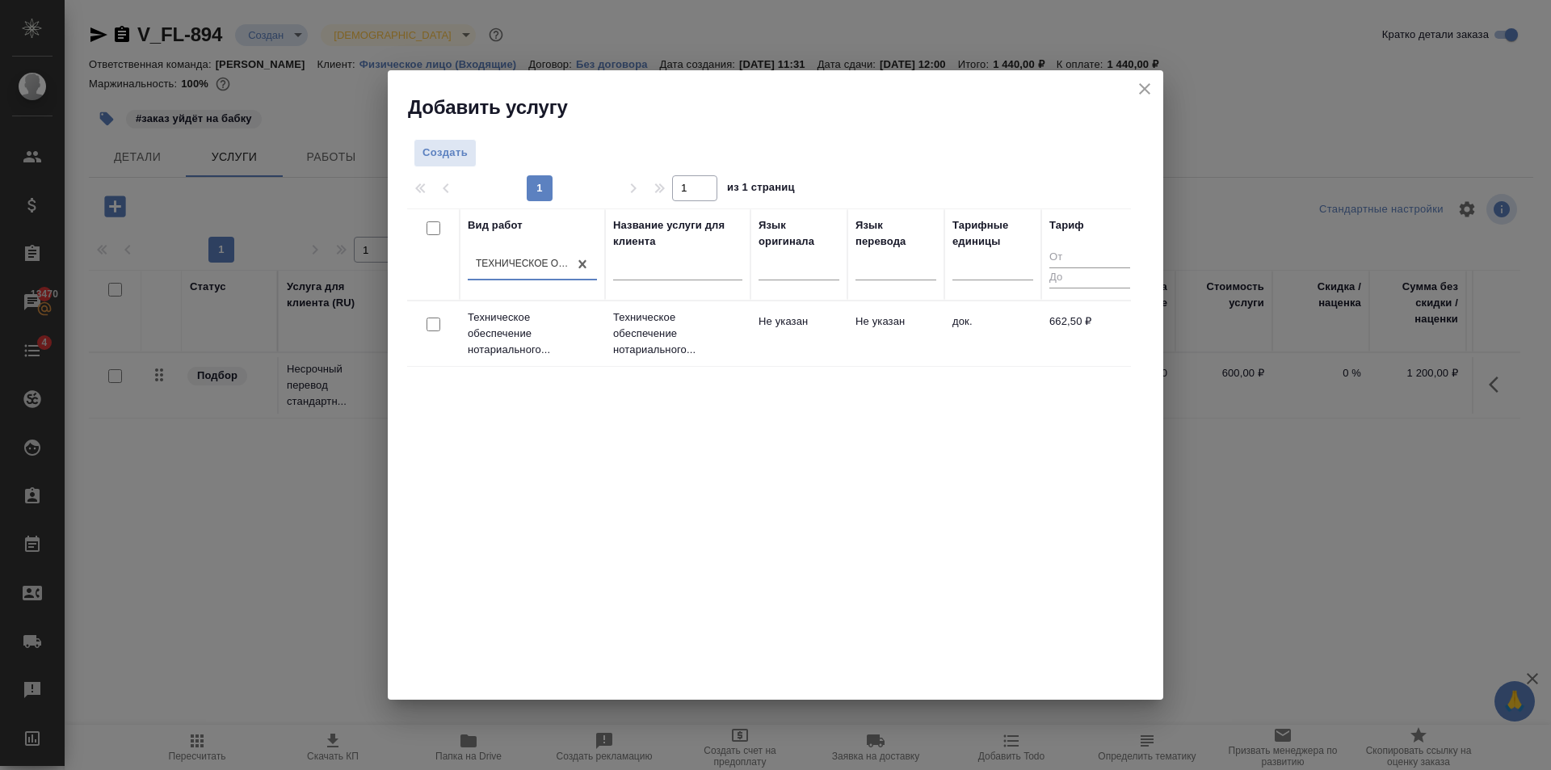
click at [790, 359] on td "Не указан" at bounding box center [798, 333] width 97 height 57
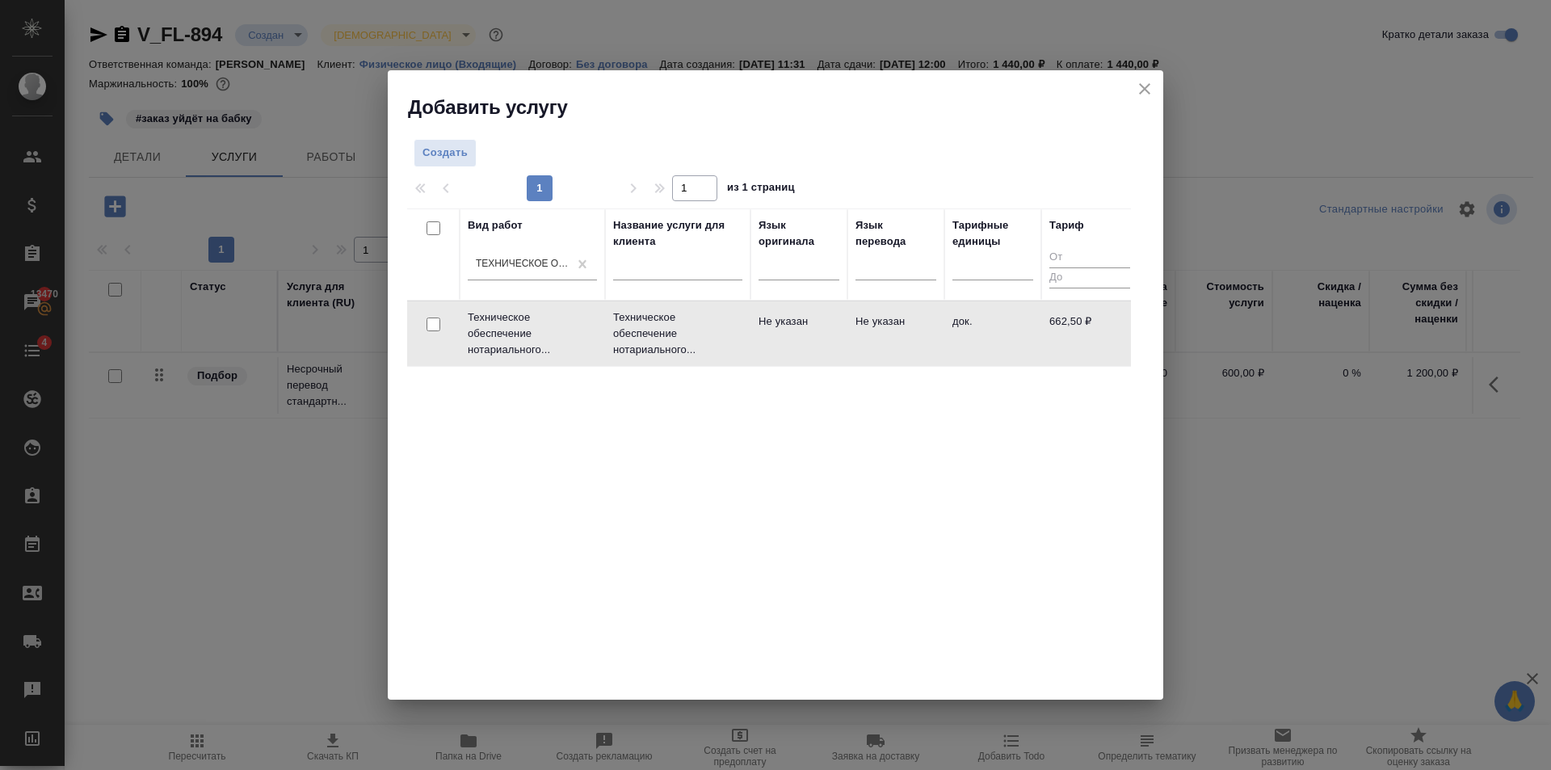
click at [790, 359] on td "Не указан" at bounding box center [798, 333] width 97 height 57
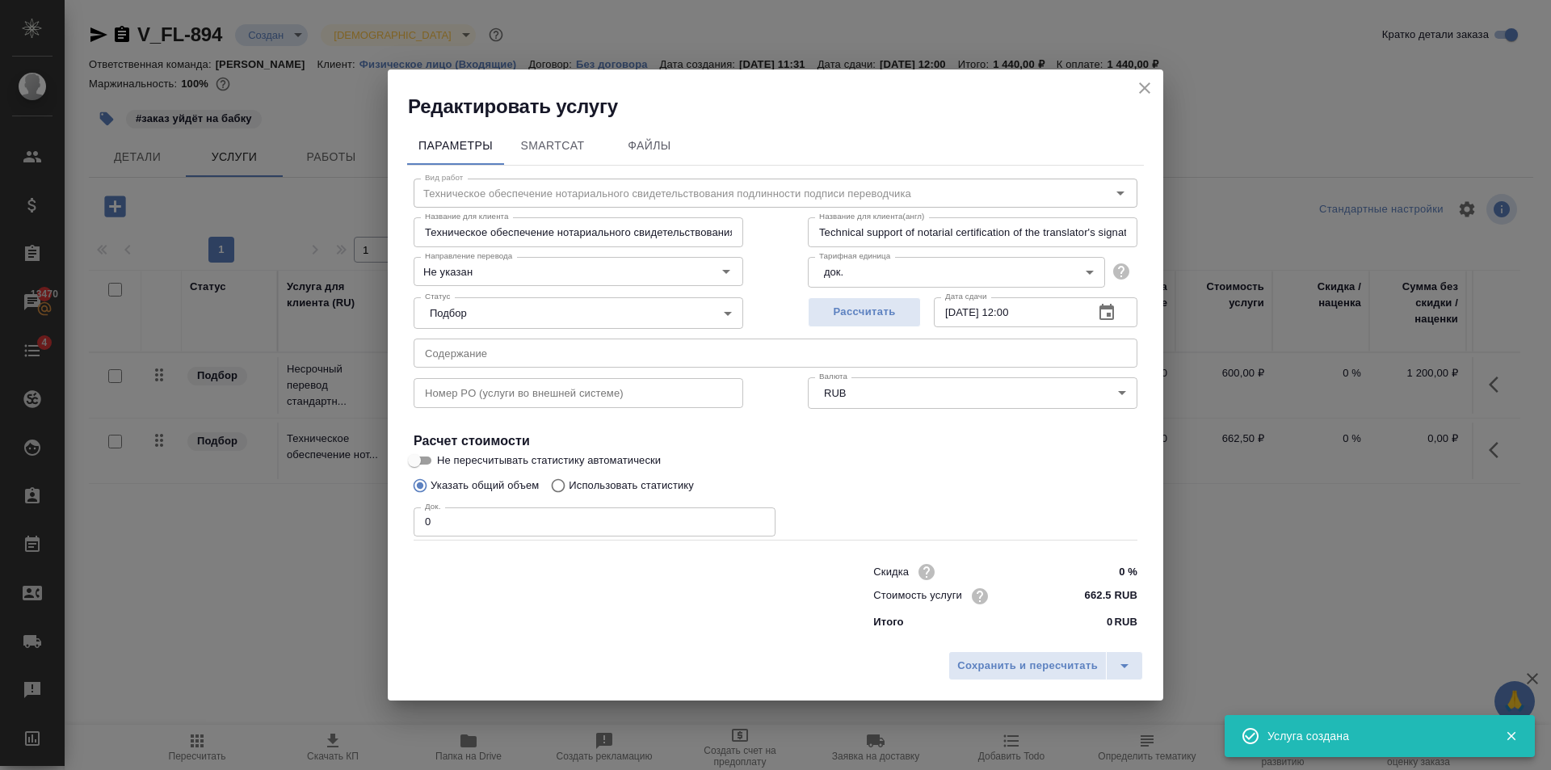
click at [764, 515] on input "0" at bounding box center [595, 521] width 362 height 29
type input "1"
click at [762, 516] on input "1" at bounding box center [595, 521] width 362 height 29
click at [1005, 684] on div "Сохранить и пересчитать" at bounding box center [775, 671] width 775 height 57
click at [1008, 661] on span "Сохранить и пересчитать" at bounding box center [1027, 666] width 141 height 19
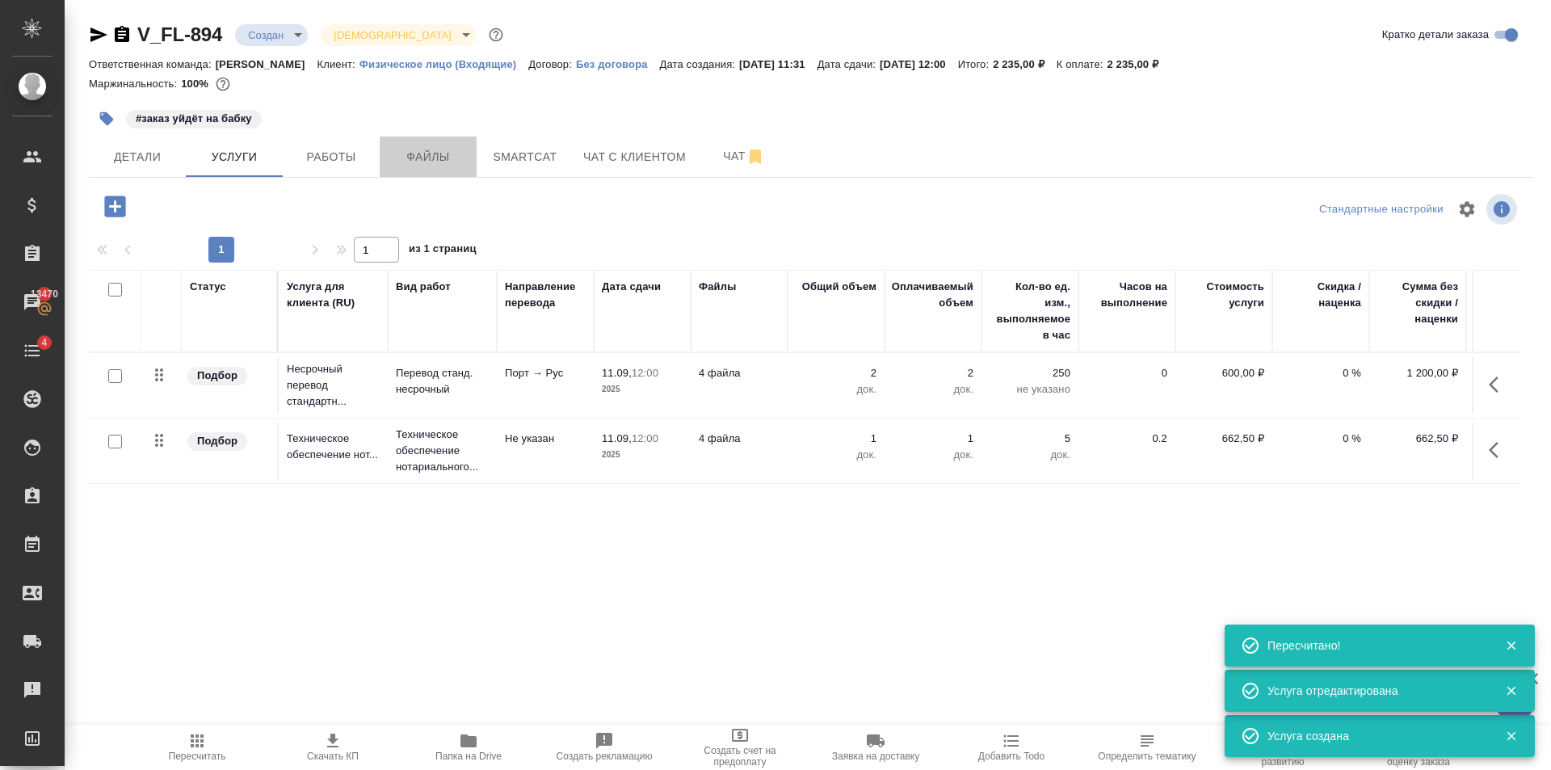
click at [412, 143] on button "Файлы" at bounding box center [428, 156] width 97 height 40
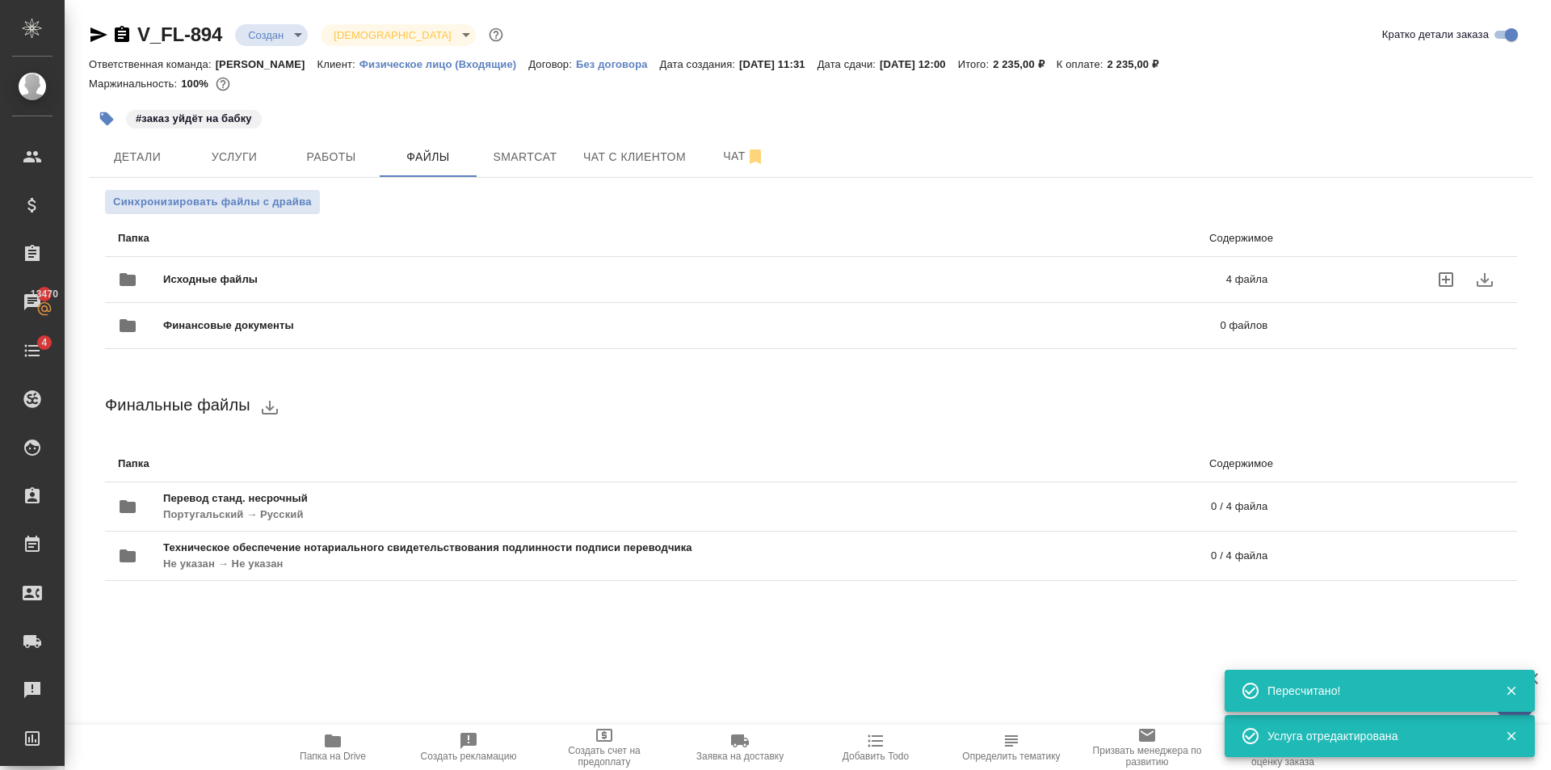
click at [387, 256] on div "Исходные файлы 4 файла" at bounding box center [693, 279] width 1182 height 71
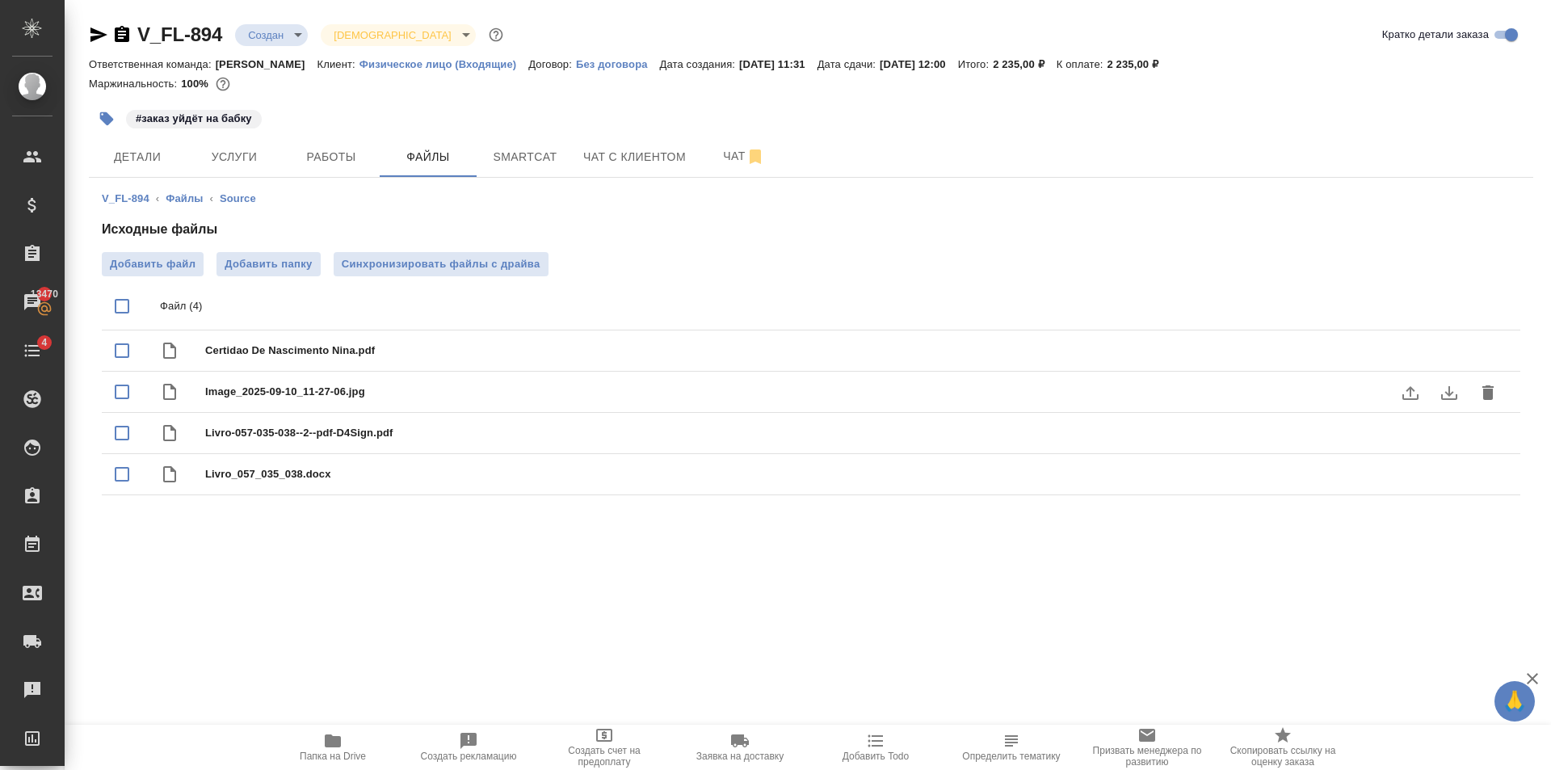
click at [1451, 396] on icon "download" at bounding box center [1448, 392] width 19 height 19
click at [1449, 440] on icon "download" at bounding box center [1449, 434] width 16 height 14
drag, startPoint x: 1449, startPoint y: 448, endPoint x: 1451, endPoint y: 476, distance: 27.5
click at [1451, 476] on icon "download" at bounding box center [1449, 475] width 16 height 14
click at [116, 392] on input "checkbox" at bounding box center [122, 392] width 34 height 34
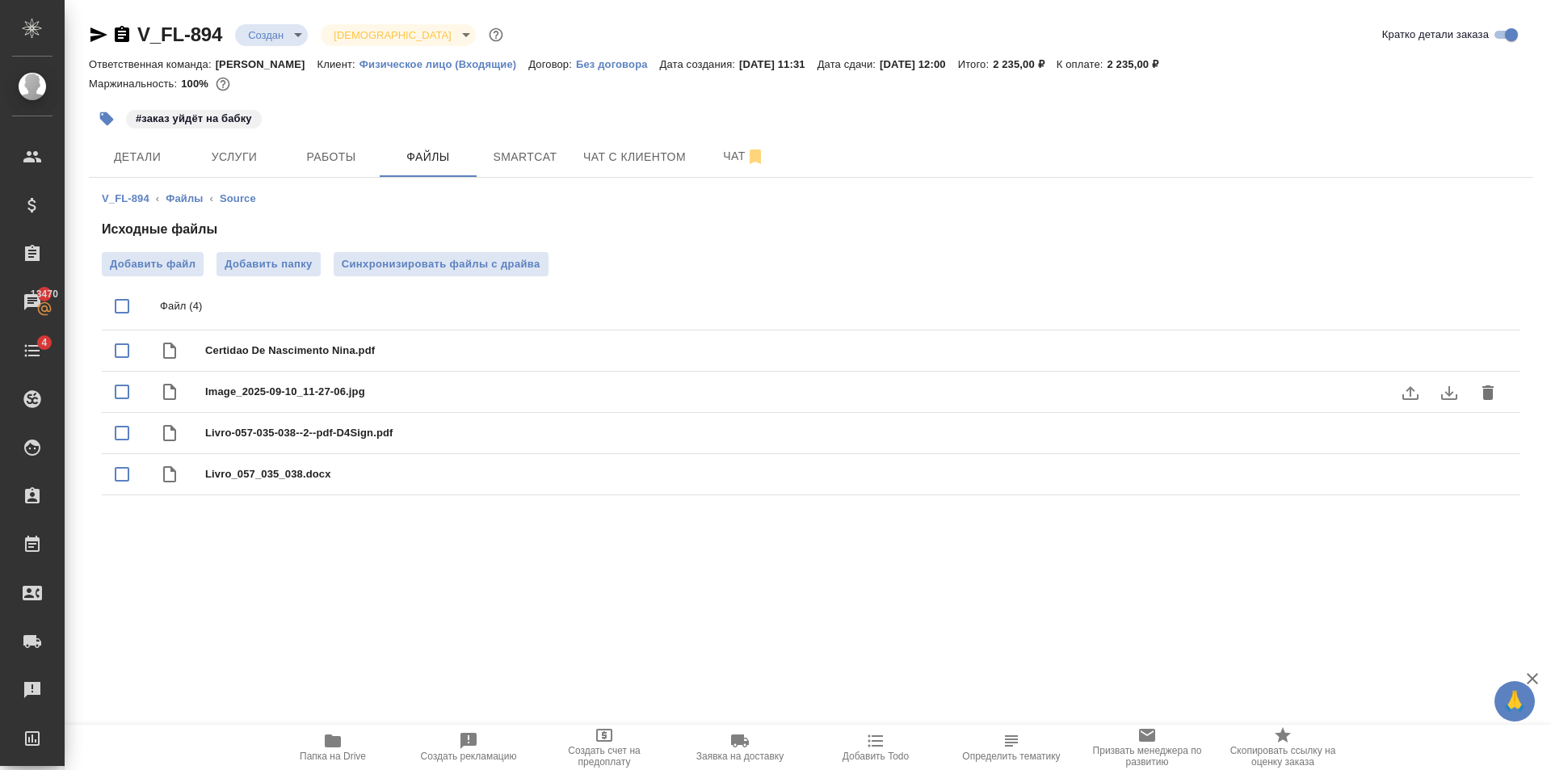
checkbox input "true"
click at [120, 431] on input "checkbox" at bounding box center [122, 433] width 34 height 34
checkbox input "true"
click at [120, 471] on input "checkbox" at bounding box center [122, 474] width 34 height 34
checkbox input "true"
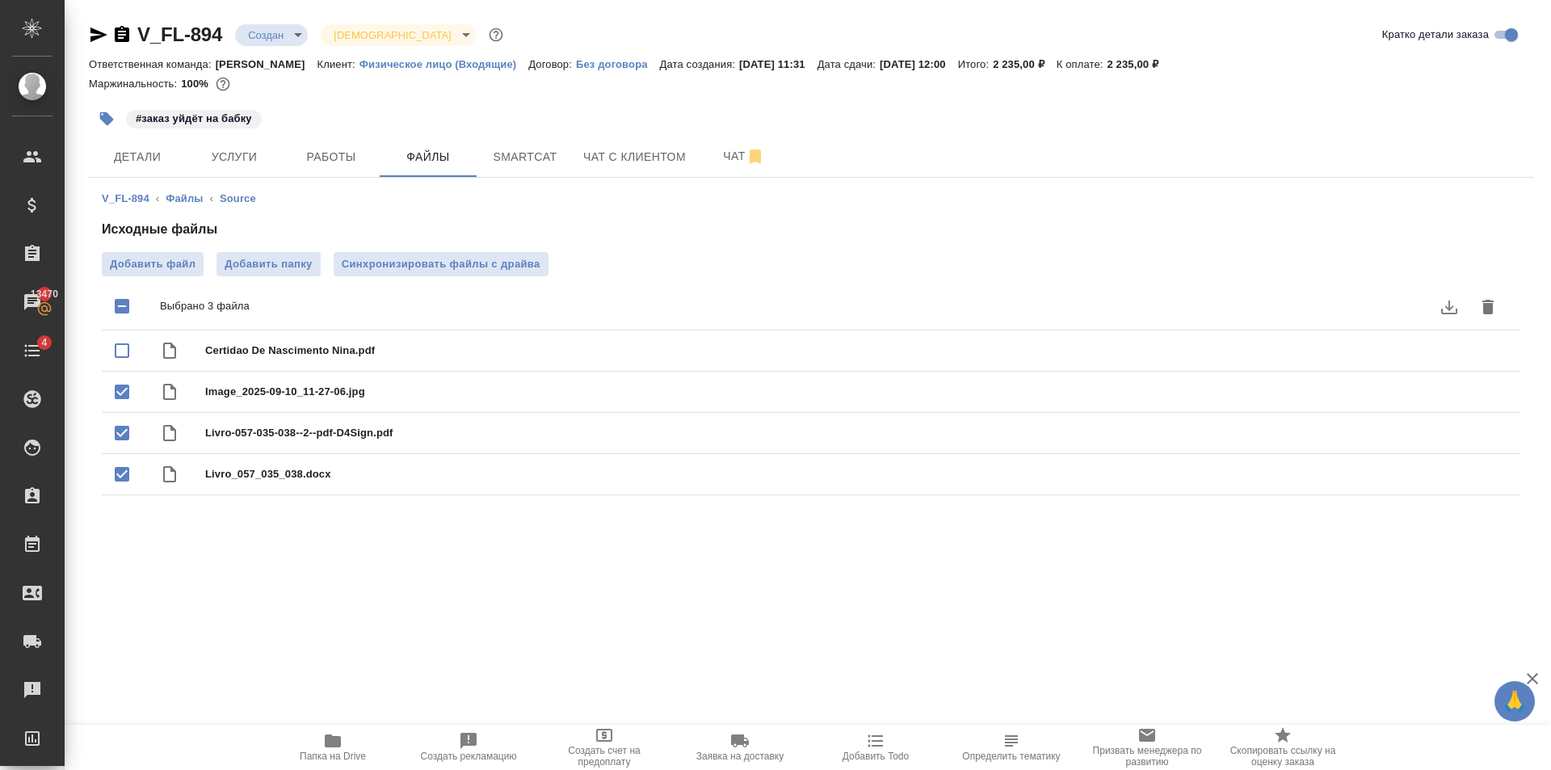
click at [1499, 300] on button "delete" at bounding box center [1487, 307] width 39 height 39
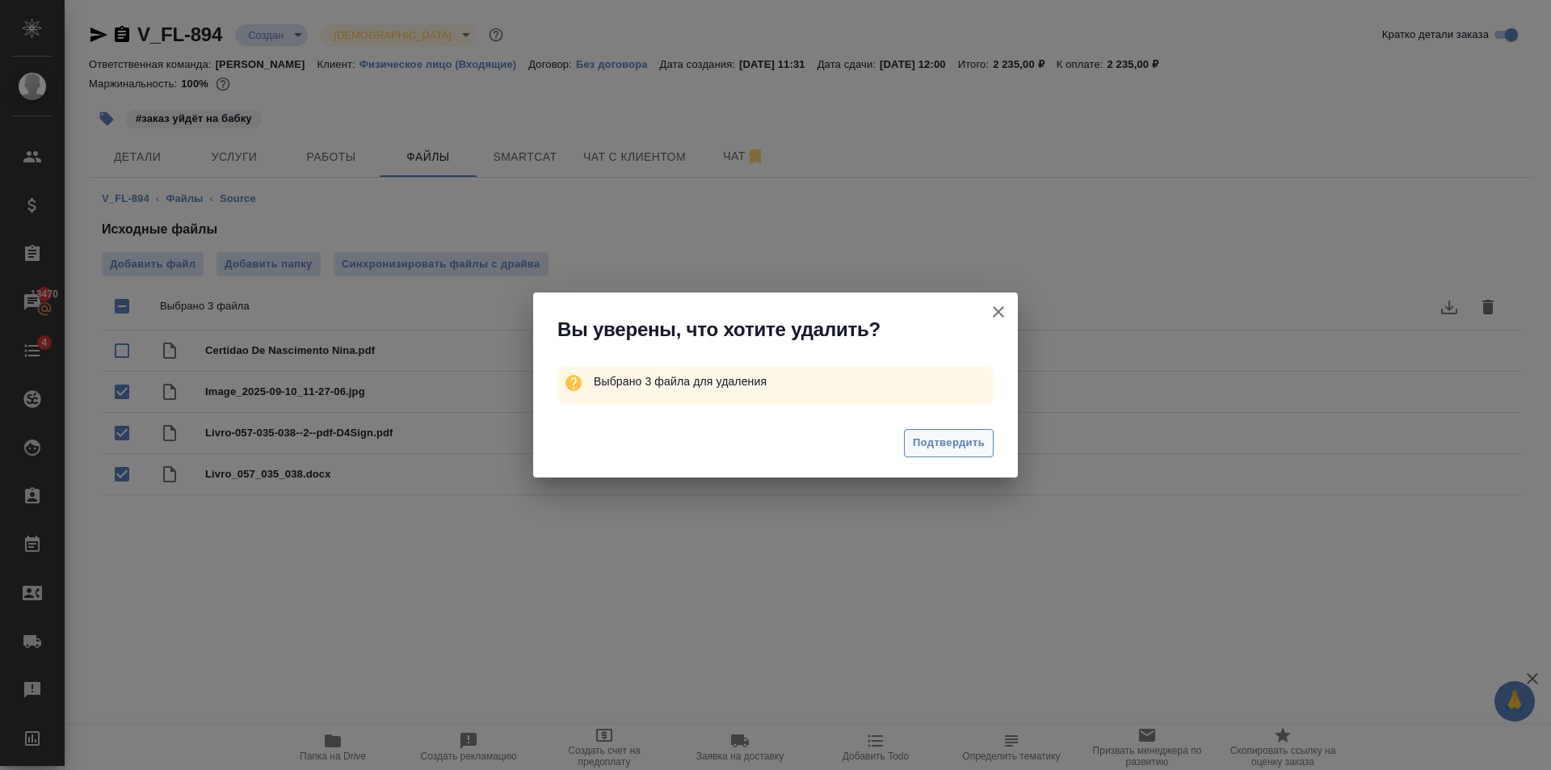
click at [964, 455] on button "Подтвердить" at bounding box center [949, 443] width 90 height 28
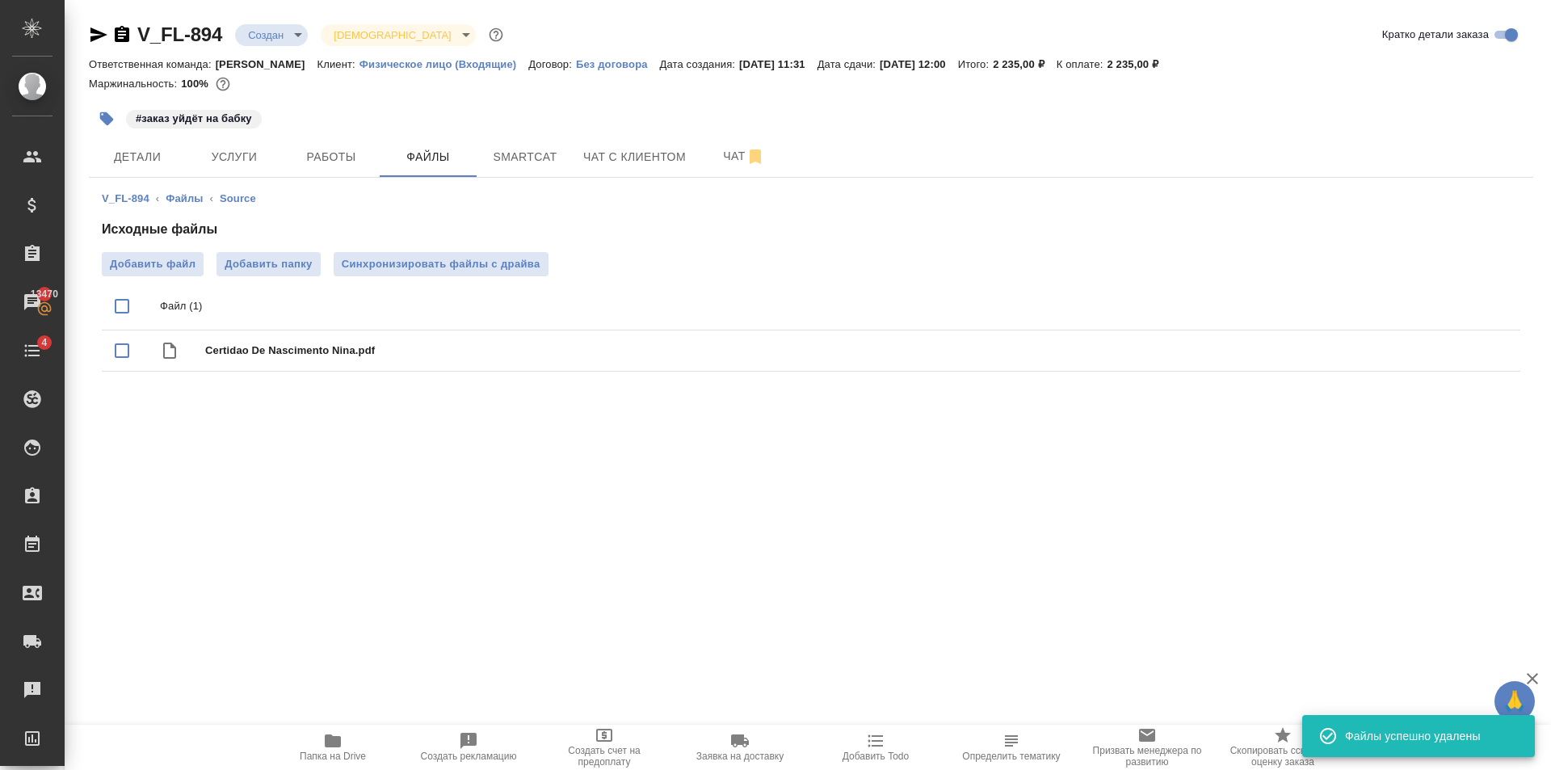
click at [241, 257] on span "Добавить папку" at bounding box center [268, 264] width 87 height 16
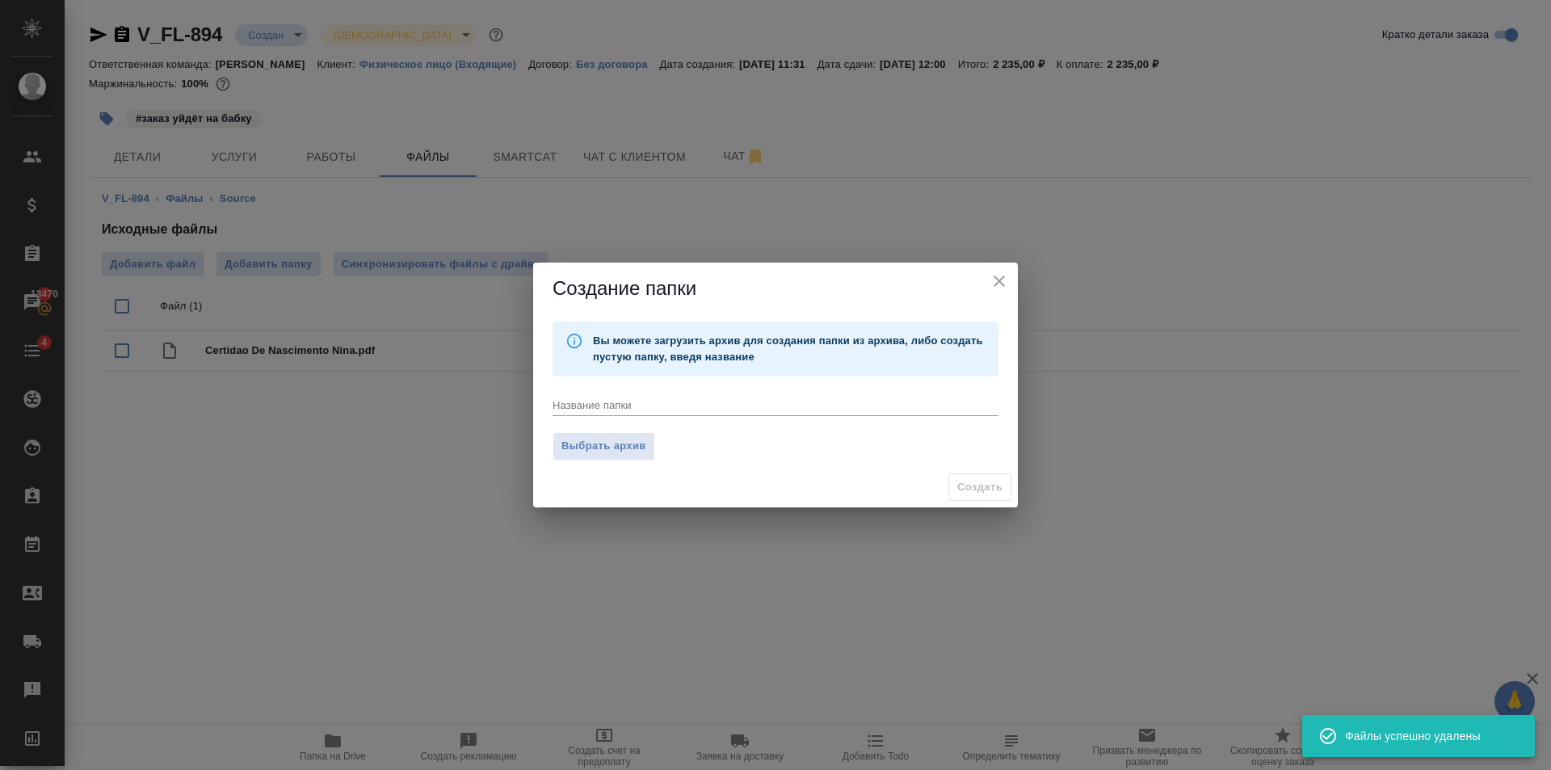
click at [712, 396] on div "x" at bounding box center [775, 406] width 446 height 20
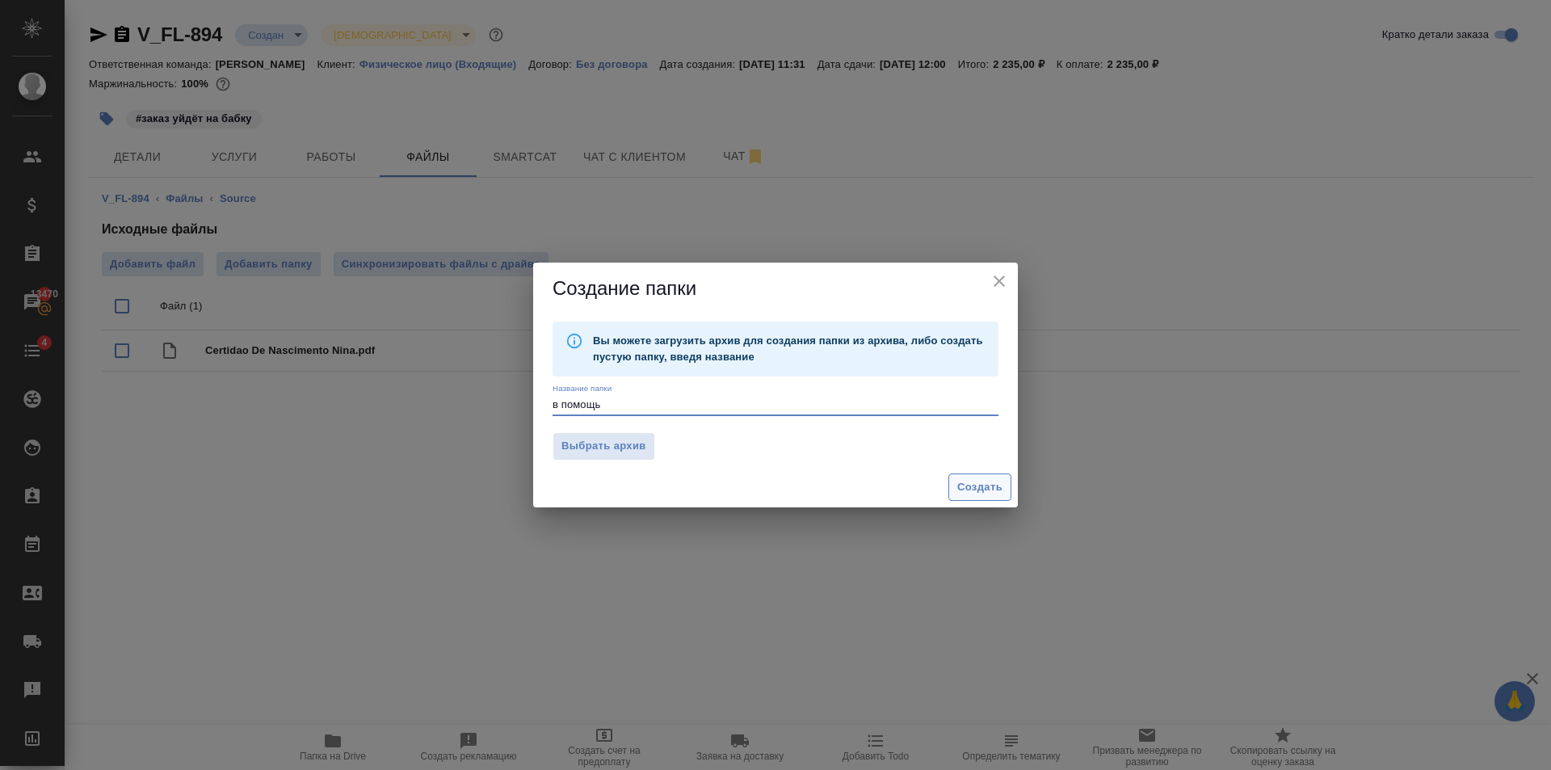
type textarea "в помощь"
click at [993, 478] on span "Создать" at bounding box center [979, 487] width 45 height 19
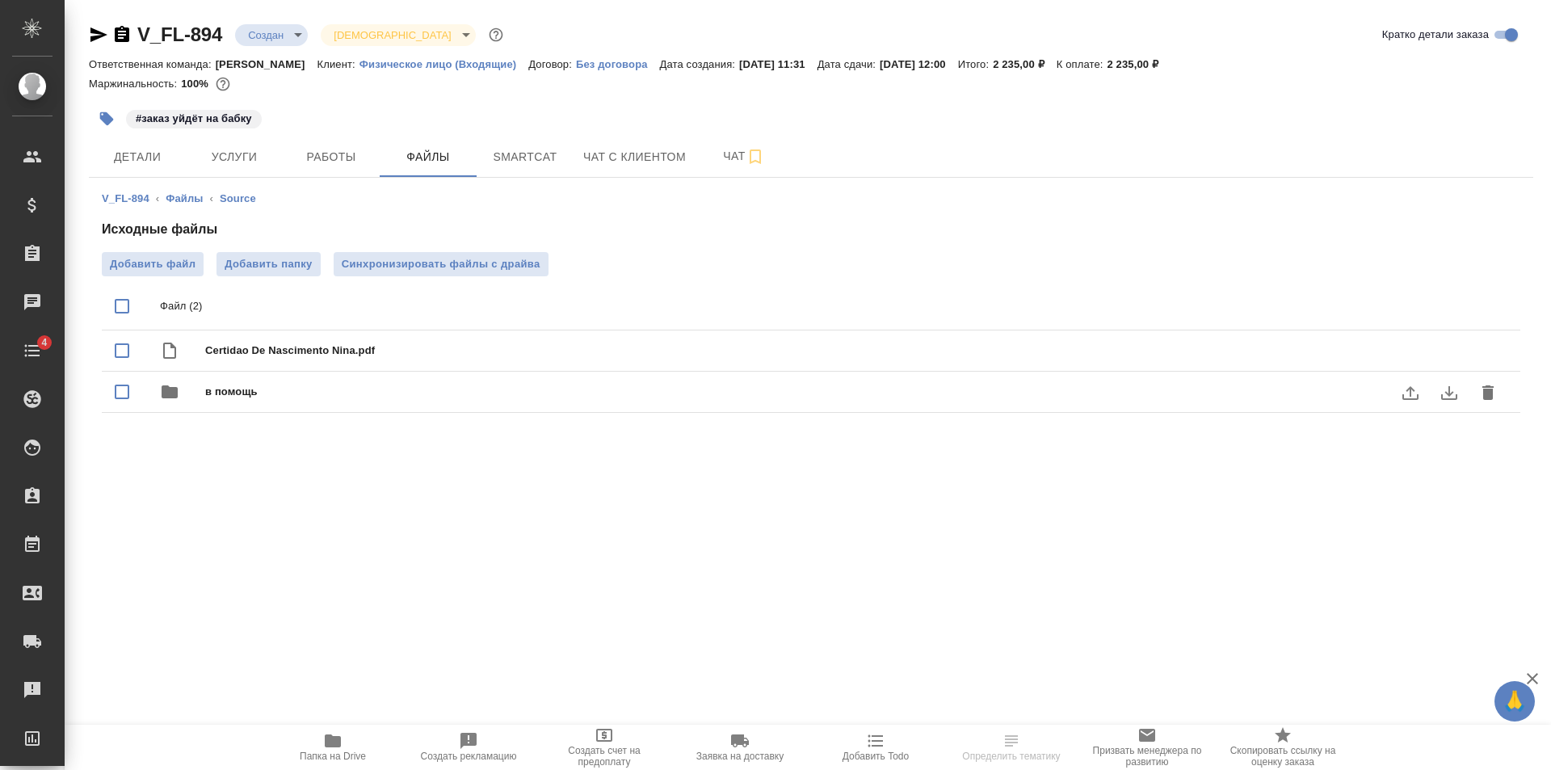
click at [300, 402] on div "в помощь" at bounding box center [843, 391] width 1276 height 23
click at [131, 272] on label "Добавить файл" at bounding box center [153, 264] width 102 height 24
click at [0, 0] on input "Добавить файл" at bounding box center [0, 0] width 0 height 0
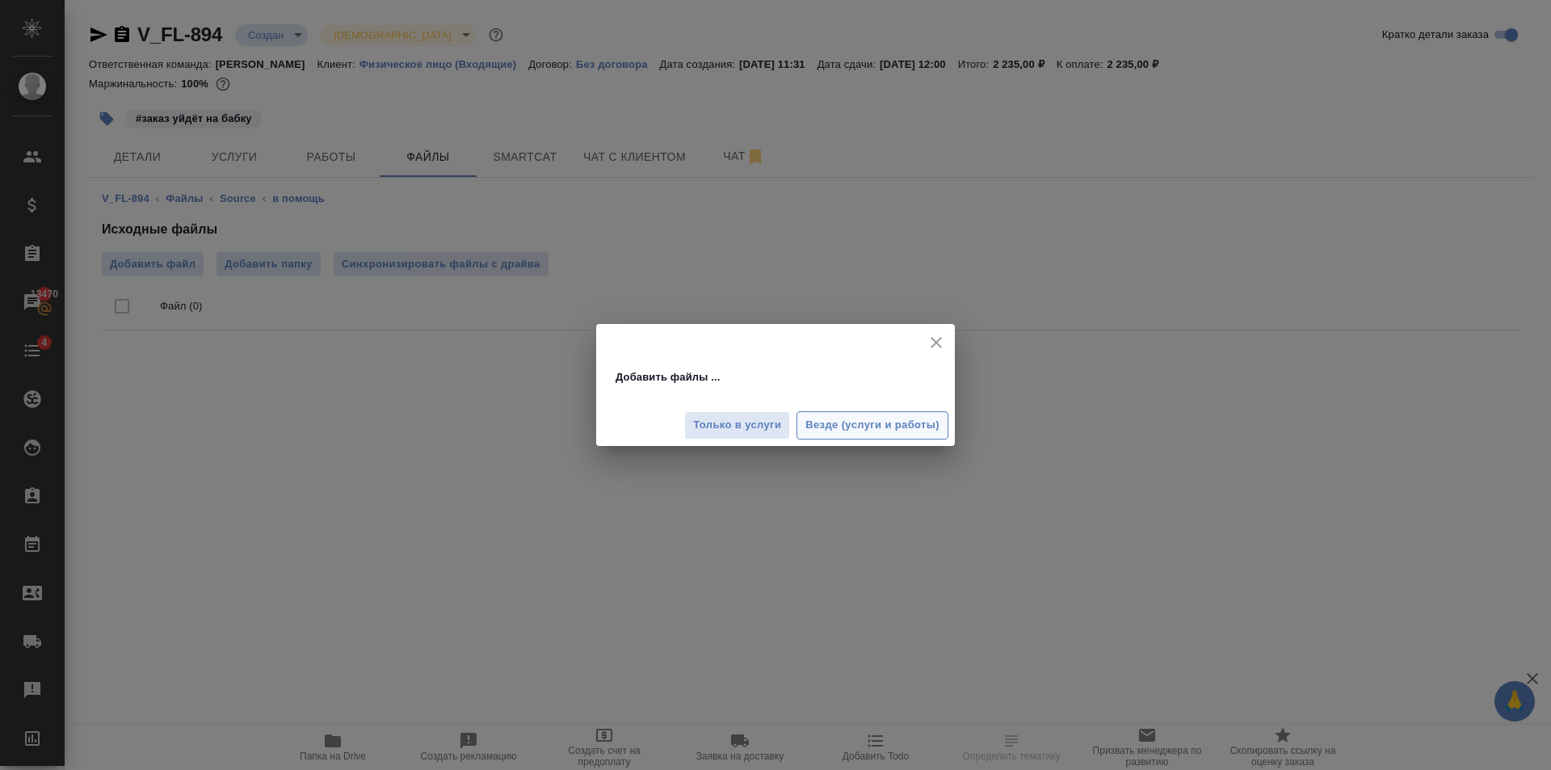
click at [834, 418] on span "Везде (услуги и работы)" at bounding box center [872, 425] width 134 height 19
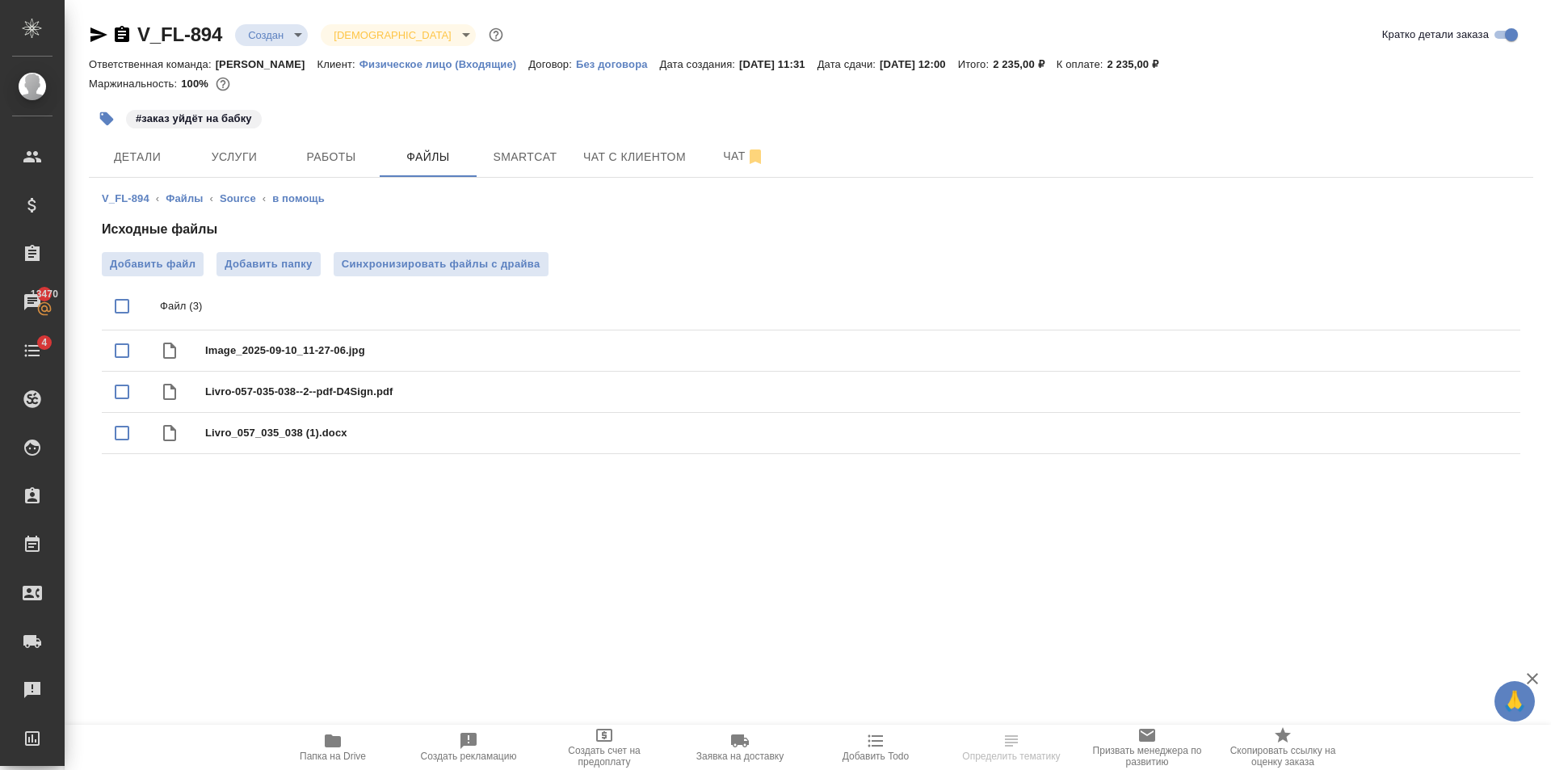
click at [262, 153] on span "Услуги" at bounding box center [234, 157] width 78 height 20
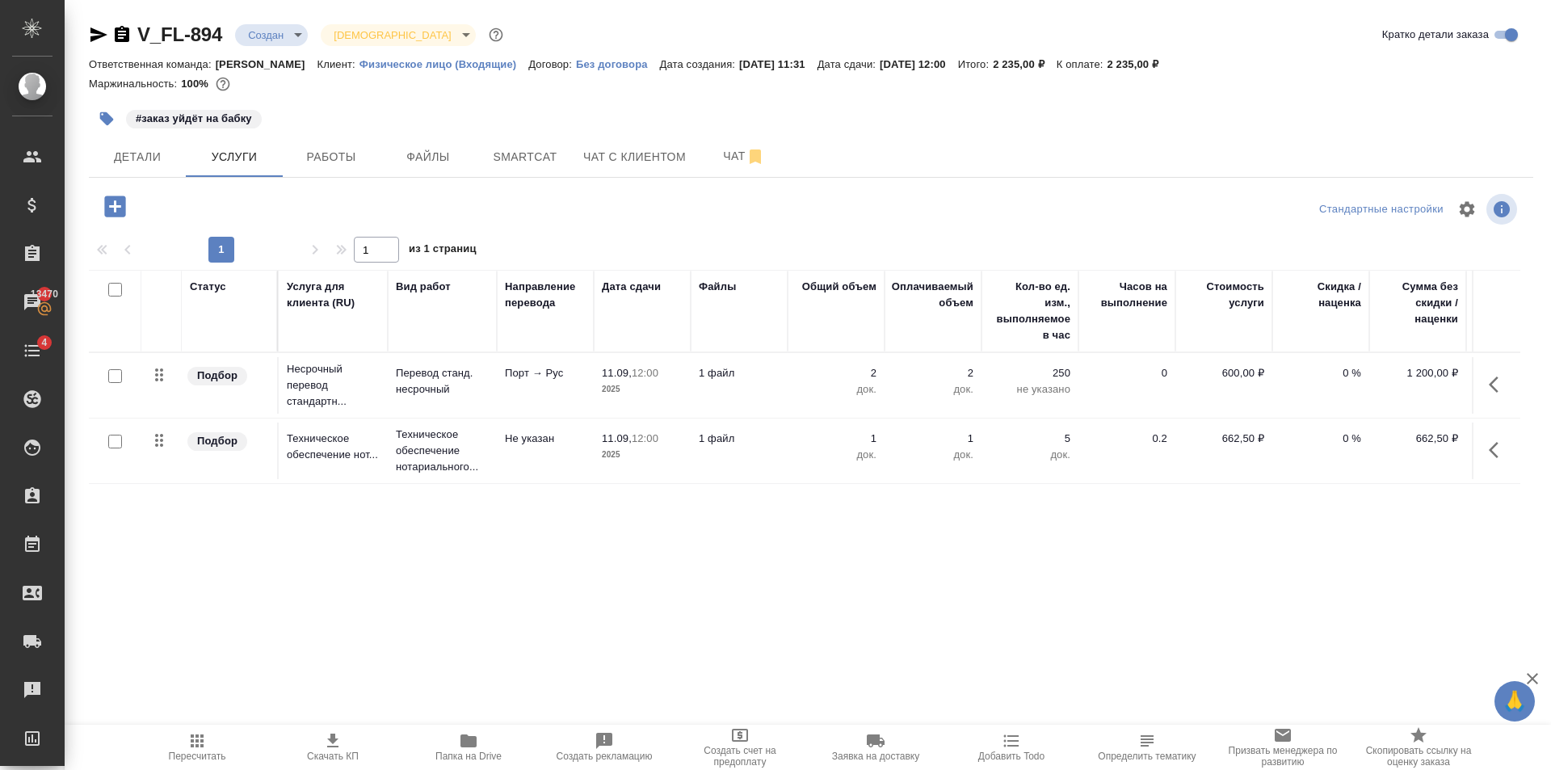
click at [116, 214] on icon "button" at bounding box center [114, 205] width 21 height 21
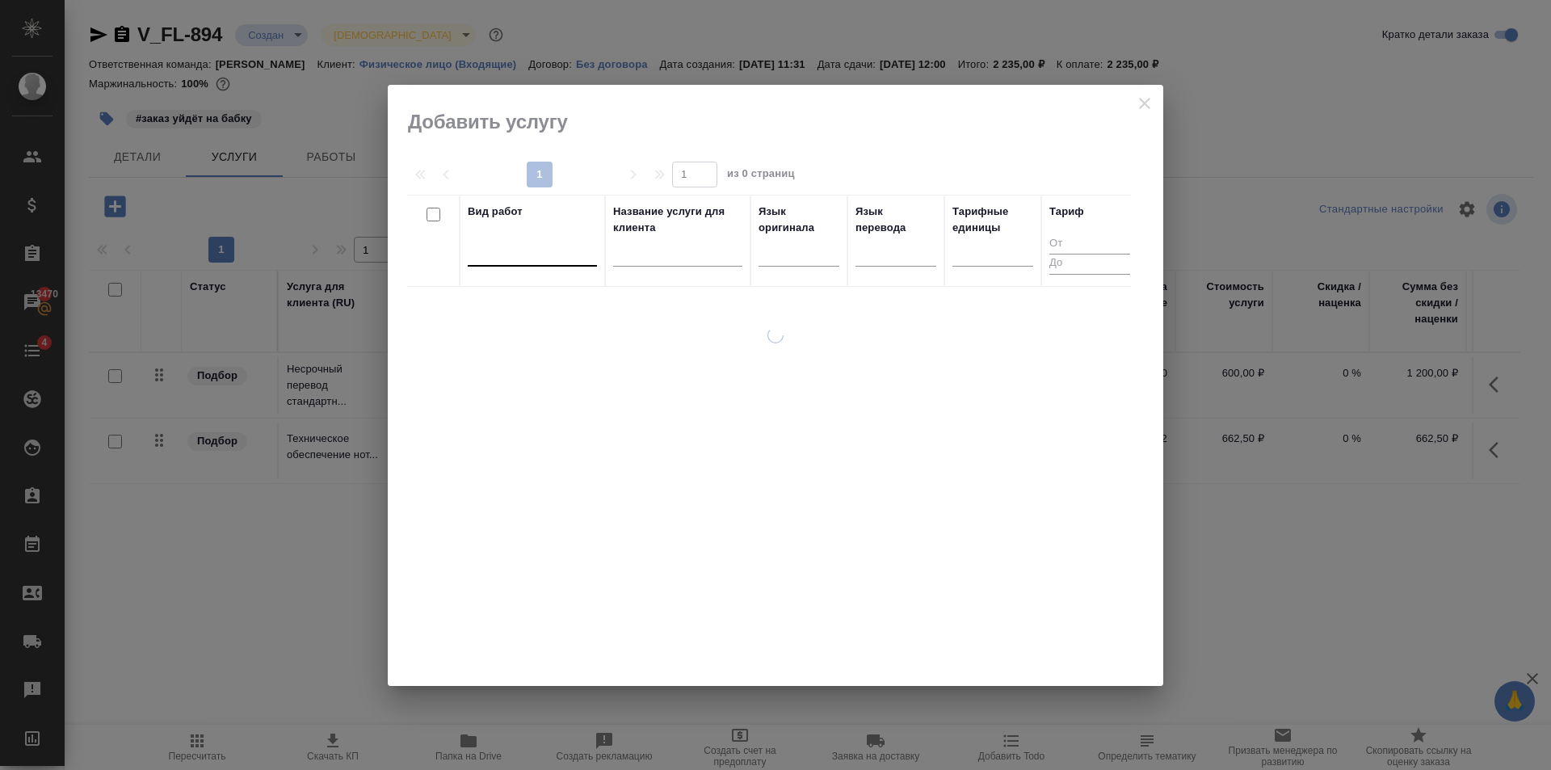
click at [550, 250] on div at bounding box center [532, 249] width 129 height 23
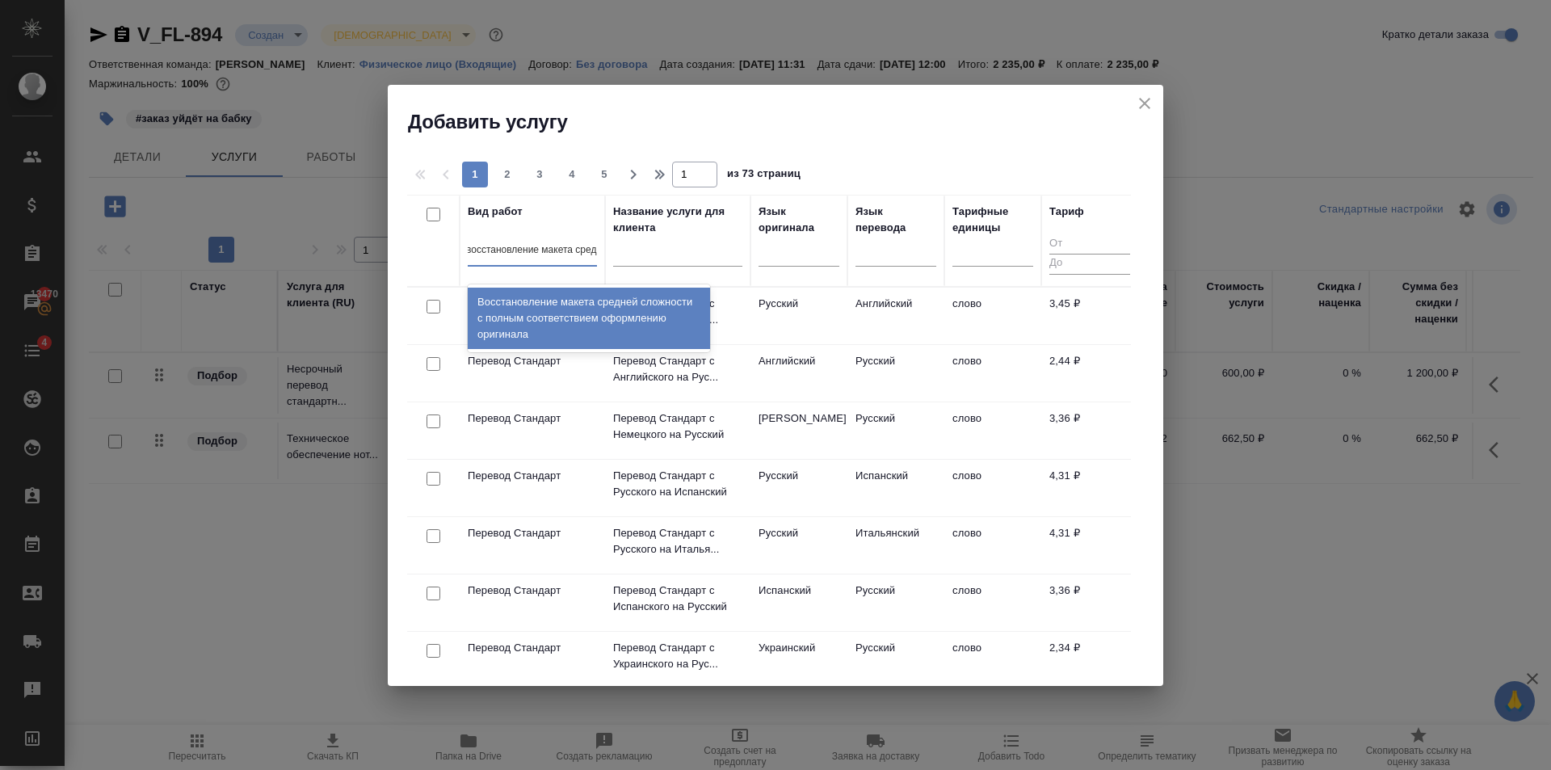
type input "восстановление макета средне"
click at [640, 296] on div "Восстановление макета средней сложности с полным соответствием оформлению ориги…" at bounding box center [589, 318] width 242 height 61
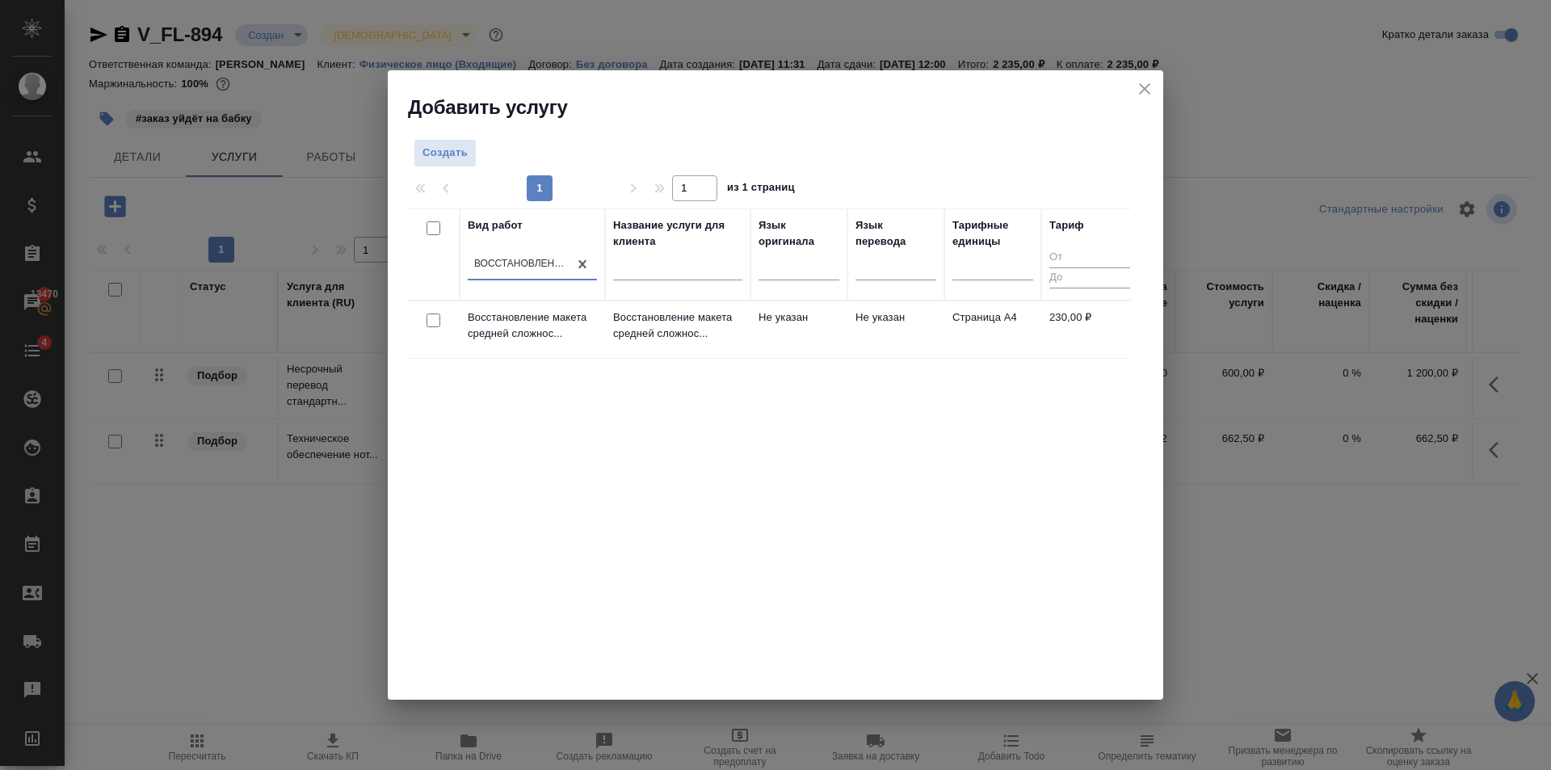
scroll to position [0, 2]
click at [720, 316] on p "Восстановление макета средней сложнос..." at bounding box center [677, 325] width 129 height 32
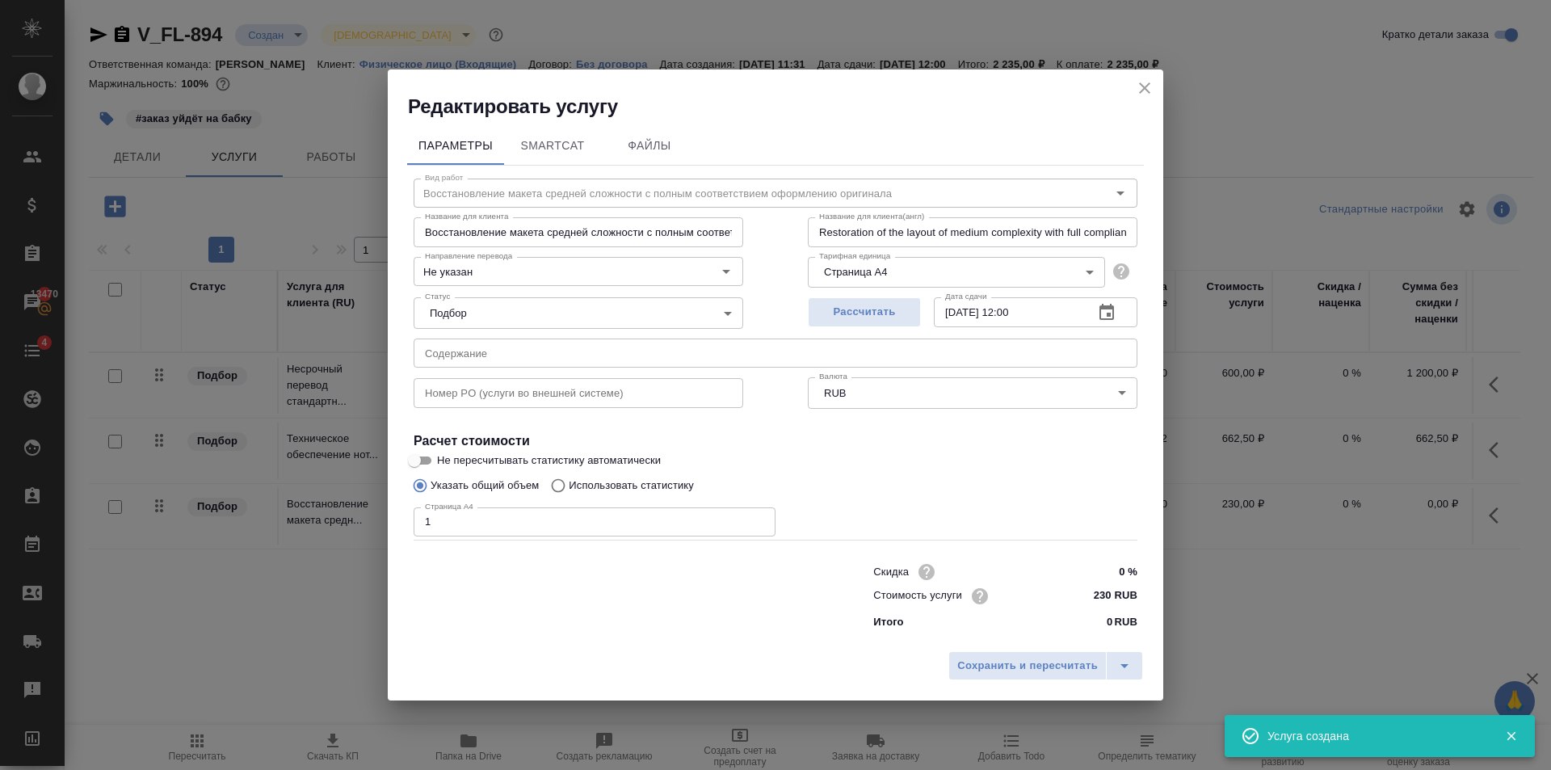
click at [759, 520] on input "1" at bounding box center [595, 521] width 362 height 29
type input "2"
click at [759, 520] on input "2" at bounding box center [595, 521] width 362 height 29
click at [983, 662] on span "Сохранить и пересчитать" at bounding box center [1027, 666] width 141 height 19
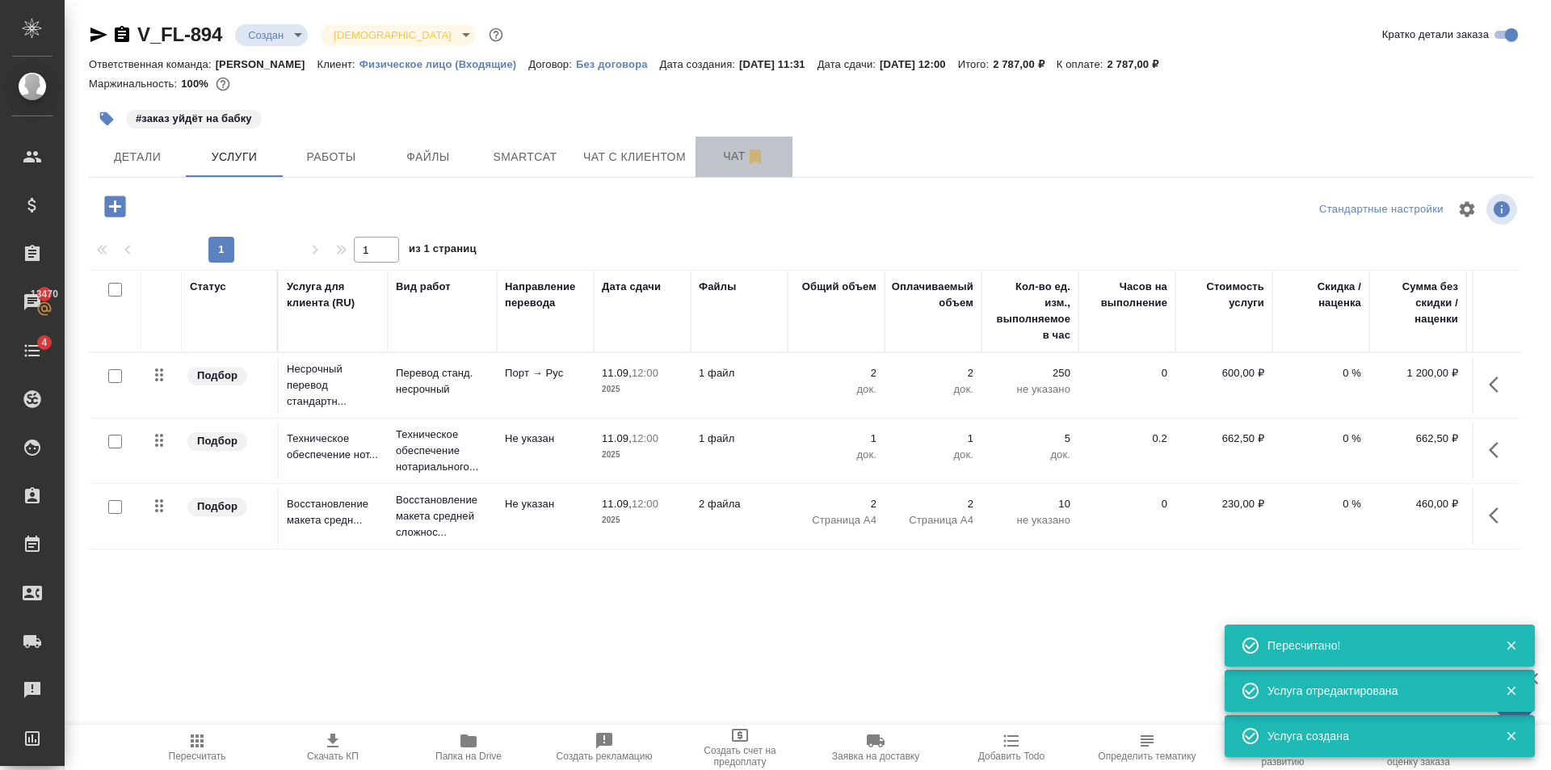
click at [736, 164] on span "Чат" at bounding box center [744, 156] width 78 height 20
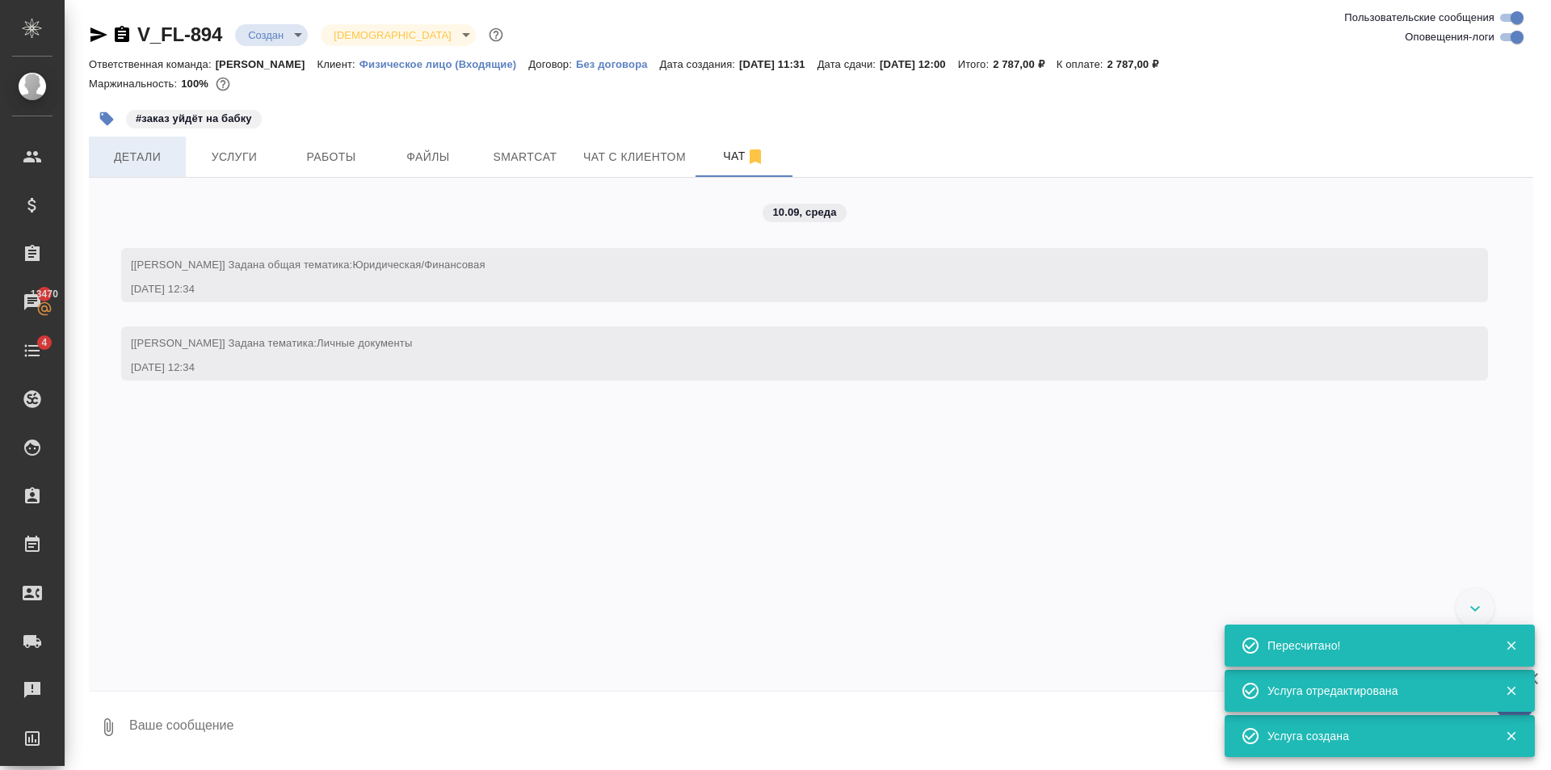
click at [166, 156] on span "Детали" at bounding box center [138, 157] width 78 height 20
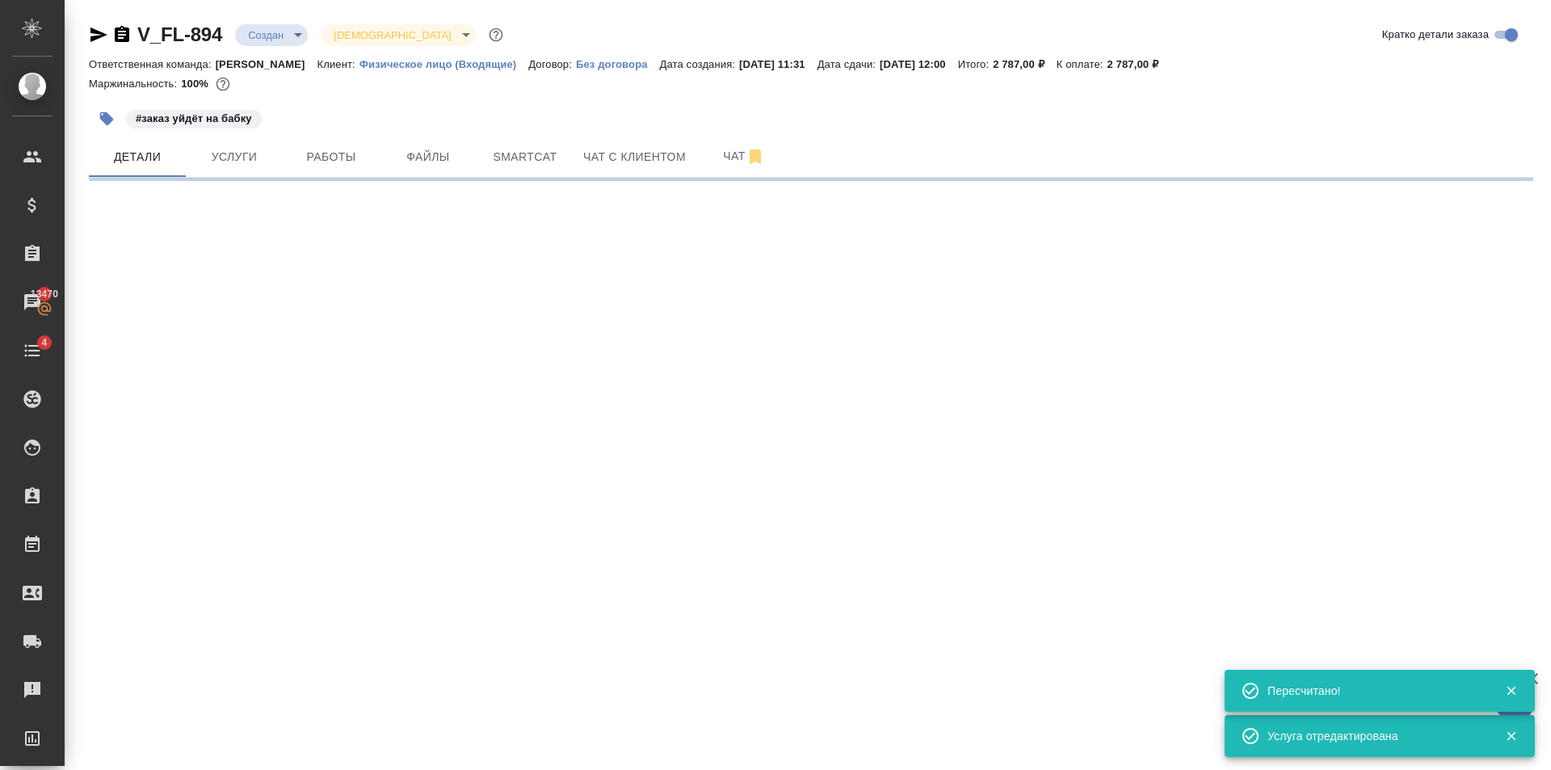
select select "RU"
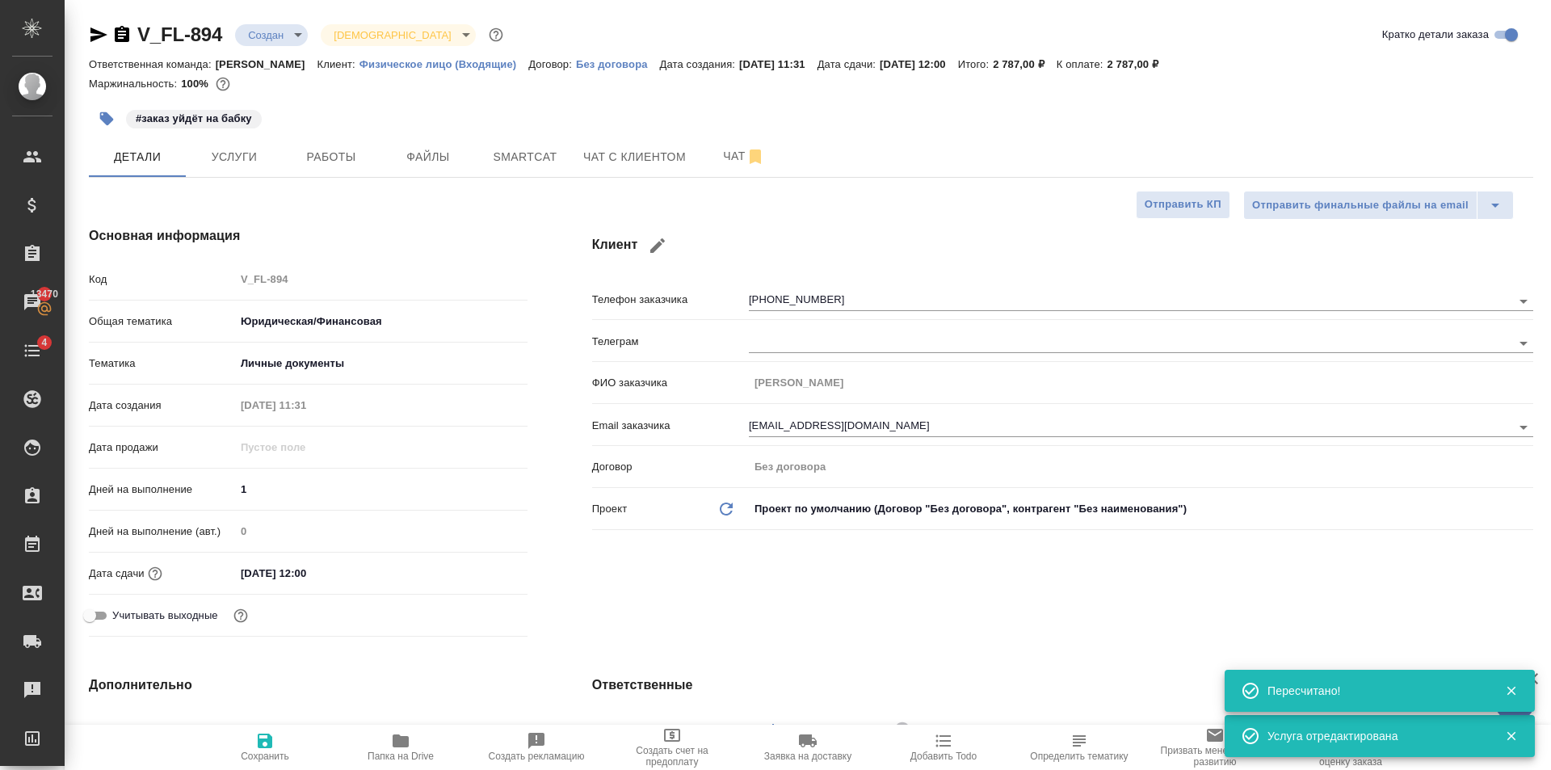
type textarea "x"
click at [269, 41] on body "🙏 .cls-1 fill:#fff; AWATERA Golubev Dmitry Клиенты Спецификации Заказы 13470 Ча…" at bounding box center [775, 385] width 1551 height 770
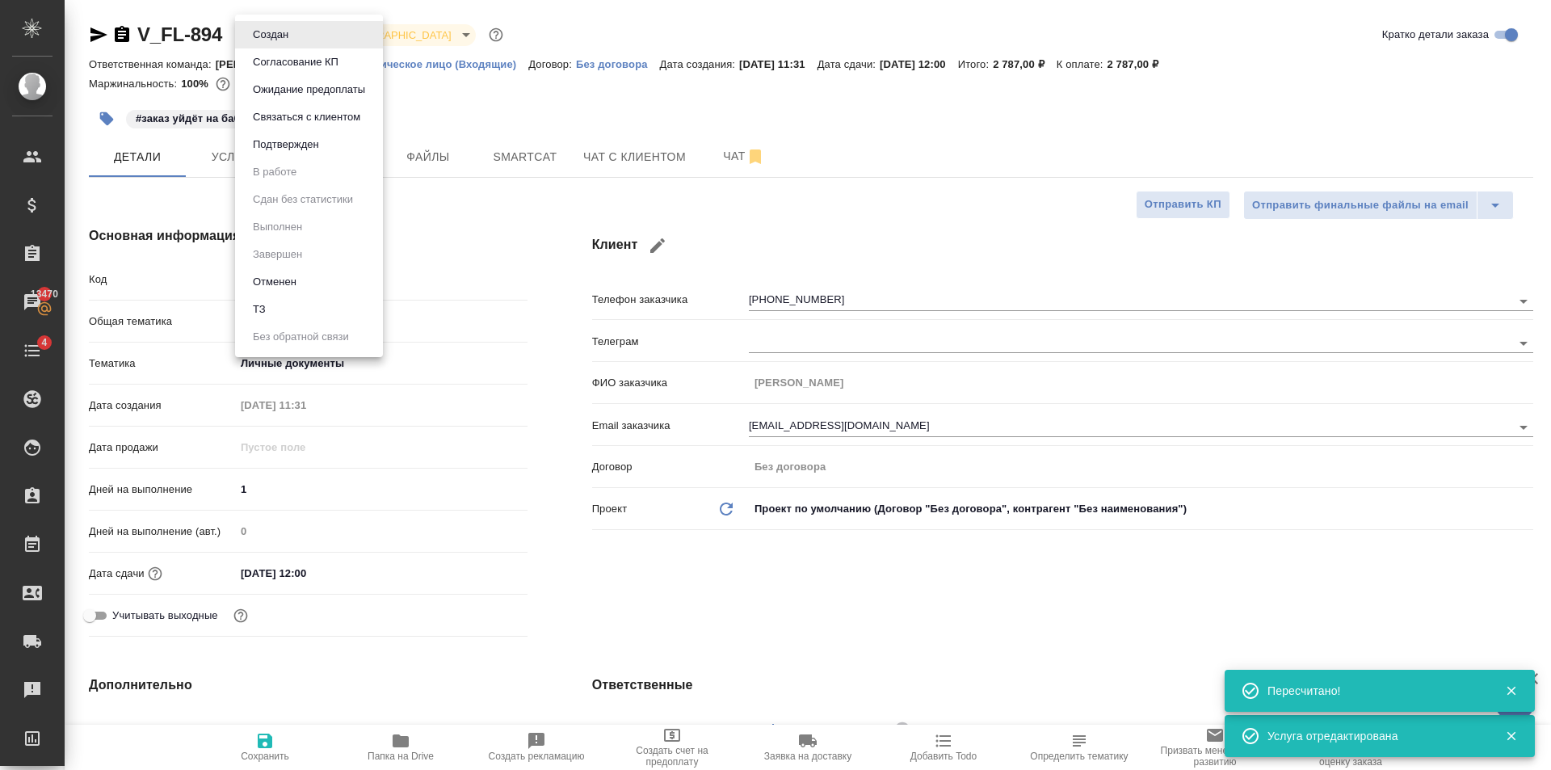
click at [320, 300] on li "ТЗ" at bounding box center [309, 309] width 148 height 27
type textarea "x"
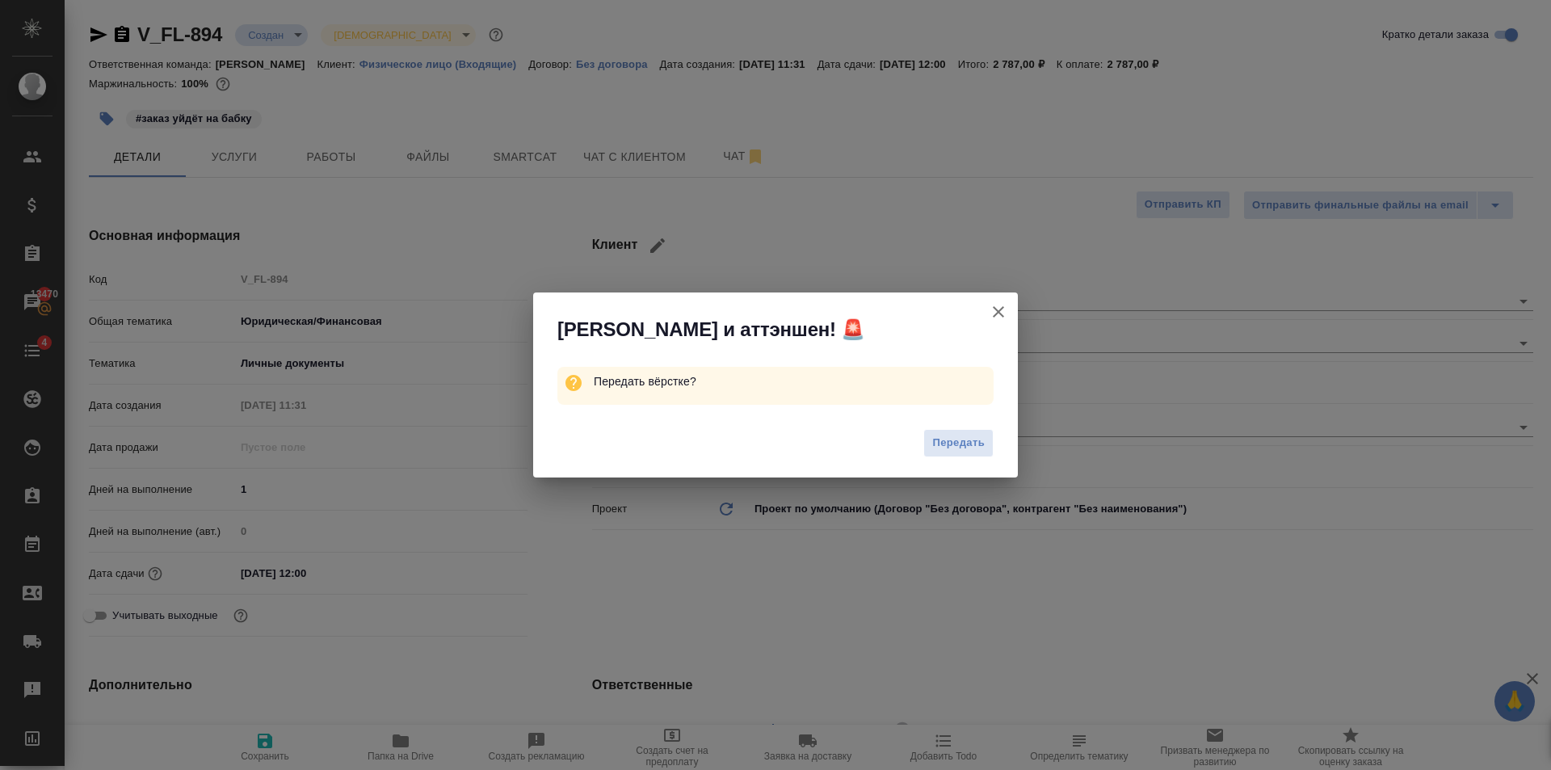
drag, startPoint x: 976, startPoint y: 435, endPoint x: 981, endPoint y: 416, distance: 19.0
click at [977, 435] on span "Передать" at bounding box center [958, 443] width 52 height 19
type textarea "x"
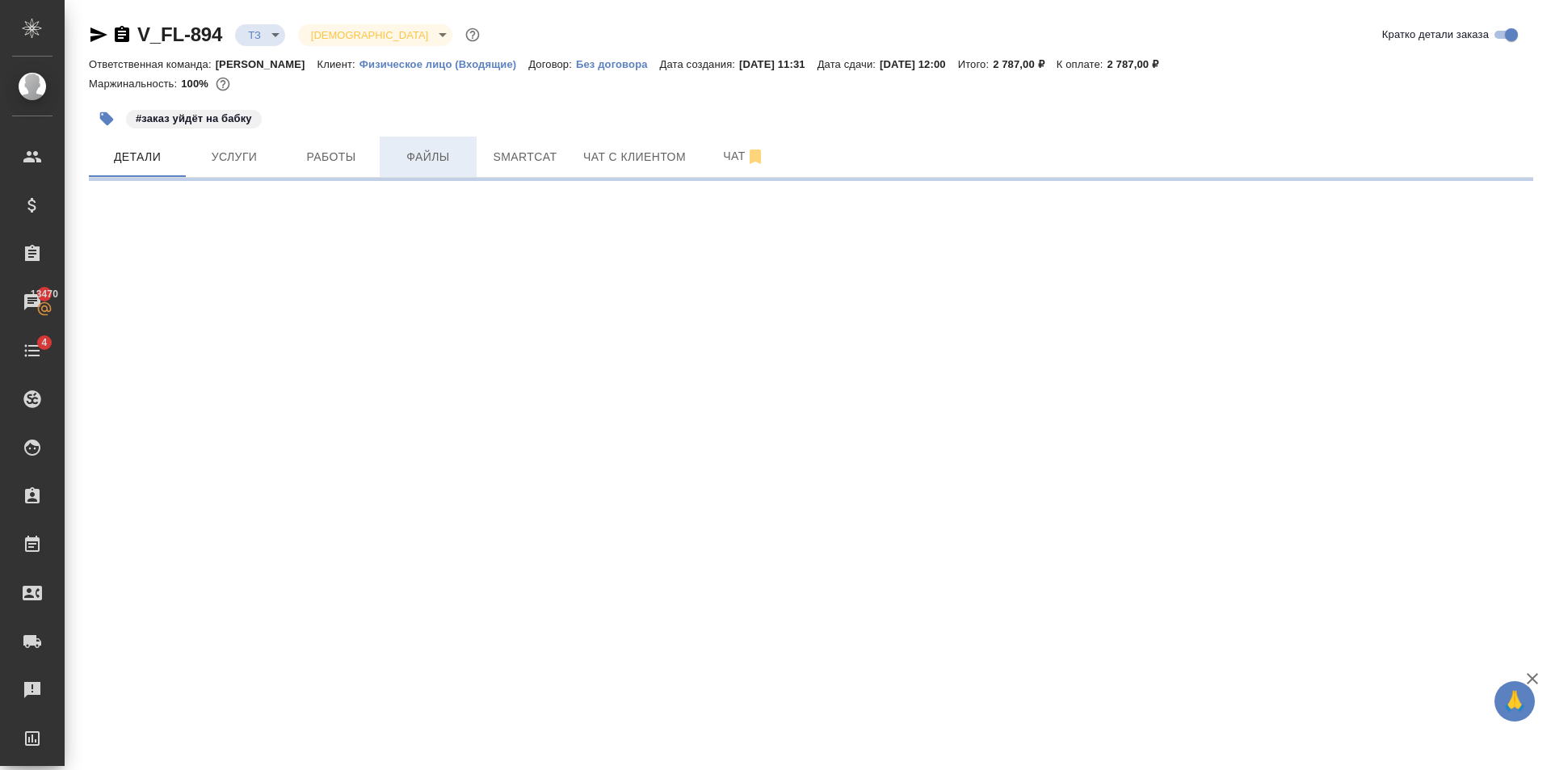
click at [405, 162] on span "Файлы" at bounding box center [428, 157] width 78 height 20
select select "RU"
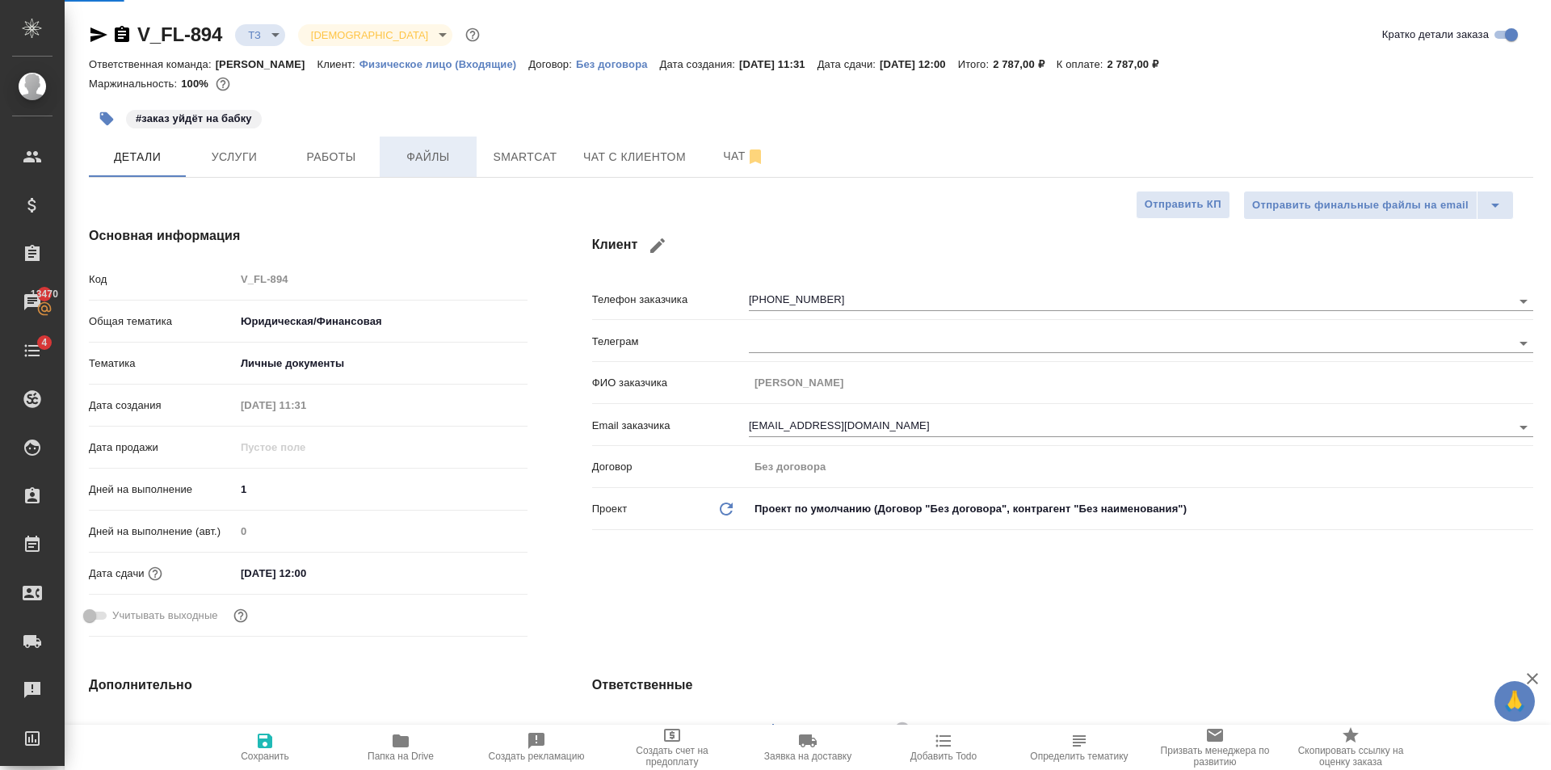
type textarea "x"
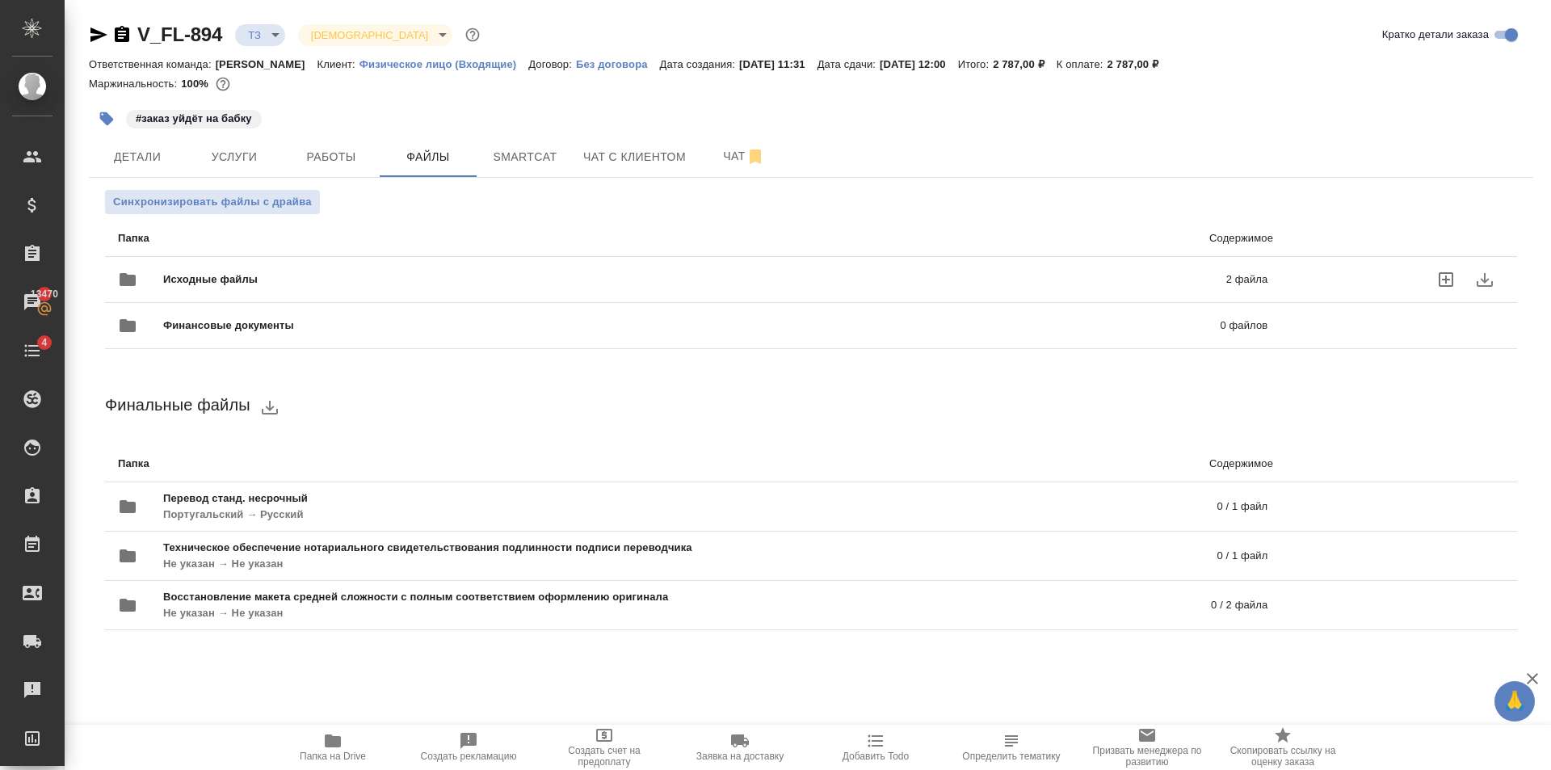
click at [426, 278] on span "Исходные файлы" at bounding box center [452, 279] width 578 height 16
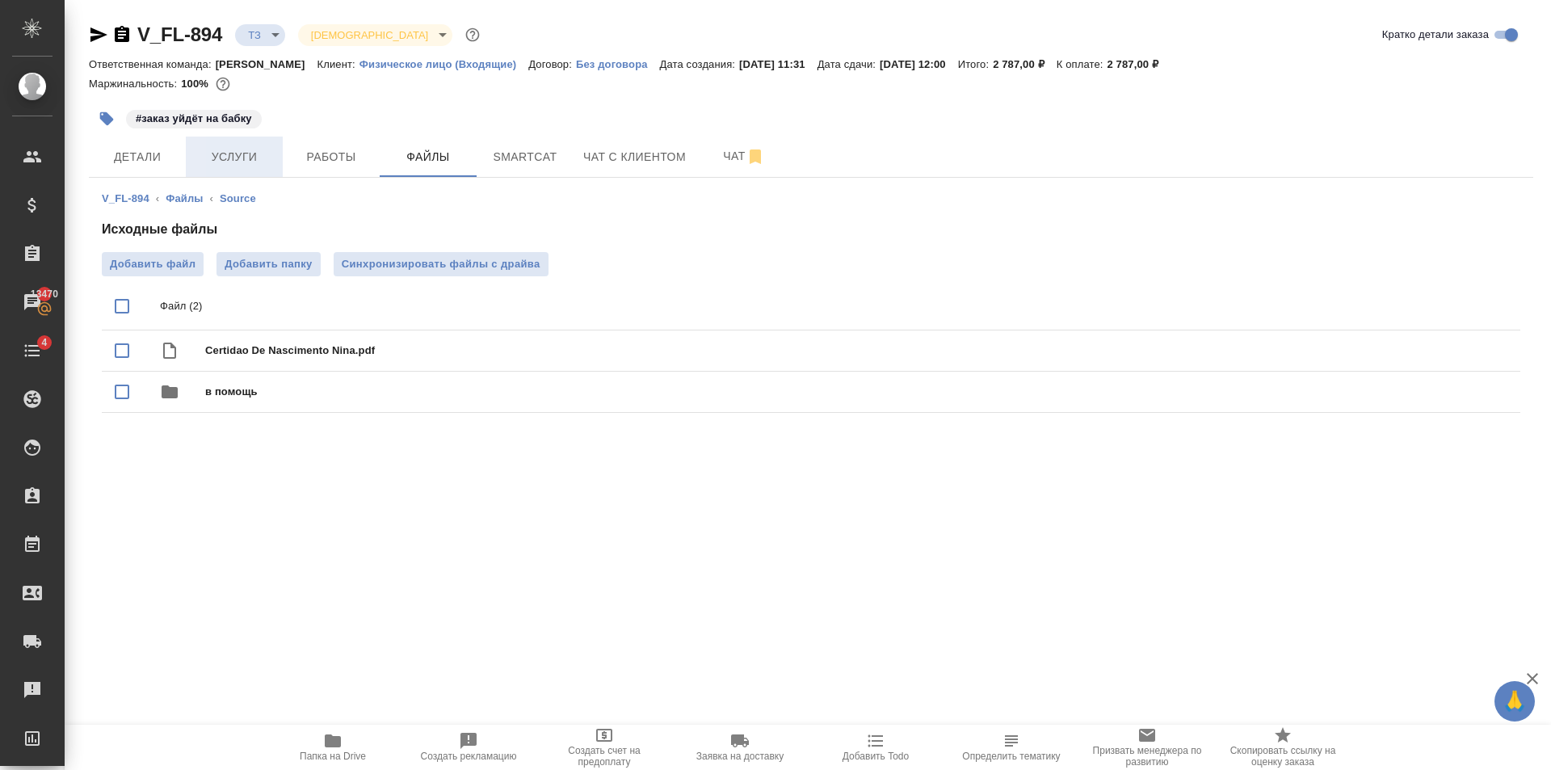
click at [257, 161] on span "Услуги" at bounding box center [234, 157] width 78 height 20
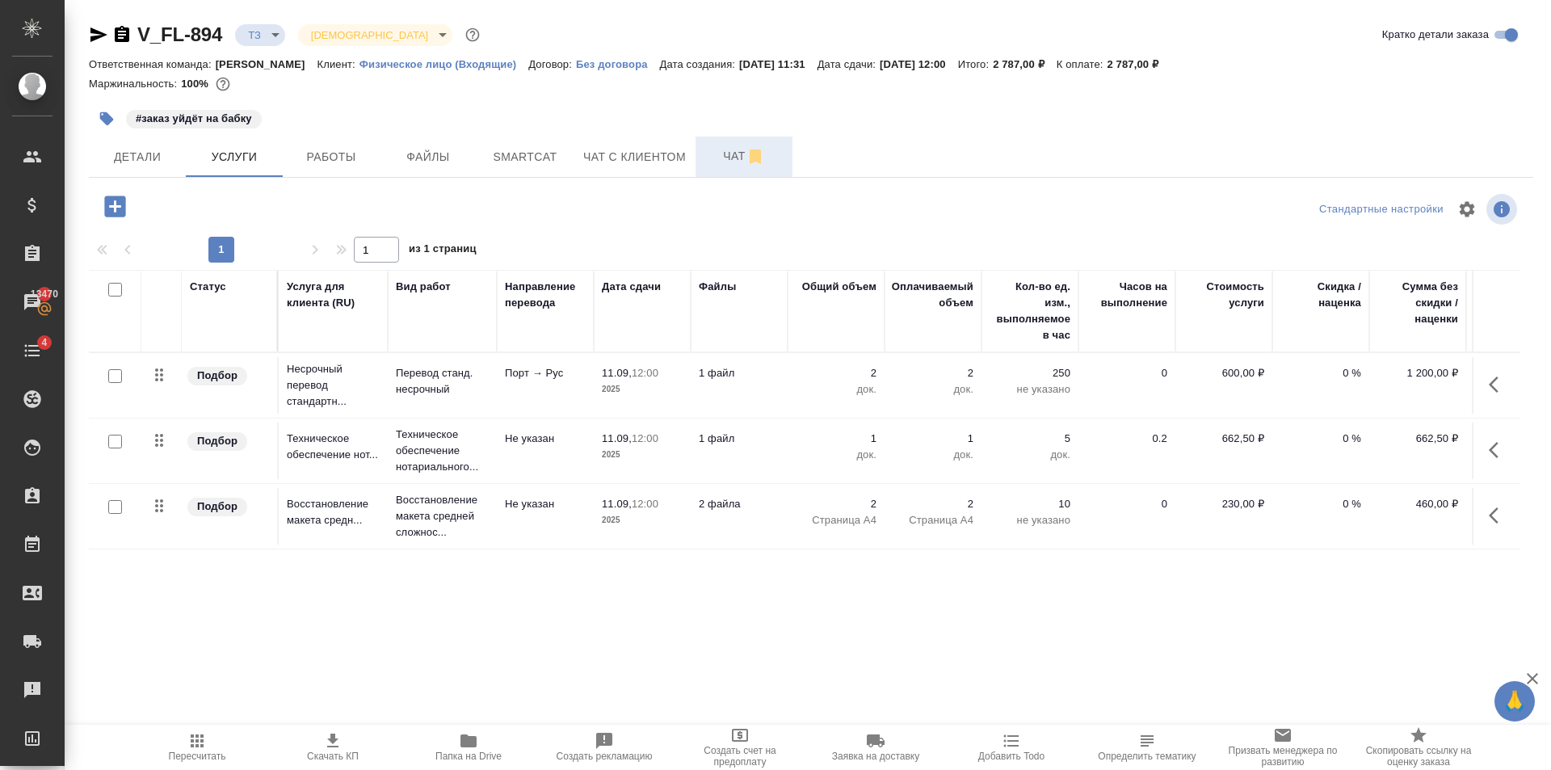
click at [698, 152] on button "Чат" at bounding box center [743, 156] width 97 height 40
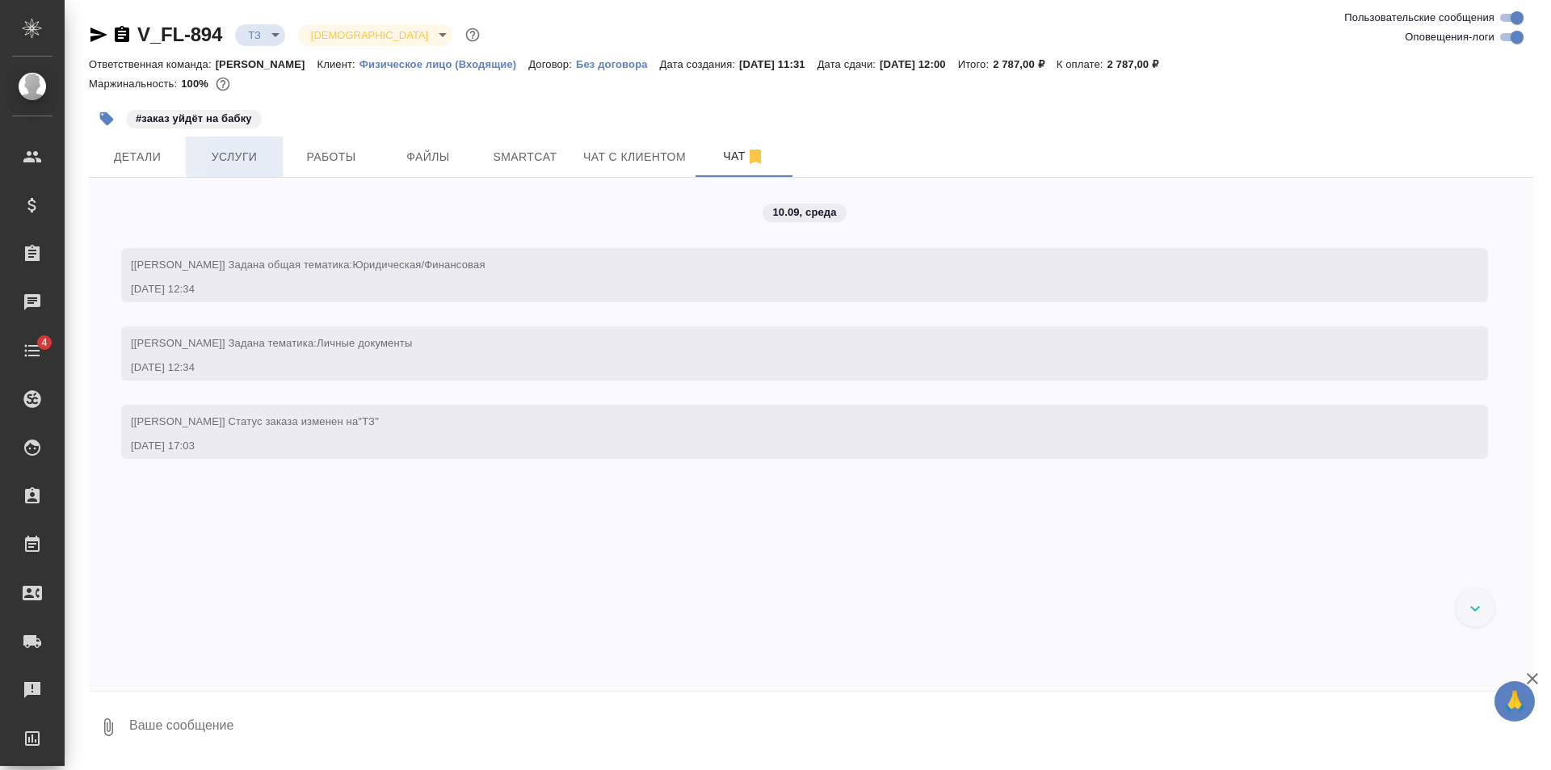
click at [265, 169] on button "Услуги" at bounding box center [234, 156] width 97 height 40
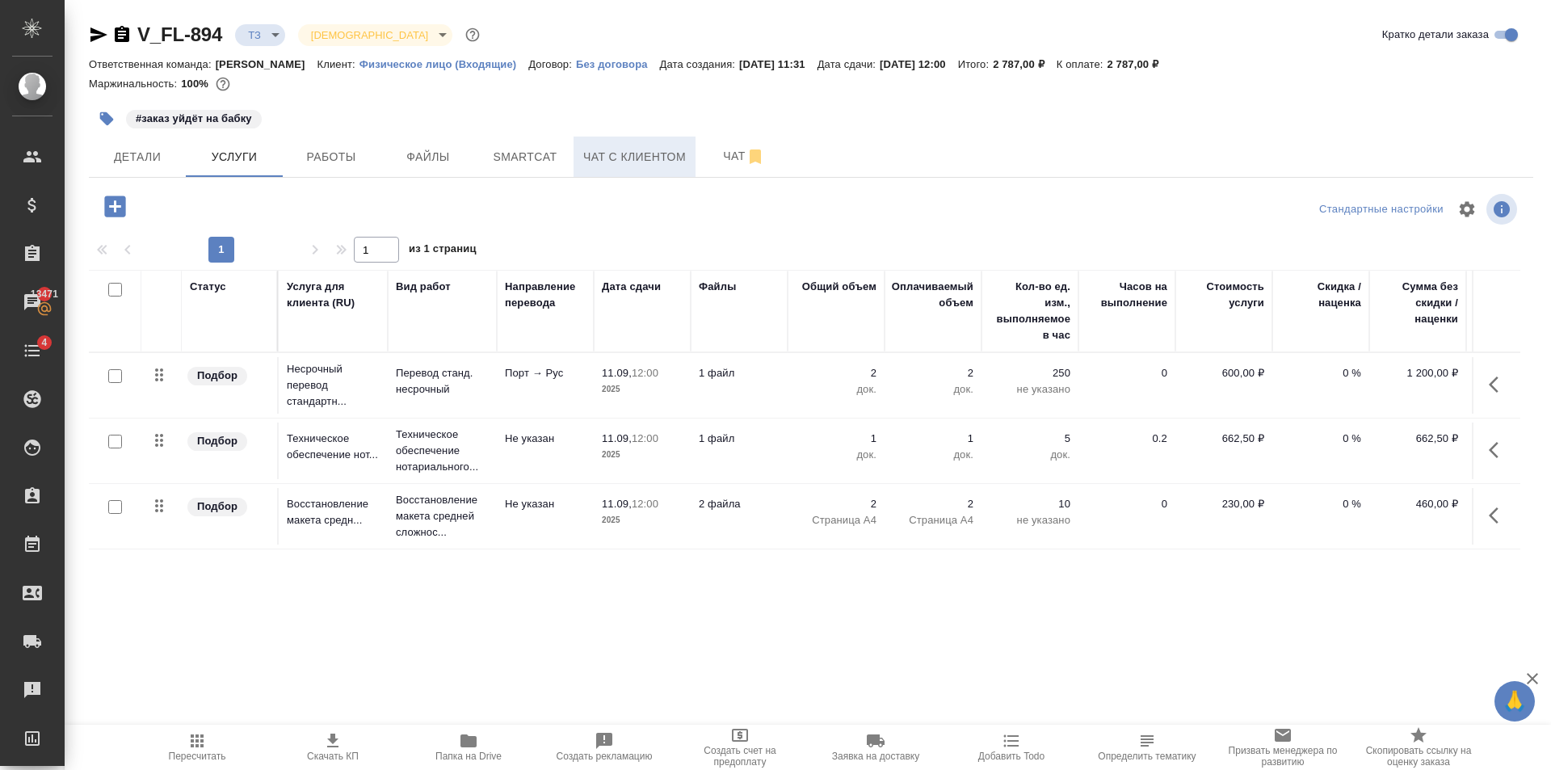
click at [638, 162] on span "Чат с клиентом" at bounding box center [634, 157] width 103 height 20
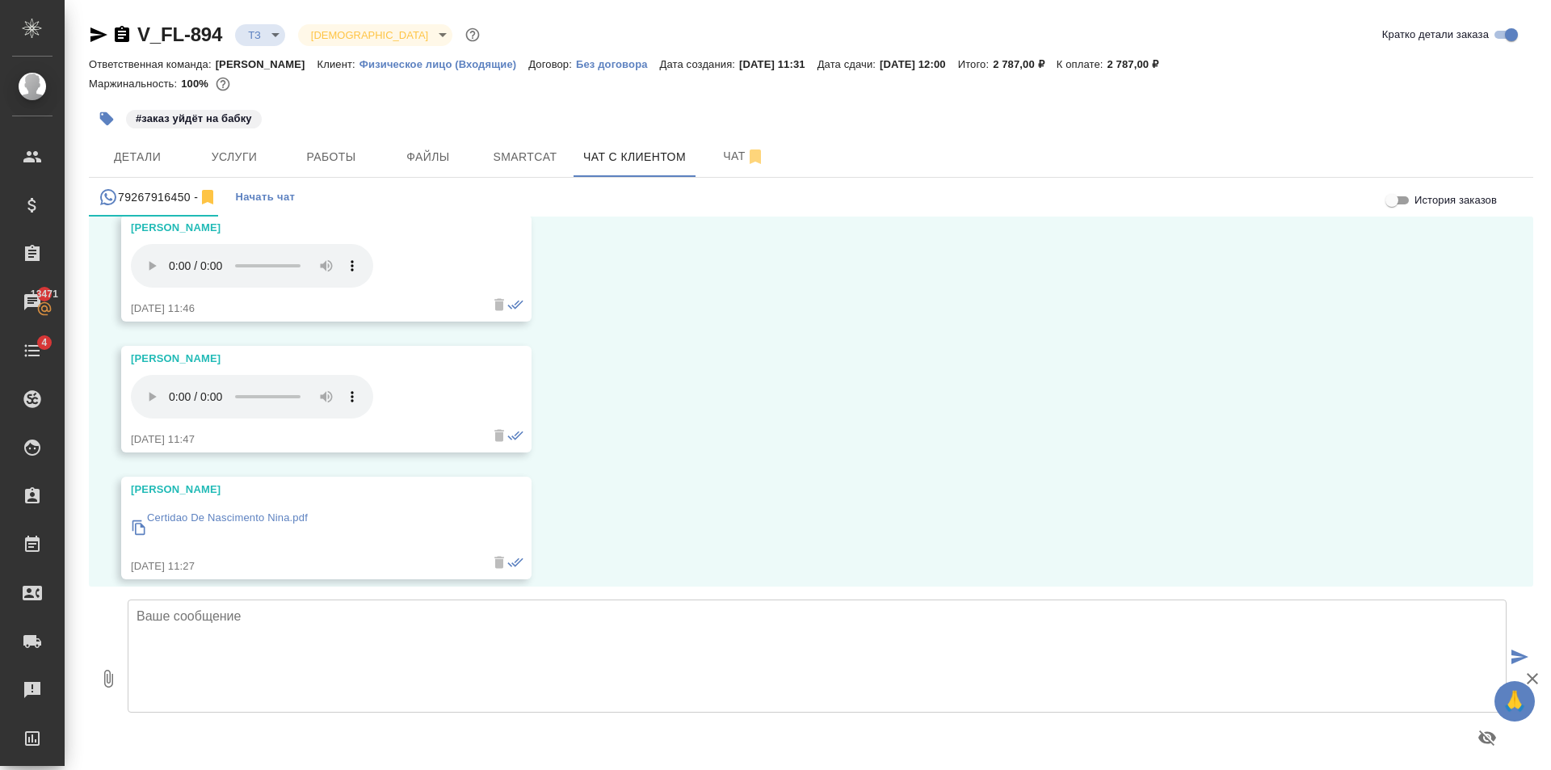
scroll to position [1558, 0]
click at [677, 158] on span "Чат с клиентом" at bounding box center [634, 157] width 103 height 20
click at [722, 156] on span "Чат" at bounding box center [744, 156] width 78 height 20
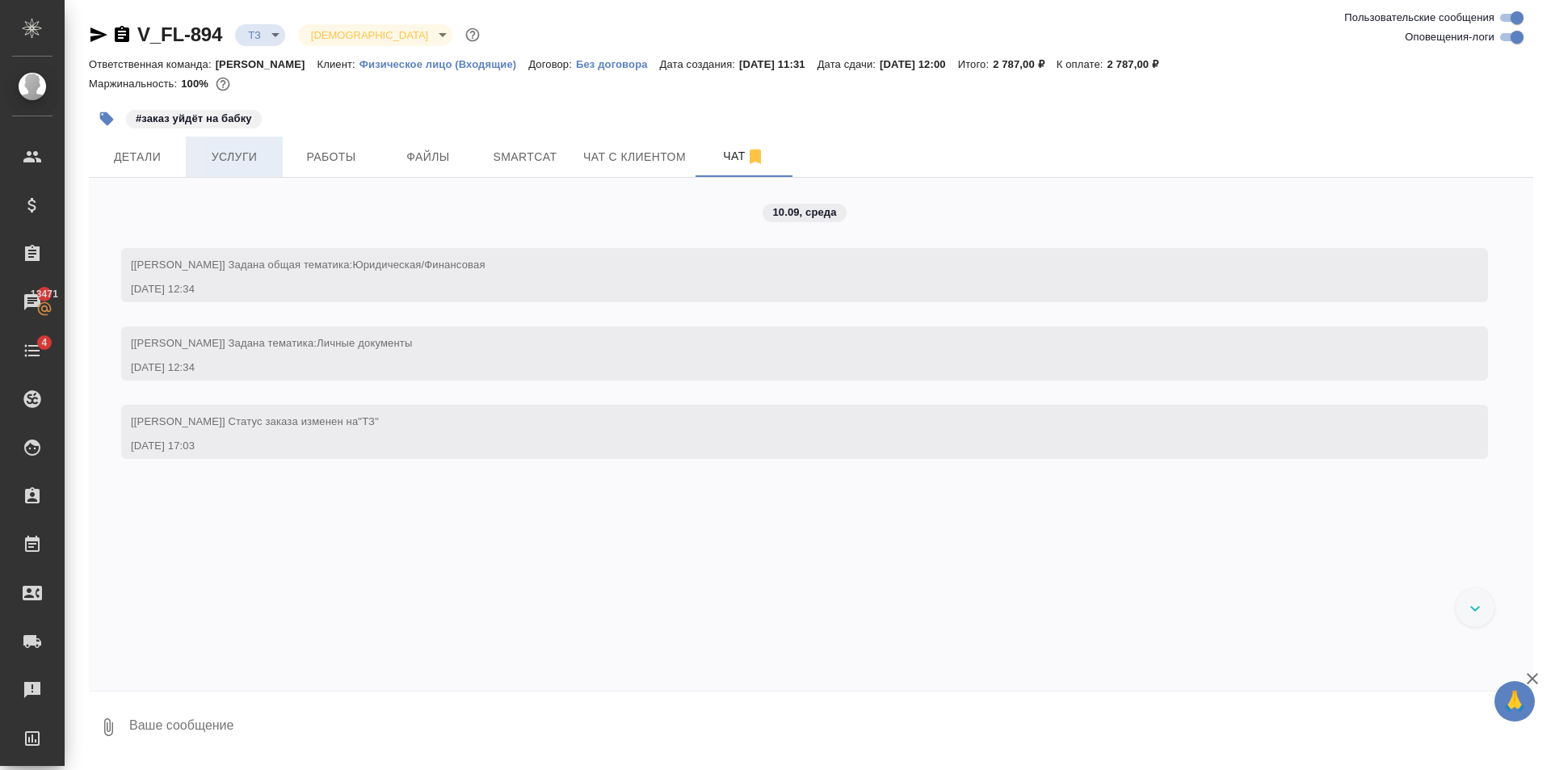
click at [266, 171] on button "Услуги" at bounding box center [234, 156] width 97 height 40
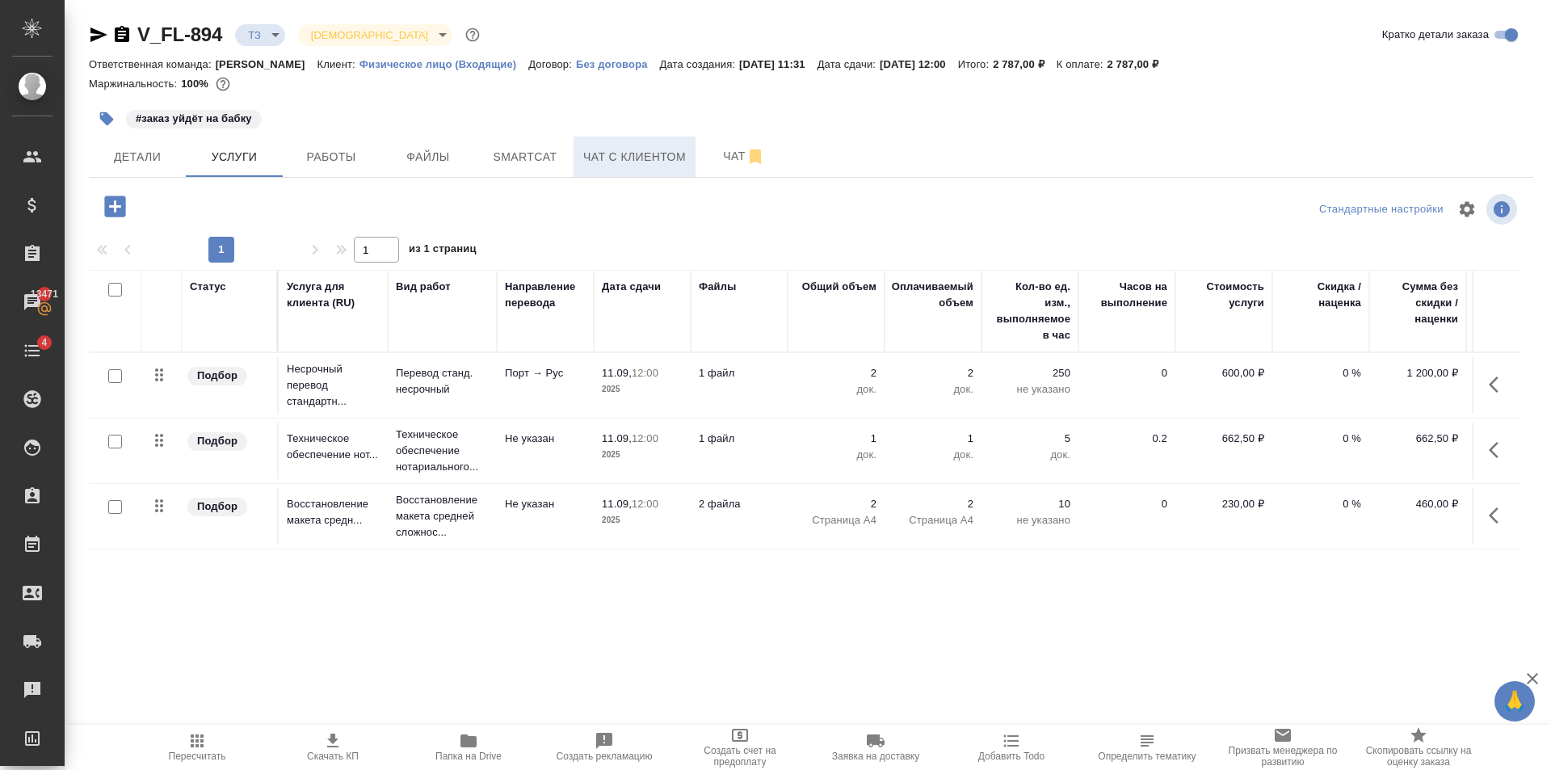
click at [682, 149] on span "Чат с клиентом" at bounding box center [634, 157] width 103 height 20
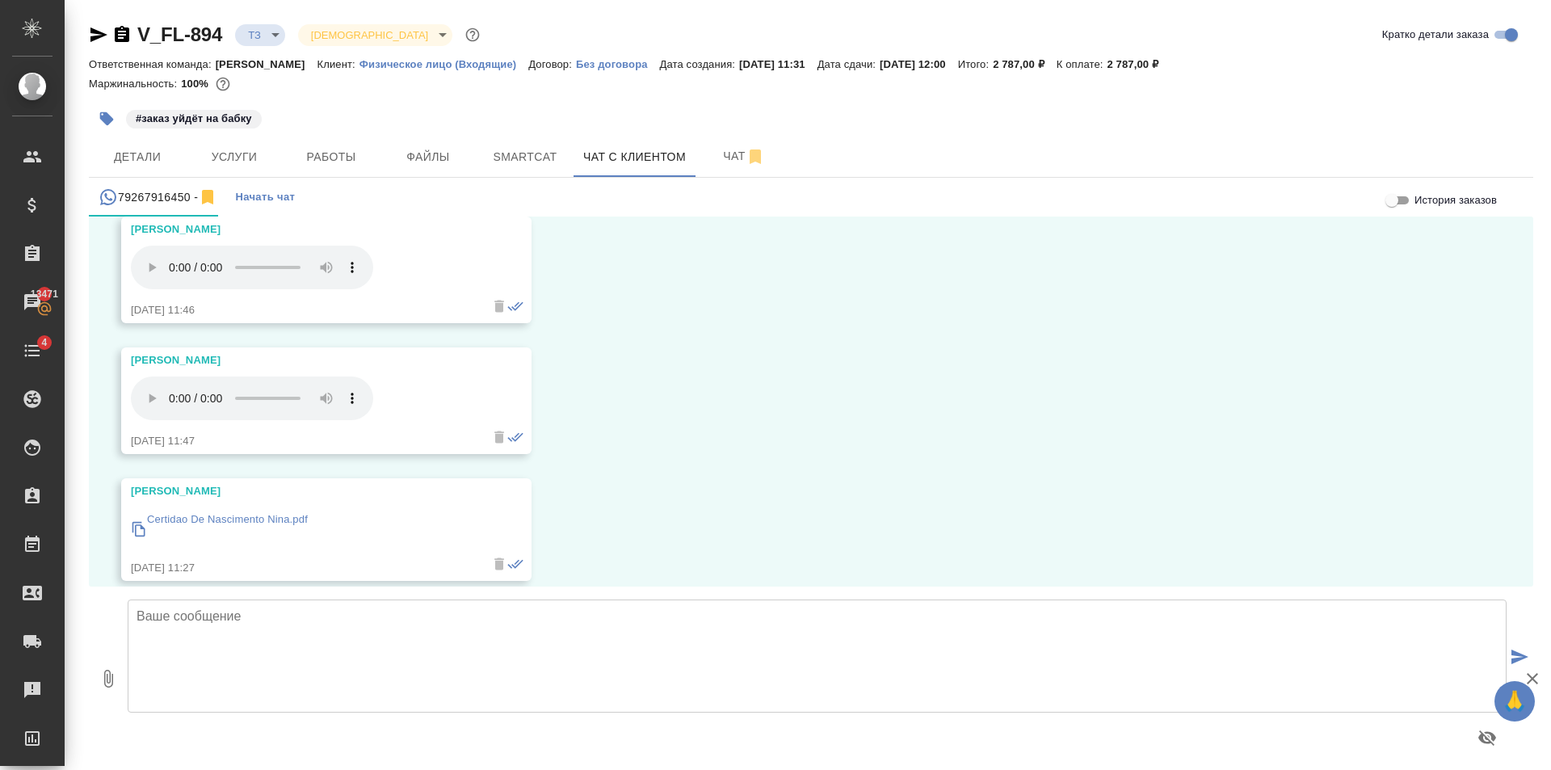
scroll to position [1558, 0]
click at [487, 631] on textarea at bounding box center [817, 655] width 1379 height 113
click at [814, 618] on textarea "Стоимость перевода и заверения одного документа с апостилем составит 2790 рубле…" at bounding box center [817, 655] width 1379 height 113
click at [923, 611] on textarea "Стоимость перевода и заверения одного документа с апостилем составит 2790 рубле…" at bounding box center [817, 655] width 1379 height 113
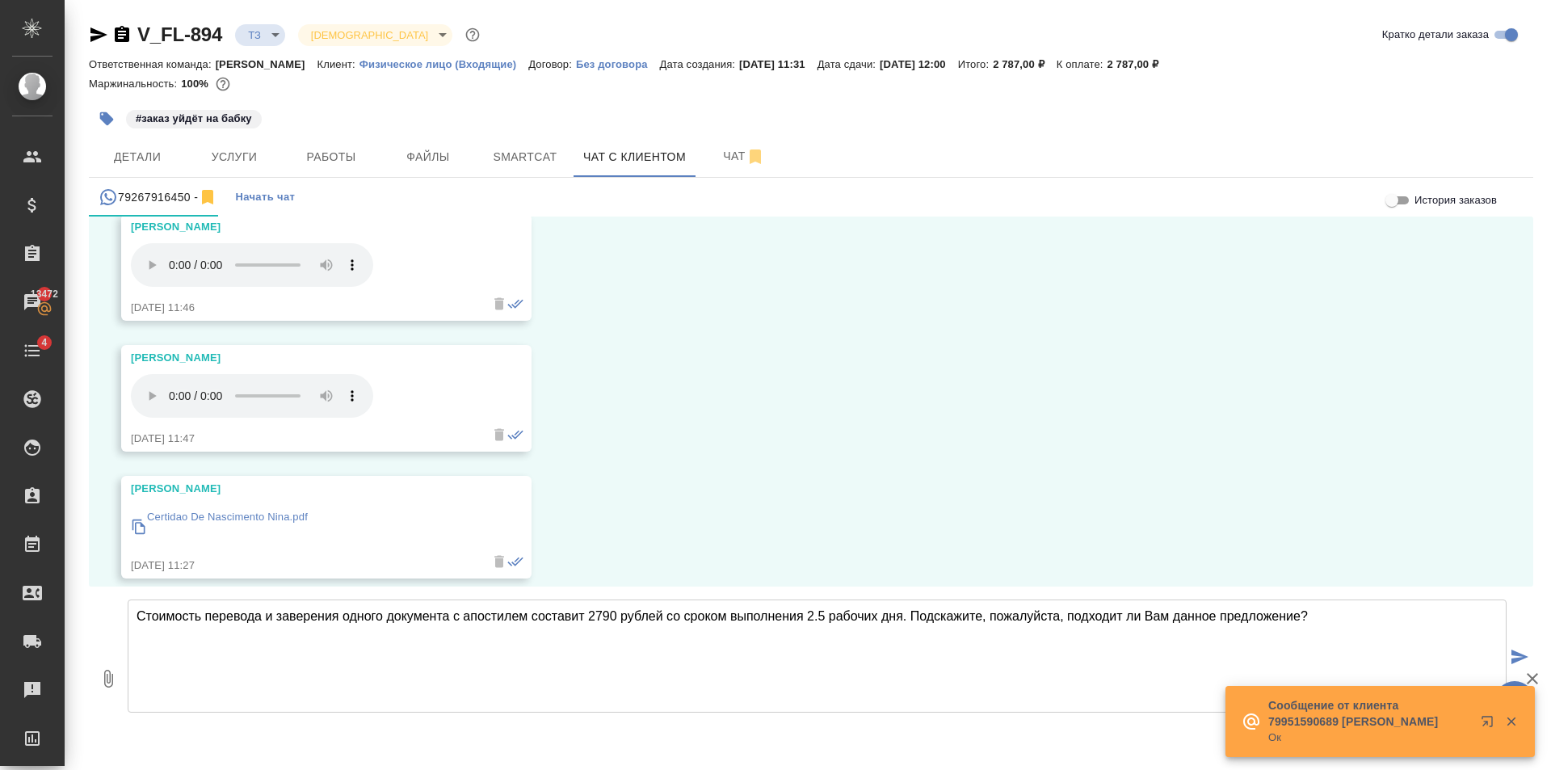
type textarea "Стоимость перевода и заверения одного документа с апостилем составит 2790 рубле…"
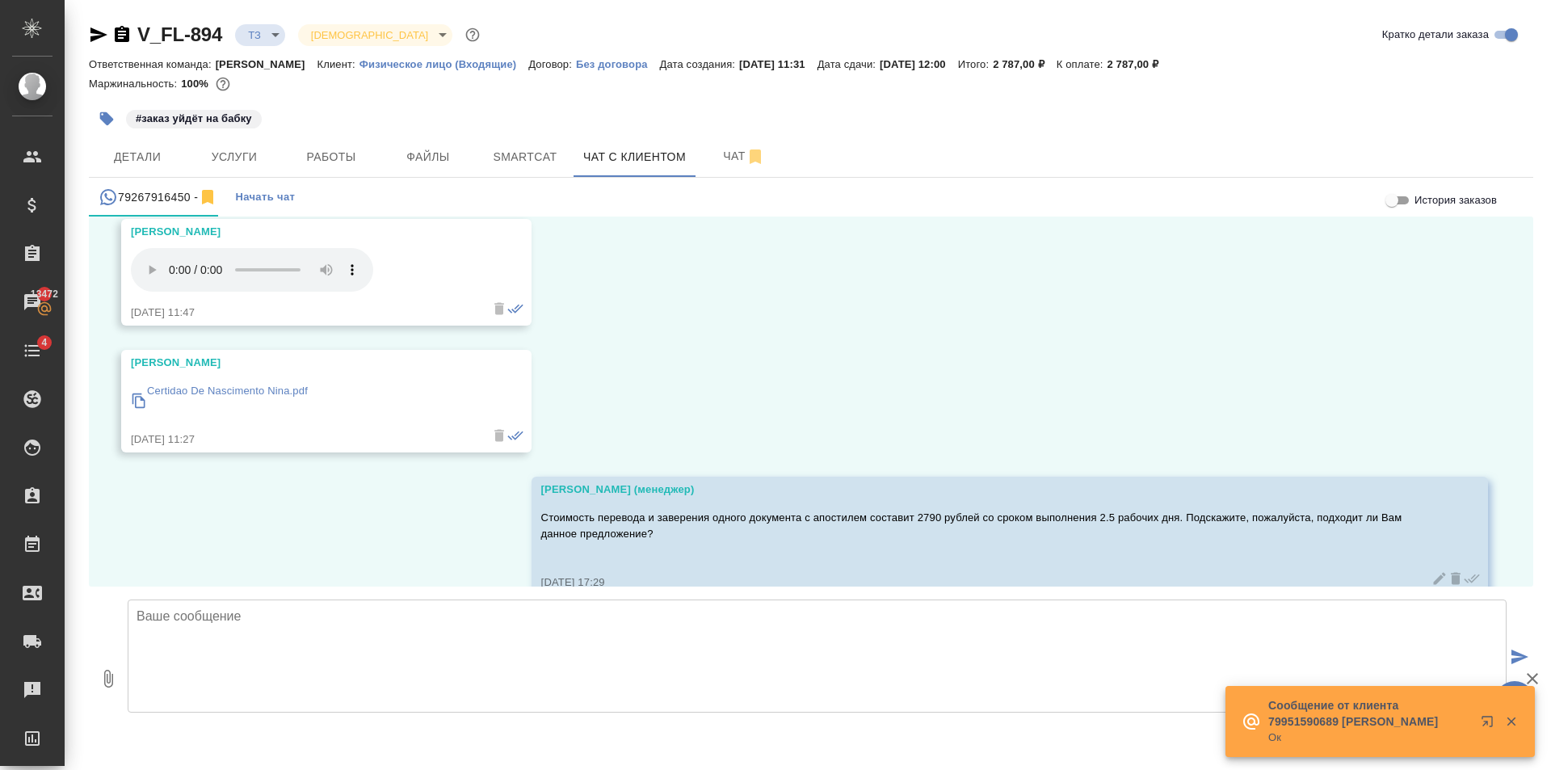
scroll to position [1701, 0]
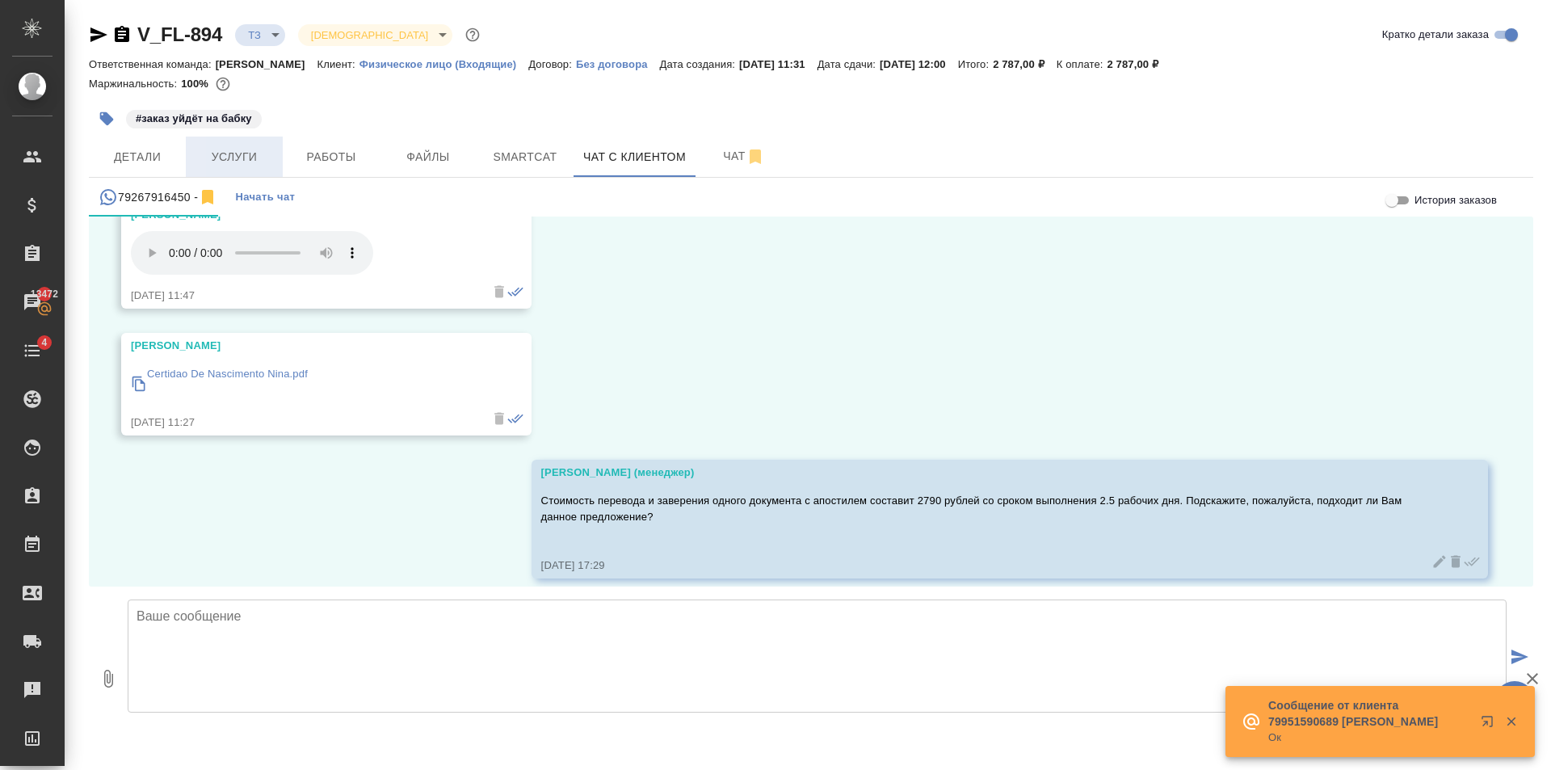
click at [193, 158] on button "Услуги" at bounding box center [234, 156] width 97 height 40
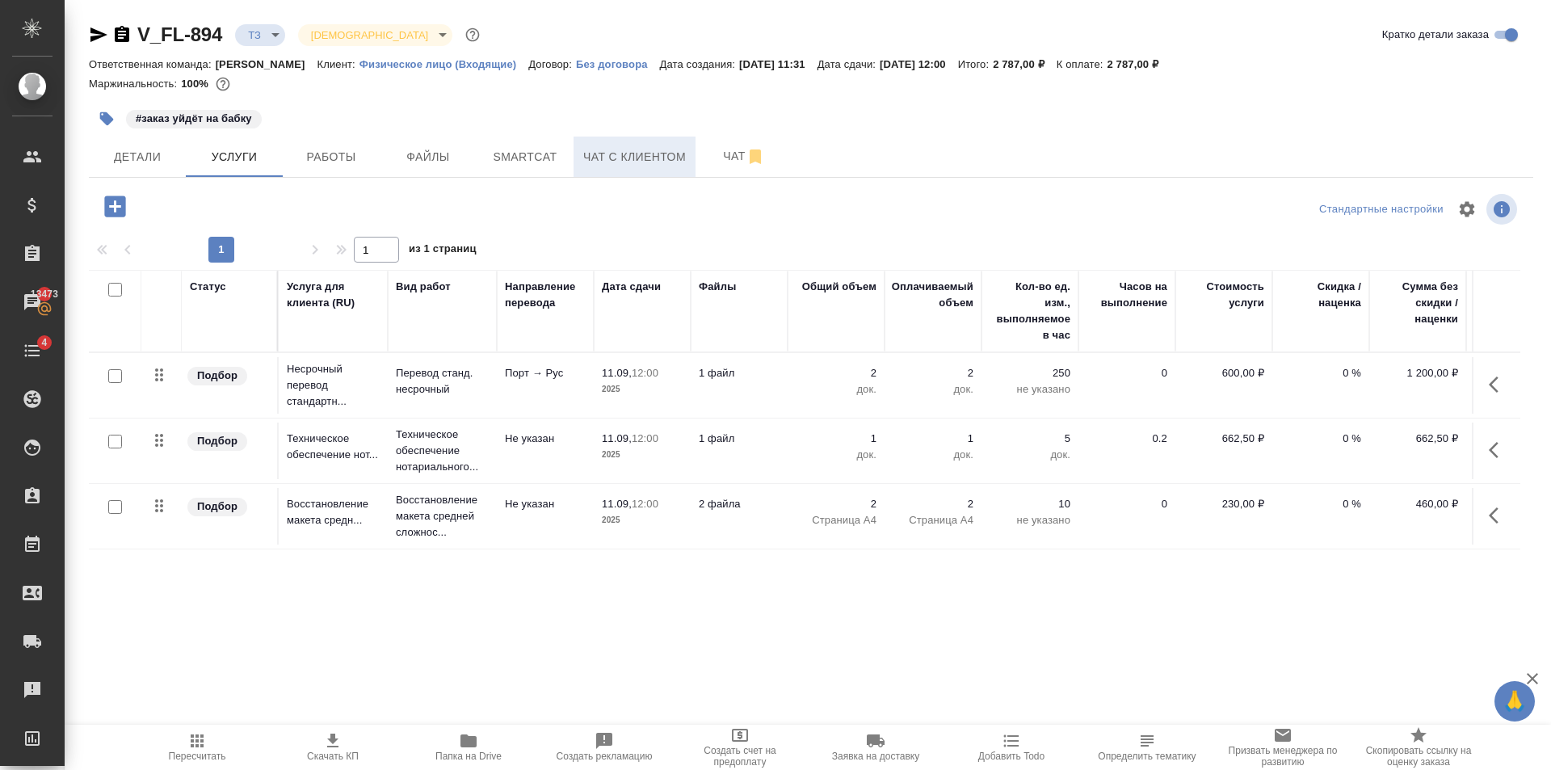
click at [636, 151] on span "Чат с клиентом" at bounding box center [634, 157] width 103 height 20
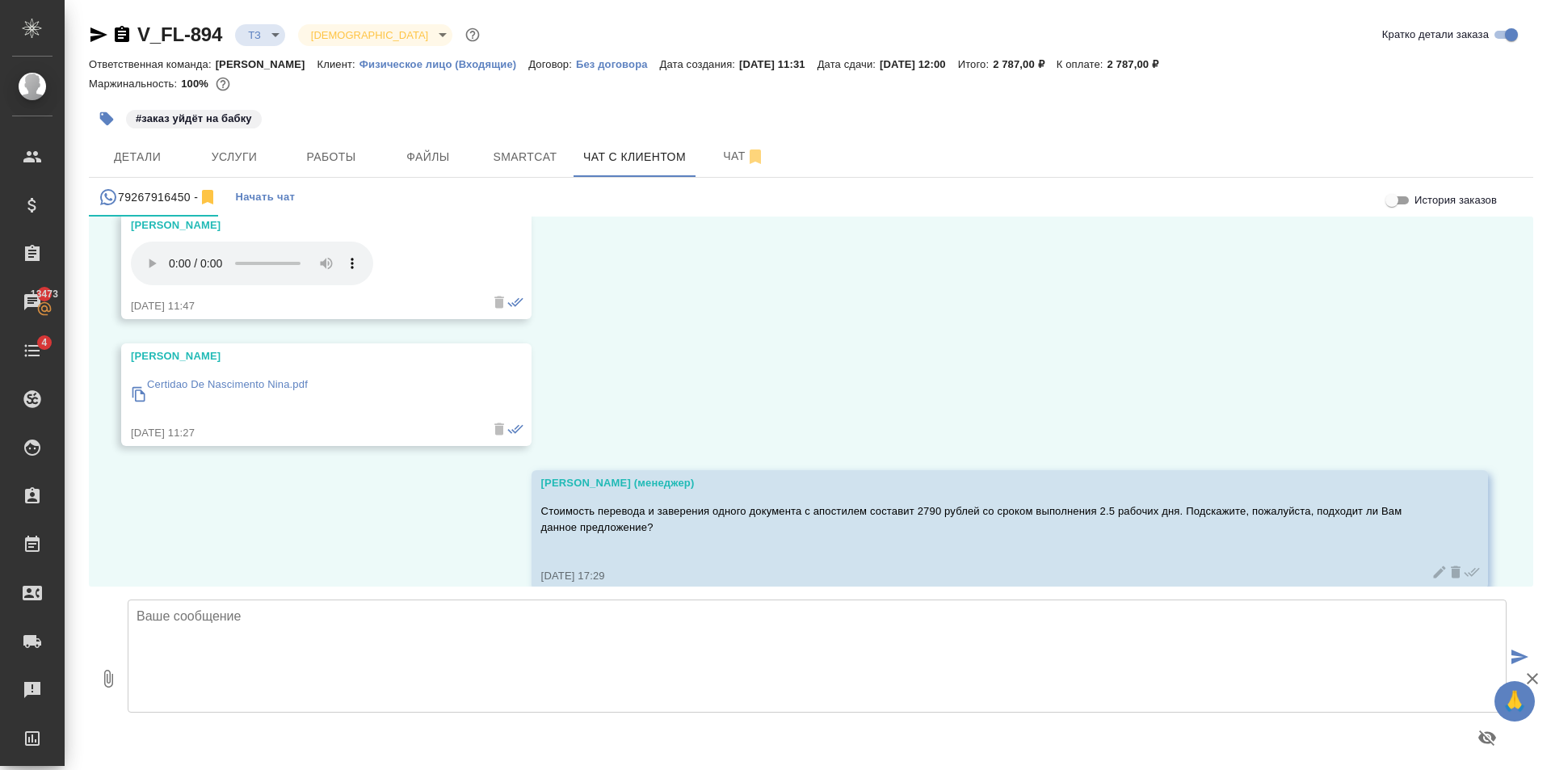
scroll to position [1701, 0]
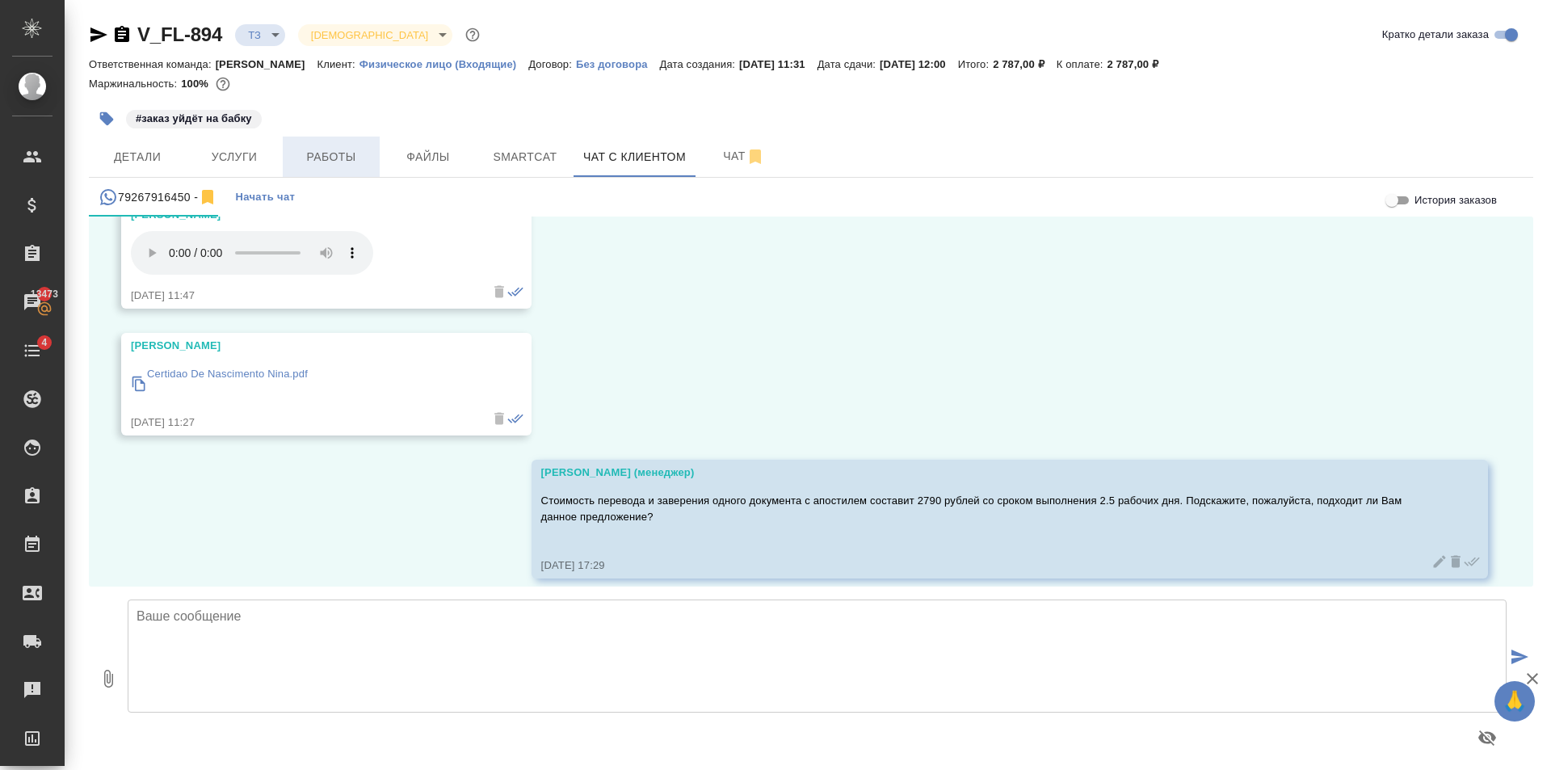
click at [284, 145] on button "Работы" at bounding box center [331, 156] width 97 height 40
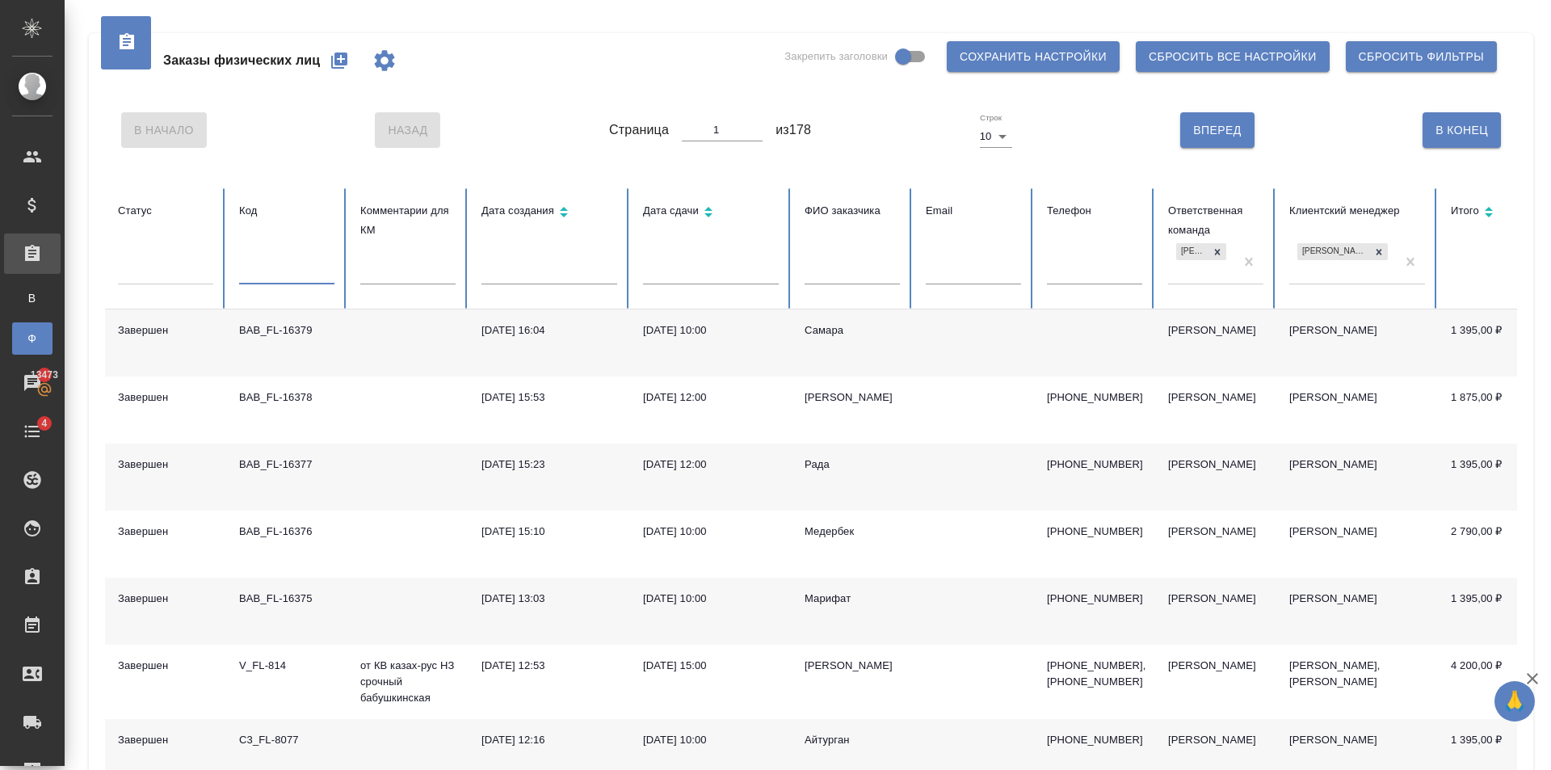
click at [287, 266] on input "text" at bounding box center [286, 273] width 95 height 23
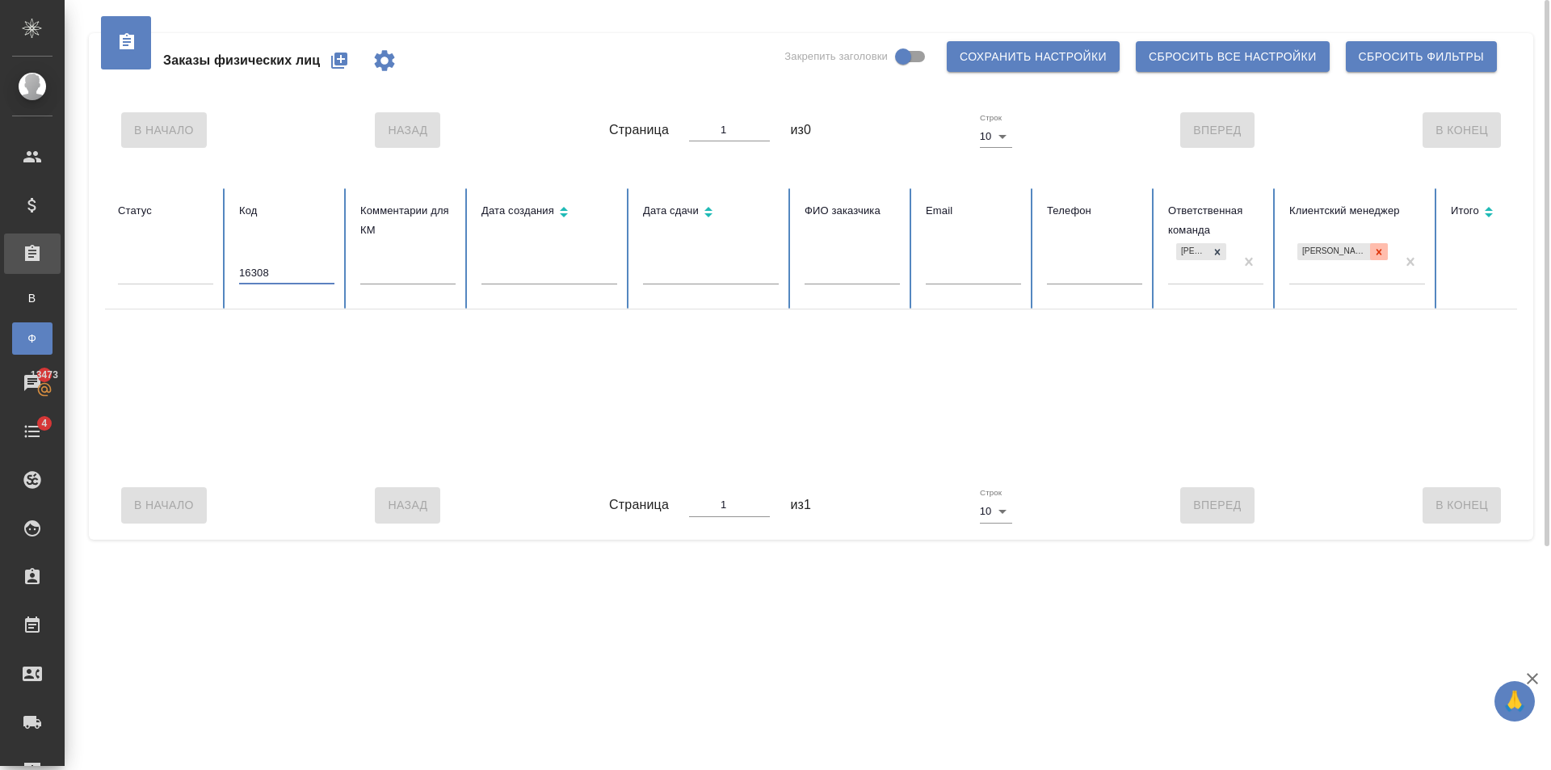
click at [1380, 248] on icon at bounding box center [1378, 251] width 11 height 11
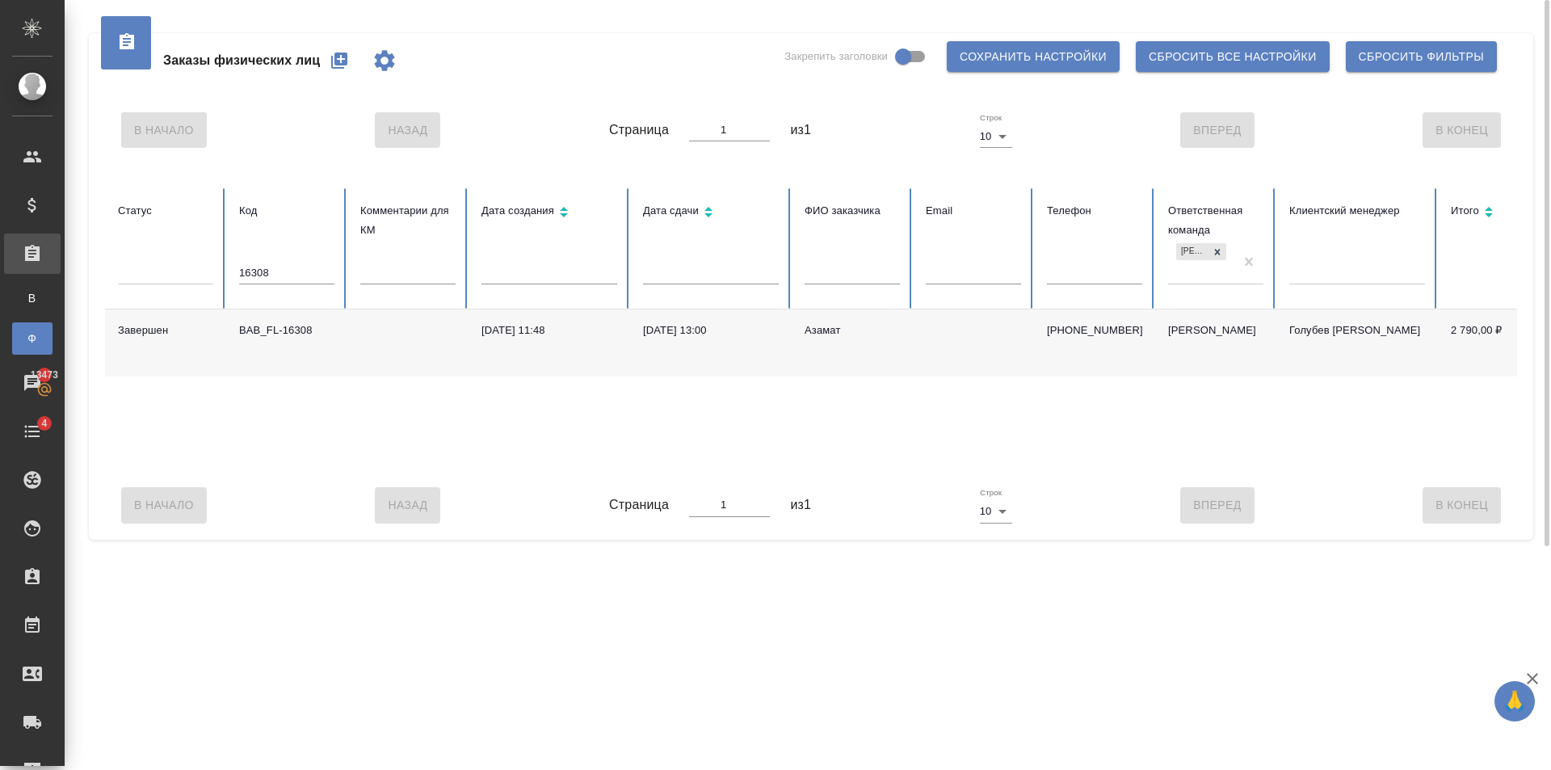
click at [1136, 364] on td "[PHONE_NUMBER]" at bounding box center [1094, 342] width 121 height 67
click at [296, 280] on input "16308" at bounding box center [286, 273] width 95 height 23
click at [284, 269] on input "16375" at bounding box center [286, 273] width 95 height 23
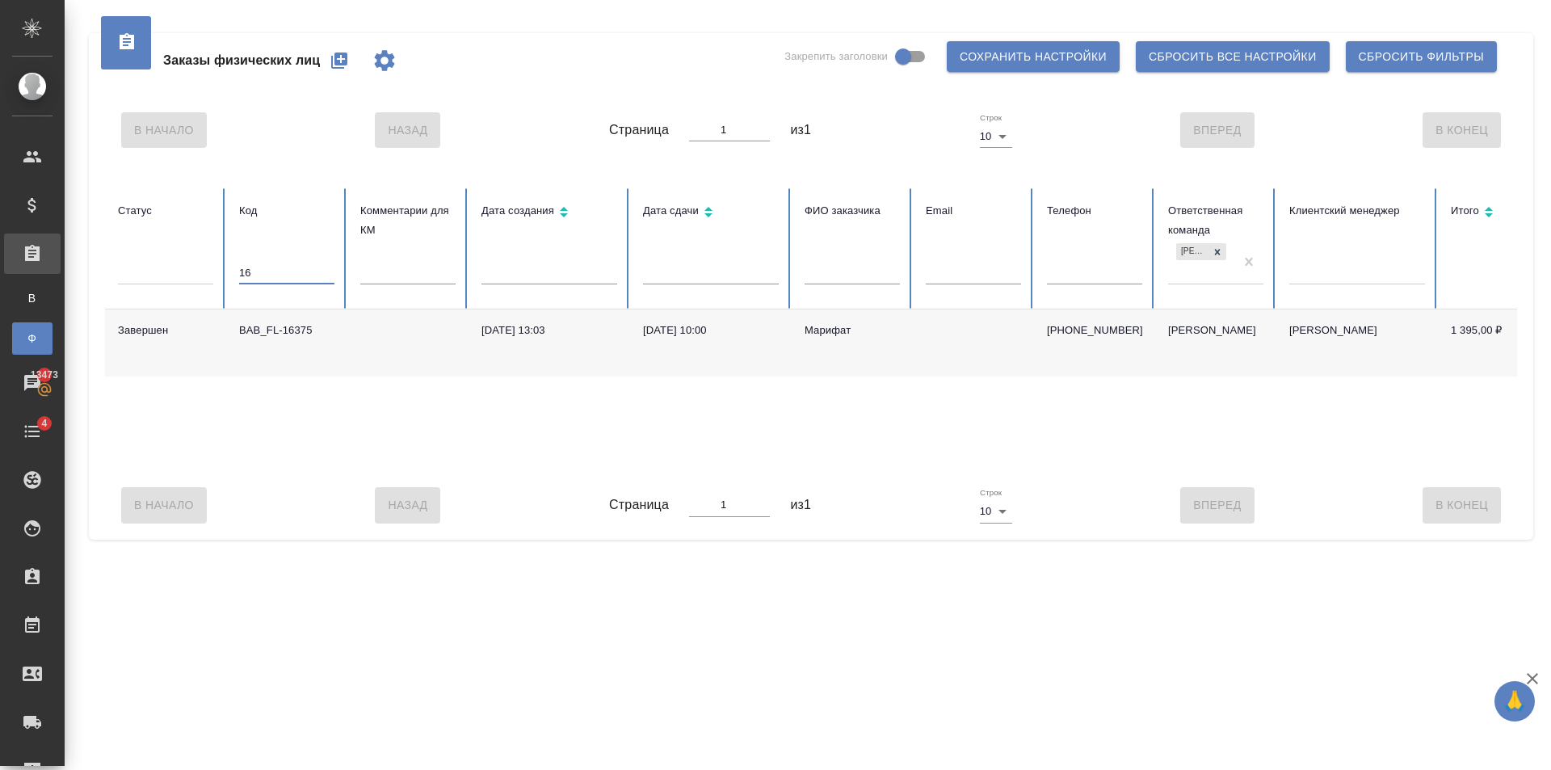
type input "1"
type input "16379"
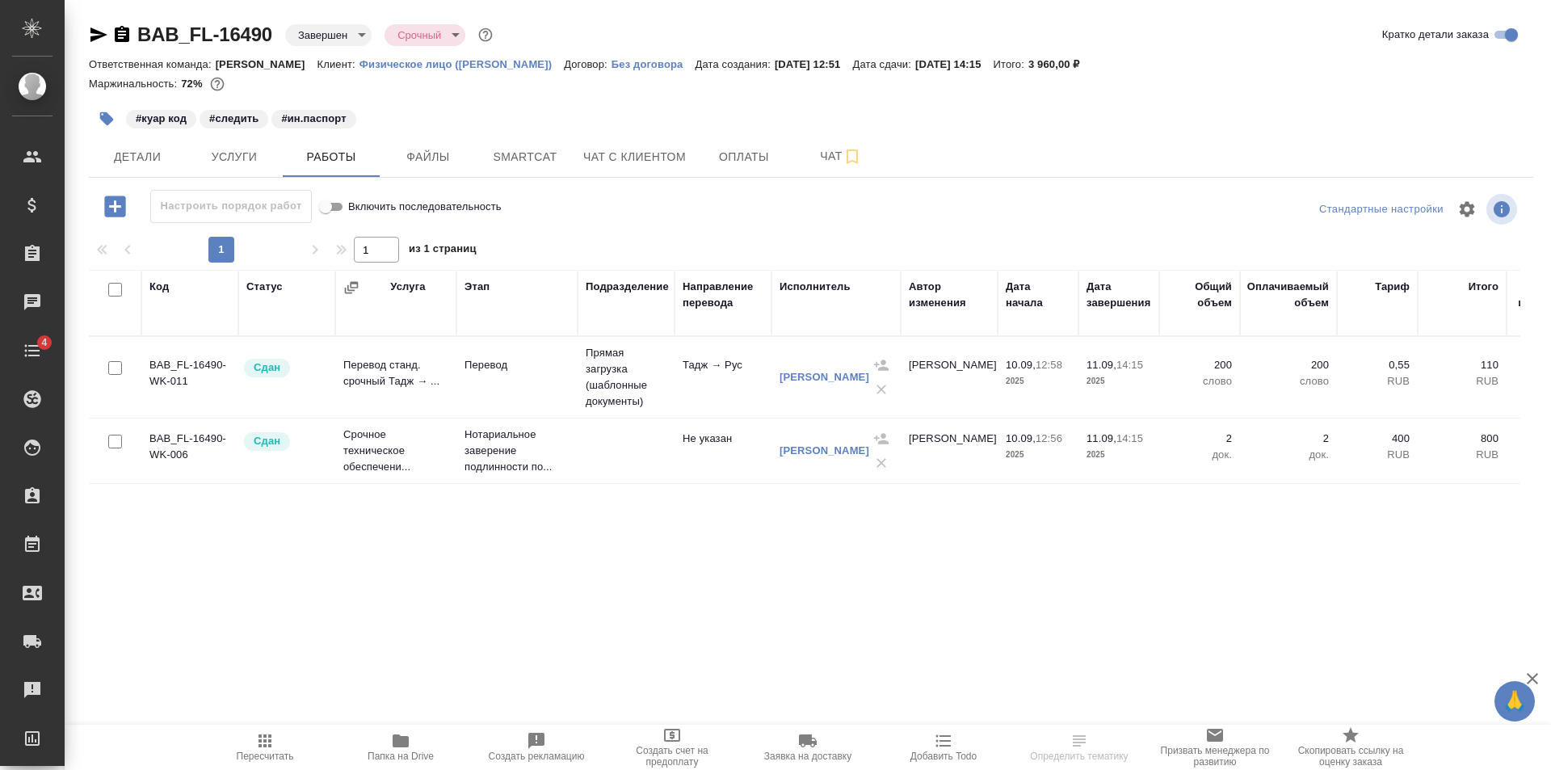
click at [331, 40] on body "🙏 .cls-1 fill:#fff; AWATERA [PERSON_NAME] Клиенты Спецификации Заказы Чаты 4 To…" at bounding box center [775, 385] width 1551 height 770
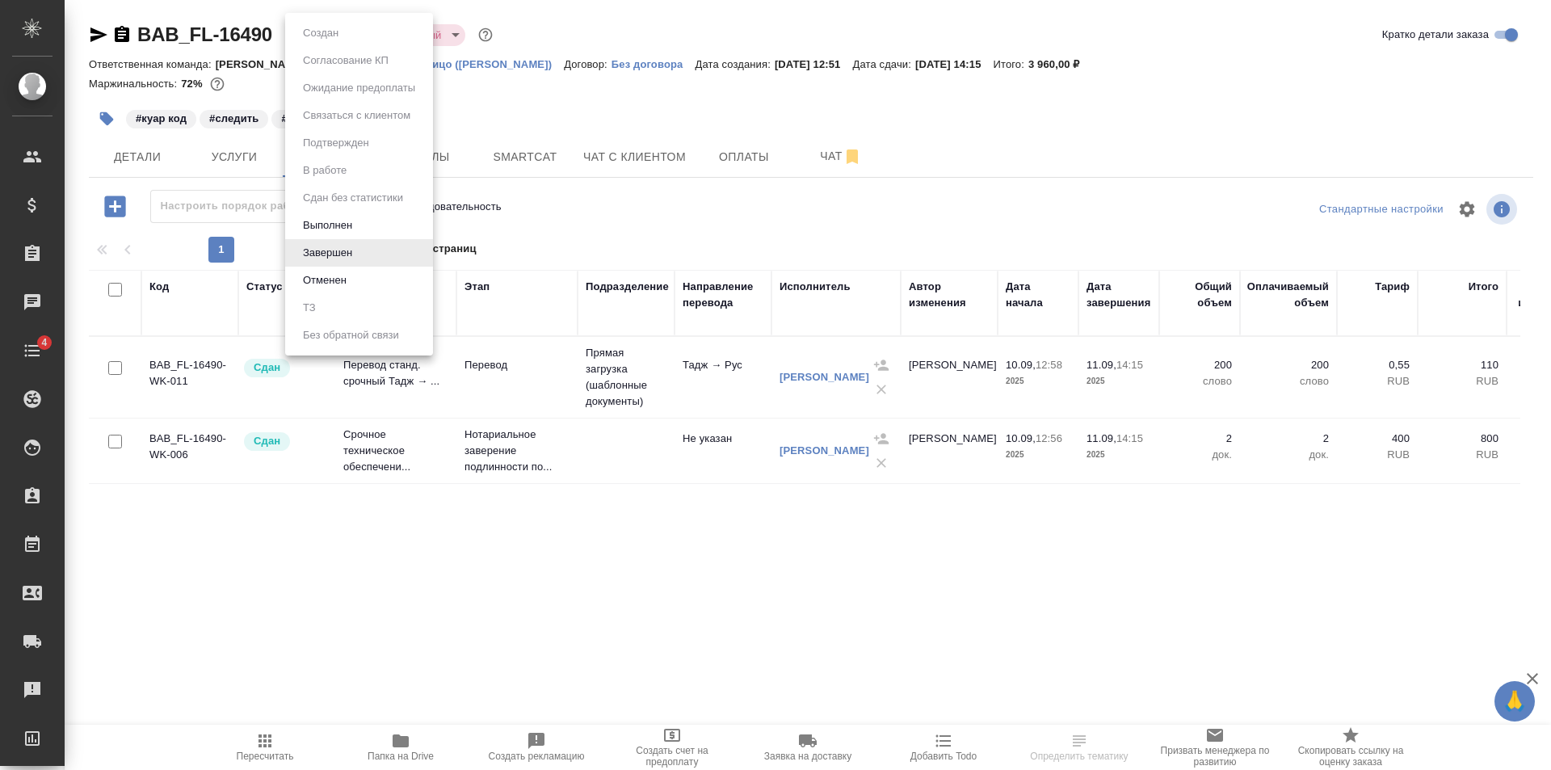
drag, startPoint x: 888, startPoint y: 60, endPoint x: 954, endPoint y: 2, distance: 87.6
click at [890, 57] on div at bounding box center [775, 385] width 1551 height 770
